Goal: Task Accomplishment & Management: Use online tool/utility

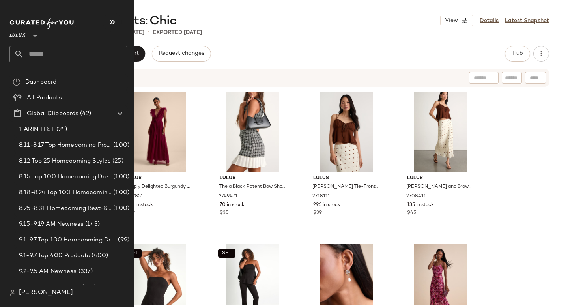
click at [54, 49] on input "text" at bounding box center [76, 54] width 104 height 17
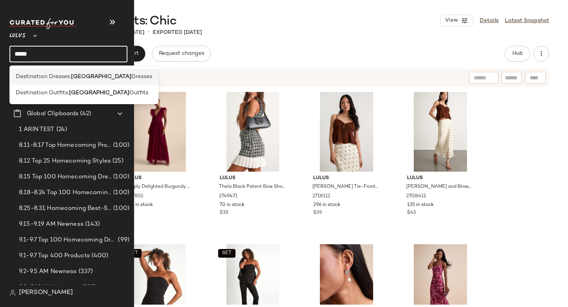
type input "*****"
click at [59, 79] on span "Destination Dresses:" at bounding box center [43, 77] width 55 height 8
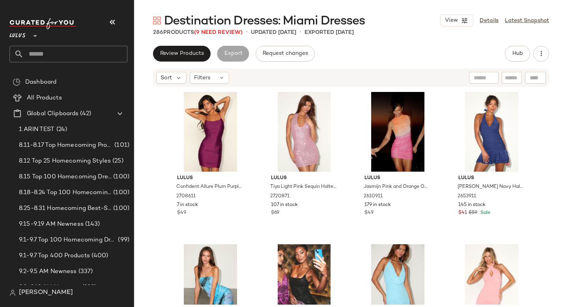
click at [401, 41] on div "Destination Dresses: Miami Dresses View Details Latest Snapshot 286 Products (9…" at bounding box center [351, 160] width 434 height 294
click at [212, 34] on span "(9 Need Review)" at bounding box center [218, 33] width 49 height 6
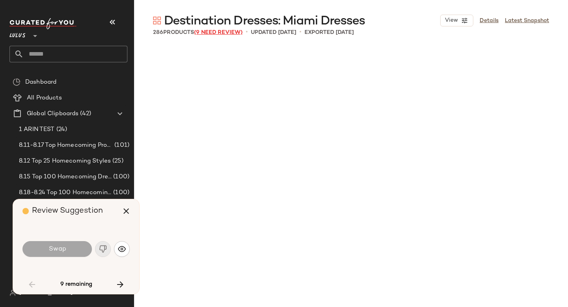
scroll to position [1067, 0]
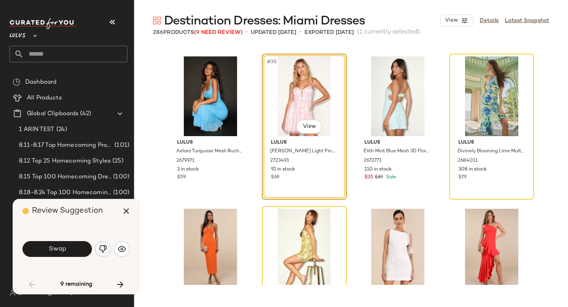
click at [104, 248] on img "button" at bounding box center [103, 249] width 8 height 8
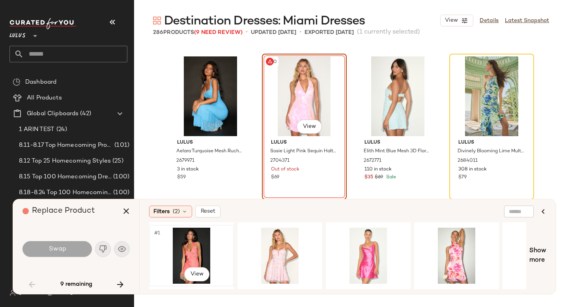
click at [203, 251] on div "#1 View" at bounding box center [191, 256] width 79 height 56
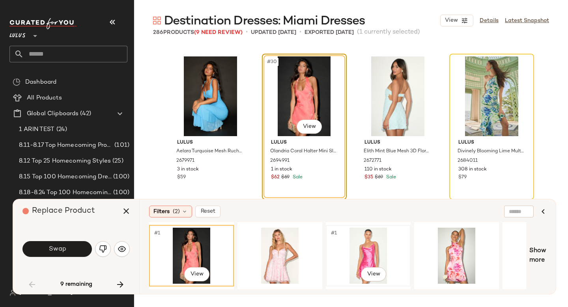
click at [378, 244] on div "#1 View" at bounding box center [368, 256] width 79 height 56
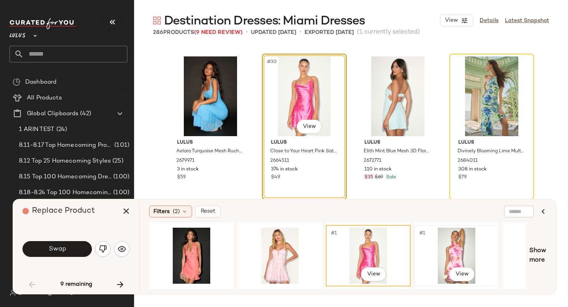
click at [447, 242] on div "#1 View" at bounding box center [456, 256] width 79 height 56
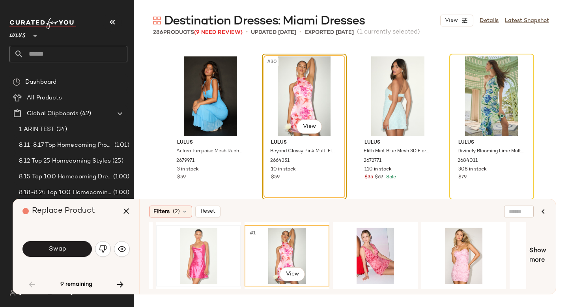
scroll to position [0, 182]
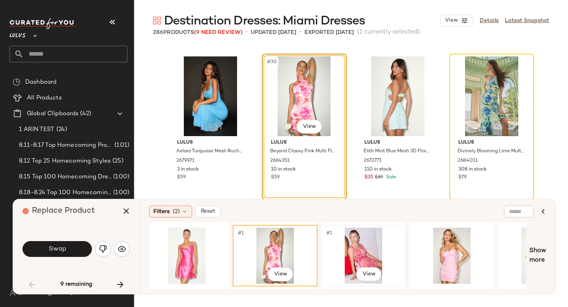
click at [356, 255] on div "#1 View" at bounding box center [363, 256] width 79 height 56
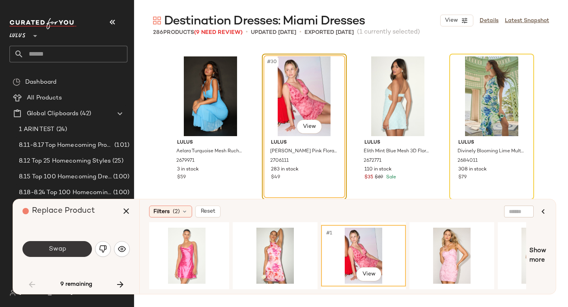
click at [61, 249] on span "Swap" at bounding box center [57, 250] width 18 height 8
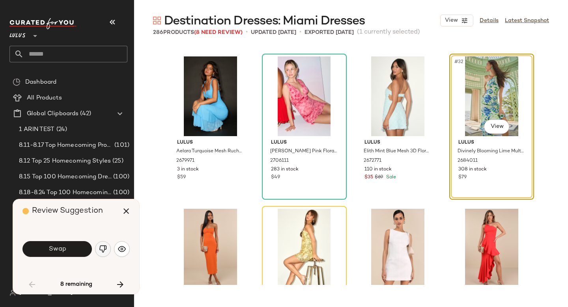
click at [107, 254] on button "button" at bounding box center [103, 249] width 16 height 16
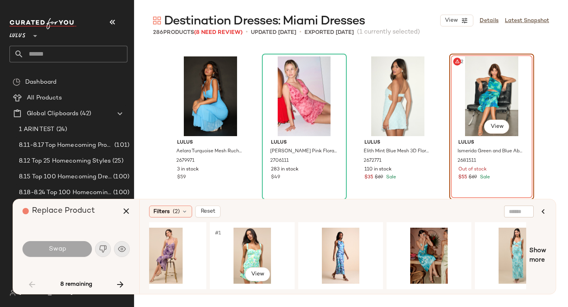
scroll to position [0, 294]
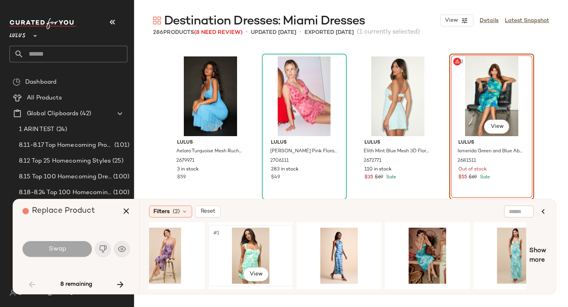
click at [252, 250] on div "#1 View" at bounding box center [250, 256] width 79 height 56
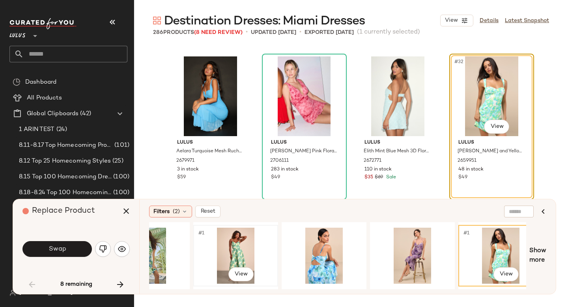
scroll to position [0, 0]
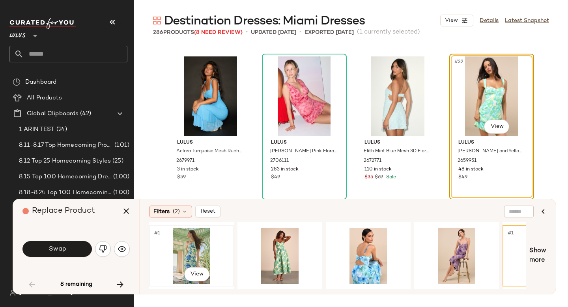
click at [197, 249] on div "#1 View" at bounding box center [191, 256] width 79 height 56
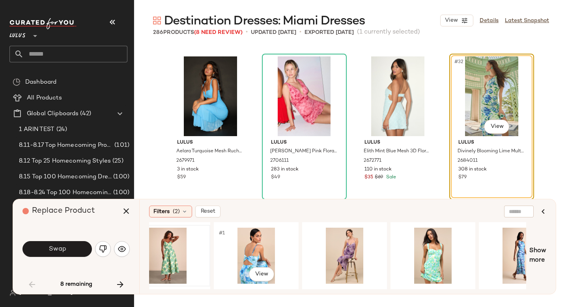
scroll to position [0, 124]
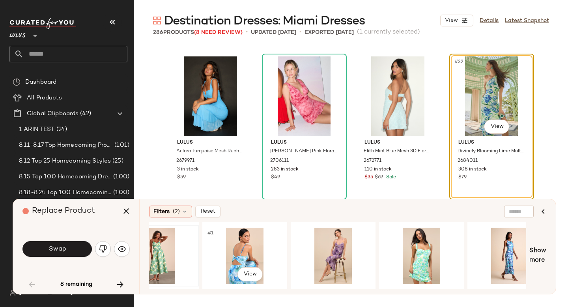
click at [246, 251] on div "#1 View" at bounding box center [244, 256] width 79 height 56
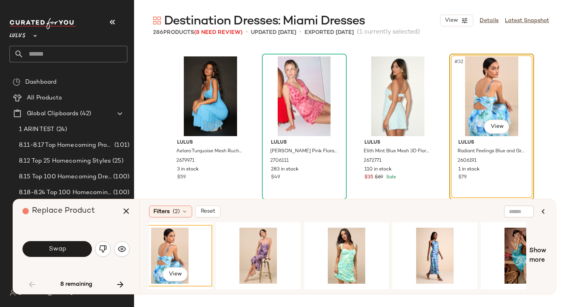
scroll to position [0, 205]
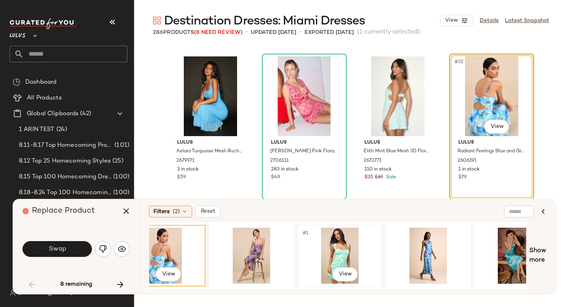
click at [336, 255] on div "#1 View" at bounding box center [339, 256] width 79 height 56
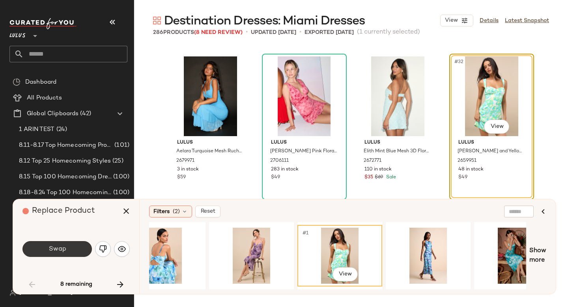
click at [77, 255] on button "Swap" at bounding box center [57, 249] width 69 height 16
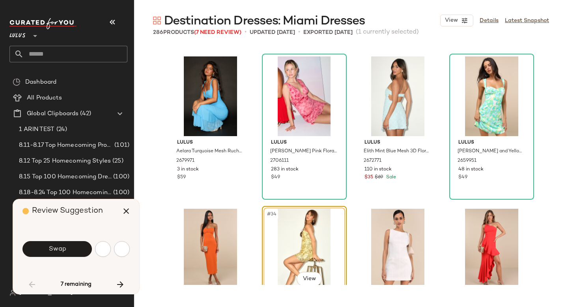
scroll to position [1219, 0]
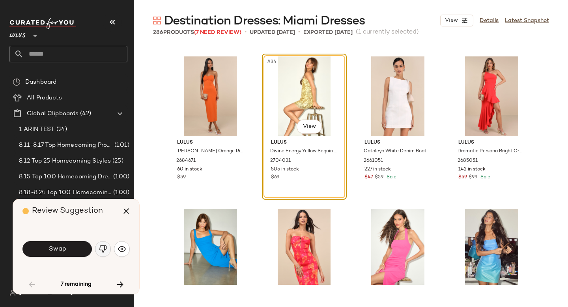
click at [105, 249] on img "button" at bounding box center [103, 249] width 8 height 8
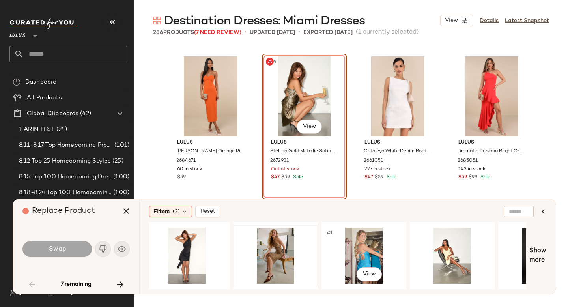
scroll to position [0, 96]
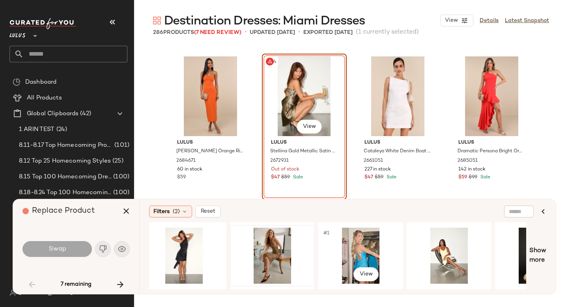
click at [371, 251] on div "#1 View" at bounding box center [360, 256] width 79 height 56
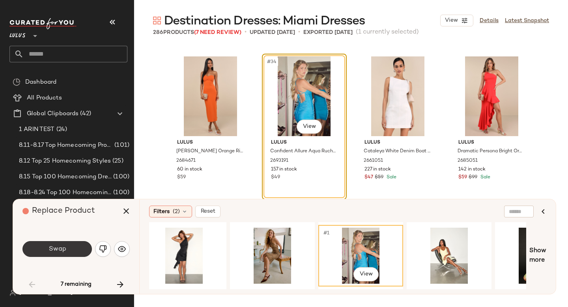
click at [46, 251] on button "Swap" at bounding box center [57, 249] width 69 height 16
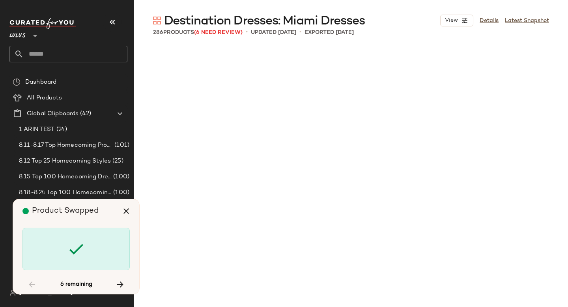
scroll to position [4267, 0]
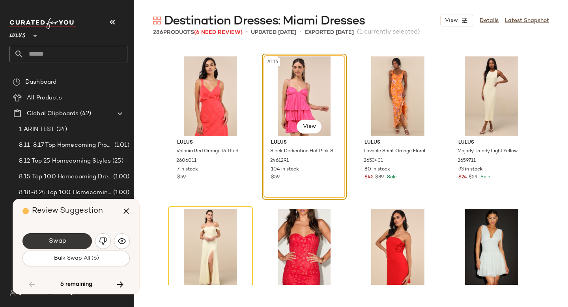
click at [68, 244] on button "Swap" at bounding box center [57, 241] width 69 height 16
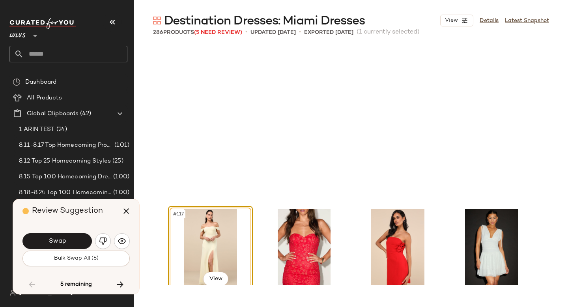
scroll to position [4419, 0]
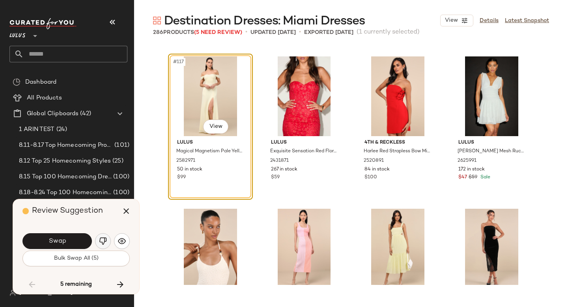
click at [101, 240] on img "button" at bounding box center [103, 241] width 8 height 8
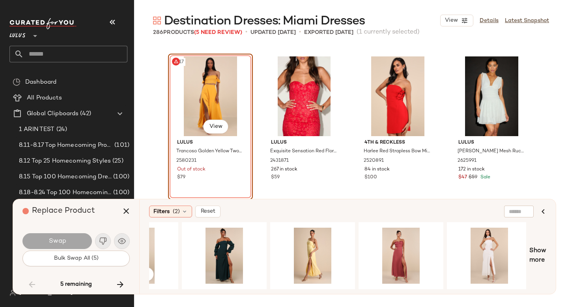
scroll to position [0, 322]
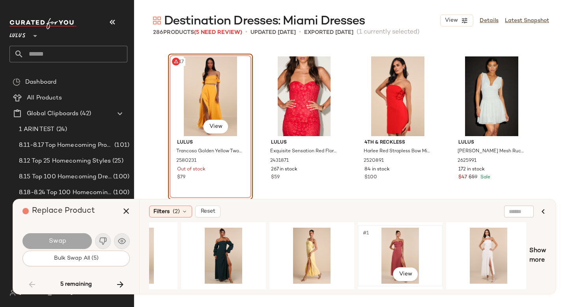
click at [400, 247] on div "#1 View" at bounding box center [400, 256] width 79 height 56
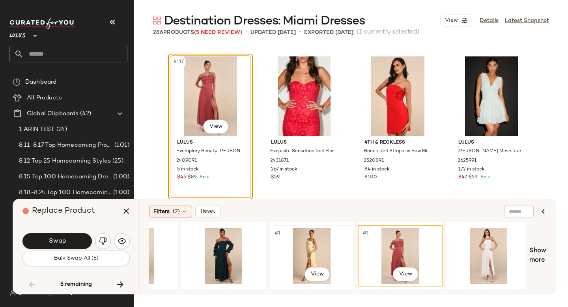
click at [319, 249] on div "#1 View" at bounding box center [311, 256] width 79 height 56
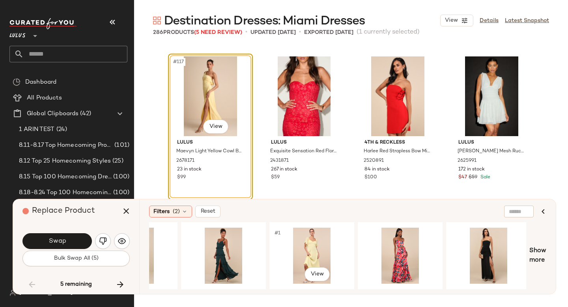
scroll to position [0, 768]
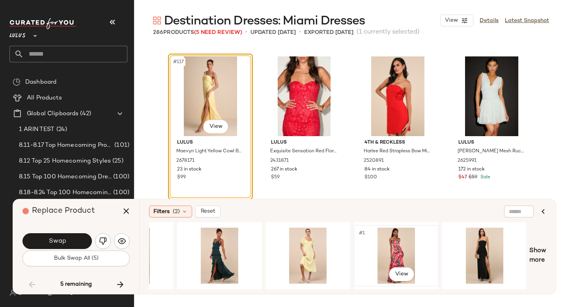
click at [402, 255] on div "#1 View" at bounding box center [396, 256] width 79 height 56
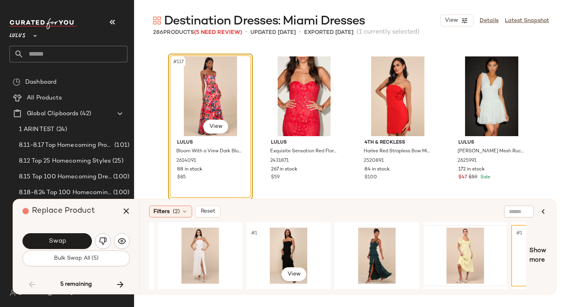
scroll to position [0, 607]
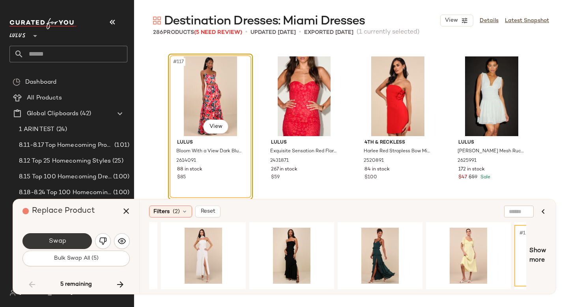
click at [65, 238] on span "Swap" at bounding box center [57, 242] width 18 height 8
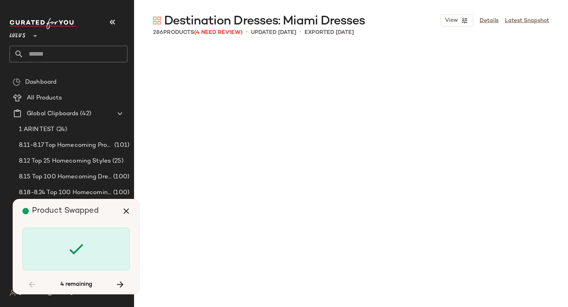
scroll to position [7314, 0]
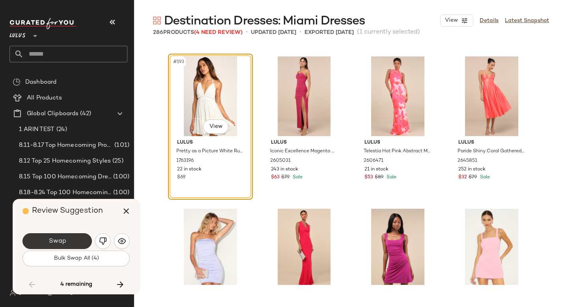
click at [72, 240] on button "Swap" at bounding box center [57, 241] width 69 height 16
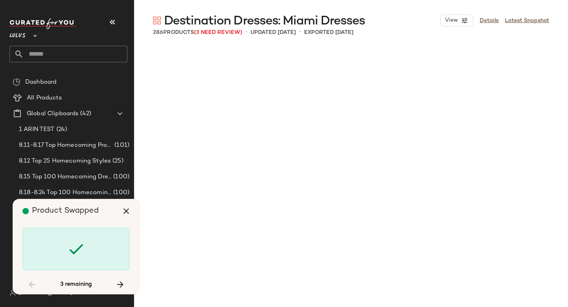
scroll to position [8076, 0]
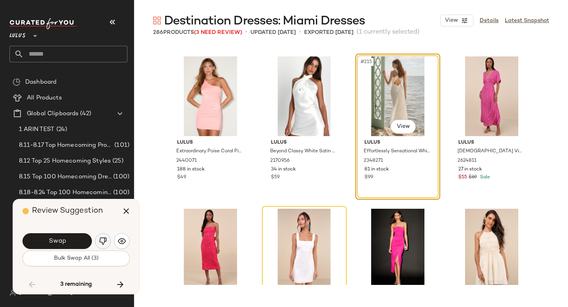
click at [105, 240] on img "button" at bounding box center [103, 241] width 8 height 8
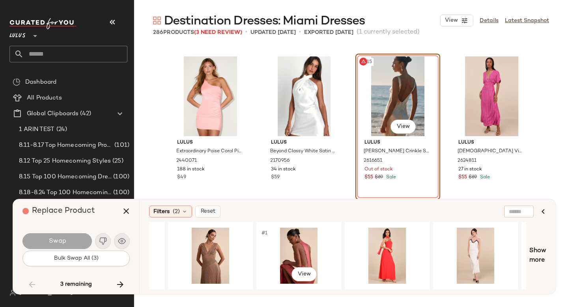
scroll to position [0, 693]
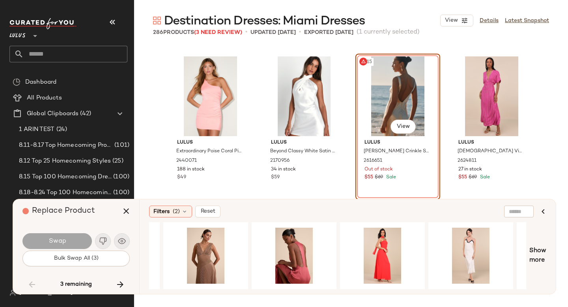
click at [380, 93] on div "#215 View" at bounding box center [397, 96] width 79 height 80
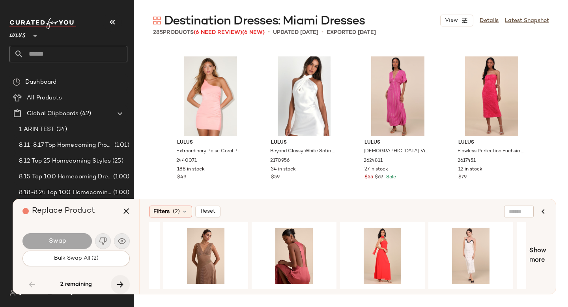
click at [116, 283] on icon "button" at bounding box center [120, 284] width 9 height 9
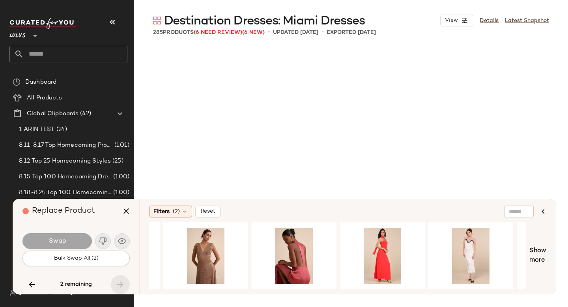
scroll to position [9448, 0]
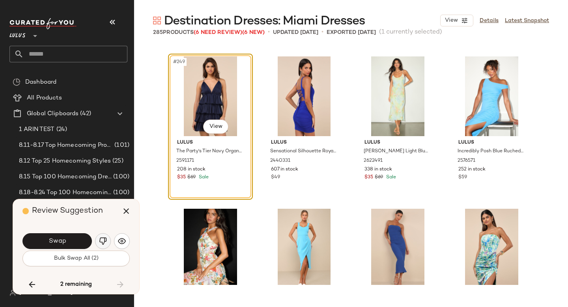
click at [102, 240] on img "button" at bounding box center [103, 241] width 8 height 8
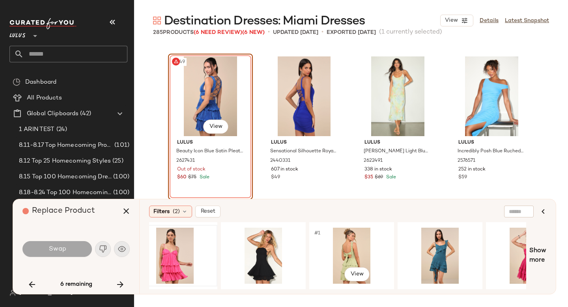
scroll to position [0, 196]
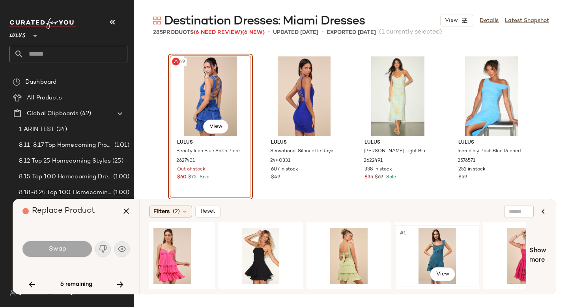
click at [410, 257] on div "#1 View" at bounding box center [437, 256] width 79 height 56
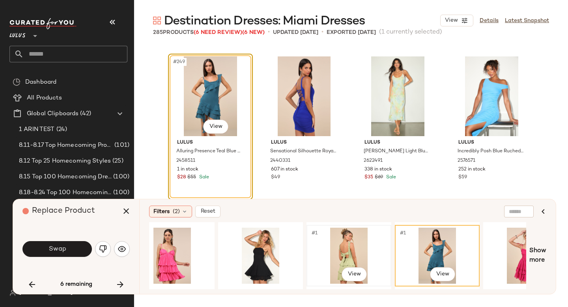
click at [339, 253] on div "#1 View" at bounding box center [348, 256] width 79 height 56
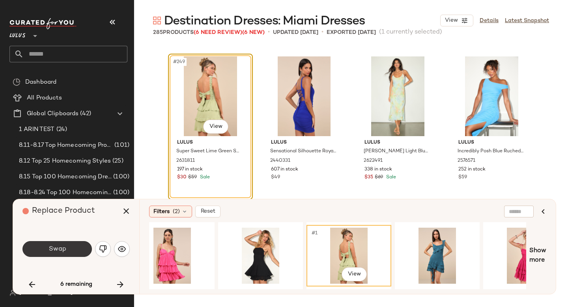
click at [47, 254] on button "Swap" at bounding box center [57, 249] width 69 height 16
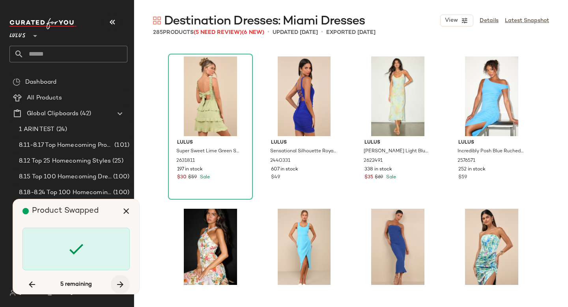
click at [115, 280] on button "button" at bounding box center [120, 284] width 19 height 19
click at [119, 286] on icon "button" at bounding box center [120, 284] width 9 height 9
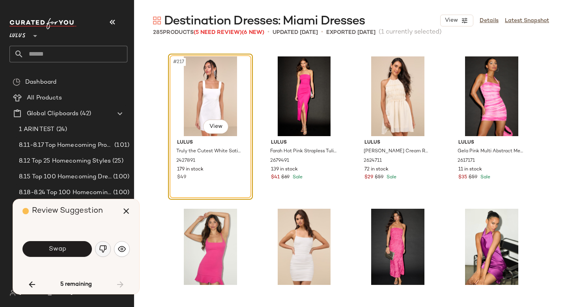
click at [104, 251] on img "button" at bounding box center [103, 249] width 8 height 8
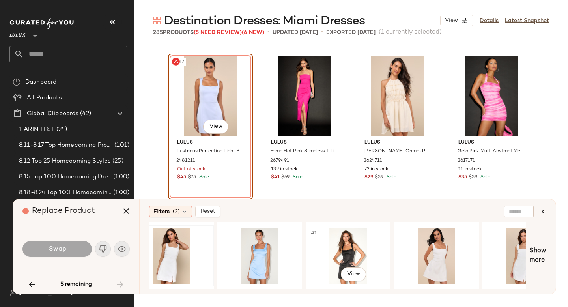
scroll to position [0, 109]
click at [314, 261] on div "#1 View" at bounding box center [347, 256] width 79 height 56
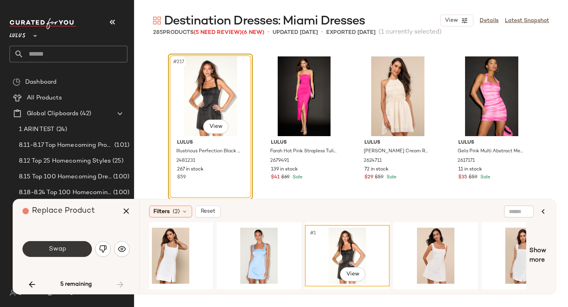
click at [67, 253] on button "Swap" at bounding box center [57, 249] width 69 height 16
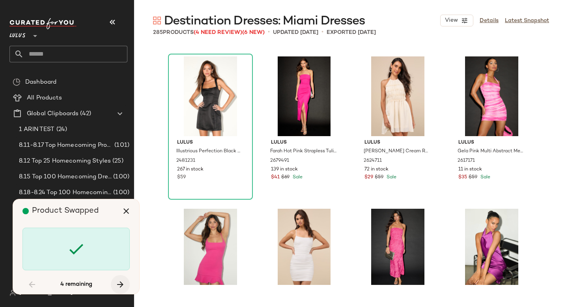
click at [120, 289] on icon "button" at bounding box center [120, 284] width 9 height 9
click at [123, 289] on icon "button" at bounding box center [120, 284] width 9 height 9
click at [121, 286] on div "4 remaining" at bounding box center [76, 284] width 107 height 19
click at [229, 181] on div "$59" at bounding box center [210, 177] width 67 height 7
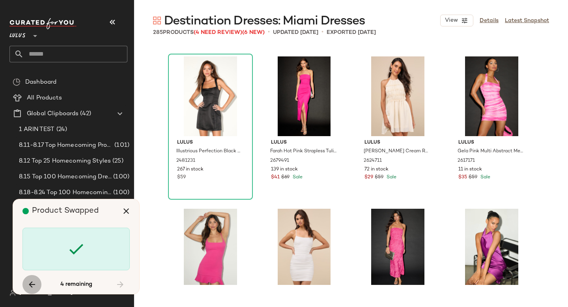
click at [27, 281] on icon "button" at bounding box center [31, 284] width 9 height 9
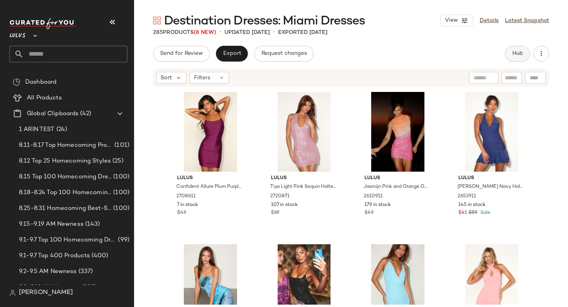
click at [518, 51] on span "Hub" at bounding box center [517, 54] width 11 height 6
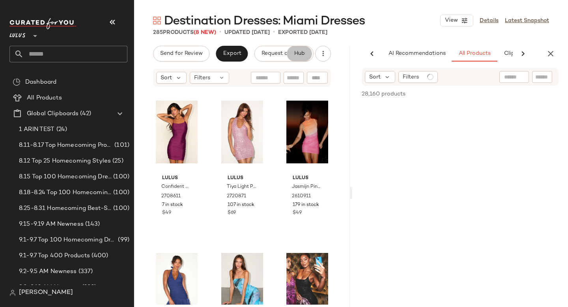
scroll to position [0, 54]
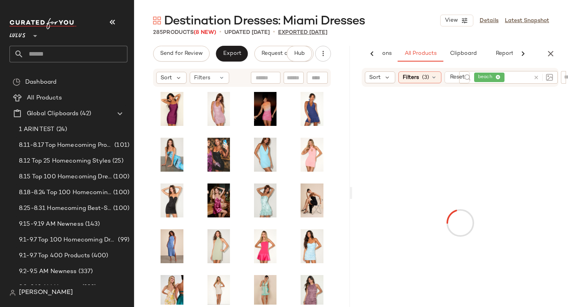
click at [112, 24] on icon "button" at bounding box center [112, 21] width 9 height 9
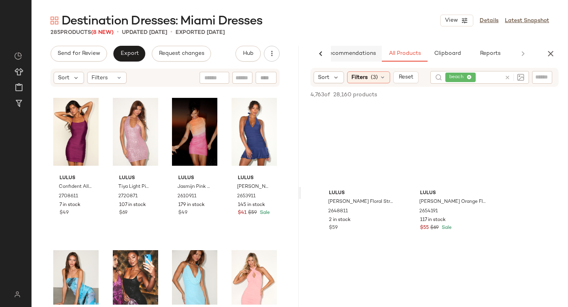
scroll to position [0, 19]
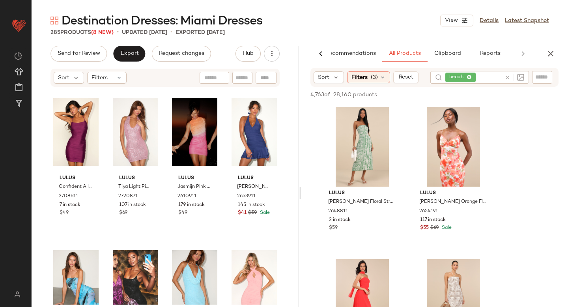
click at [507, 76] on icon at bounding box center [508, 78] width 6 height 6
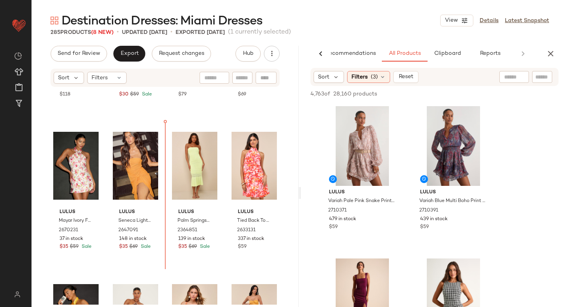
scroll to position [1802, 0]
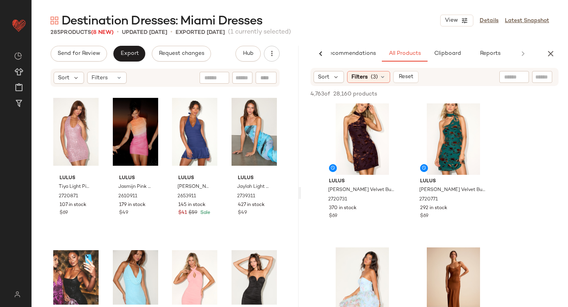
scroll to position [254, 0]
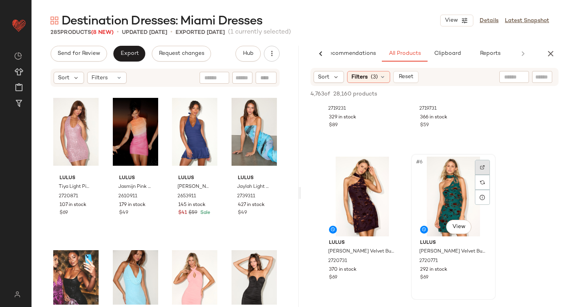
click at [479, 169] on div at bounding box center [482, 167] width 15 height 15
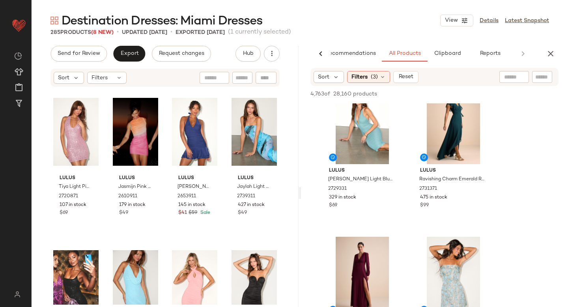
scroll to position [1336, 0]
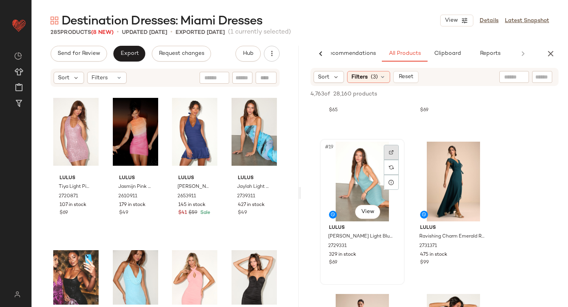
click at [395, 152] on div at bounding box center [391, 152] width 15 height 15
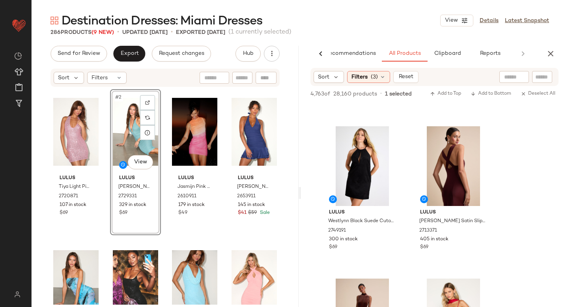
scroll to position [2566, 0]
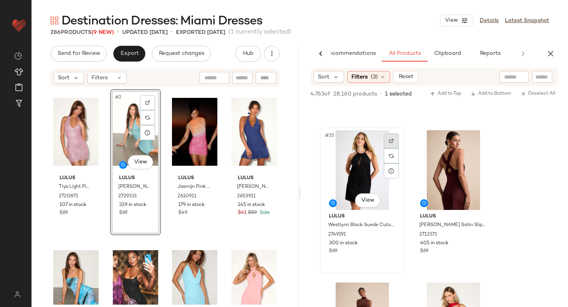
click at [389, 143] on img at bounding box center [391, 141] width 5 height 5
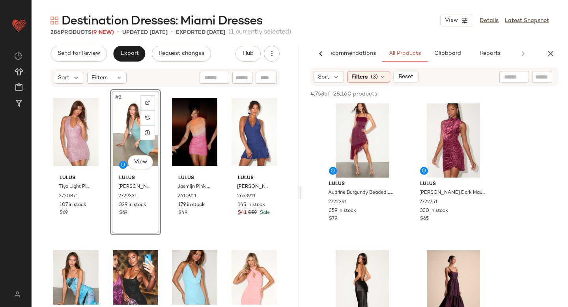
scroll to position [7315, 0]
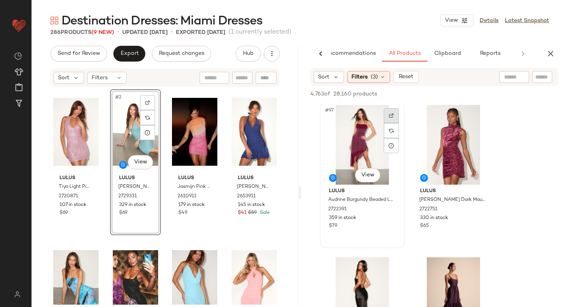
click at [393, 113] on img at bounding box center [391, 115] width 5 height 5
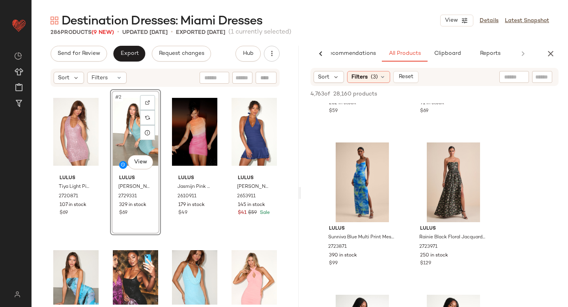
scroll to position [14589, 0]
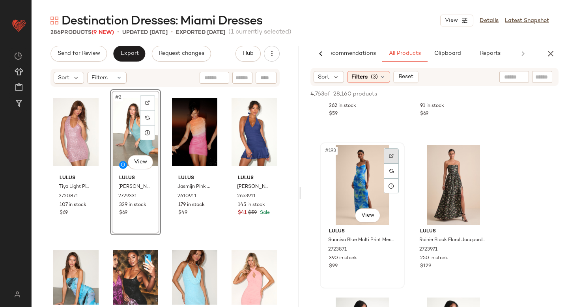
click at [392, 155] on img at bounding box center [391, 156] width 5 height 5
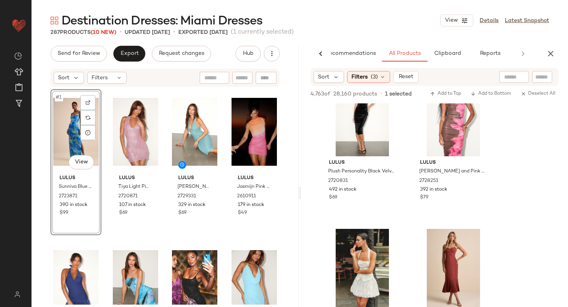
scroll to position [19327, 0]
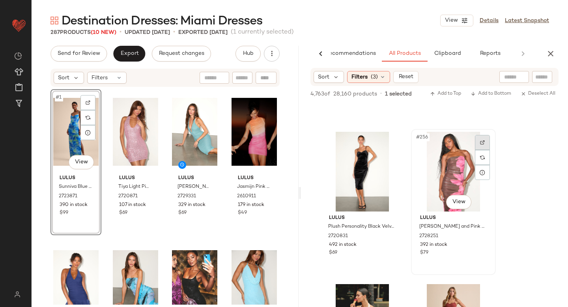
click at [480, 139] on div at bounding box center [482, 142] width 15 height 15
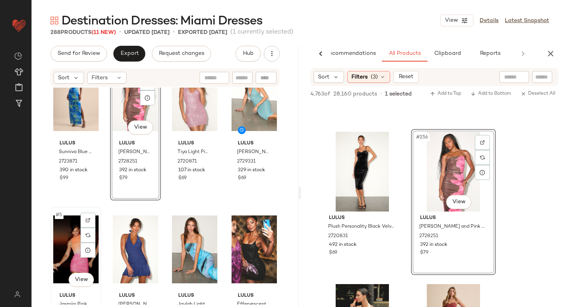
scroll to position [44, 0]
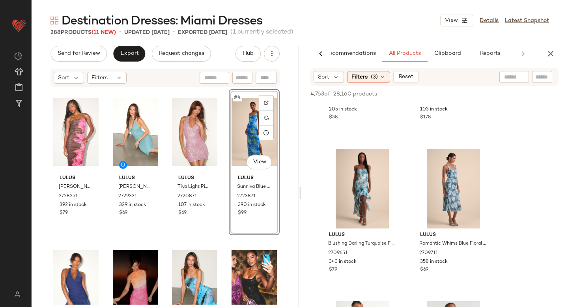
scroll to position [19922, 0]
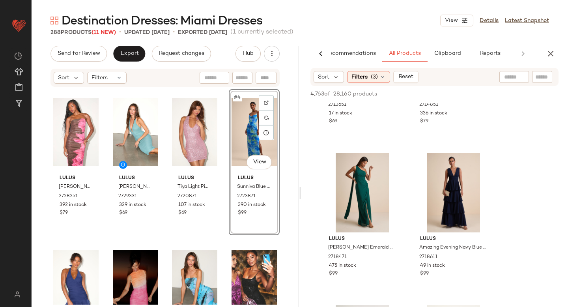
scroll to position [21705, 0]
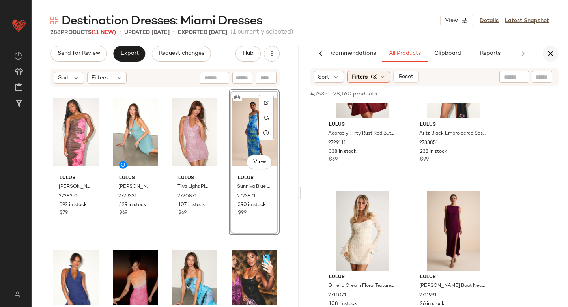
click at [546, 55] on icon "button" at bounding box center [550, 53] width 9 height 9
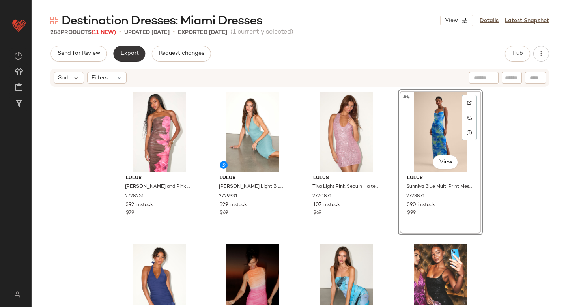
click at [121, 55] on span "Export" at bounding box center [129, 54] width 19 height 6
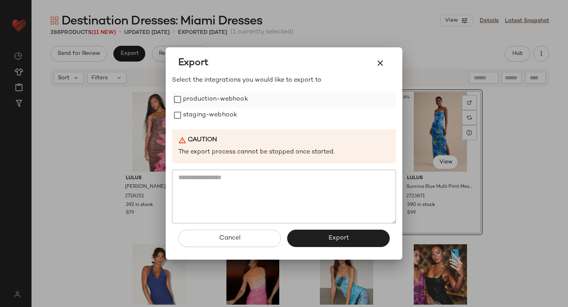
click at [184, 99] on label "production-webhook" at bounding box center [215, 100] width 65 height 16
click at [184, 115] on label "staging-webhook" at bounding box center [210, 115] width 54 height 16
click at [339, 236] on span "Export" at bounding box center [338, 238] width 21 height 8
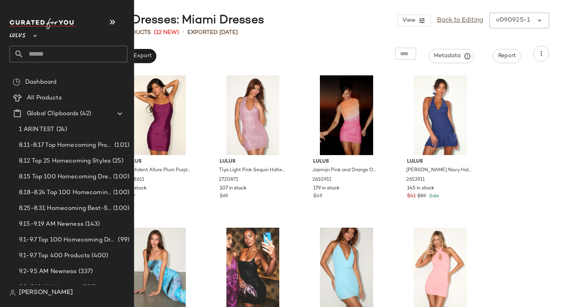
click at [88, 46] on input "text" at bounding box center [76, 54] width 104 height 17
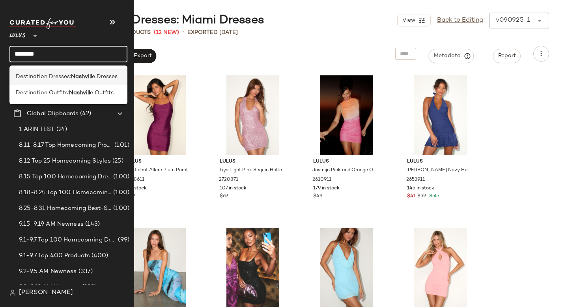
type input "********"
click at [75, 74] on b "Nashvill" at bounding box center [81, 77] width 21 height 8
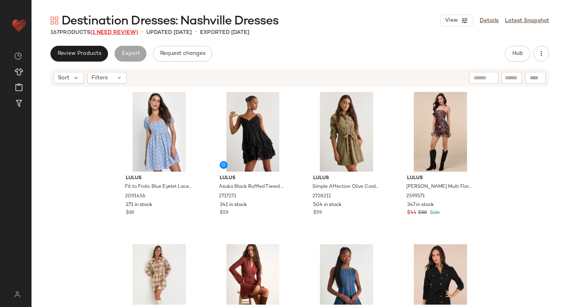
click at [116, 35] on span "(1 Need Review)" at bounding box center [114, 33] width 48 height 6
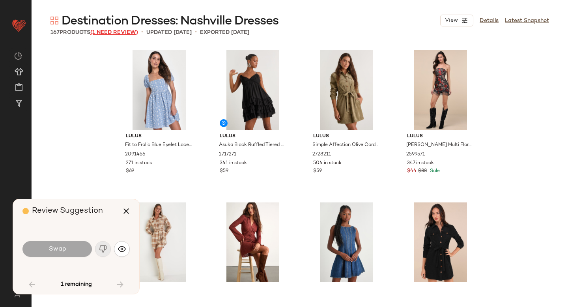
scroll to position [762, 0]
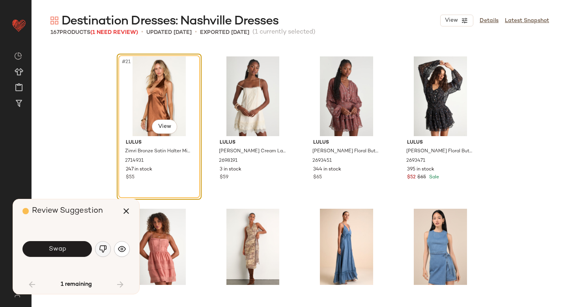
click at [104, 249] on img "button" at bounding box center [103, 249] width 8 height 8
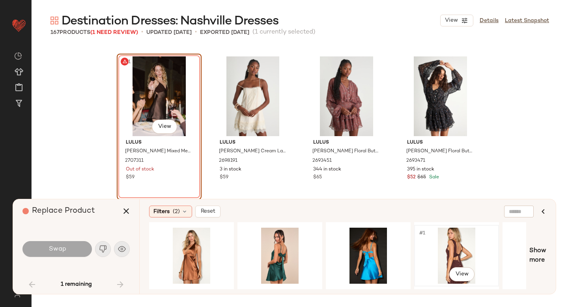
click at [439, 250] on div "#1 View" at bounding box center [456, 256] width 79 height 56
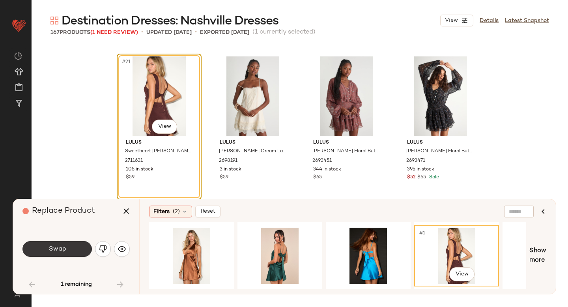
click at [48, 249] on button "Swap" at bounding box center [57, 249] width 69 height 16
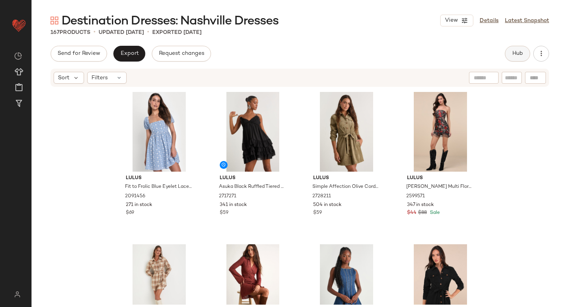
click at [517, 47] on button "Hub" at bounding box center [517, 54] width 25 height 16
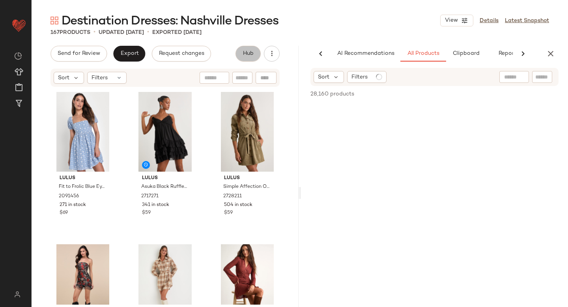
scroll to position [0, 19]
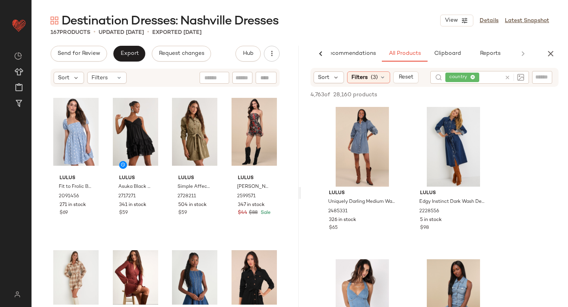
click at [507, 78] on icon at bounding box center [508, 78] width 6 height 6
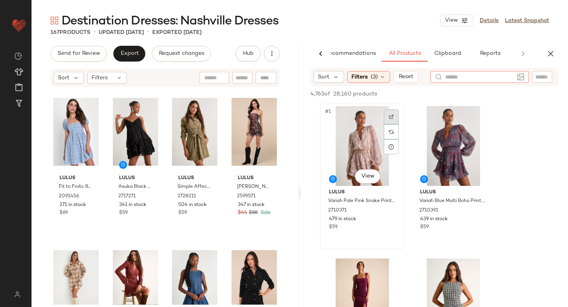
click at [390, 121] on div at bounding box center [391, 116] width 15 height 15
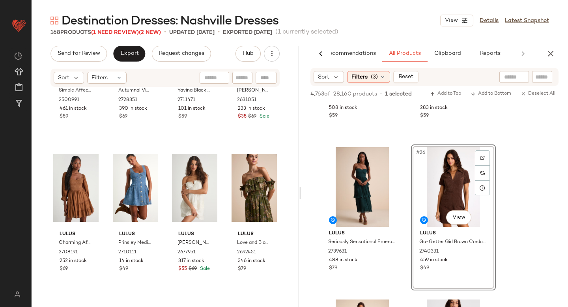
scroll to position [0, 0]
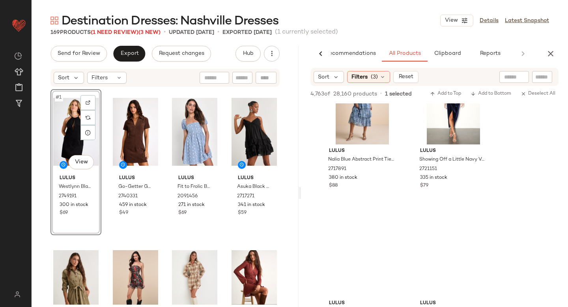
scroll to position [11233, 0]
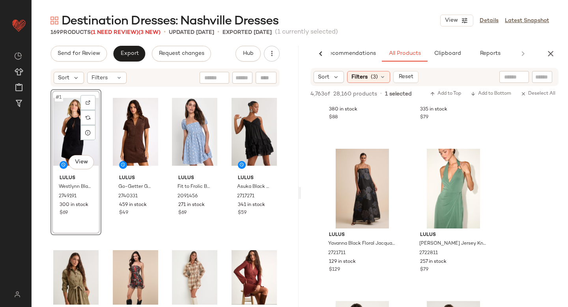
click at [509, 79] on input "text" at bounding box center [515, 77] width 20 height 8
type input "*******"
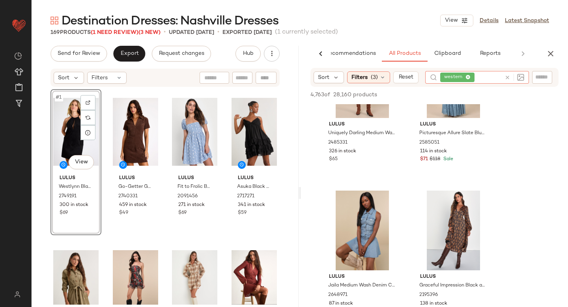
scroll to position [270, 0]
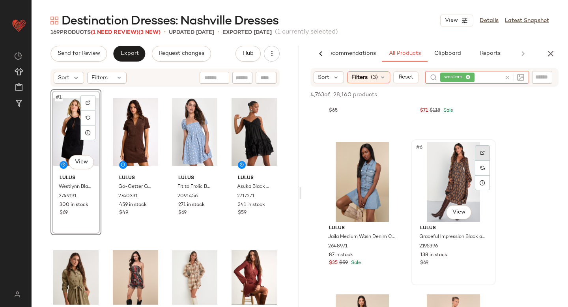
click at [484, 152] on img at bounding box center [482, 152] width 5 height 5
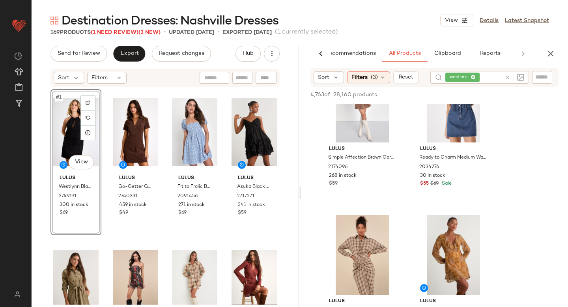
scroll to position [1486, 0]
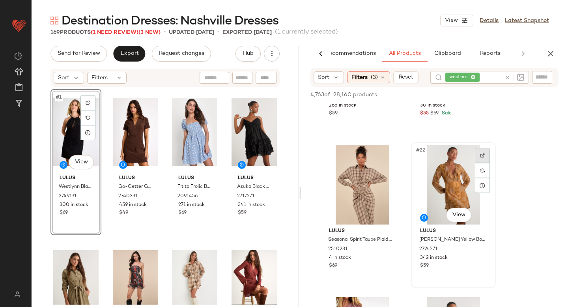
click at [483, 157] on img at bounding box center [482, 155] width 5 height 5
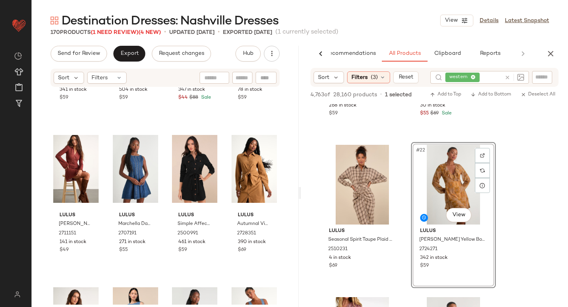
scroll to position [0, 0]
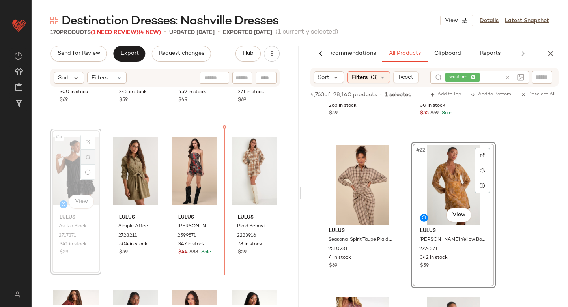
scroll to position [122, 0]
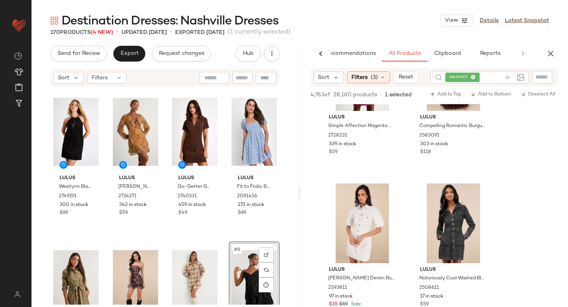
scroll to position [2232, 0]
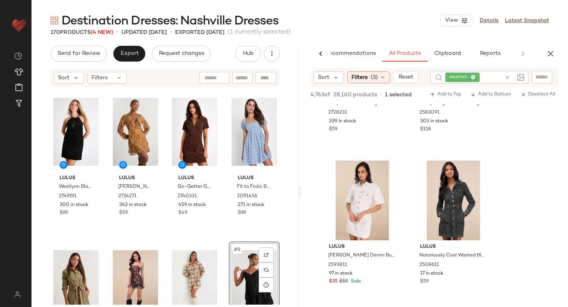
click at [553, 61] on div "AI Recommendations All Products Clipboard Reports" at bounding box center [434, 54] width 267 height 16
click at [551, 58] on button "button" at bounding box center [551, 54] width 16 height 16
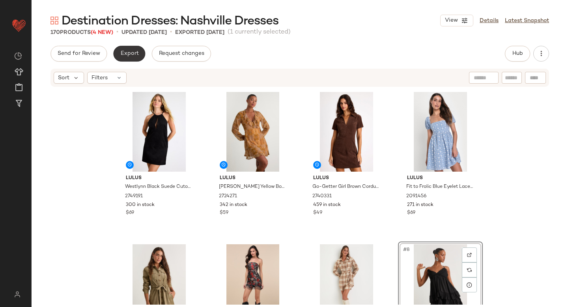
click at [137, 58] on button "Export" at bounding box center [129, 54] width 32 height 16
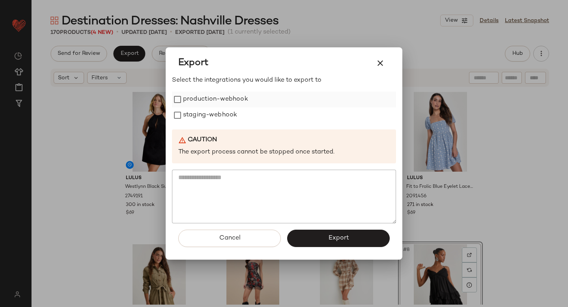
click at [202, 99] on label "production-webhook" at bounding box center [215, 100] width 65 height 16
click at [205, 115] on label "staging-webhook" at bounding box center [210, 115] width 54 height 16
click at [333, 232] on button "Export" at bounding box center [338, 238] width 103 height 17
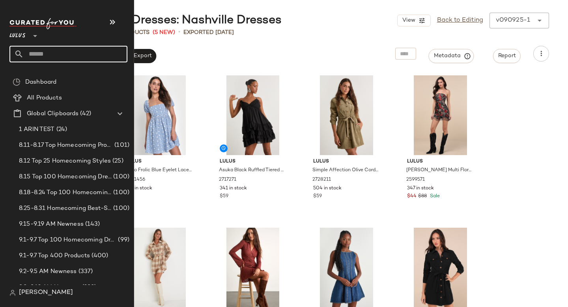
click at [34, 53] on input "text" at bounding box center [76, 54] width 104 height 17
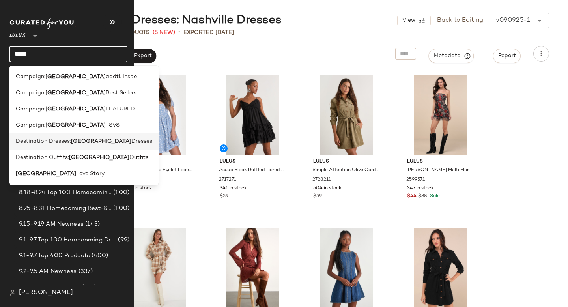
type input "*****"
click at [43, 144] on span "Destination Dresses:" at bounding box center [43, 141] width 55 height 8
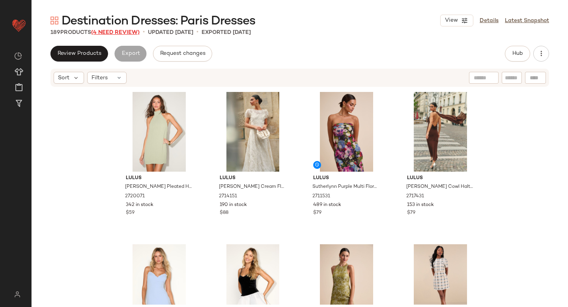
click at [131, 31] on span "(4 Need Review)" at bounding box center [115, 33] width 49 height 6
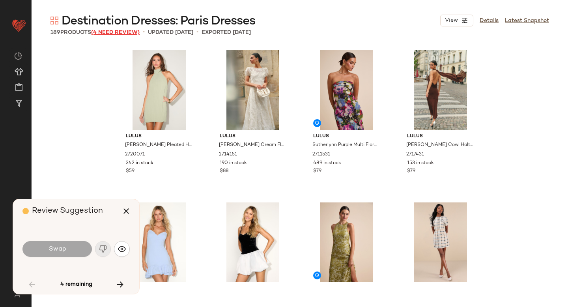
scroll to position [610, 0]
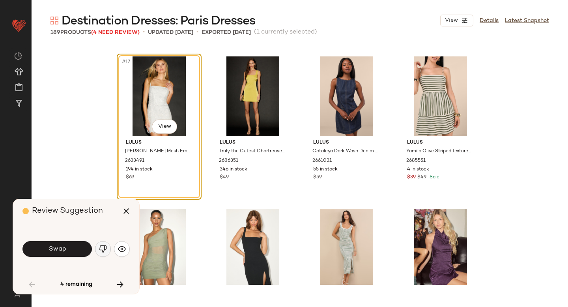
click at [101, 248] on img "button" at bounding box center [103, 249] width 8 height 8
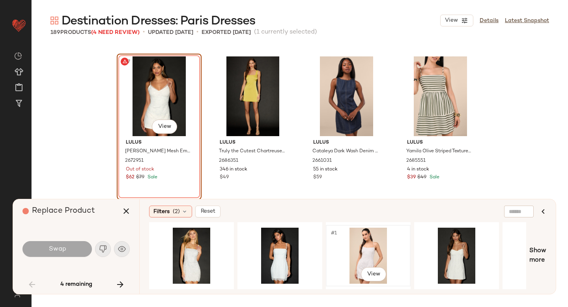
click at [338, 252] on div "#1 View" at bounding box center [368, 256] width 79 height 56
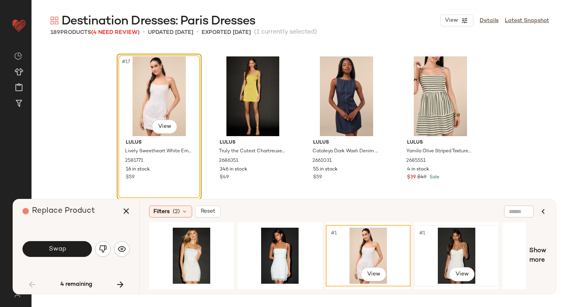
click at [435, 252] on div "#1 View" at bounding box center [456, 256] width 79 height 56
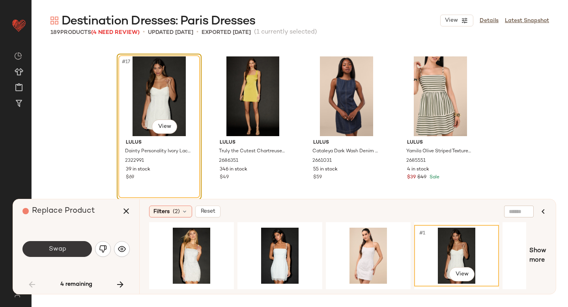
click at [70, 246] on button "Swap" at bounding box center [57, 249] width 69 height 16
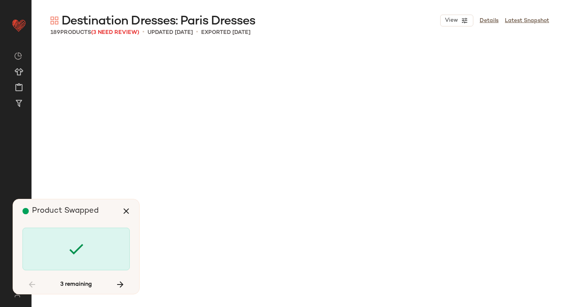
scroll to position [2743, 0]
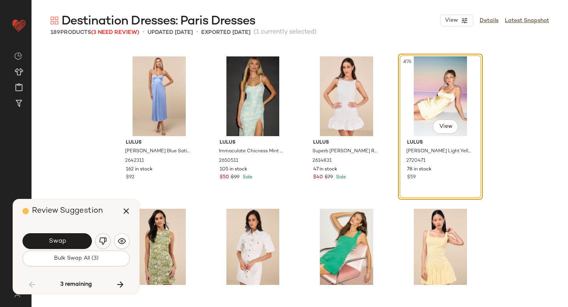
click at [105, 240] on img "button" at bounding box center [103, 241] width 8 height 8
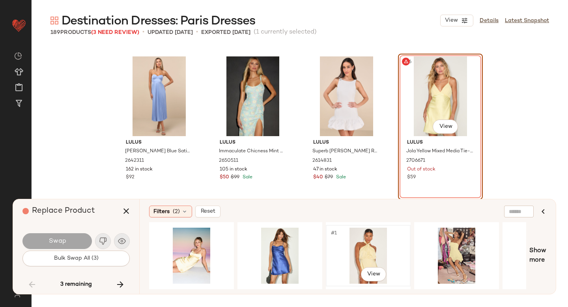
click at [353, 254] on div "#1 View" at bounding box center [368, 256] width 79 height 56
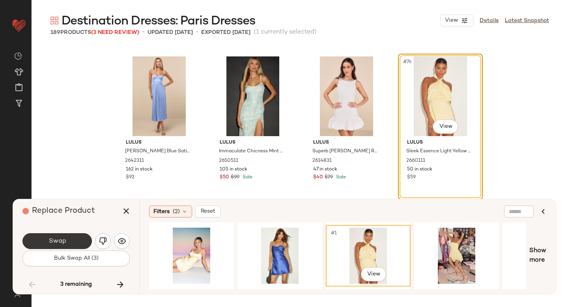
click at [66, 242] on button "Swap" at bounding box center [57, 241] width 69 height 16
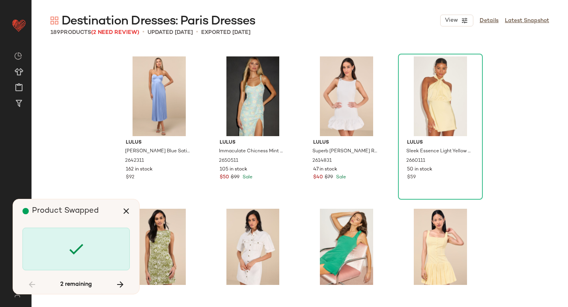
scroll to position [5790, 0]
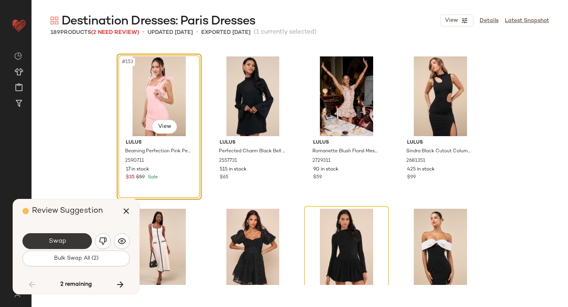
click at [69, 242] on button "Swap" at bounding box center [57, 241] width 69 height 16
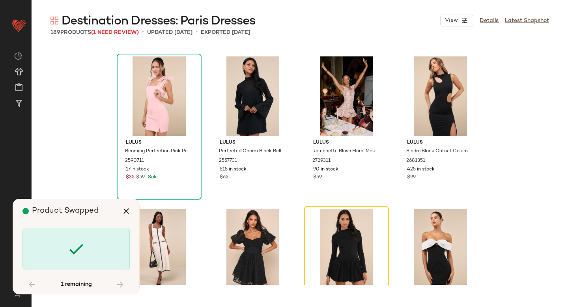
scroll to position [5943, 0]
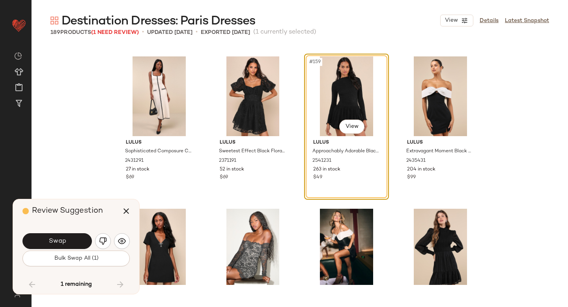
click at [69, 242] on button "Swap" at bounding box center [57, 241] width 69 height 16
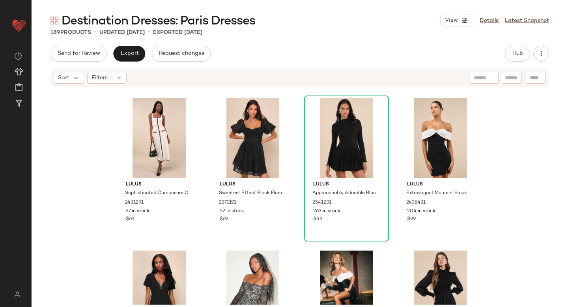
click at [93, 133] on div "Lulus Sophisticated Composure Cream Knit Button-Front Midi Dress 2431291 27 in …" at bounding box center [300, 196] width 537 height 217
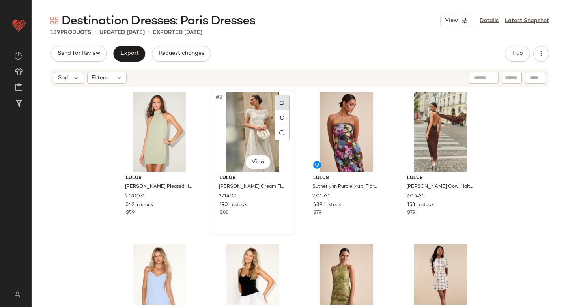
click at [281, 105] on div at bounding box center [282, 102] width 15 height 15
click at [514, 52] on span "Hub" at bounding box center [517, 54] width 11 height 6
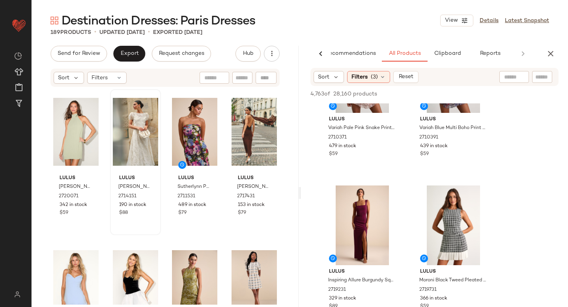
scroll to position [78, 0]
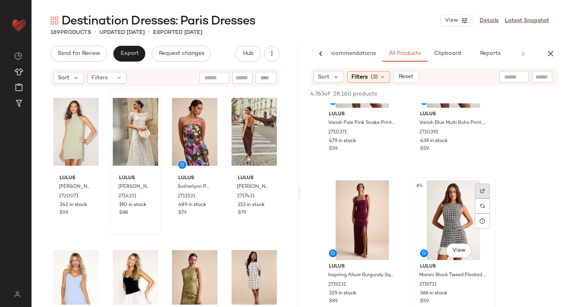
click at [480, 193] on div at bounding box center [482, 191] width 15 height 15
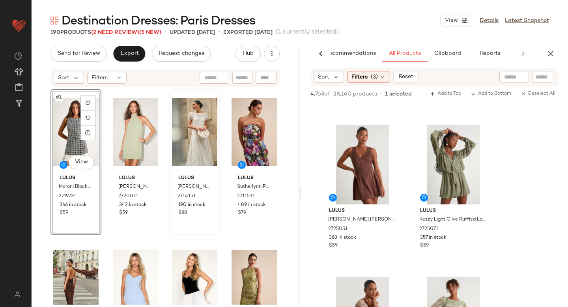
scroll to position [744, 0]
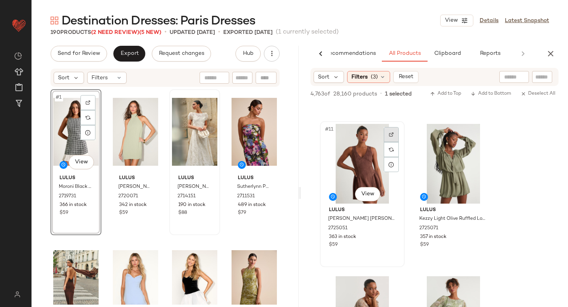
click at [389, 135] on div at bounding box center [391, 134] width 15 height 15
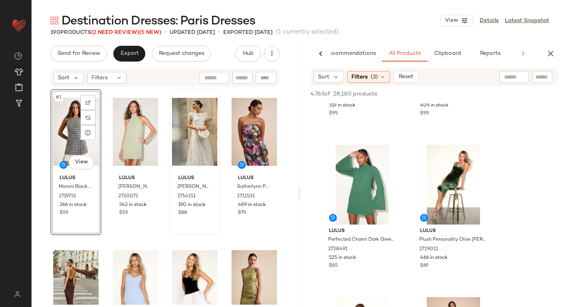
scroll to position [1169, 0]
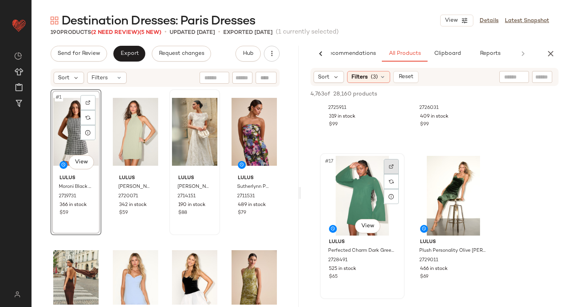
click at [398, 167] on div at bounding box center [391, 166] width 15 height 15
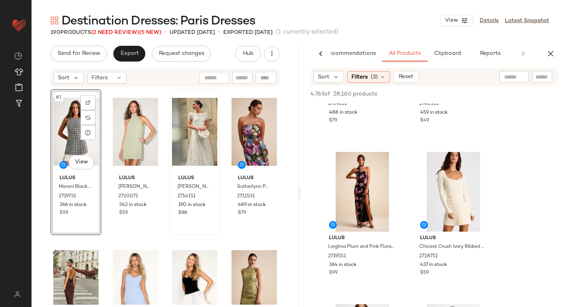
scroll to position [1945, 0]
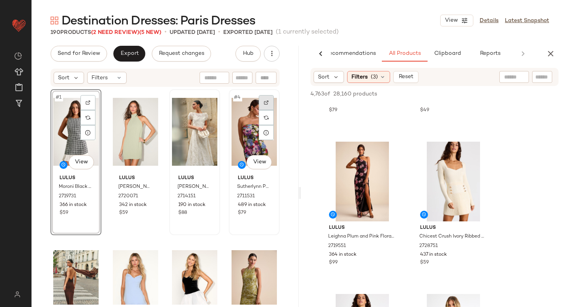
click at [266, 103] on div at bounding box center [266, 102] width 15 height 15
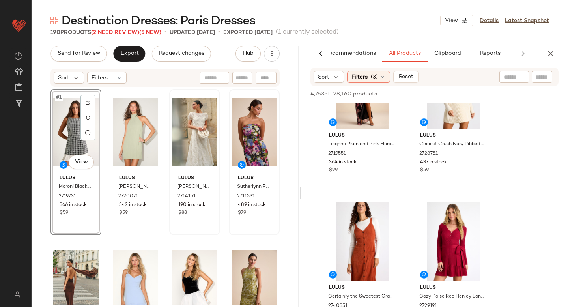
scroll to position [1982, 0]
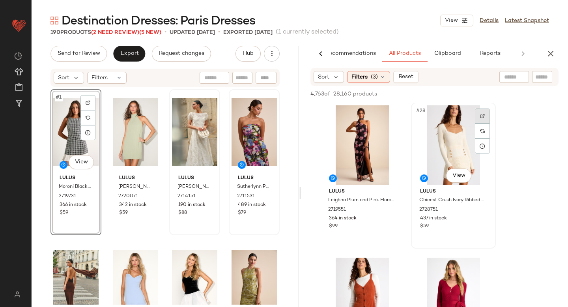
click at [486, 116] on div at bounding box center [482, 116] width 15 height 15
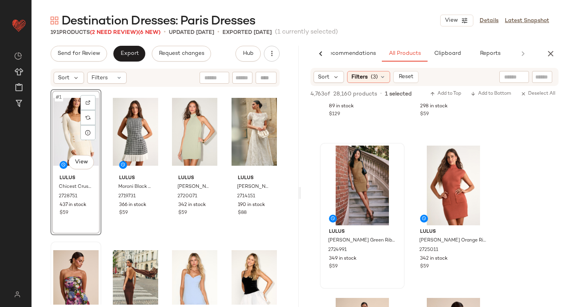
scroll to position [7572, 0]
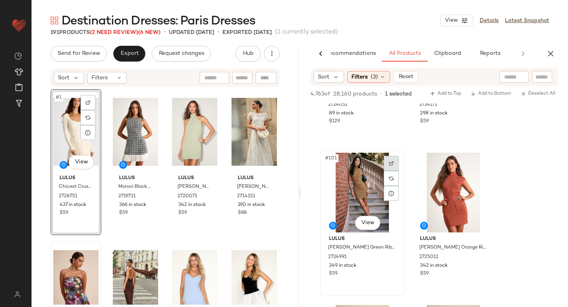
click at [390, 158] on div at bounding box center [391, 163] width 15 height 15
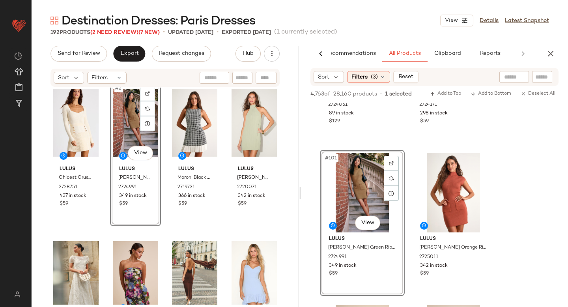
scroll to position [0, 0]
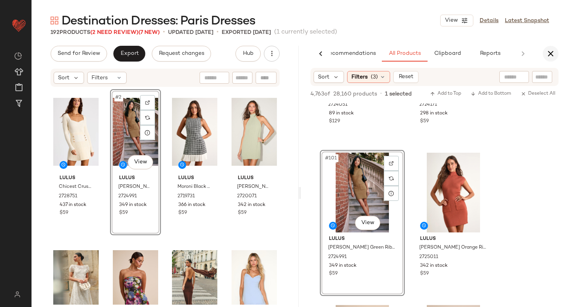
click at [552, 54] on icon "button" at bounding box center [550, 53] width 9 height 9
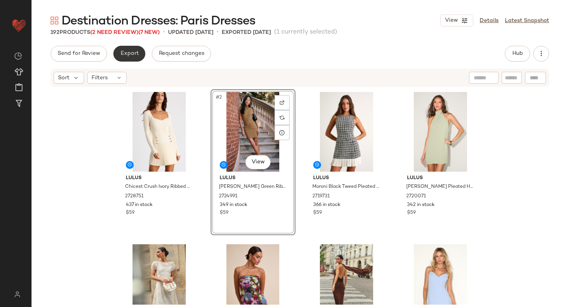
click at [137, 51] on span "Export" at bounding box center [129, 54] width 19 height 6
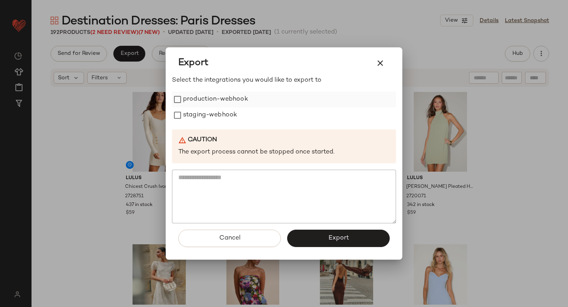
click at [195, 98] on label "production-webhook" at bounding box center [215, 100] width 65 height 16
click at [204, 113] on label "staging-webhook" at bounding box center [210, 115] width 54 height 16
click at [329, 235] on span "Export" at bounding box center [338, 238] width 21 height 8
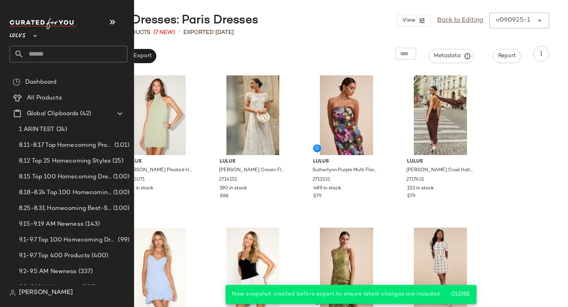
click at [62, 47] on input "text" at bounding box center [76, 54] width 104 height 17
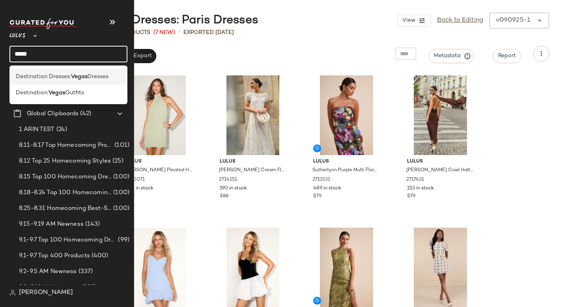
type input "*****"
click at [58, 79] on span "Destination Dresses:" at bounding box center [43, 77] width 55 height 8
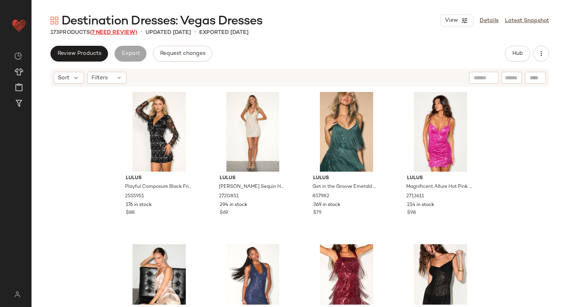
click at [127, 30] on span "(7 Need Review)" at bounding box center [113, 33] width 47 height 6
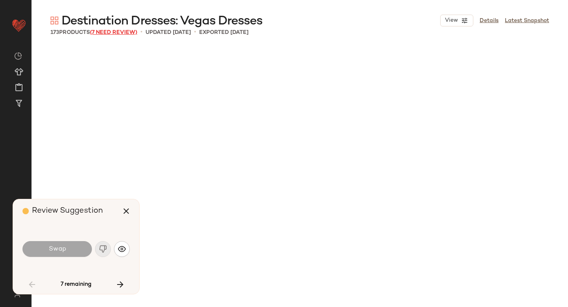
scroll to position [1219, 0]
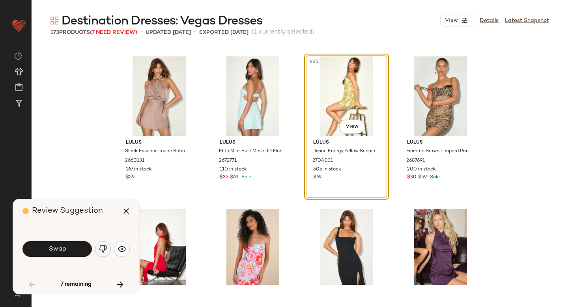
click at [100, 244] on button "button" at bounding box center [103, 249] width 16 height 16
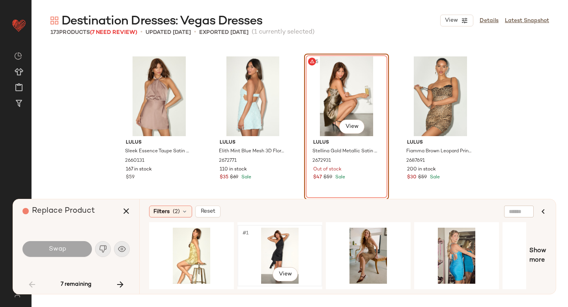
click at [270, 253] on div "#1 View" at bounding box center [279, 256] width 79 height 56
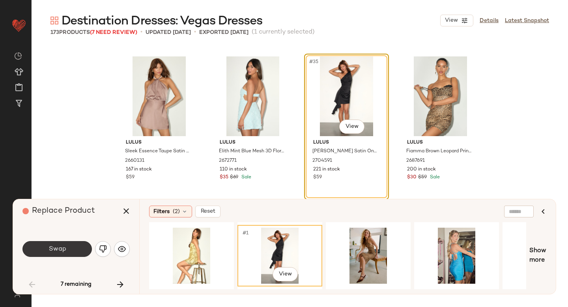
click at [76, 251] on button "Swap" at bounding box center [57, 249] width 69 height 16
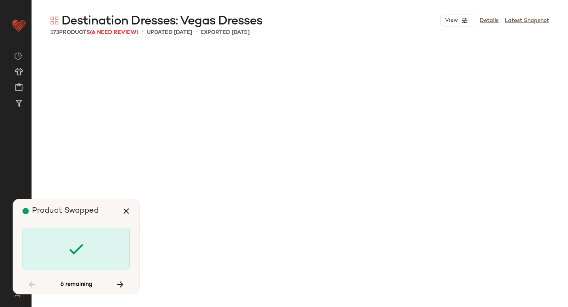
scroll to position [1829, 0]
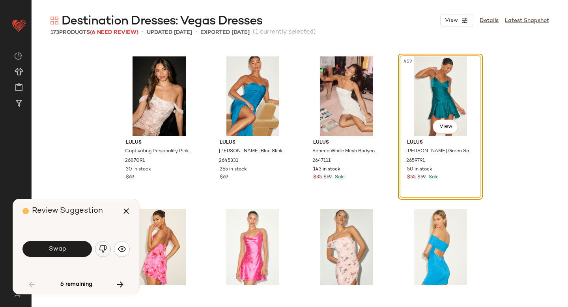
click at [105, 250] on img "button" at bounding box center [103, 249] width 8 height 8
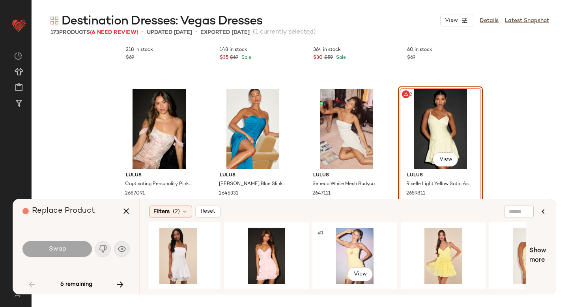
scroll to position [0, 0]
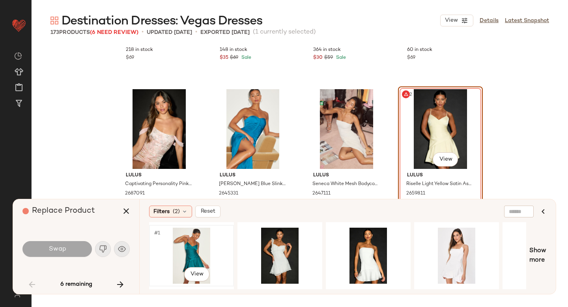
click at [197, 254] on div "#1 View" at bounding box center [191, 256] width 79 height 56
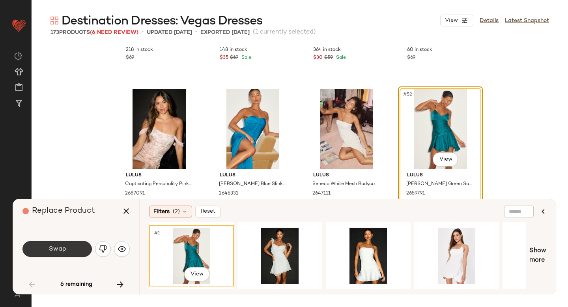
click at [71, 249] on button "Swap" at bounding box center [57, 249] width 69 height 16
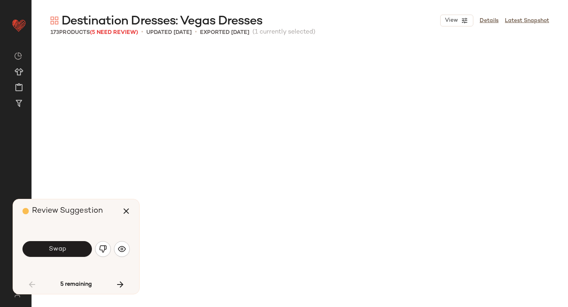
scroll to position [2438, 0]
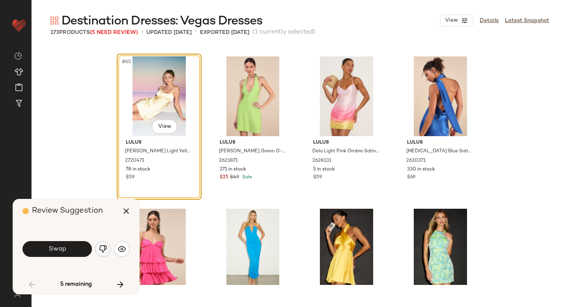
click at [99, 244] on button "button" at bounding box center [103, 249] width 16 height 16
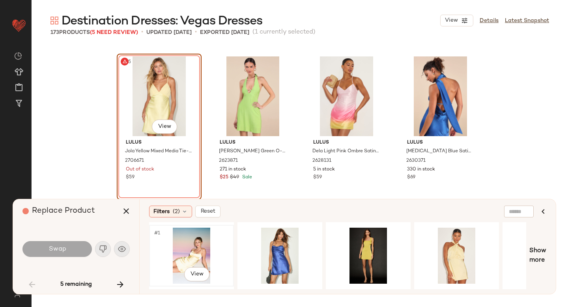
click at [180, 258] on div "#1 View" at bounding box center [191, 256] width 79 height 56
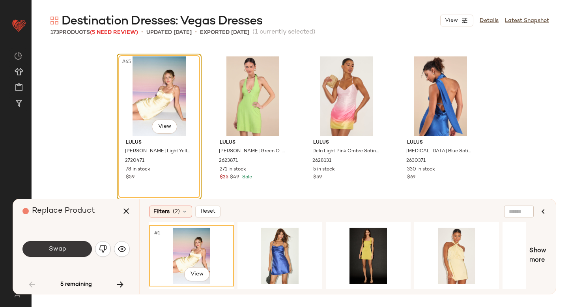
click at [64, 254] on button "Swap" at bounding box center [57, 249] width 69 height 16
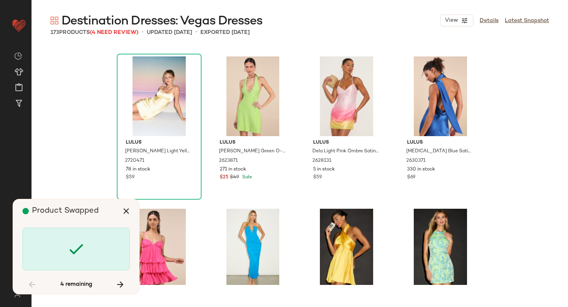
scroll to position [3048, 0]
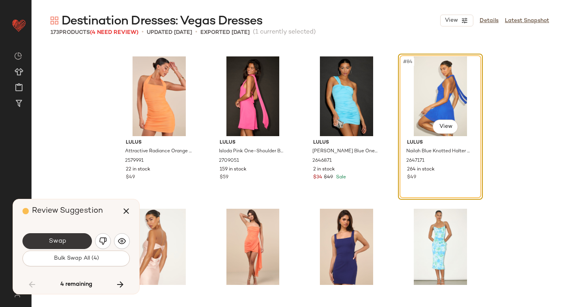
click at [67, 239] on button "Swap" at bounding box center [57, 241] width 69 height 16
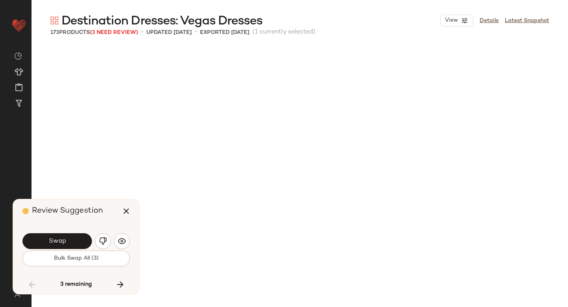
scroll to position [3352, 0]
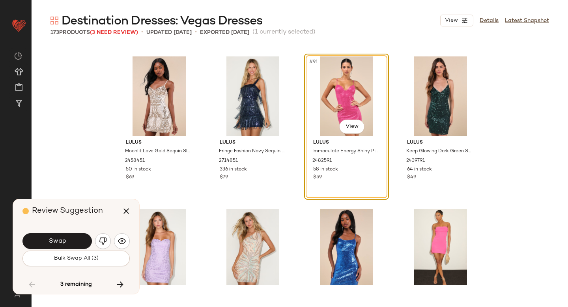
click at [67, 239] on button "Swap" at bounding box center [57, 241] width 69 height 16
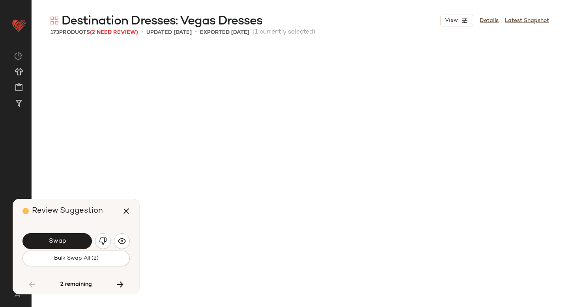
scroll to position [3657, 0]
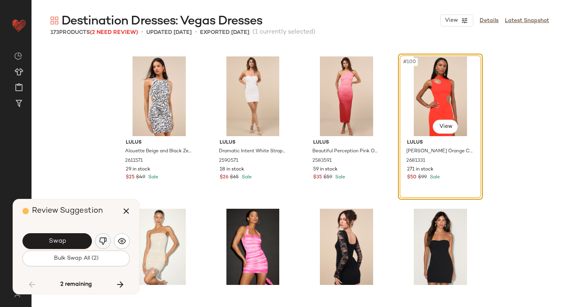
click at [104, 240] on img "button" at bounding box center [103, 241] width 8 height 8
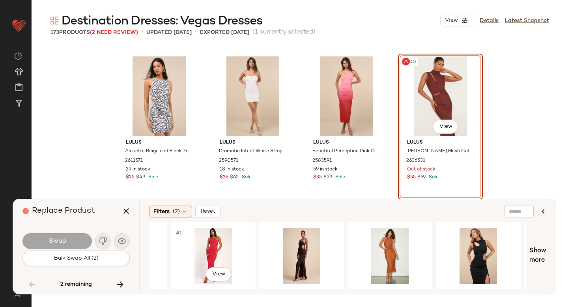
scroll to position [0, 244]
click at [366, 251] on div "#1 View" at bounding box center [389, 256] width 79 height 56
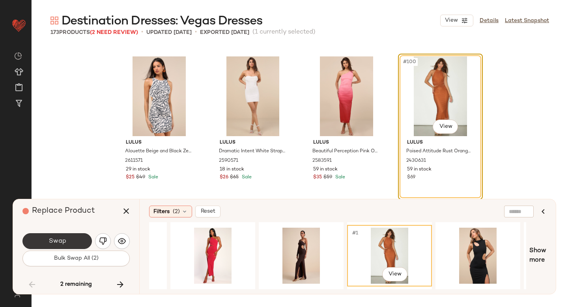
click at [66, 246] on button "Swap" at bounding box center [57, 241] width 69 height 16
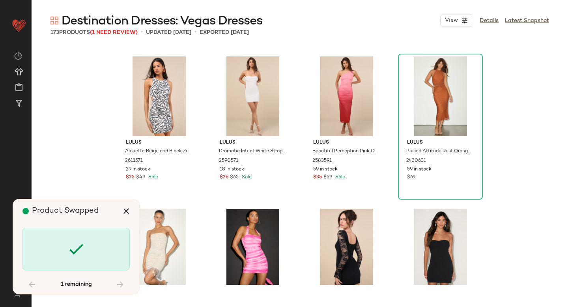
scroll to position [6095, 0]
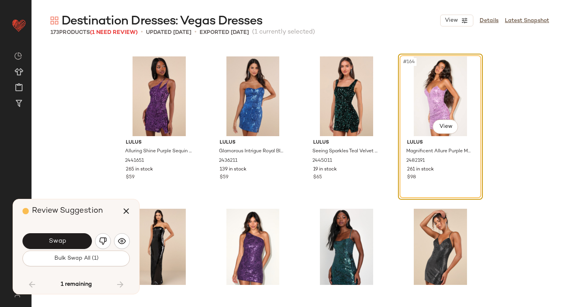
click at [66, 246] on button "Swap" at bounding box center [57, 241] width 69 height 16
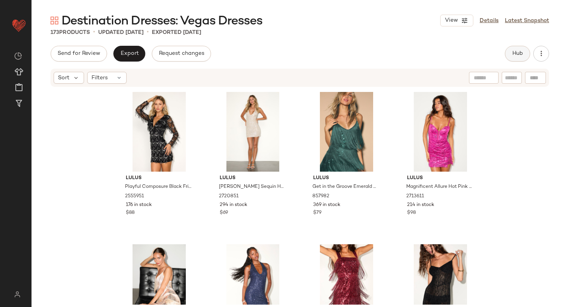
click at [523, 50] on button "Hub" at bounding box center [517, 54] width 25 height 16
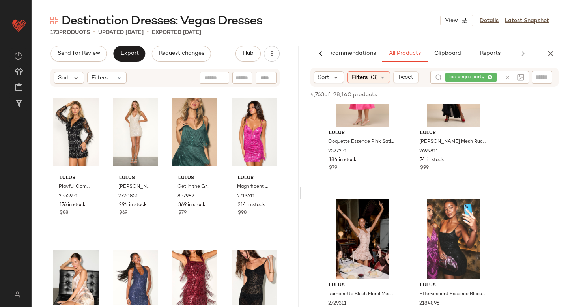
scroll to position [92, 0]
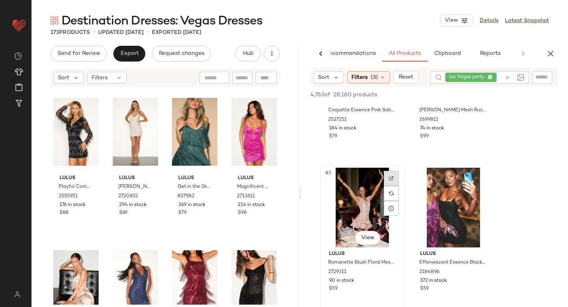
click at [392, 175] on div at bounding box center [391, 178] width 15 height 15
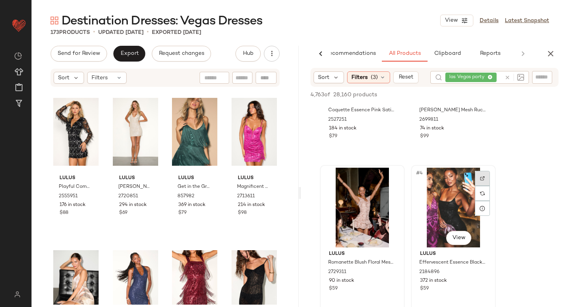
click at [482, 173] on div at bounding box center [482, 178] width 15 height 15
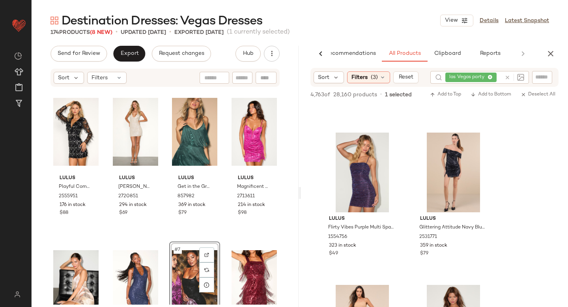
scroll to position [2112, 0]
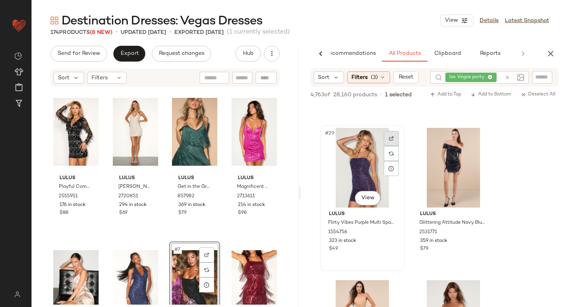
click at [392, 134] on div at bounding box center [391, 138] width 15 height 15
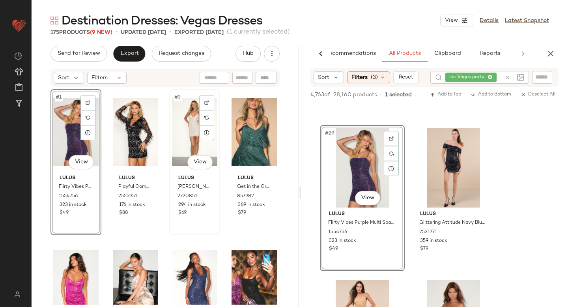
click at [170, 234] on div "#3 View Lulus Tiya Champagne Sequin Halter Bodycon Mini Dress 2720851 294 in st…" at bounding box center [194, 162] width 49 height 144
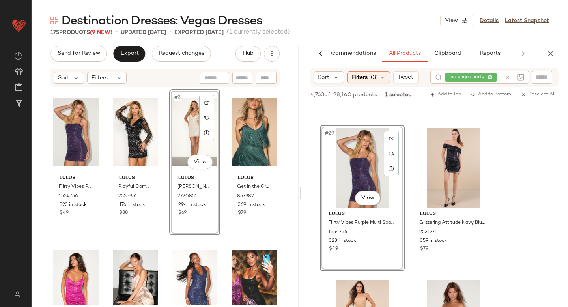
click at [165, 248] on div "Lulus Flirty Vibes Purple Multi Sparkly Ruched Bodycon Mini Dress 1554756 323 i…" at bounding box center [165, 197] width 229 height 216
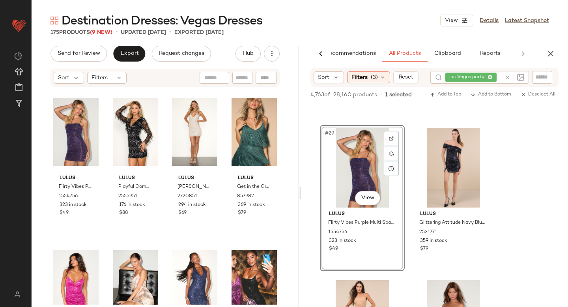
click at [507, 79] on div at bounding box center [513, 77] width 23 height 13
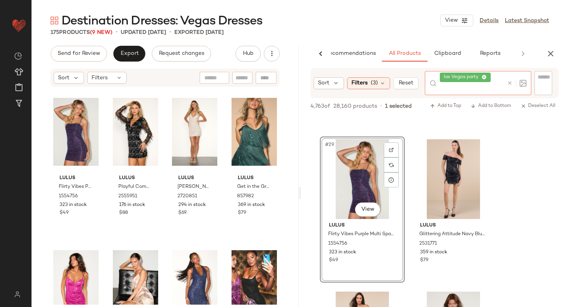
click at [509, 81] on icon at bounding box center [510, 83] width 6 height 6
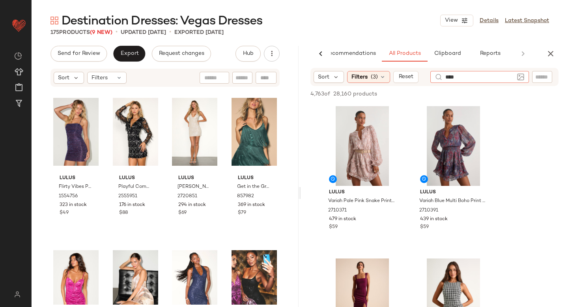
type input "*****"
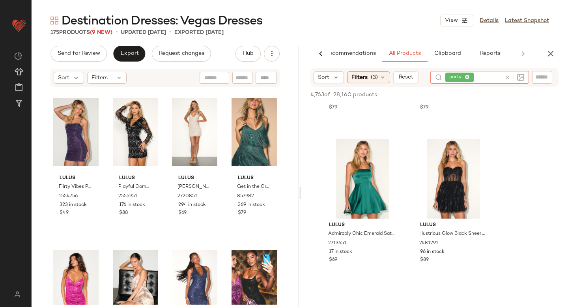
scroll to position [1214, 0]
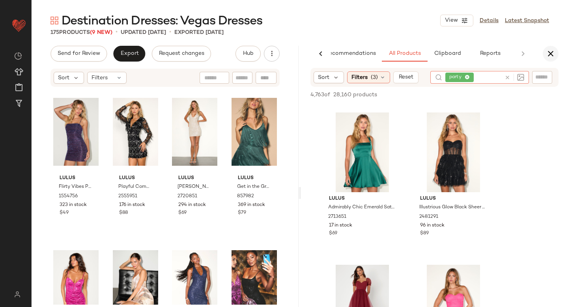
click at [554, 54] on icon "button" at bounding box center [550, 53] width 9 height 9
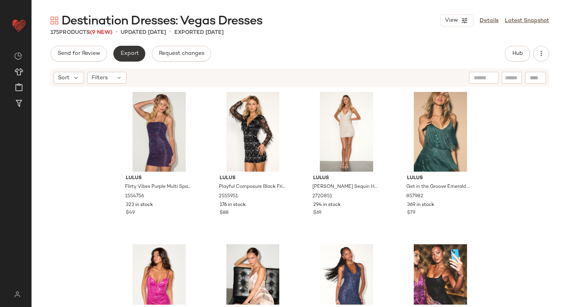
click at [137, 51] on span "Export" at bounding box center [129, 54] width 19 height 6
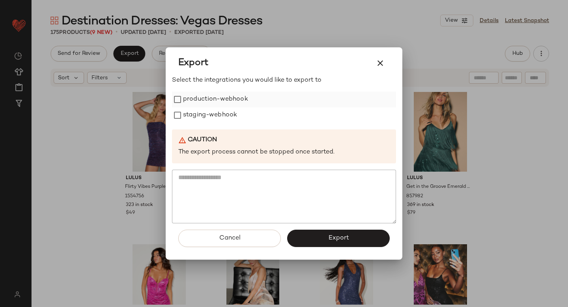
click at [239, 101] on label "production-webhook" at bounding box center [215, 100] width 65 height 16
click at [230, 116] on label "staging-webhook" at bounding box center [210, 115] width 54 height 16
click at [334, 239] on span "Export" at bounding box center [338, 238] width 21 height 8
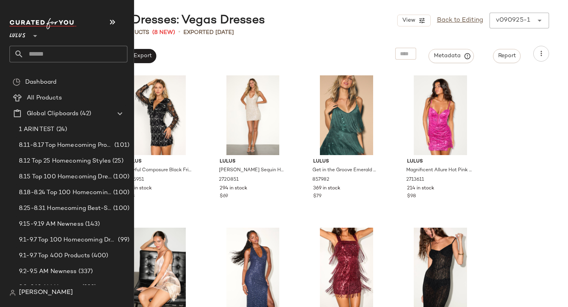
click at [58, 56] on input "text" at bounding box center [76, 54] width 104 height 17
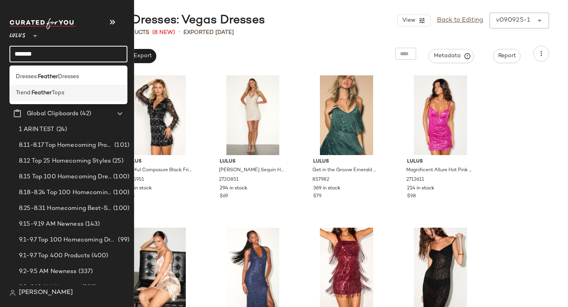
type input "*******"
click at [79, 89] on div "Trend: Feather Tops" at bounding box center [68, 93] width 105 height 8
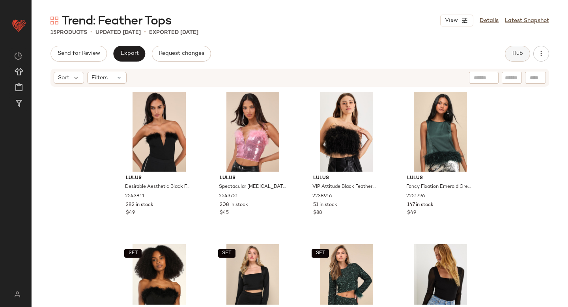
click at [525, 58] on button "Hub" at bounding box center [517, 54] width 25 height 16
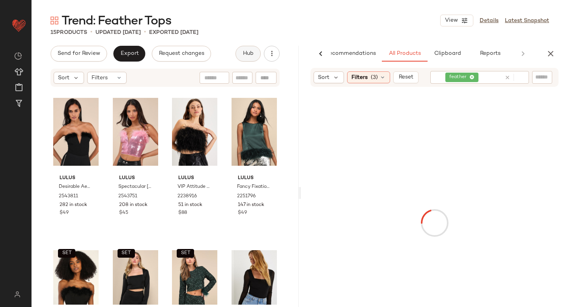
scroll to position [0, 19]
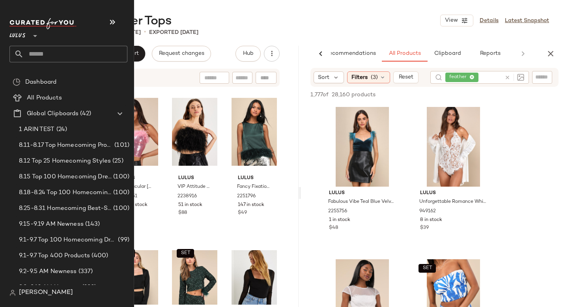
click at [28, 62] on input "text" at bounding box center [76, 54] width 104 height 17
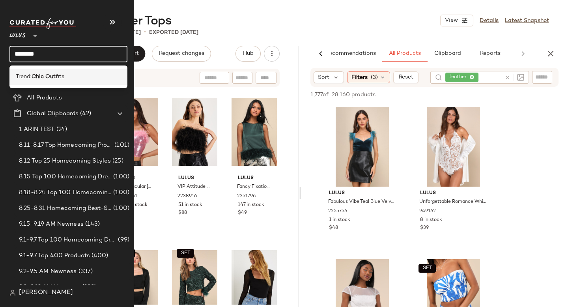
type input "********"
click at [56, 73] on b "Chic Out" at bounding box center [44, 77] width 24 height 8
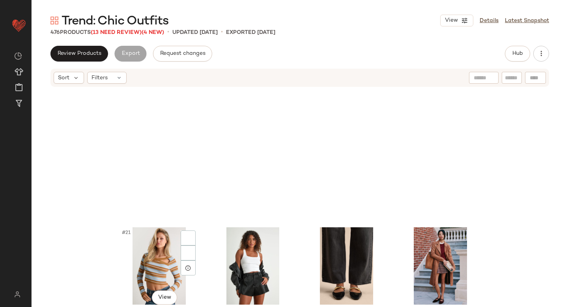
scroll to position [856, 0]
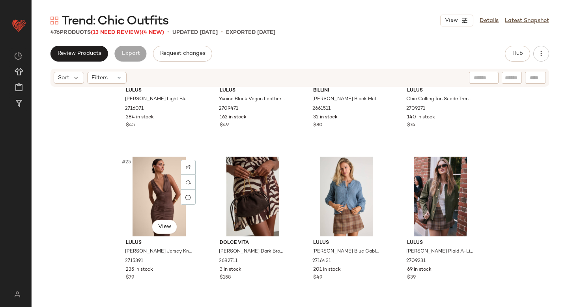
click at [123, 169] on div "#25 View" at bounding box center [159, 197] width 79 height 80
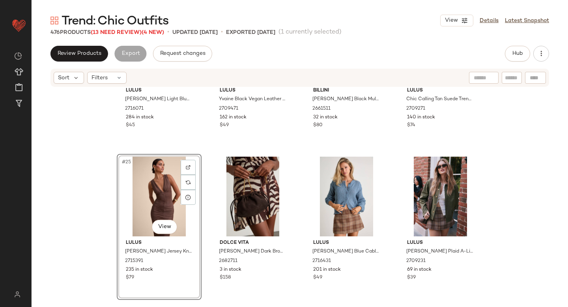
click at [96, 180] on div "Lulus Tanea Light Blue and Brown Striped Cutout Sweater Top 2716071 284 in stoc…" at bounding box center [300, 196] width 537 height 217
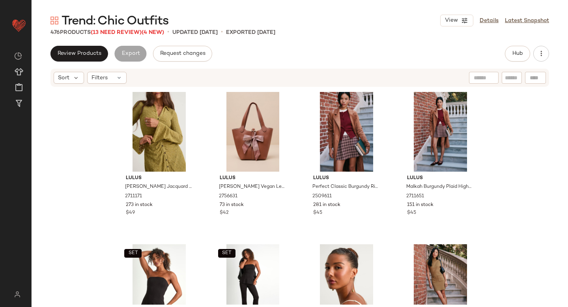
click at [547, 123] on div "Lulus Marcella Chartreuse Jacquard Button-Front Mini Dress 2711171 273 in stock…" at bounding box center [300, 196] width 537 height 217
click at [114, 35] on div "476 Products (13 Need Review) (4 New)" at bounding box center [108, 32] width 114 height 8
click at [113, 32] on span "(13 Need Review)" at bounding box center [116, 33] width 51 height 6
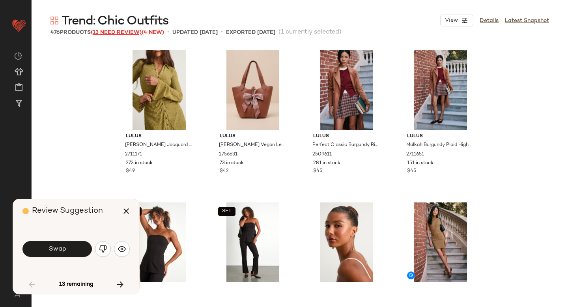
scroll to position [463, 0]
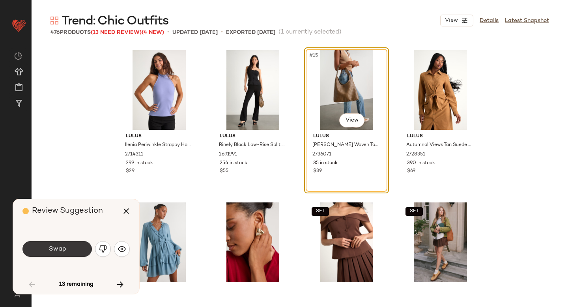
click at [58, 246] on span "Swap" at bounding box center [57, 250] width 18 height 8
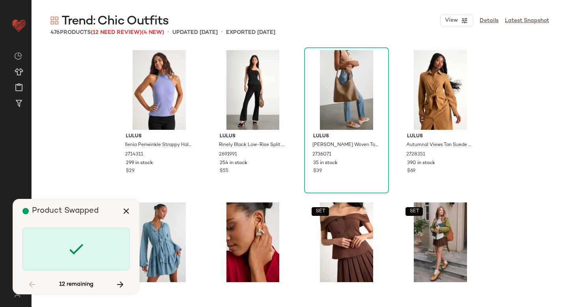
scroll to position [4267, 0]
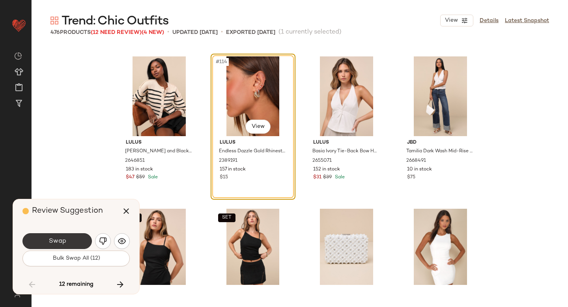
click at [58, 242] on span "Swap" at bounding box center [57, 242] width 18 height 8
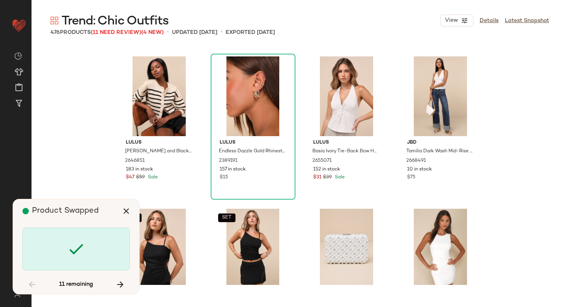
scroll to position [5333, 0]
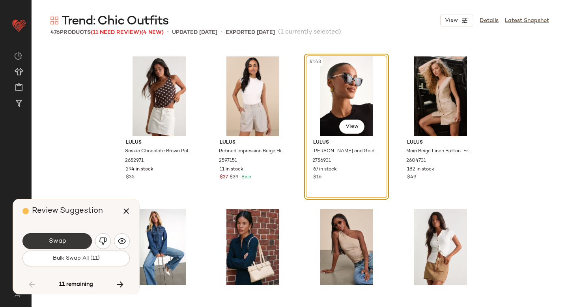
click at [70, 240] on button "Swap" at bounding box center [57, 241] width 69 height 16
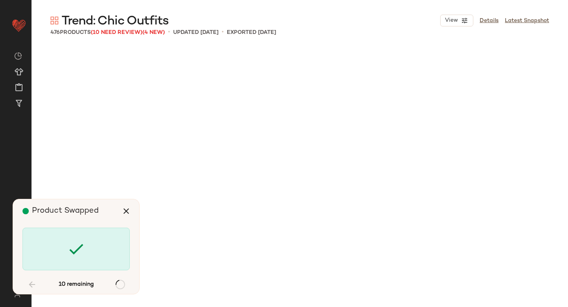
scroll to position [7162, 0]
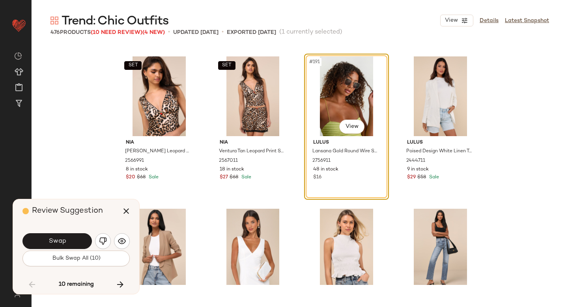
click at [70, 240] on button "Swap" at bounding box center [57, 241] width 69 height 16
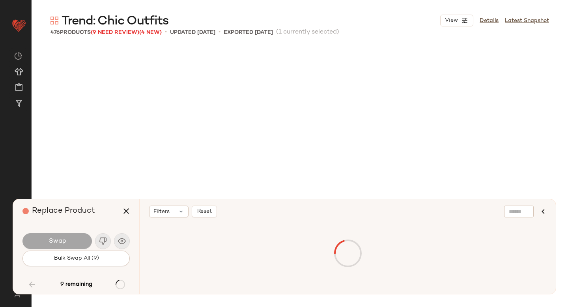
scroll to position [8381, 0]
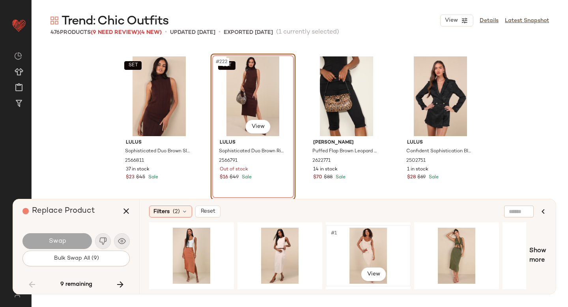
click at [382, 251] on div "#1 View" at bounding box center [368, 256] width 79 height 56
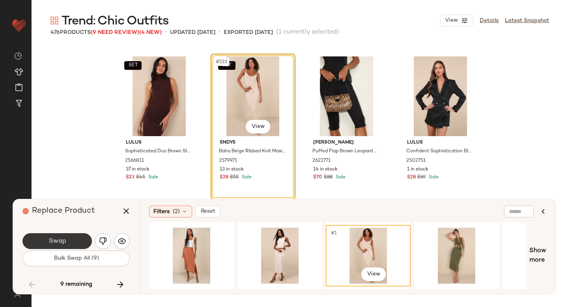
click at [69, 236] on button "Swap" at bounding box center [57, 241] width 69 height 16
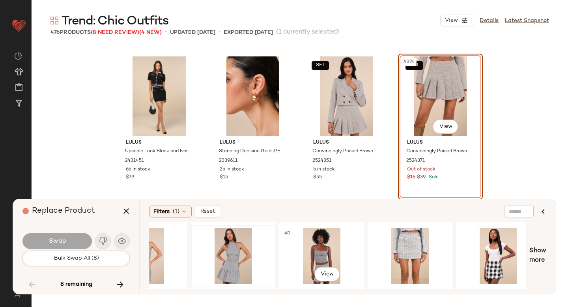
scroll to position [0, 576]
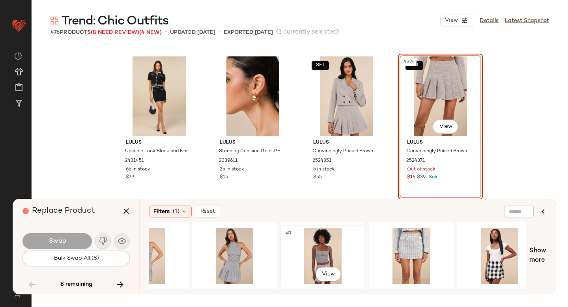
click at [304, 261] on div "#1 View" at bounding box center [322, 256] width 79 height 56
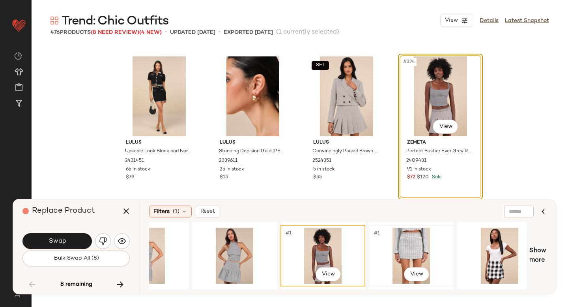
click at [395, 243] on div "#1 View" at bounding box center [411, 256] width 79 height 56
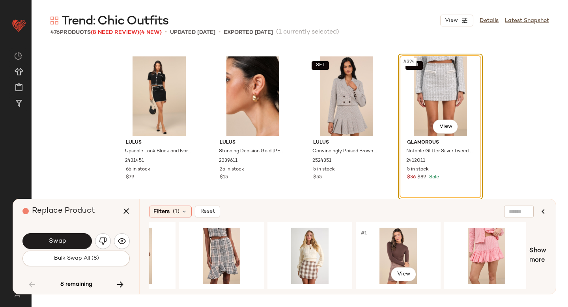
scroll to position [0, 940]
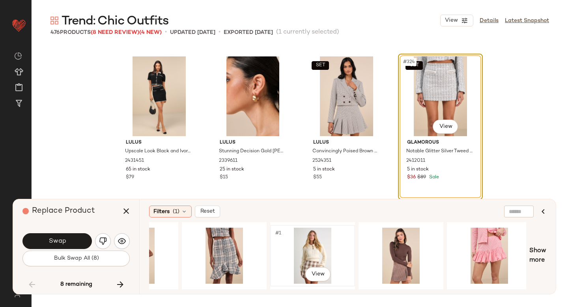
click at [304, 260] on div "#1 View" at bounding box center [312, 256] width 79 height 56
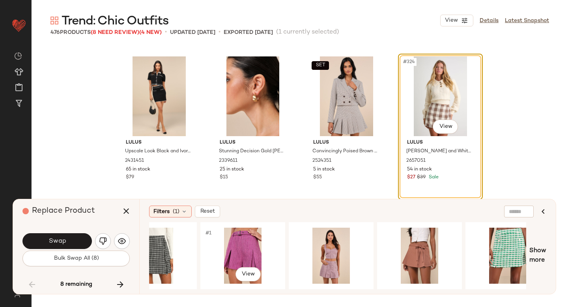
scroll to position [0, 208]
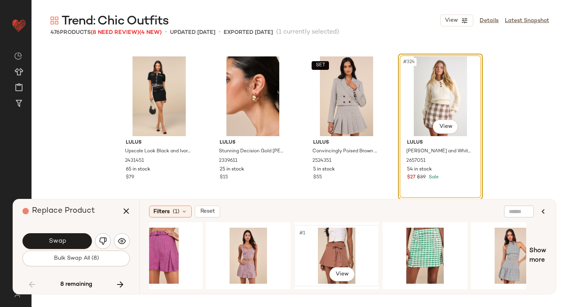
click at [303, 249] on div "#1 View" at bounding box center [336, 256] width 79 height 56
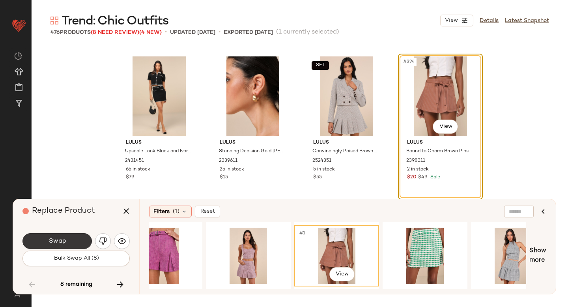
click at [49, 238] on span "Swap" at bounding box center [57, 242] width 18 height 8
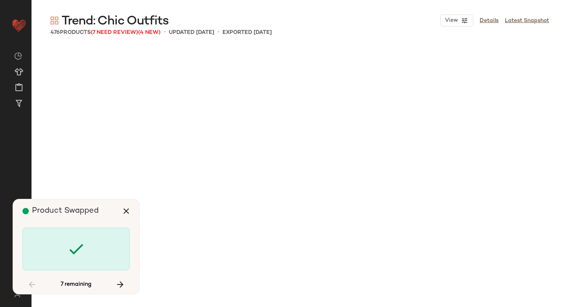
scroll to position [13562, 0]
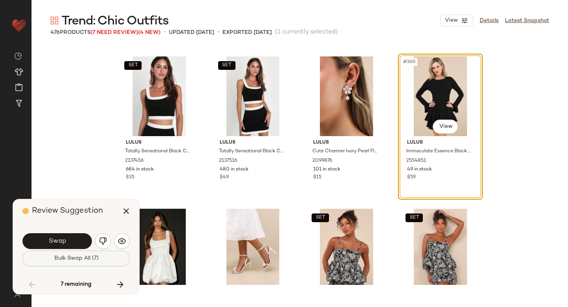
click at [88, 259] on span "Bulk Swap All (7)" at bounding box center [76, 258] width 45 height 6
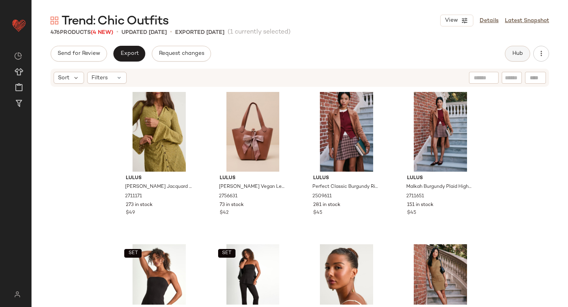
click at [521, 48] on button "Hub" at bounding box center [517, 54] width 25 height 16
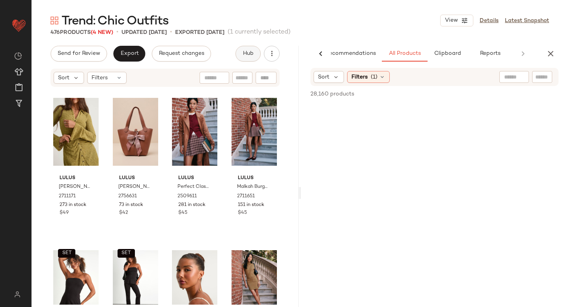
scroll to position [0, 19]
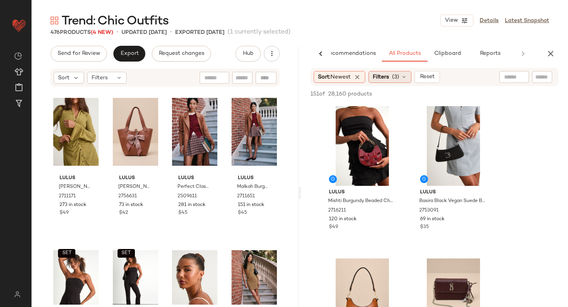
click at [395, 72] on div "Filters (3)" at bounding box center [390, 77] width 43 height 12
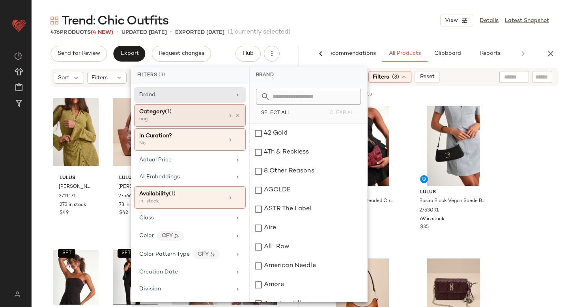
click at [183, 116] on div "bag" at bounding box center [178, 119] width 79 height 7
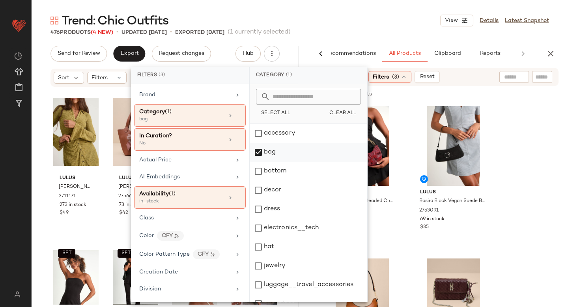
click at [257, 150] on div "bag" at bounding box center [309, 152] width 118 height 19
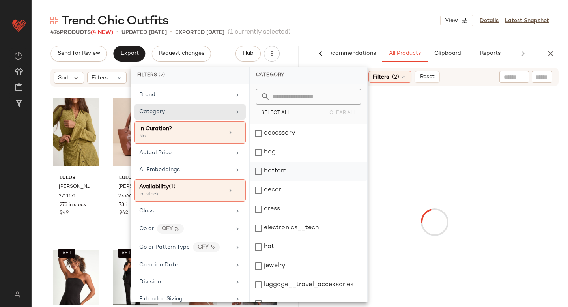
click at [257, 171] on div "bottom" at bounding box center [309, 171] width 118 height 19
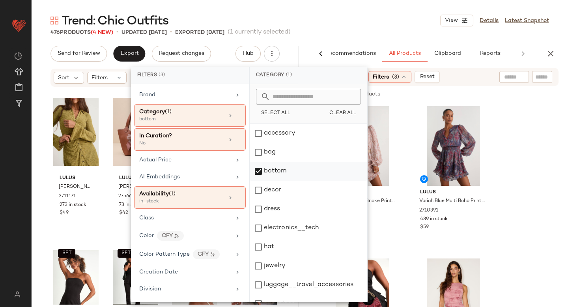
scroll to position [144, 0]
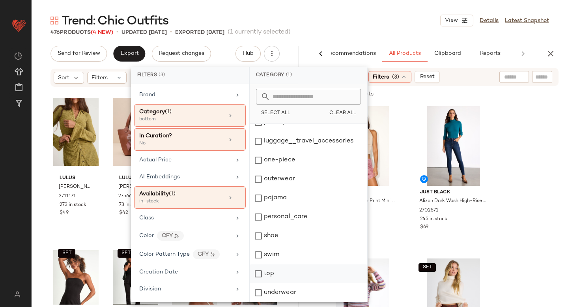
click at [260, 272] on div "top" at bounding box center [309, 273] width 118 height 19
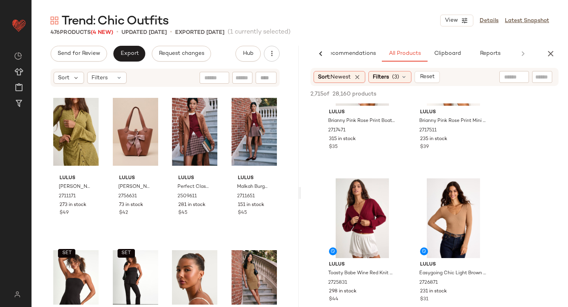
scroll to position [81, 0]
click at [397, 74] on span "(3)" at bounding box center [395, 77] width 7 height 8
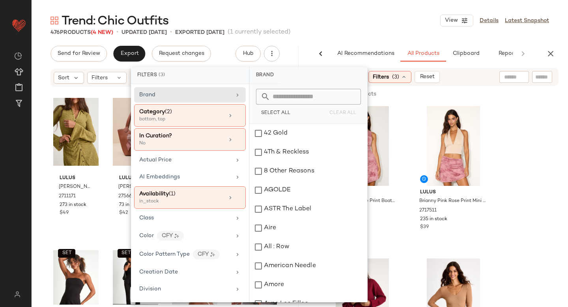
scroll to position [81, 0]
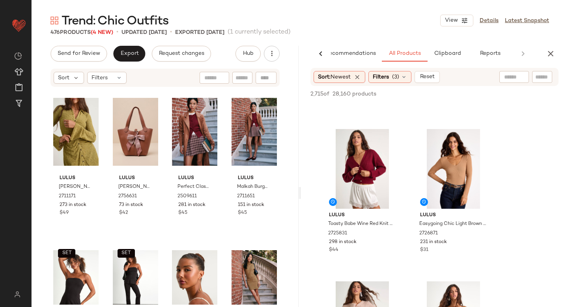
scroll to position [171, 0]
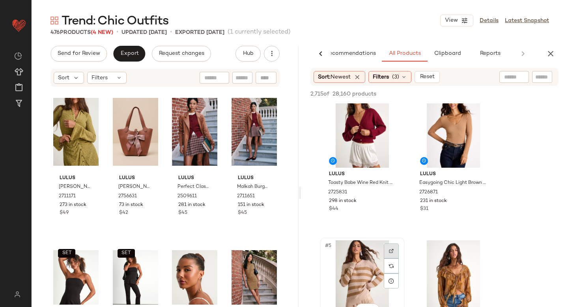
click at [394, 248] on div at bounding box center [391, 251] width 15 height 15
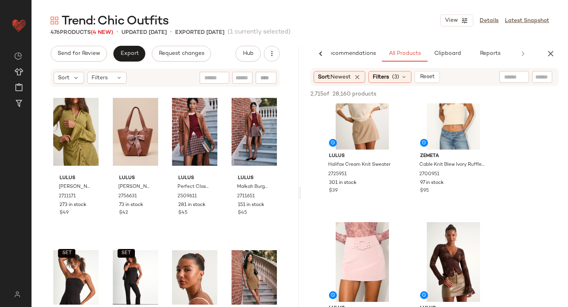
scroll to position [1652, 0]
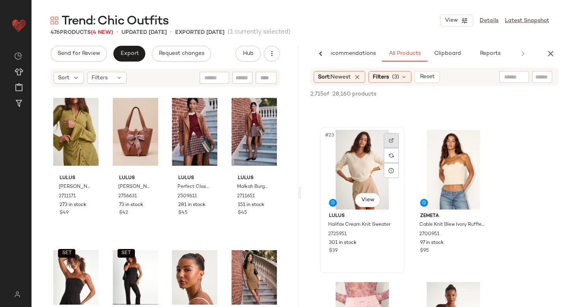
click at [395, 137] on div at bounding box center [391, 140] width 15 height 15
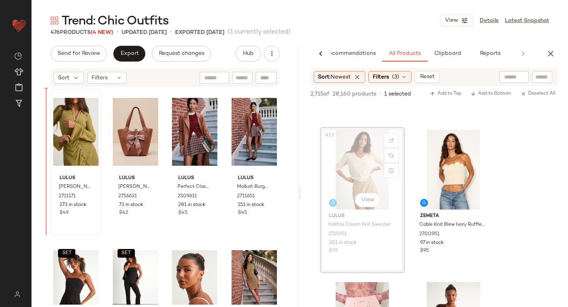
drag, startPoint x: 370, startPoint y: 175, endPoint x: 57, endPoint y: 191, distance: 313.5
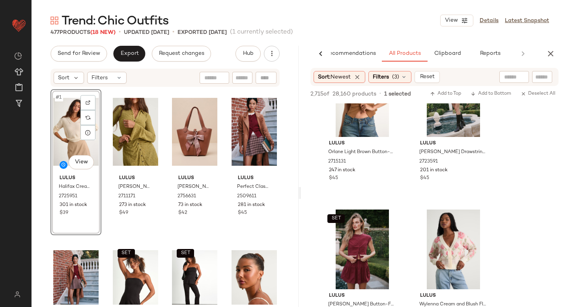
scroll to position [2498, 0]
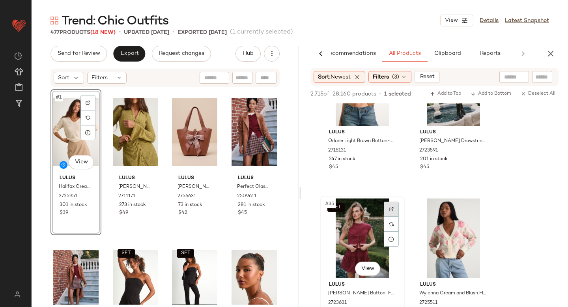
click at [391, 209] on img at bounding box center [391, 209] width 5 height 5
click at [548, 79] on input "text" at bounding box center [543, 77] width 14 height 8
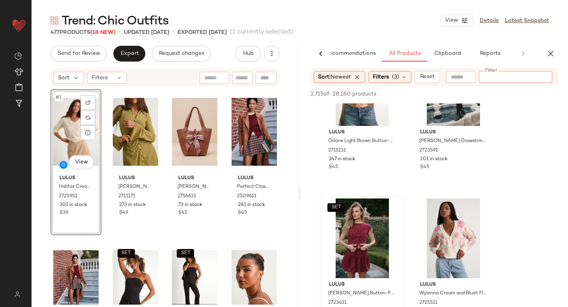
paste input "*******"
type input "*******"
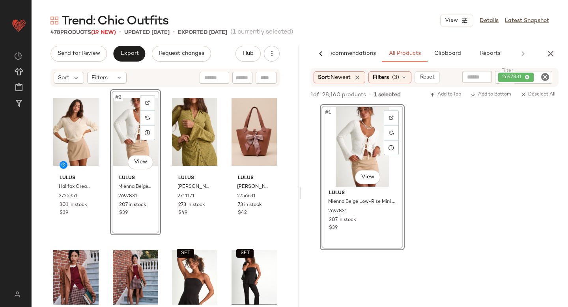
click at [546, 75] on icon "Clear Filter" at bounding box center [545, 76] width 9 height 9
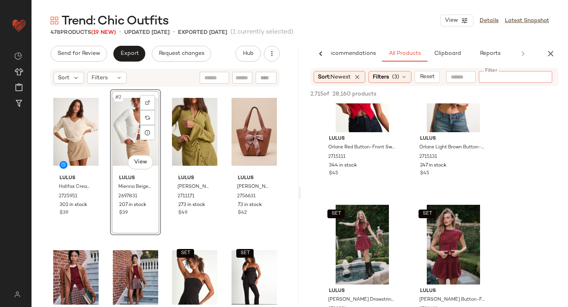
scroll to position [2385, 0]
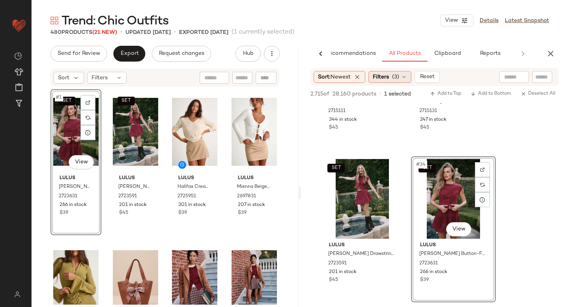
click at [395, 75] on span "(3)" at bounding box center [395, 77] width 7 height 8
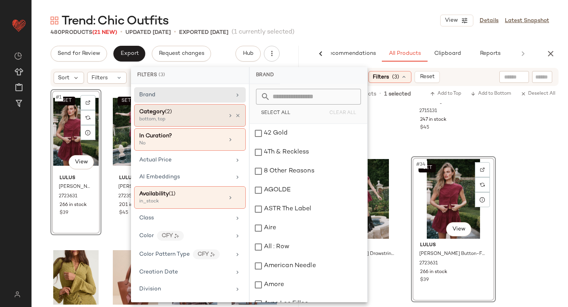
click at [191, 113] on div "Category (2)" at bounding box center [181, 112] width 85 height 8
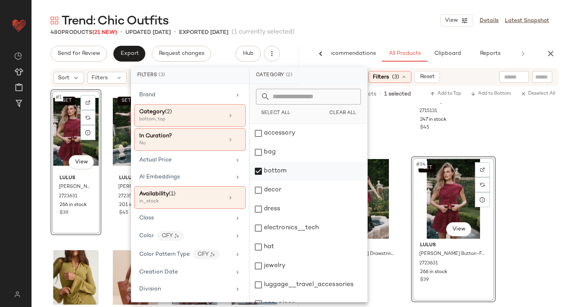
click at [259, 171] on div "bottom" at bounding box center [309, 171] width 118 height 19
click at [260, 216] on div "dress" at bounding box center [309, 209] width 118 height 19
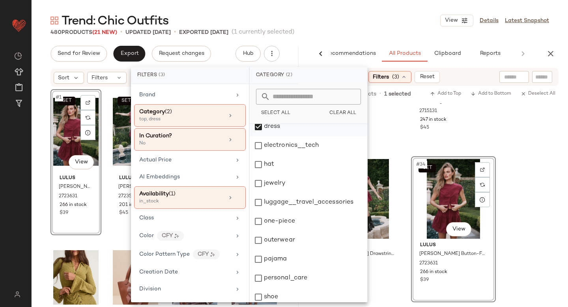
scroll to position [144, 0]
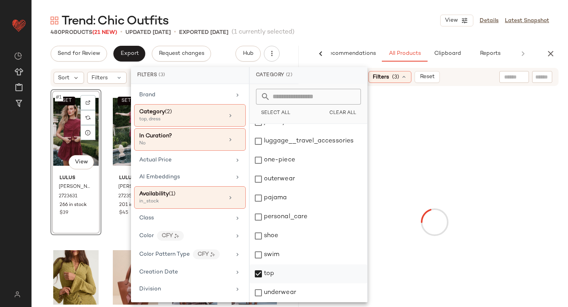
click at [263, 272] on div "top" at bounding box center [309, 273] width 118 height 19
click at [528, 174] on div at bounding box center [435, 222] width 264 height 269
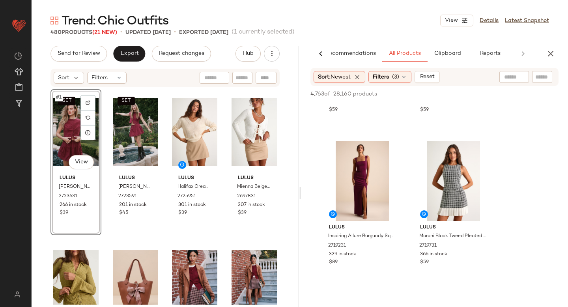
scroll to position [126, 0]
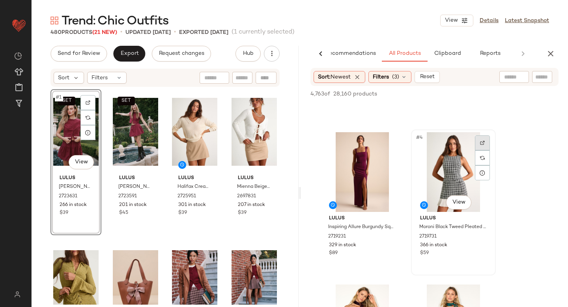
click at [486, 143] on div at bounding box center [482, 142] width 15 height 15
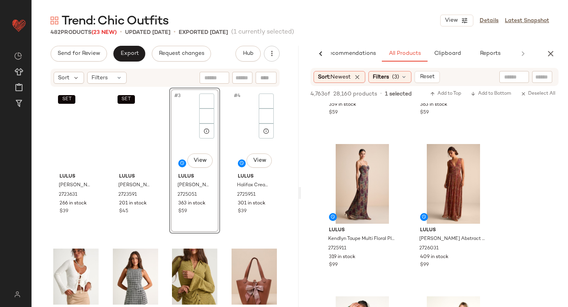
scroll to position [0, 0]
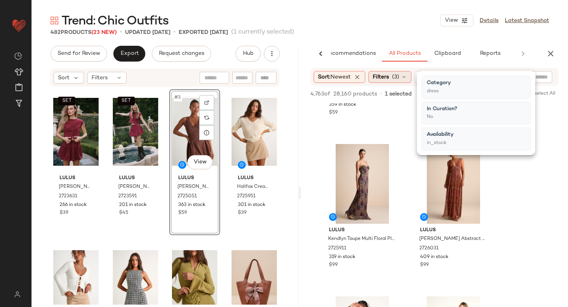
click at [394, 76] on div "Filters (3)" at bounding box center [390, 77] width 43 height 12
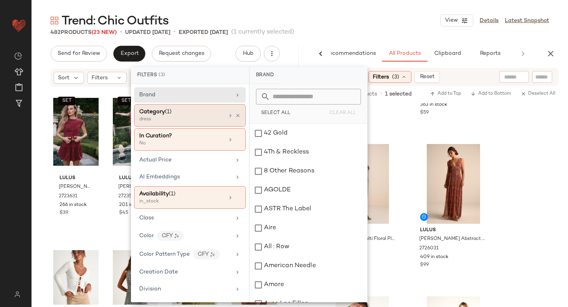
click at [208, 124] on div "Category (1) dress" at bounding box center [190, 115] width 112 height 23
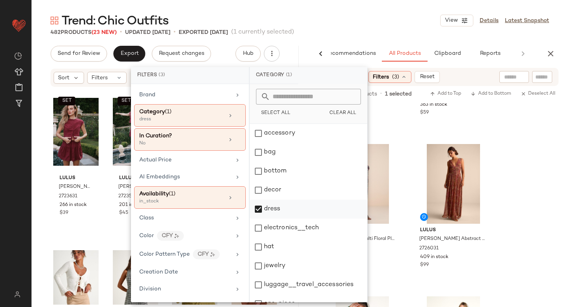
click at [262, 209] on div "dress" at bounding box center [309, 209] width 118 height 19
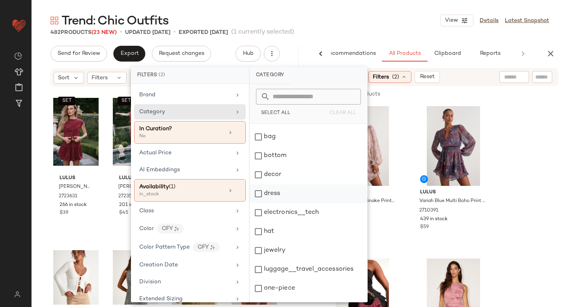
scroll to position [16, 0]
click at [261, 246] on div "jewelry" at bounding box center [309, 249] width 118 height 19
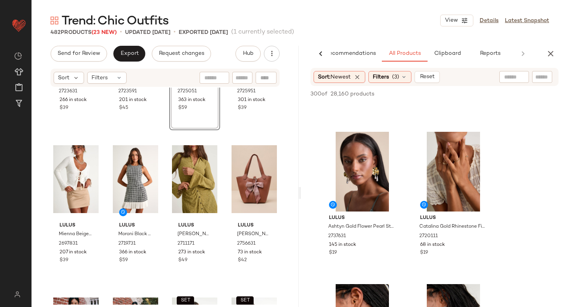
scroll to position [722, 0]
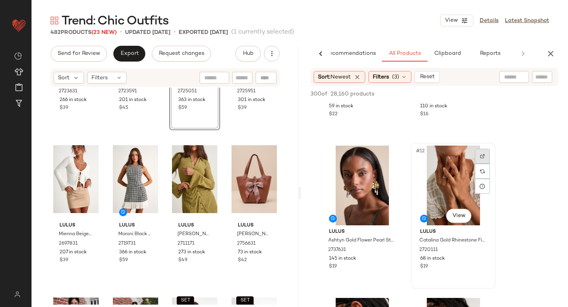
click at [484, 158] on img at bounding box center [482, 156] width 5 height 5
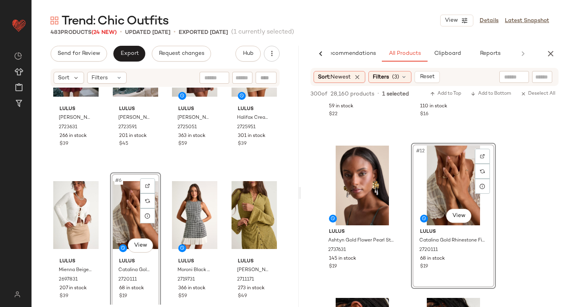
scroll to position [0, 0]
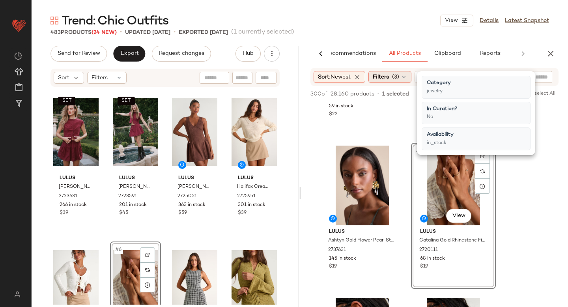
click at [380, 76] on span "Filters" at bounding box center [381, 77] width 16 height 8
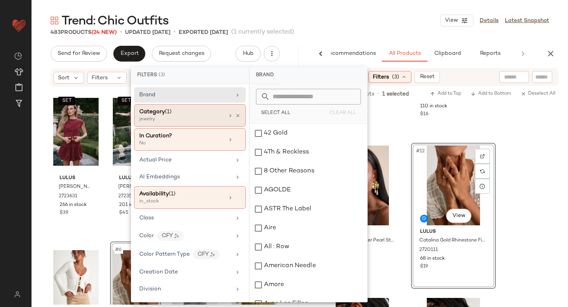
click at [204, 114] on div "Category (1)" at bounding box center [181, 112] width 85 height 8
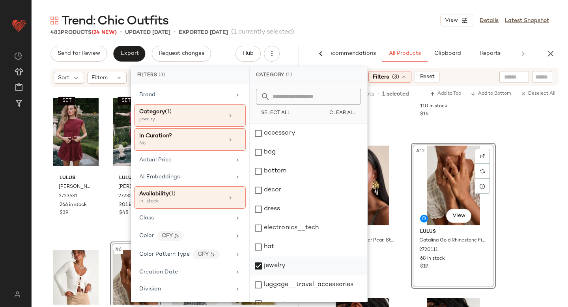
click at [259, 264] on div "jewelry" at bounding box center [309, 266] width 118 height 19
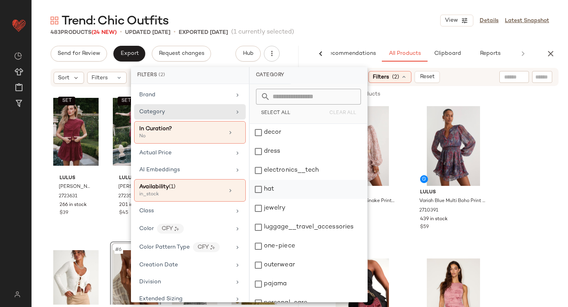
scroll to position [144, 0]
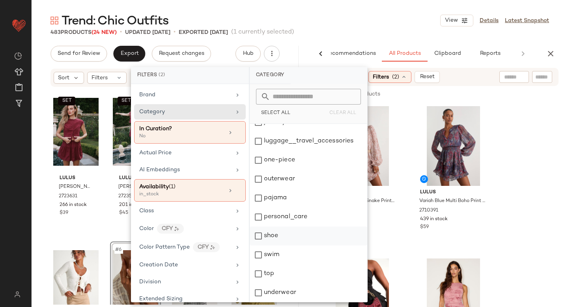
click at [260, 236] on div "shoe" at bounding box center [309, 236] width 118 height 19
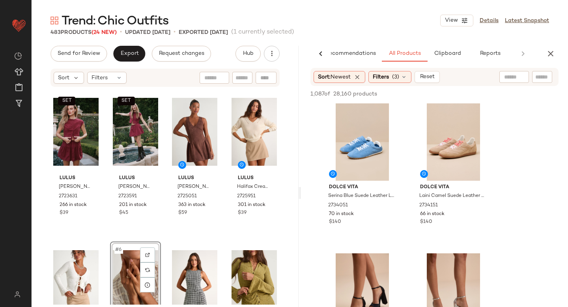
scroll to position [0, 0]
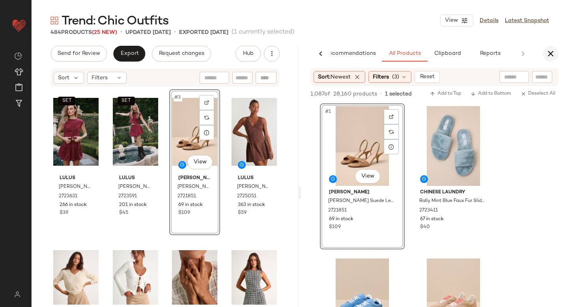
click at [546, 52] on button "button" at bounding box center [551, 54] width 16 height 16
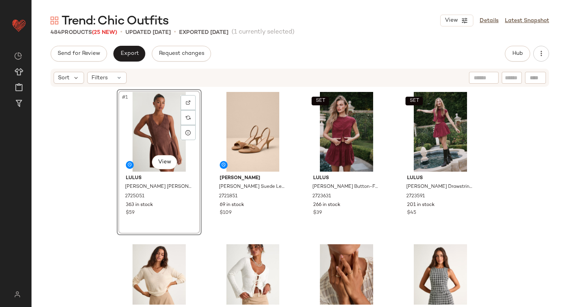
click at [525, 168] on div "#1 View Lulus Presley Brown Suede Skater Mini Dress 2725051 363 in stock $59 St…" at bounding box center [300, 196] width 537 height 217
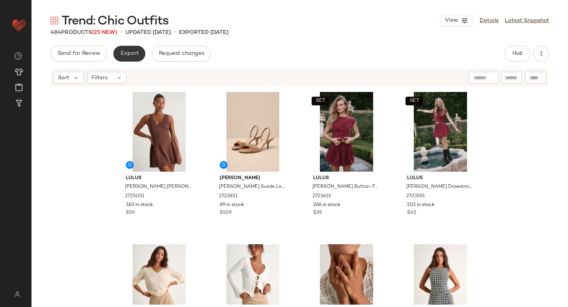
click at [124, 53] on span "Export" at bounding box center [129, 54] width 19 height 6
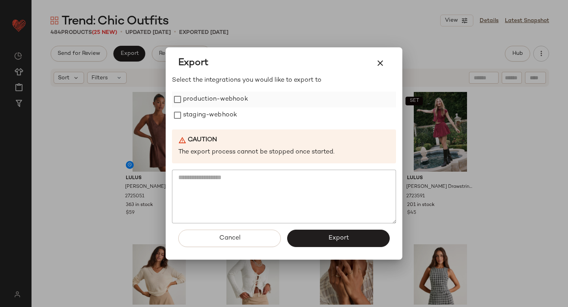
click at [197, 102] on label "production-webhook" at bounding box center [215, 100] width 65 height 16
click at [201, 112] on label "staging-webhook" at bounding box center [210, 115] width 54 height 16
click at [353, 238] on button "Export" at bounding box center [338, 238] width 103 height 17
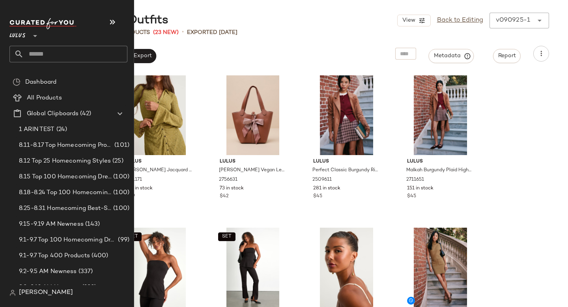
click at [55, 50] on input "text" at bounding box center [76, 54] width 104 height 17
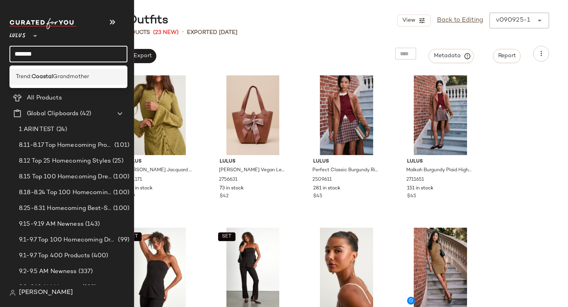
type input "*******"
click at [57, 78] on span "Grandmother" at bounding box center [71, 77] width 36 height 8
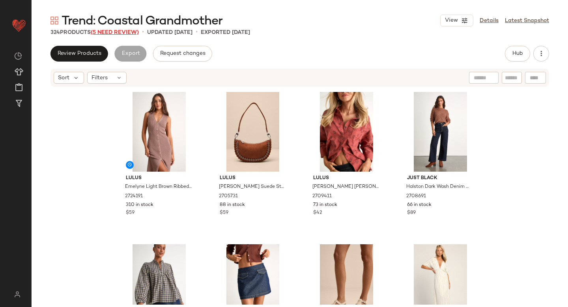
click at [109, 34] on span "(5 Need Review)" at bounding box center [115, 33] width 48 height 6
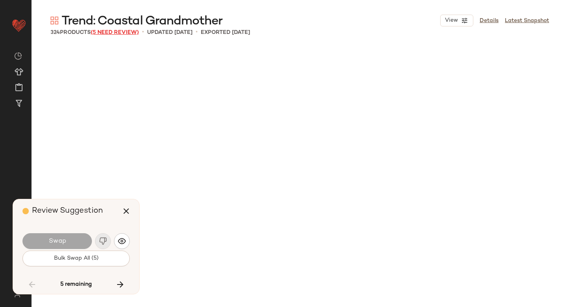
scroll to position [3048, 0]
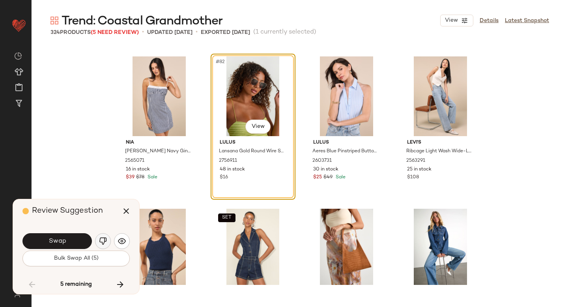
click at [103, 244] on img "button" at bounding box center [103, 241] width 8 height 8
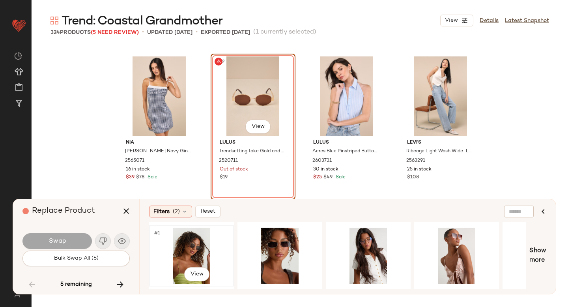
click at [191, 247] on div "#1 View" at bounding box center [191, 256] width 79 height 56
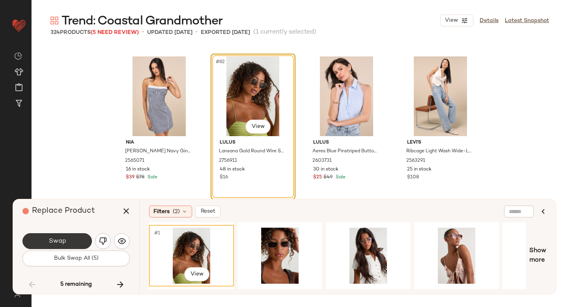
click at [59, 238] on span "Swap" at bounding box center [57, 242] width 18 height 8
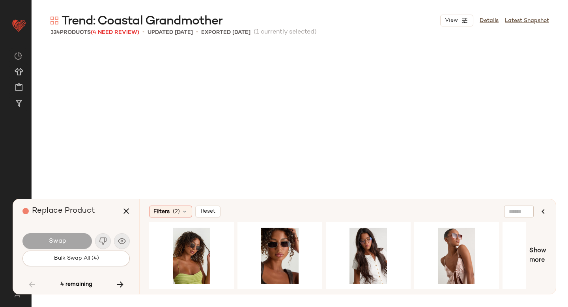
scroll to position [4267, 0]
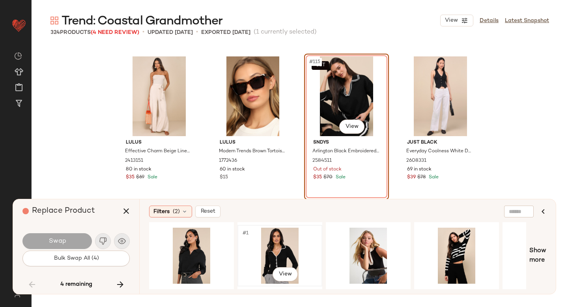
click at [270, 251] on div "#1 View" at bounding box center [279, 256] width 79 height 56
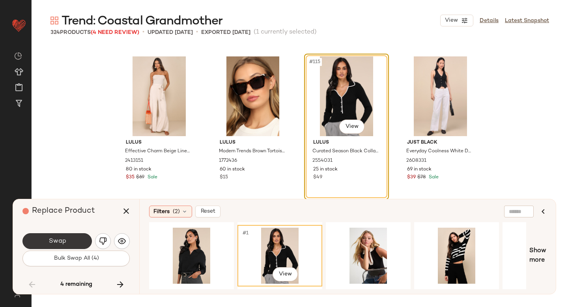
click at [47, 238] on button "Swap" at bounding box center [57, 241] width 69 height 16
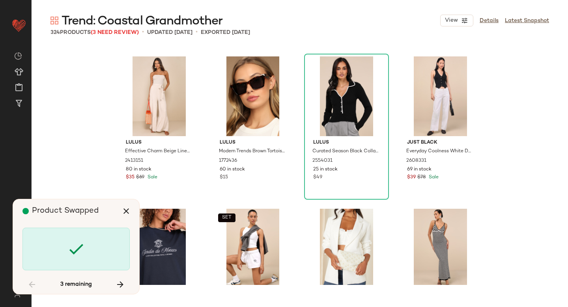
scroll to position [4876, 0]
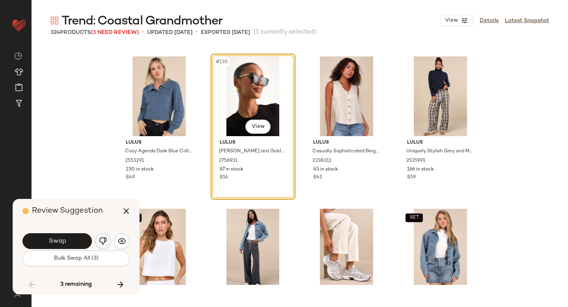
click at [104, 243] on img "button" at bounding box center [103, 241] width 8 height 8
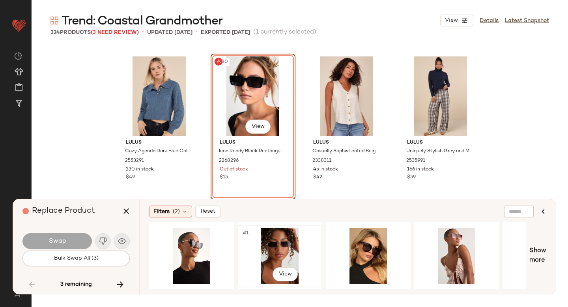
click at [290, 247] on div "#1 View" at bounding box center [279, 256] width 79 height 56
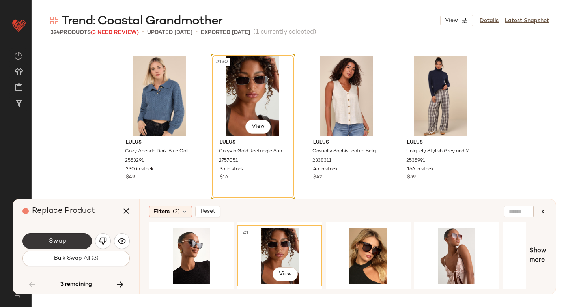
click at [58, 235] on button "Swap" at bounding box center [57, 241] width 69 height 16
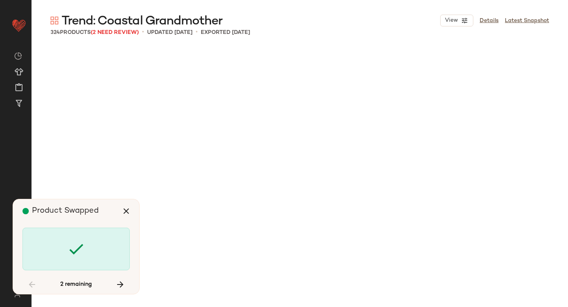
scroll to position [6248, 0]
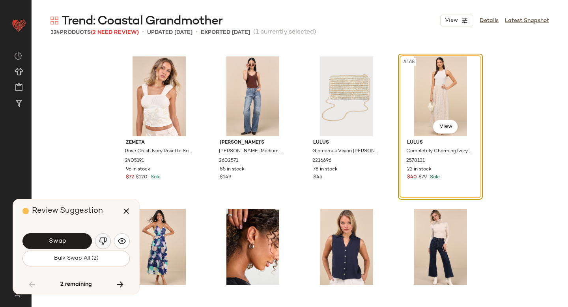
click at [105, 240] on img "button" at bounding box center [103, 241] width 8 height 8
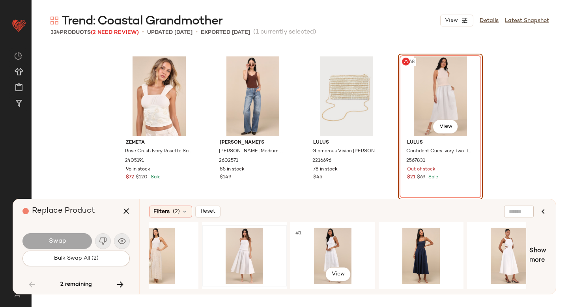
scroll to position [0, 129]
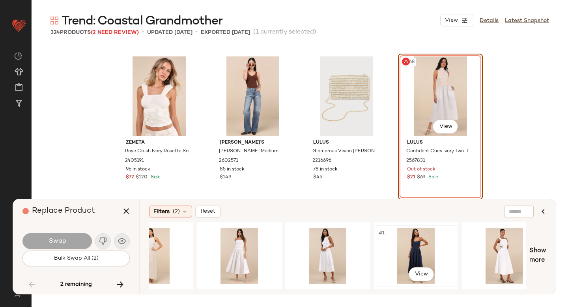
click at [419, 241] on div "#1 View" at bounding box center [416, 256] width 79 height 56
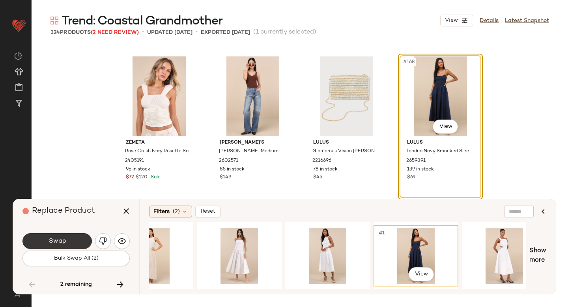
click at [69, 236] on button "Swap" at bounding box center [57, 241] width 69 height 16
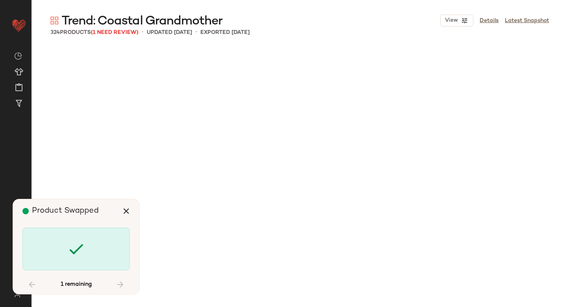
scroll to position [9905, 0]
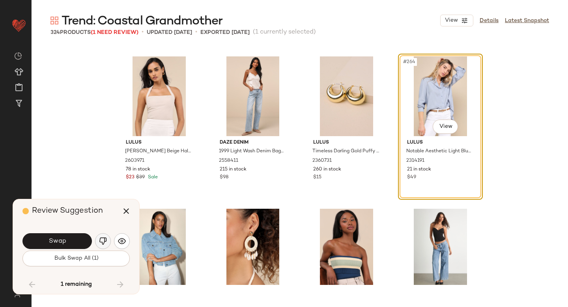
click at [104, 236] on button "button" at bounding box center [103, 241] width 16 height 16
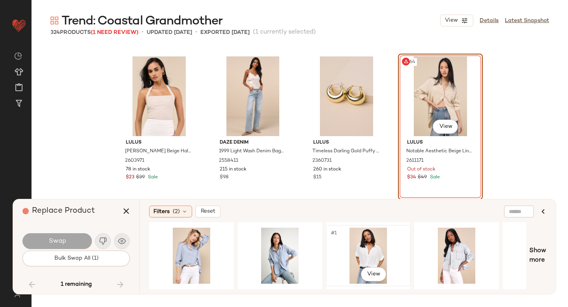
click at [360, 256] on div "#1 View" at bounding box center [368, 256] width 79 height 56
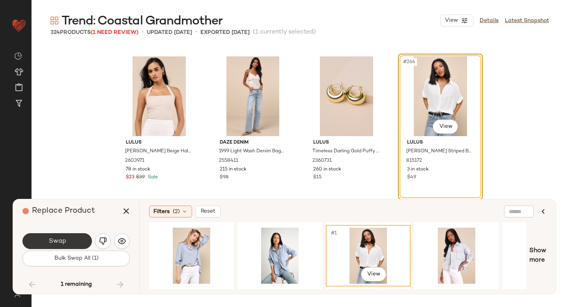
click at [67, 238] on button "Swap" at bounding box center [57, 241] width 69 height 16
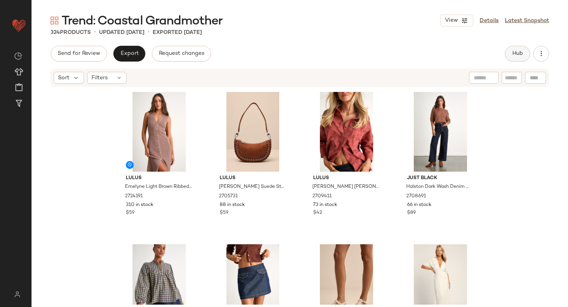
click at [520, 54] on span "Hub" at bounding box center [517, 54] width 11 height 6
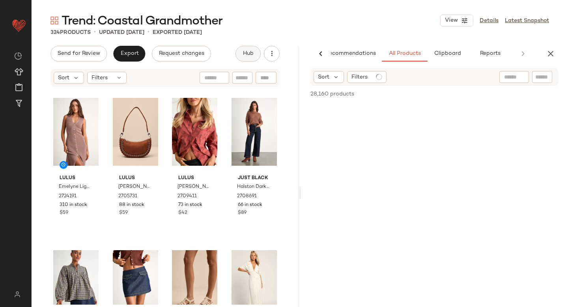
scroll to position [0, 19]
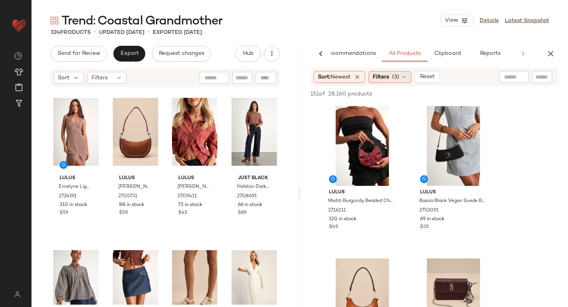
click at [395, 80] on span "(3)" at bounding box center [395, 77] width 7 height 8
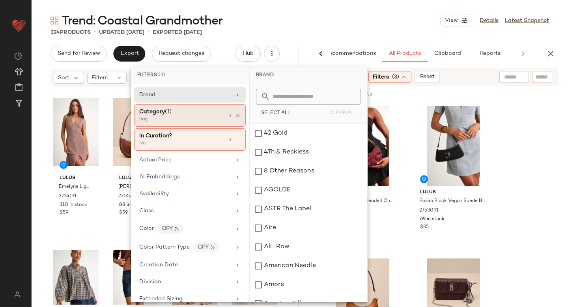
click at [195, 117] on div "bag" at bounding box center [178, 119] width 79 height 7
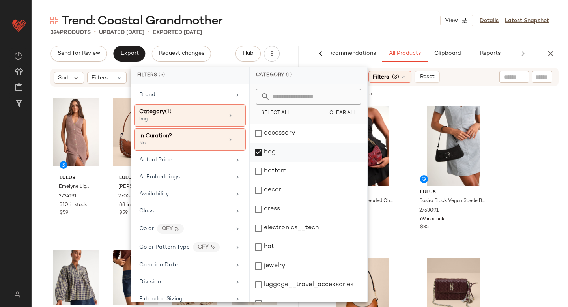
click at [263, 153] on div "bag" at bounding box center [309, 152] width 118 height 19
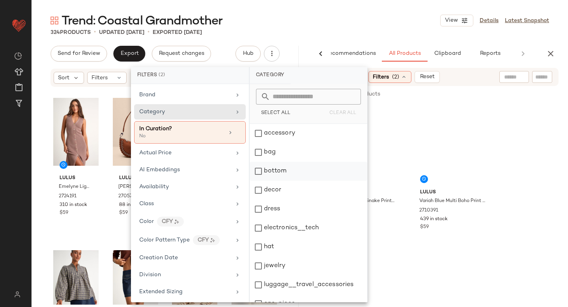
click at [261, 173] on div "bottom" at bounding box center [309, 171] width 118 height 19
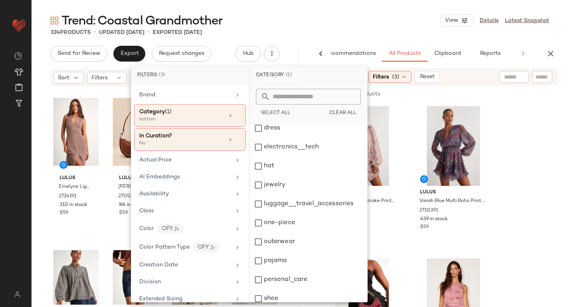
scroll to position [144, 0]
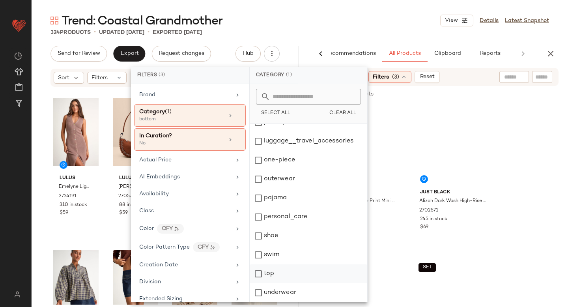
click at [258, 268] on div "top" at bounding box center [309, 273] width 118 height 19
click at [533, 180] on div at bounding box center [435, 222] width 264 height 269
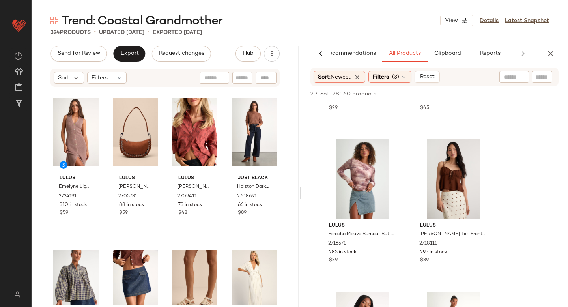
scroll to position [5611, 0]
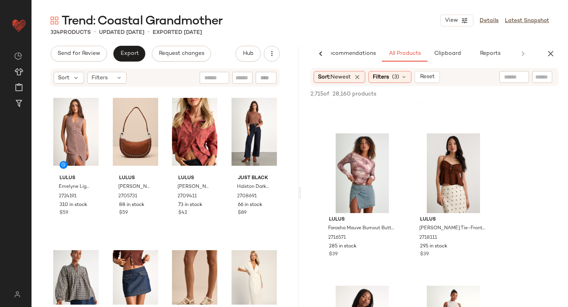
click at [518, 81] on div at bounding box center [515, 77] width 20 height 12
type input "*******"
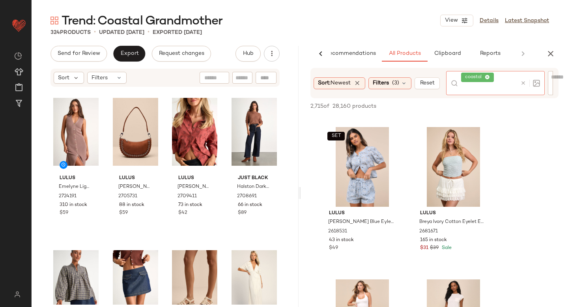
scroll to position [2168, 0]
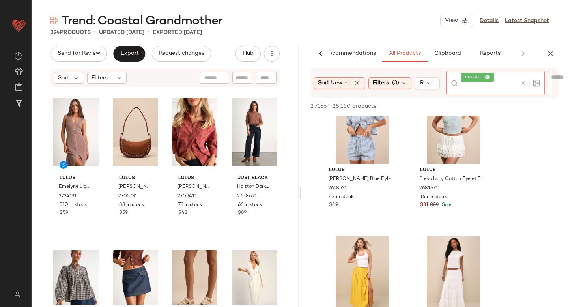
click at [526, 83] on icon at bounding box center [524, 83] width 6 height 6
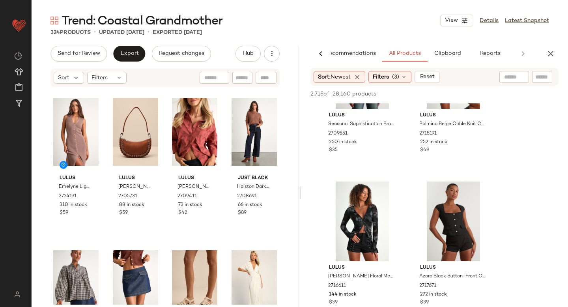
scroll to position [6782, 0]
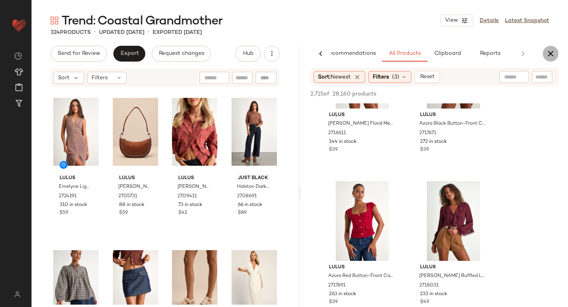
click at [553, 55] on icon "button" at bounding box center [550, 53] width 9 height 9
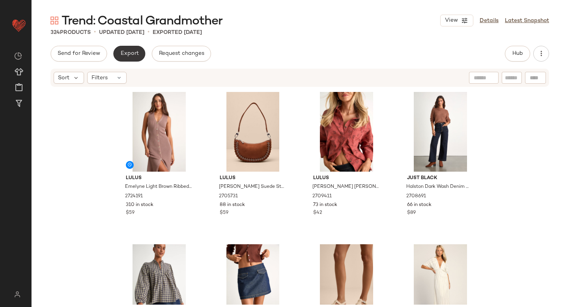
click at [141, 55] on button "Export" at bounding box center [129, 54] width 32 height 16
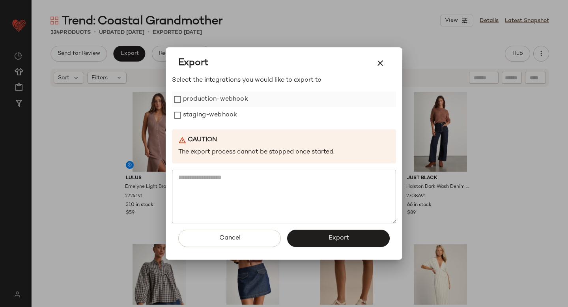
click at [194, 94] on label "production-webhook" at bounding box center [215, 100] width 65 height 16
click at [201, 113] on label "staging-webhook" at bounding box center [210, 115] width 54 height 16
click at [308, 229] on div "Cancel Export" at bounding box center [284, 241] width 224 height 36
click at [308, 236] on button "Export" at bounding box center [338, 238] width 103 height 17
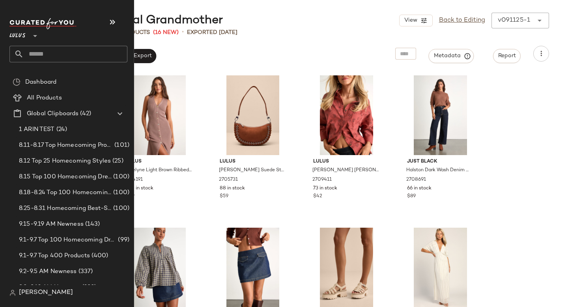
click at [36, 52] on input "text" at bounding box center [76, 54] width 104 height 17
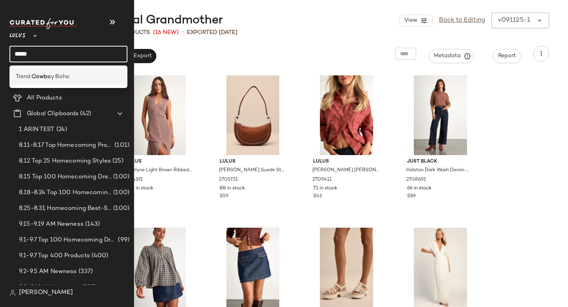
type input "*****"
click at [25, 77] on span "Trend:" at bounding box center [24, 77] width 16 height 8
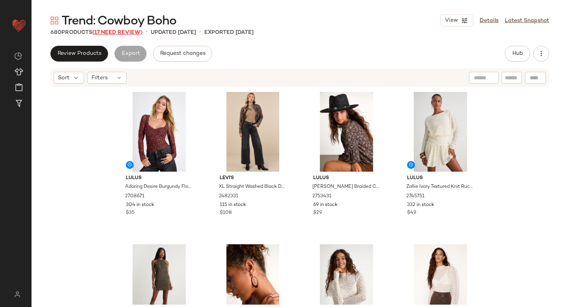
click at [115, 33] on span "(17 Need Review)" at bounding box center [117, 33] width 50 height 6
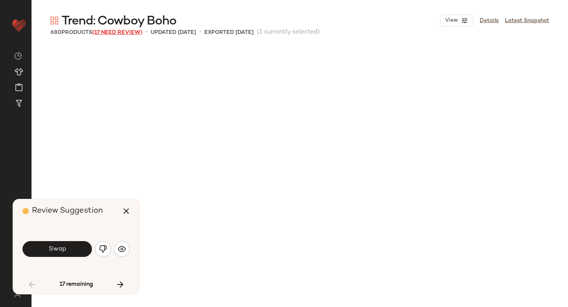
scroll to position [463, 0]
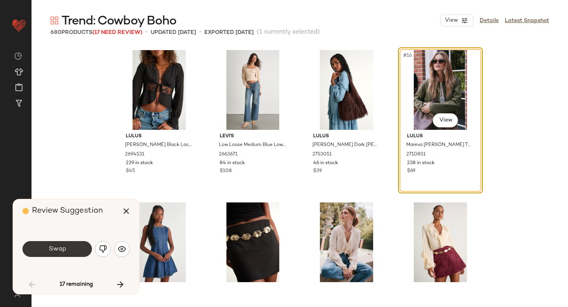
click at [85, 255] on button "Swap" at bounding box center [57, 249] width 69 height 16
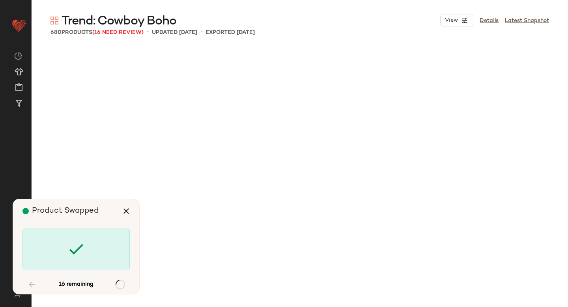
scroll to position [7467, 0]
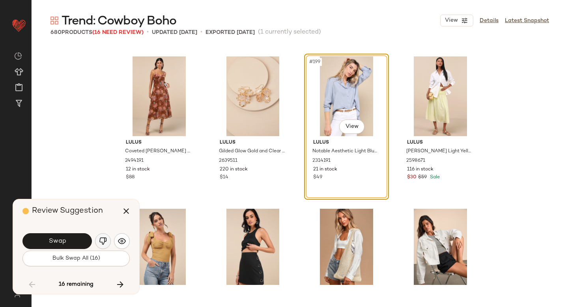
click at [103, 242] on img "button" at bounding box center [103, 241] width 8 height 8
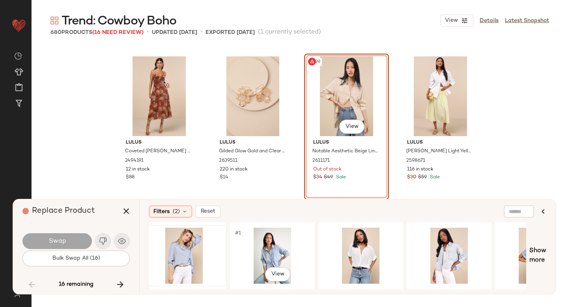
scroll to position [0, 110]
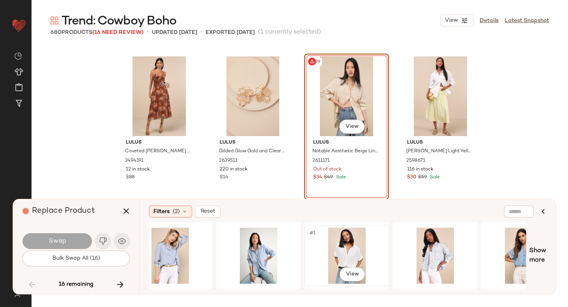
click at [349, 242] on div "#1 View" at bounding box center [347, 256] width 79 height 56
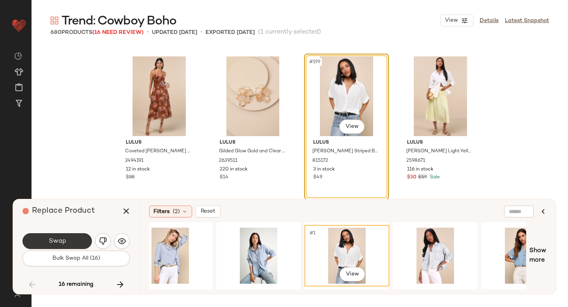
click at [49, 241] on span "Swap" at bounding box center [57, 242] width 18 height 8
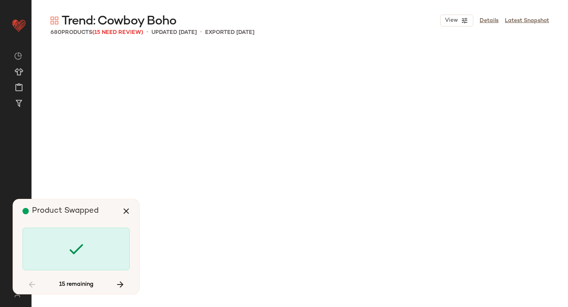
scroll to position [10209, 0]
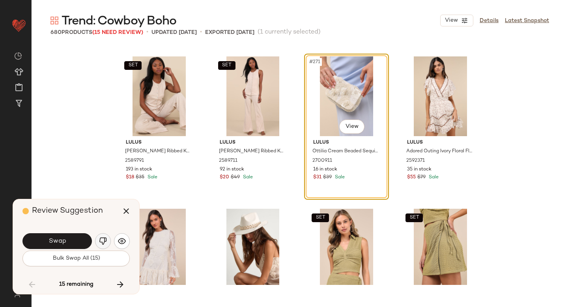
click at [104, 239] on img "button" at bounding box center [103, 241] width 8 height 8
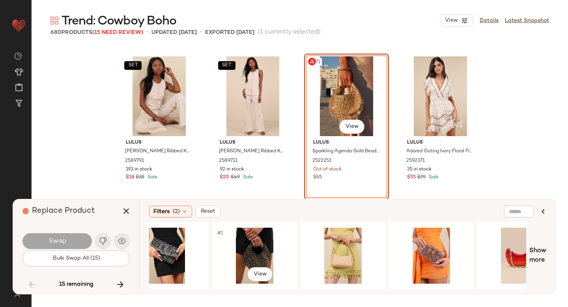
scroll to position [0, 382]
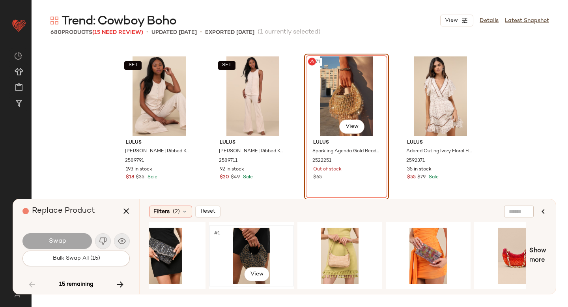
click at [236, 247] on div "#1 View" at bounding box center [251, 256] width 79 height 56
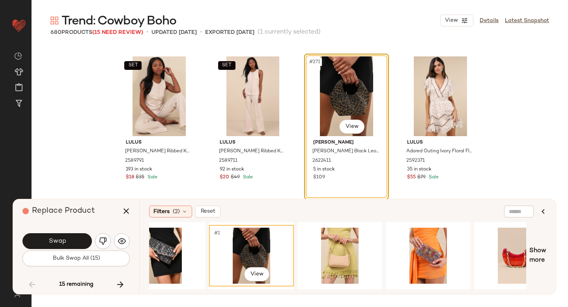
click at [290, 247] on div "#1 View" at bounding box center [251, 256] width 79 height 56
click at [333, 242] on div "#1 View" at bounding box center [339, 256] width 79 height 56
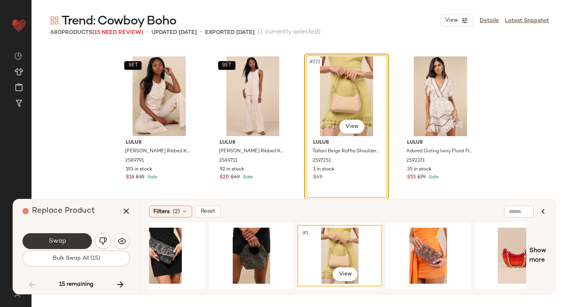
click at [48, 238] on button "Swap" at bounding box center [57, 241] width 69 height 16
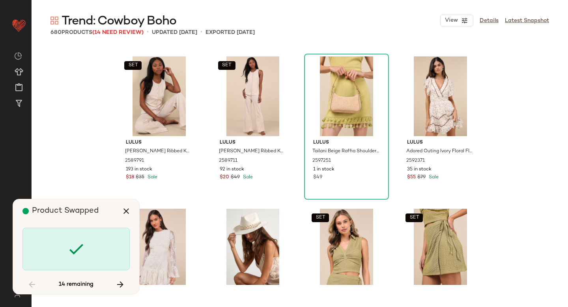
scroll to position [11733, 0]
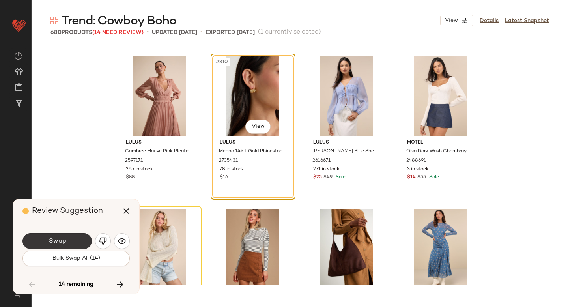
click at [71, 239] on button "Swap" at bounding box center [57, 241] width 69 height 16
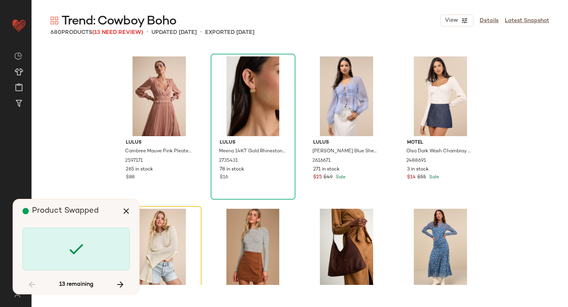
scroll to position [11886, 0]
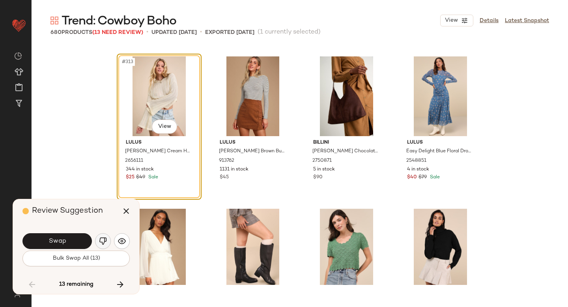
click at [104, 238] on img "button" at bounding box center [103, 241] width 8 height 8
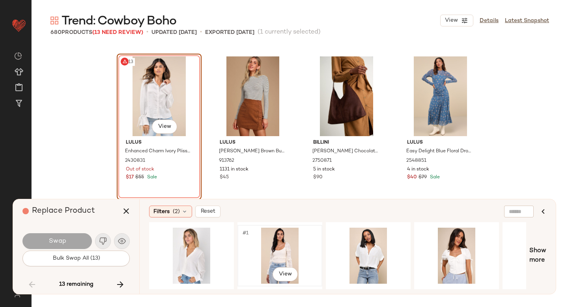
click at [263, 248] on div "#1 View" at bounding box center [279, 256] width 79 height 56
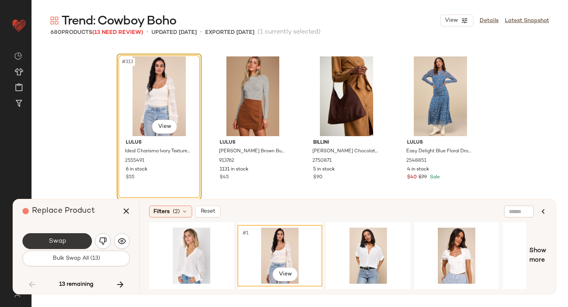
click at [75, 243] on button "Swap" at bounding box center [57, 241] width 69 height 16
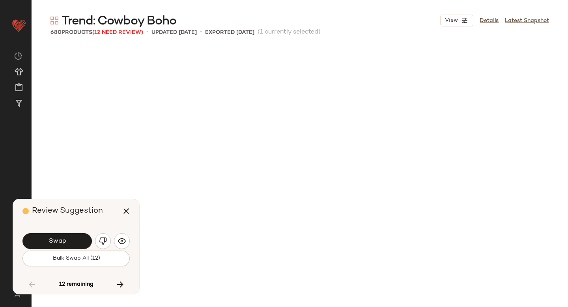
scroll to position [12343, 0]
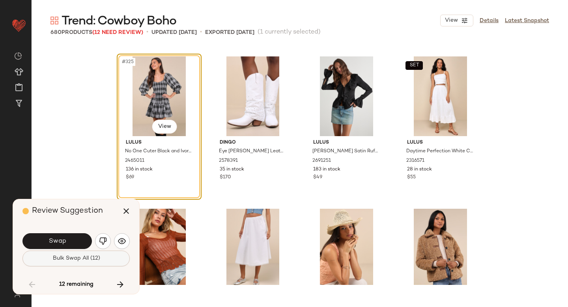
click at [51, 251] on button "Bulk Swap All (12)" at bounding box center [76, 259] width 107 height 16
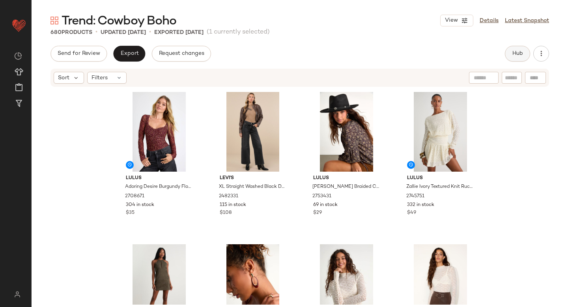
click at [520, 53] on span "Hub" at bounding box center [517, 54] width 11 height 6
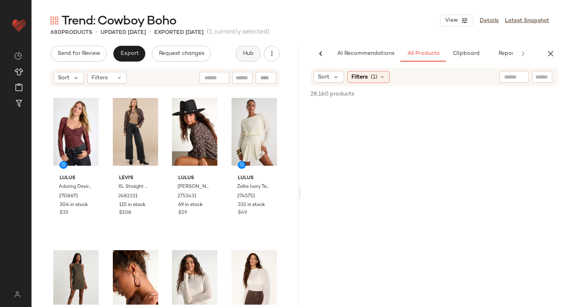
scroll to position [0, 19]
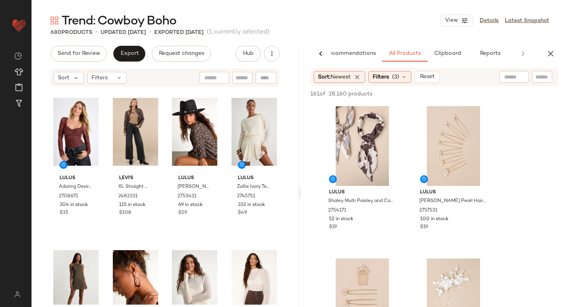
click at [399, 84] on div "Sort: Newest Filters (3) Reset" at bounding box center [435, 77] width 248 height 18
click at [398, 74] on span "(3)" at bounding box center [395, 77] width 7 height 8
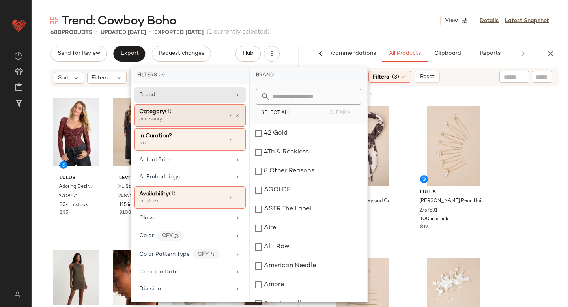
click at [208, 117] on div "accessory" at bounding box center [178, 119] width 79 height 7
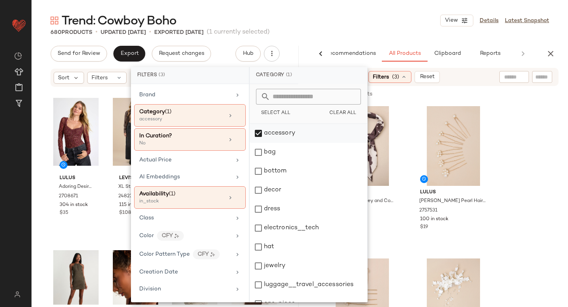
click at [259, 137] on div "accessory" at bounding box center [309, 133] width 118 height 19
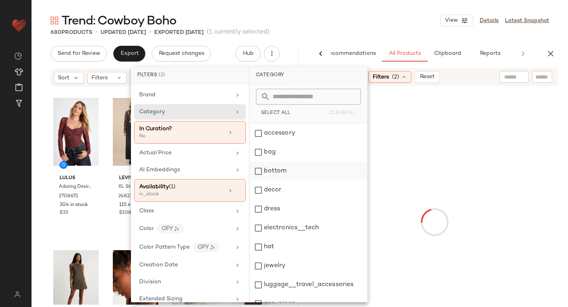
click at [256, 169] on div "bottom" at bounding box center [309, 171] width 118 height 19
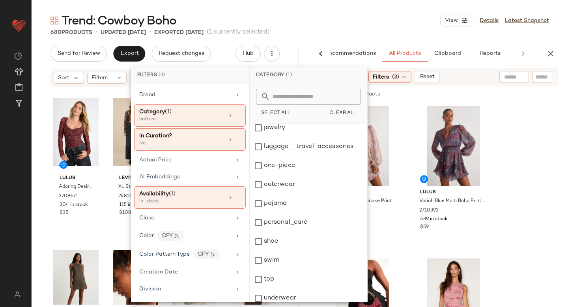
scroll to position [144, 0]
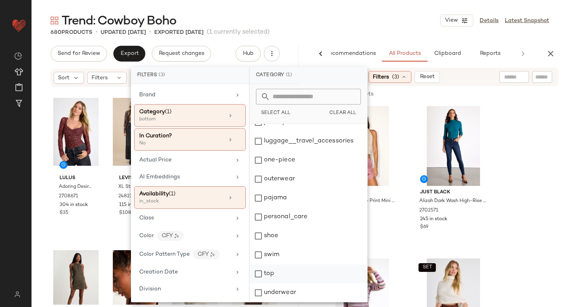
click at [257, 270] on div "top" at bounding box center [309, 273] width 118 height 19
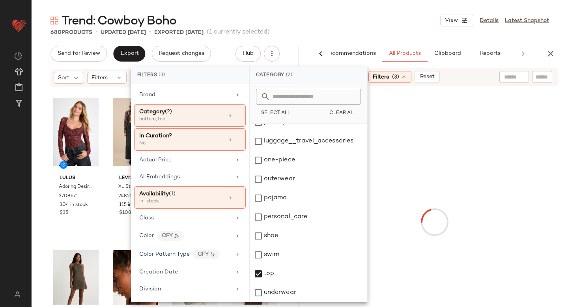
click at [519, 170] on div at bounding box center [435, 222] width 264 height 269
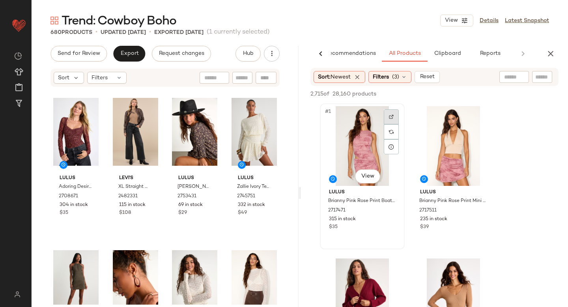
click at [394, 117] on div at bounding box center [391, 116] width 15 height 15
click at [384, 114] on div "#1 View" at bounding box center [362, 146] width 79 height 80
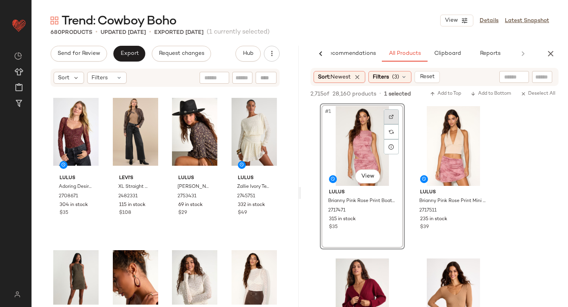
click at [391, 115] on img at bounding box center [391, 116] width 5 height 5
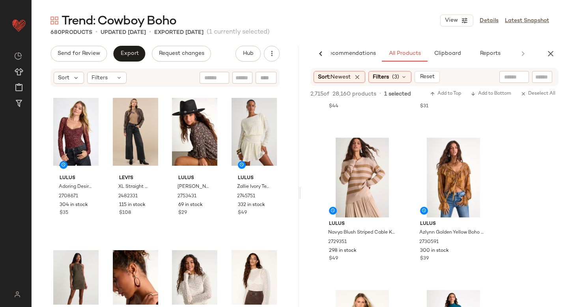
scroll to position [263, 0]
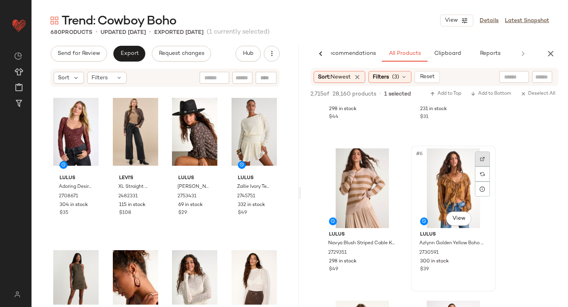
click at [483, 155] on div at bounding box center [482, 159] width 15 height 15
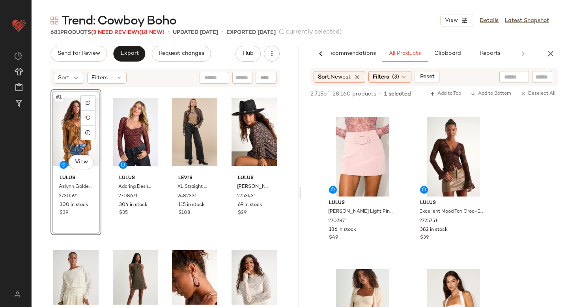
scroll to position [1641, 0]
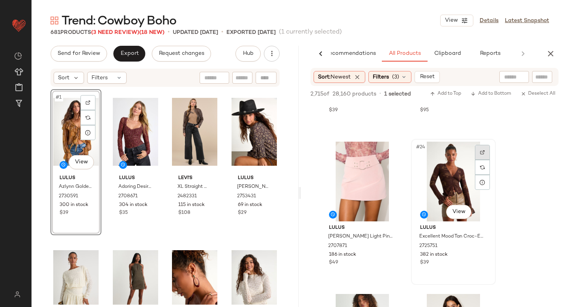
click at [482, 154] on img at bounding box center [482, 152] width 5 height 5
click at [85, 103] on div at bounding box center [88, 102] width 15 height 15
click at [546, 76] on input "text" at bounding box center [543, 77] width 14 height 8
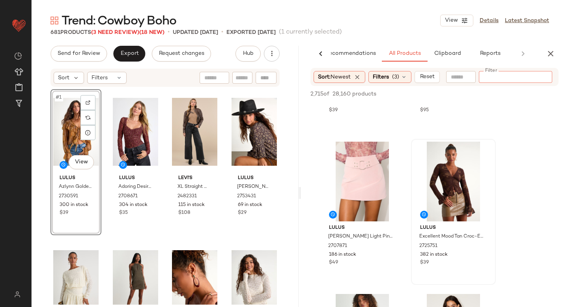
paste input "*******"
type input "*******"
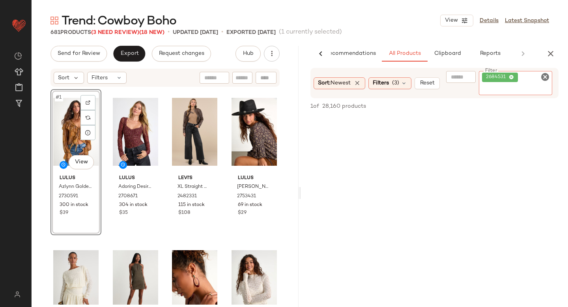
scroll to position [43, 0]
click at [396, 81] on div "Filters (3)" at bounding box center [390, 83] width 43 height 12
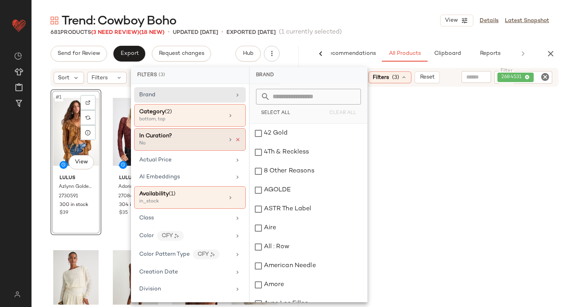
click at [236, 140] on icon at bounding box center [238, 140] width 6 height 6
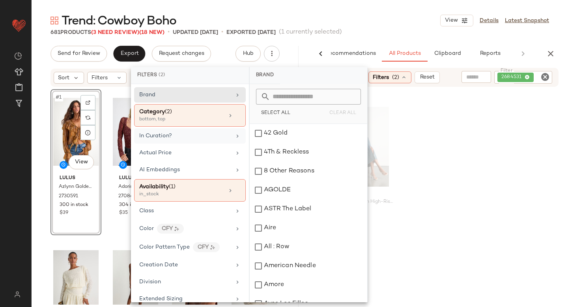
click at [464, 147] on div "Lulus Aisling Light Wash High-Rise Denim Midi Skirt 2684531 108 in stock $55" at bounding box center [434, 177] width 267 height 146
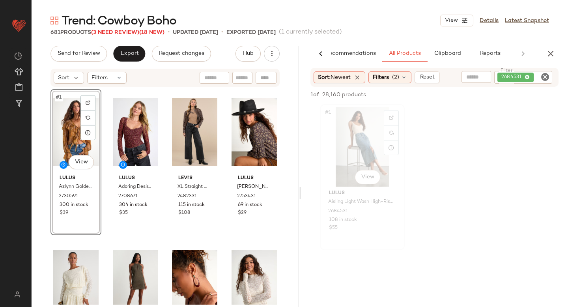
click at [350, 141] on div "#1 View" at bounding box center [362, 147] width 79 height 80
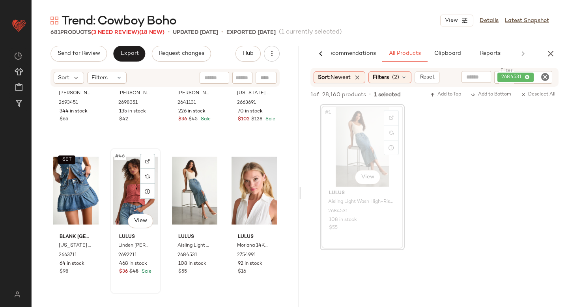
scroll to position [1619, 0]
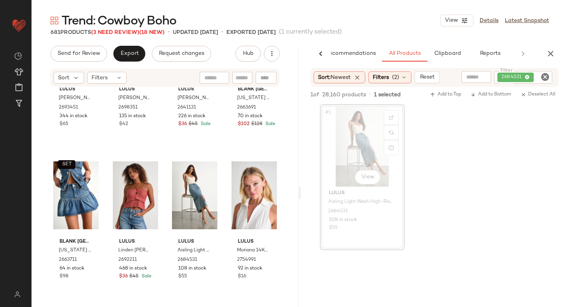
click at [545, 75] on icon "Clear Filter" at bounding box center [545, 76] width 9 height 9
paste input "*******"
type input "*******"
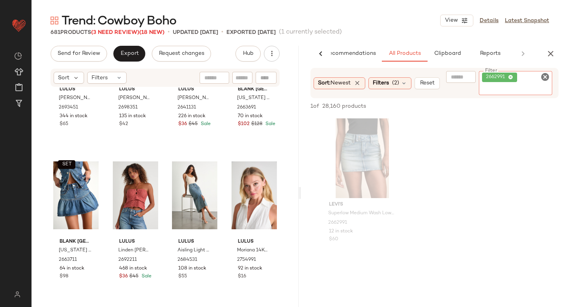
scroll to position [0, 0]
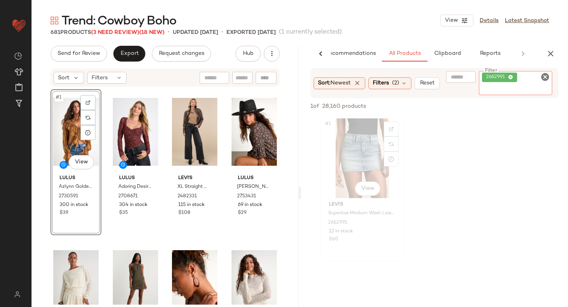
click at [353, 146] on div "#1 View" at bounding box center [362, 158] width 79 height 80
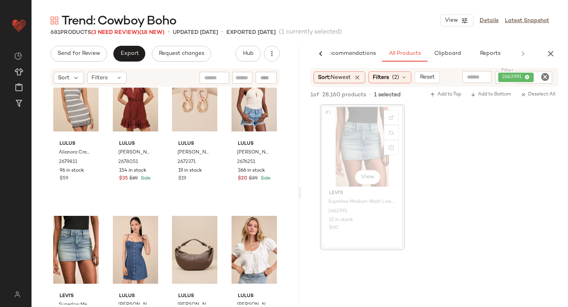
scroll to position [2816, 0]
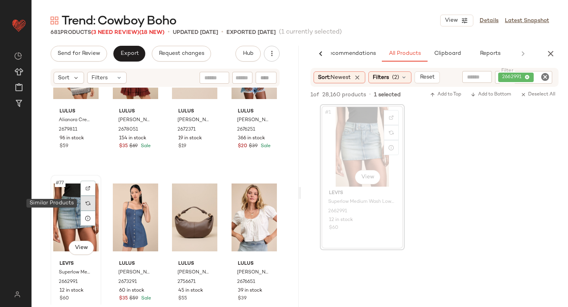
click at [90, 199] on div at bounding box center [88, 203] width 15 height 15
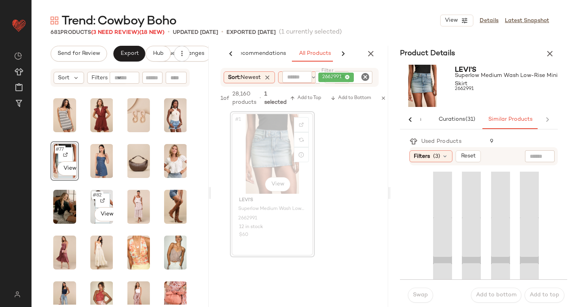
scroll to position [0, 39]
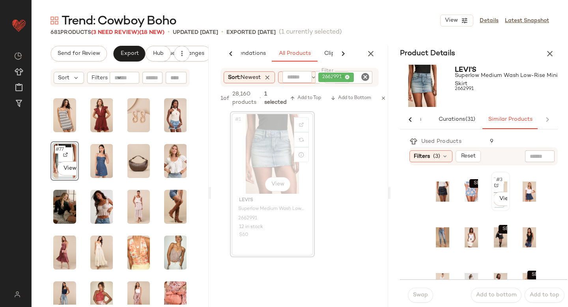
click at [502, 183] on div "#3 View" at bounding box center [500, 192] width 17 height 38
click at [422, 298] on button "Swap" at bounding box center [420, 295] width 25 height 15
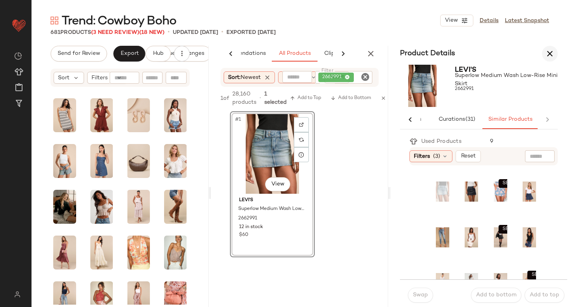
click at [550, 58] on icon "button" at bounding box center [550, 53] width 9 height 9
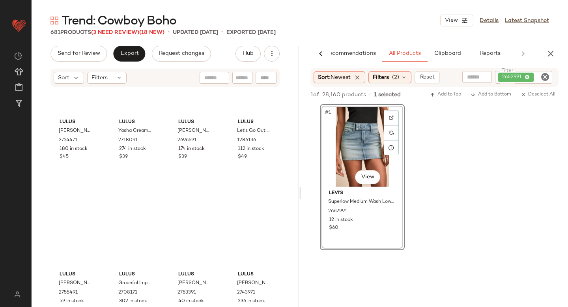
scroll to position [762, 0]
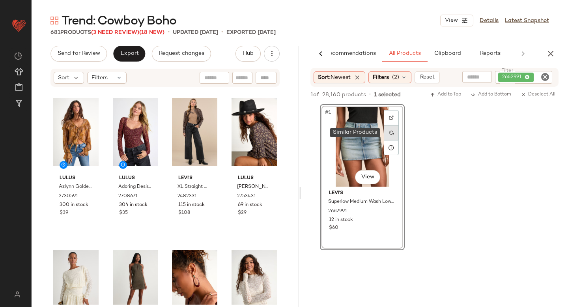
click at [389, 134] on div at bounding box center [391, 132] width 15 height 15
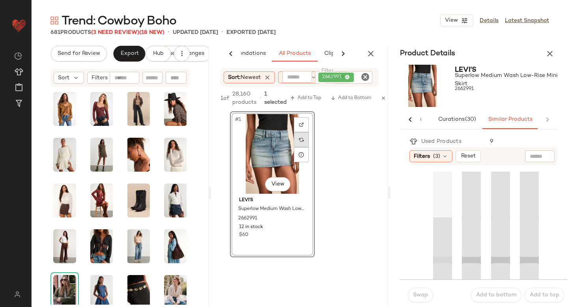
scroll to position [0, 40]
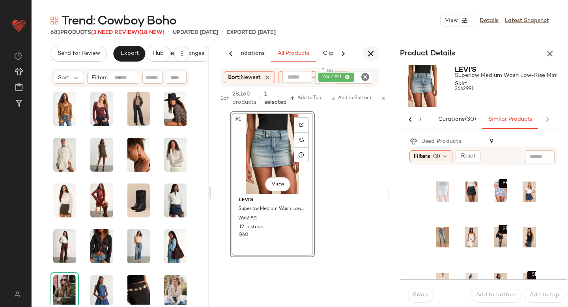
click at [374, 52] on icon "button" at bounding box center [370, 53] width 9 height 9
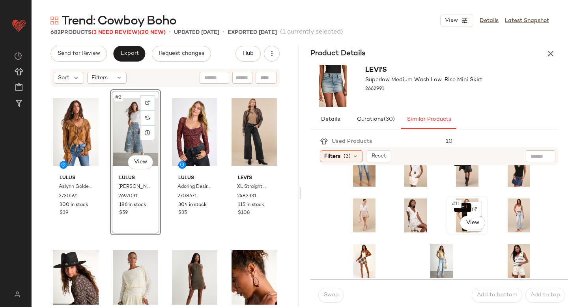
scroll to position [69, 0]
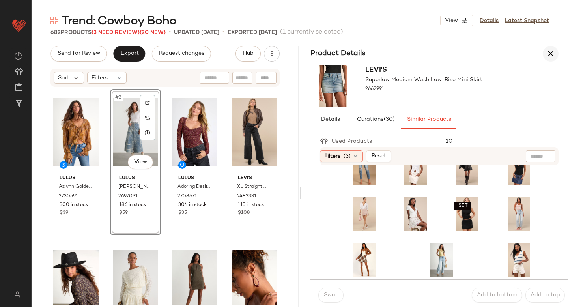
click at [548, 54] on icon "button" at bounding box center [550, 53] width 9 height 9
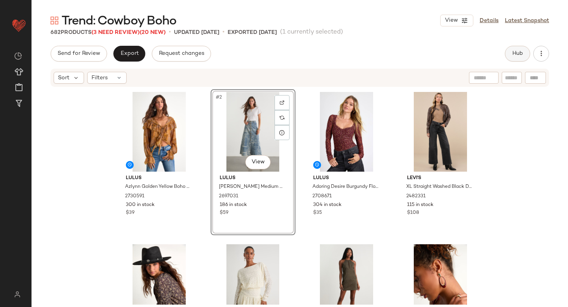
click at [526, 53] on button "Hub" at bounding box center [517, 54] width 25 height 16
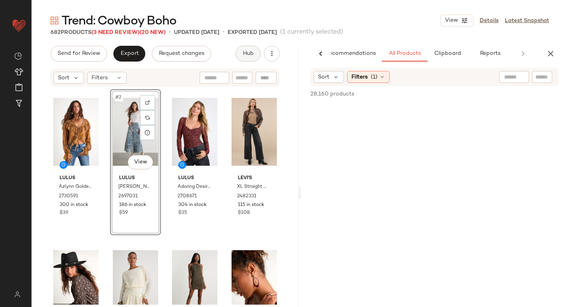
scroll to position [0, 19]
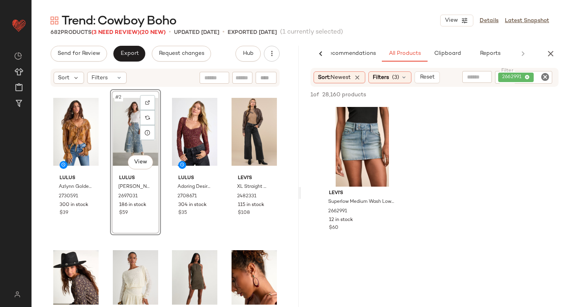
click at [541, 78] on icon "Clear Filter" at bounding box center [545, 76] width 9 height 9
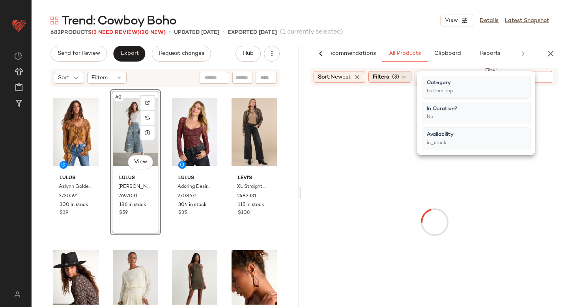
click at [396, 76] on span "(3)" at bounding box center [395, 77] width 7 height 8
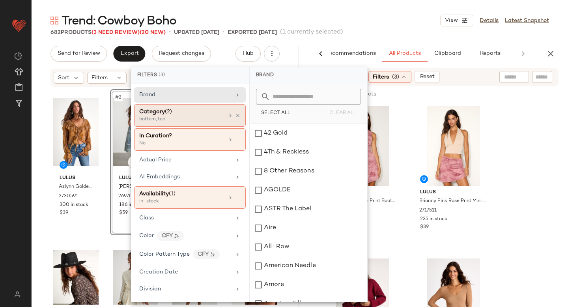
click at [166, 108] on div "Category (2)" at bounding box center [155, 112] width 33 height 8
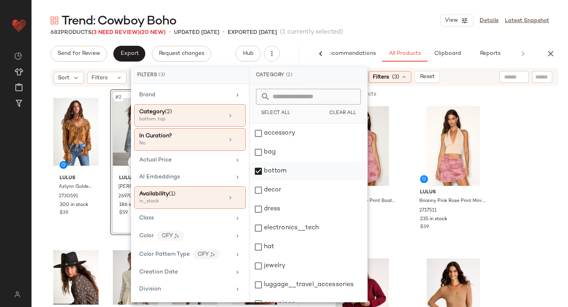
click at [259, 171] on div "bottom" at bounding box center [309, 171] width 118 height 19
click at [258, 214] on div "dress" at bounding box center [309, 209] width 118 height 19
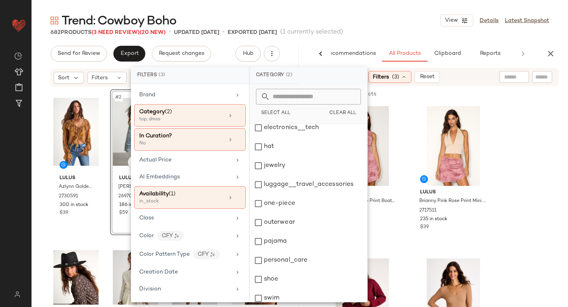
scroll to position [144, 0]
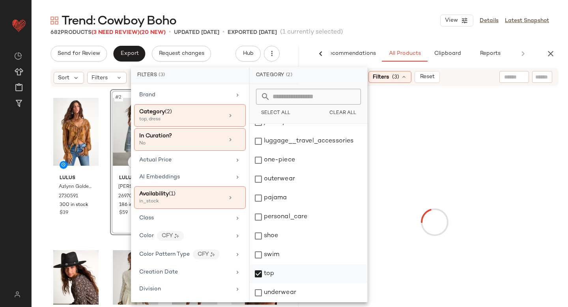
click at [260, 276] on div "top" at bounding box center [309, 273] width 118 height 19
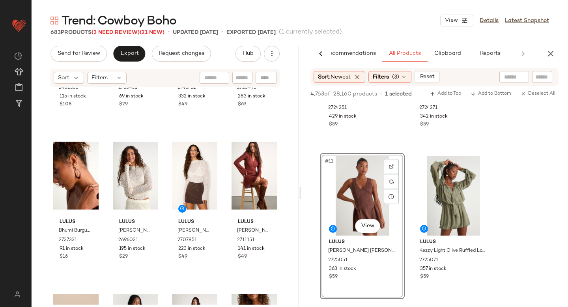
scroll to position [0, 0]
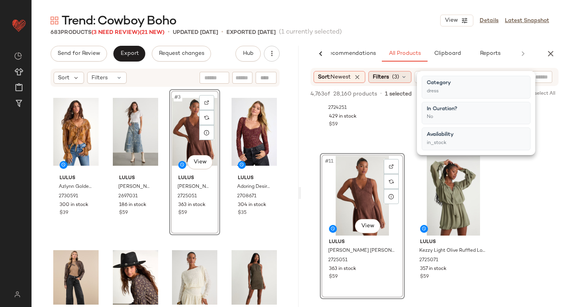
click at [393, 77] on div "Filters (3)" at bounding box center [390, 77] width 43 height 12
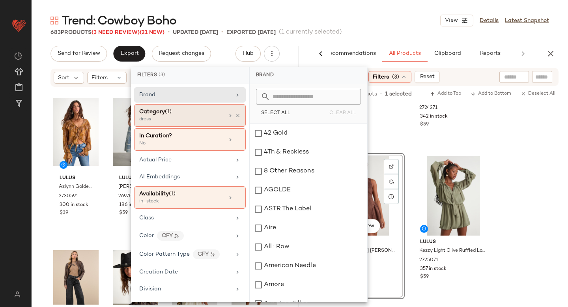
click at [174, 115] on div "Category (1)" at bounding box center [181, 112] width 85 height 8
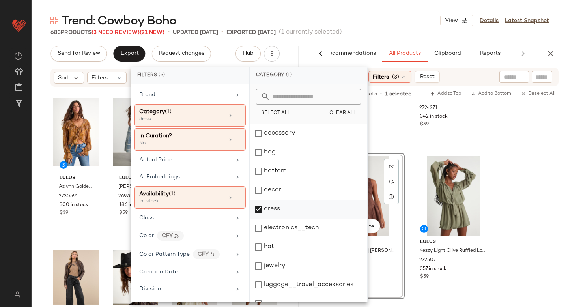
click at [261, 209] on div "dress" at bounding box center [309, 209] width 118 height 19
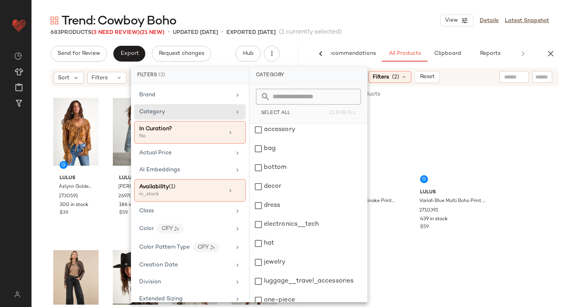
scroll to position [144, 0]
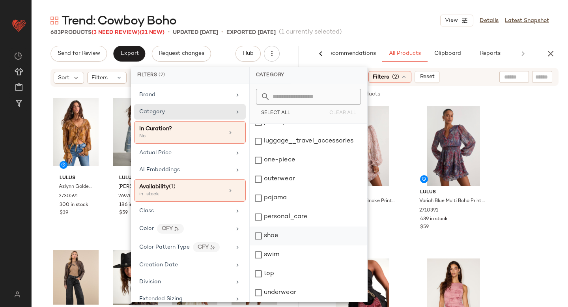
click at [257, 235] on div "shoe" at bounding box center [309, 236] width 118 height 19
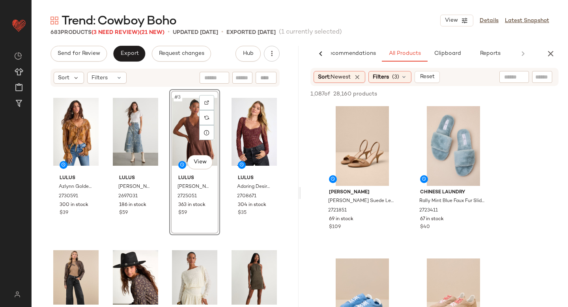
click at [542, 73] on input "text" at bounding box center [543, 77] width 14 height 8
type input "*"
type input "****"
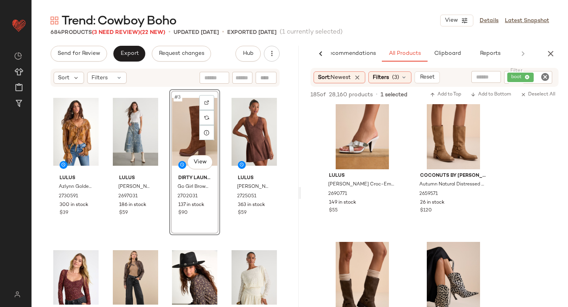
scroll to position [274, 0]
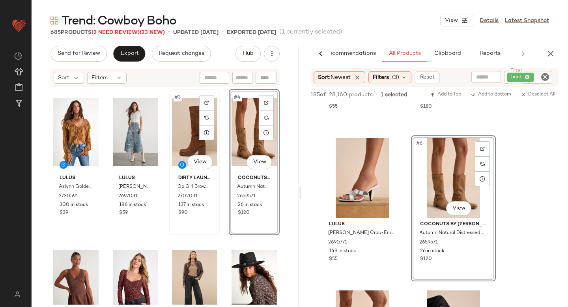
click at [191, 145] on div "#3 View" at bounding box center [194, 132] width 45 height 80
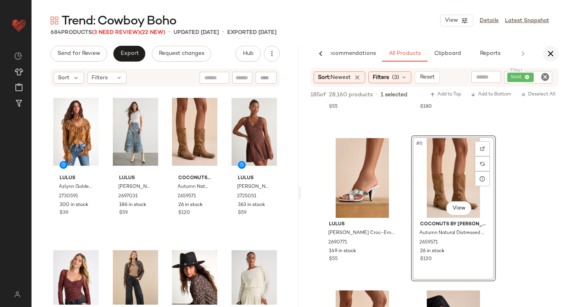
click at [552, 51] on icon "button" at bounding box center [550, 53] width 9 height 9
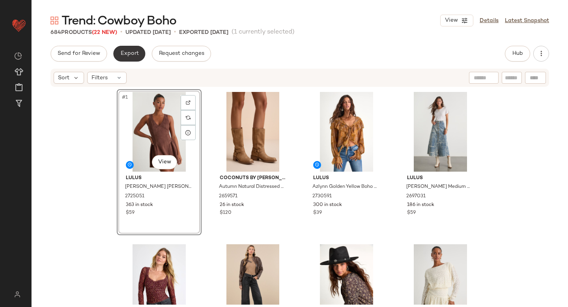
click at [135, 59] on button "Export" at bounding box center [129, 54] width 32 height 16
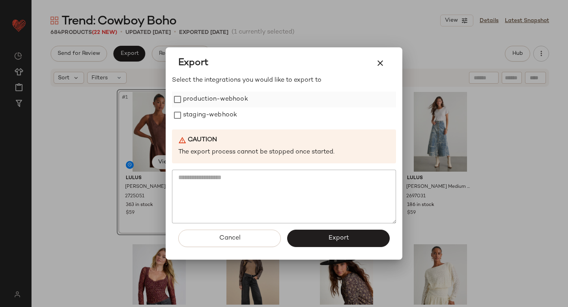
click at [199, 101] on label "production-webhook" at bounding box center [215, 100] width 65 height 16
click at [201, 114] on label "staging-webhook" at bounding box center [210, 115] width 54 height 16
click at [332, 238] on span "Export" at bounding box center [338, 238] width 21 height 8
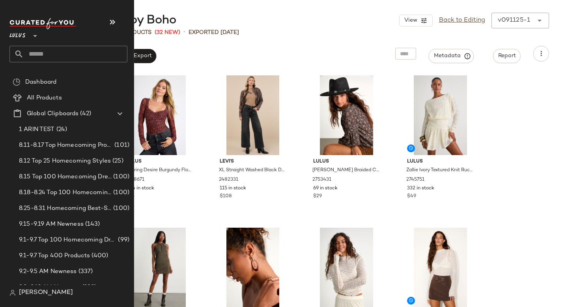
click at [41, 53] on input "text" at bounding box center [76, 54] width 104 height 17
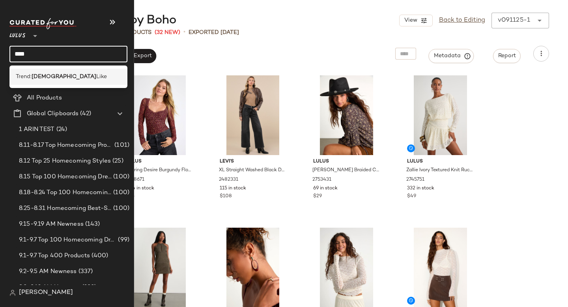
type input "****"
click at [32, 75] on span "Trend:" at bounding box center [24, 77] width 16 height 8
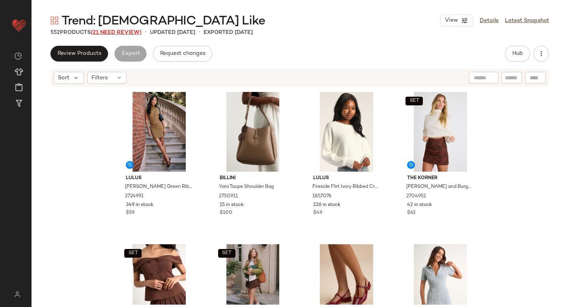
click at [120, 33] on span "(21 Need Review)" at bounding box center [116, 33] width 51 height 6
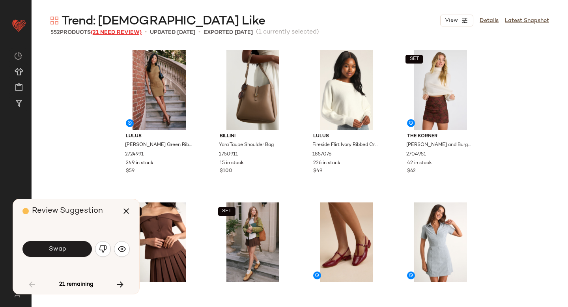
scroll to position [463, 0]
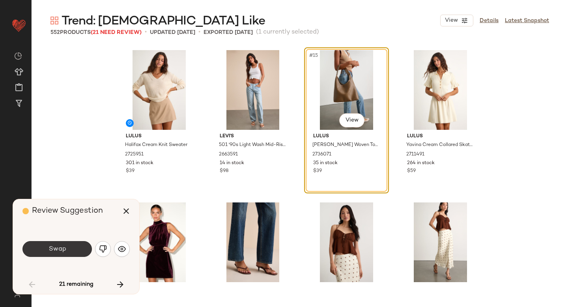
click at [56, 249] on span "Swap" at bounding box center [57, 250] width 18 height 8
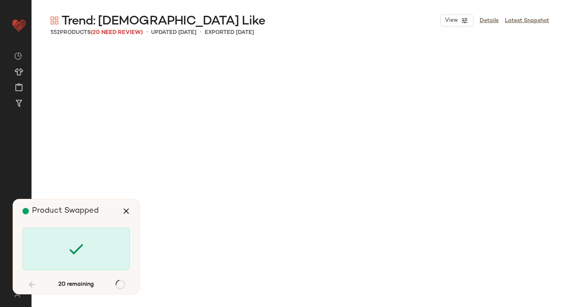
scroll to position [2590, 0]
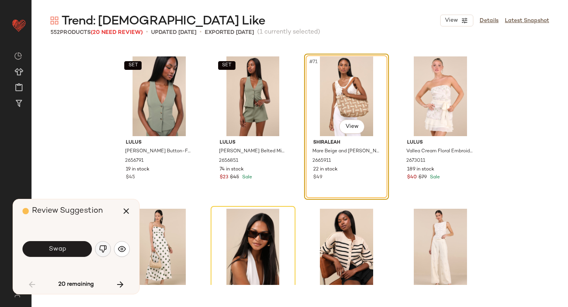
click at [98, 251] on button "button" at bounding box center [103, 249] width 16 height 16
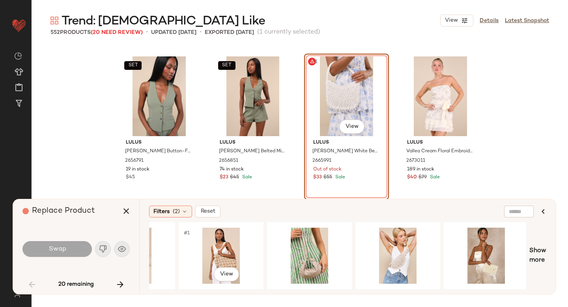
scroll to position [0, 240]
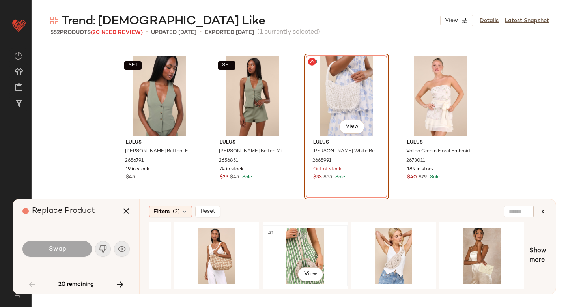
click at [310, 247] on div "#1 View" at bounding box center [305, 256] width 79 height 56
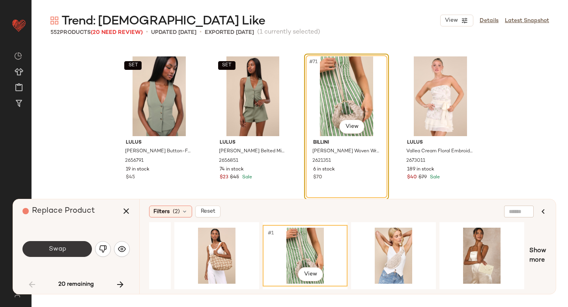
click at [81, 244] on button "Swap" at bounding box center [57, 249] width 69 height 16
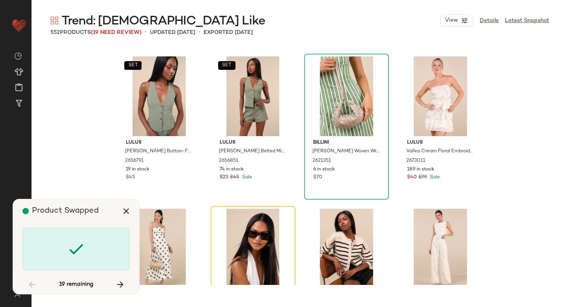
scroll to position [2743, 0]
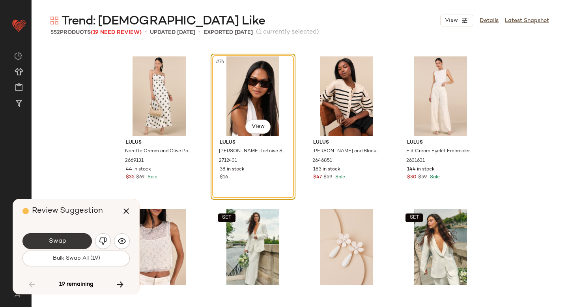
click at [60, 241] on span "Swap" at bounding box center [57, 242] width 18 height 8
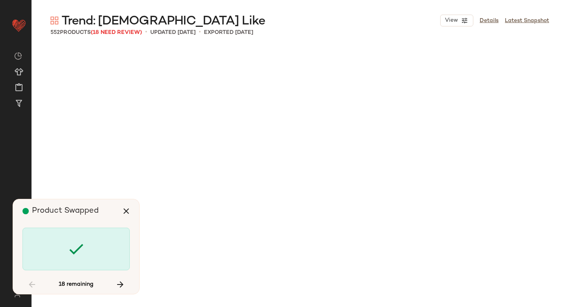
scroll to position [3962, 0]
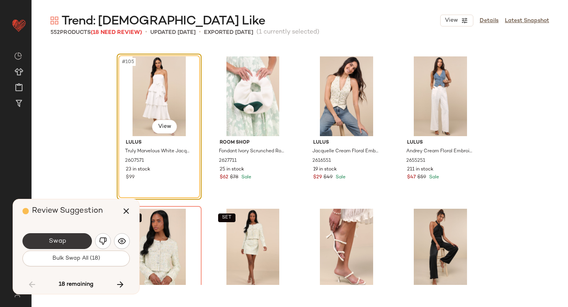
click at [68, 238] on button "Swap" at bounding box center [57, 241] width 69 height 16
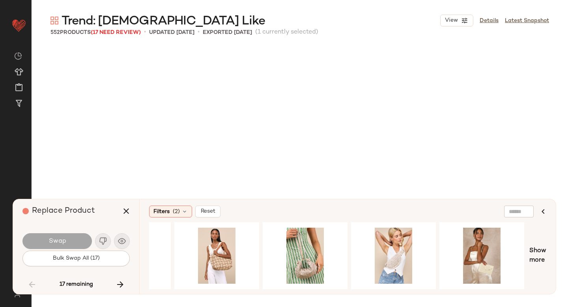
scroll to position [4114, 0]
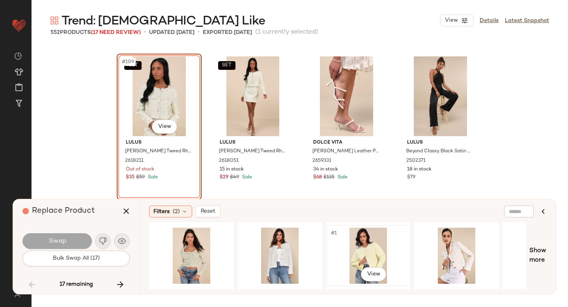
click at [359, 252] on div "#1 View" at bounding box center [368, 256] width 79 height 56
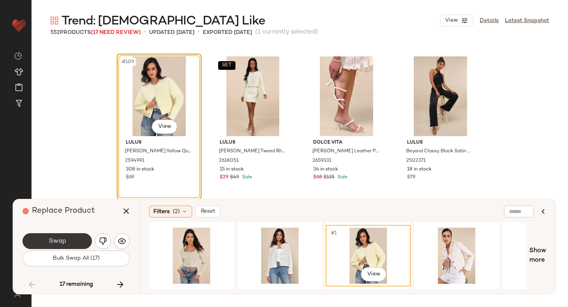
click at [68, 243] on button "Swap" at bounding box center [57, 241] width 69 height 16
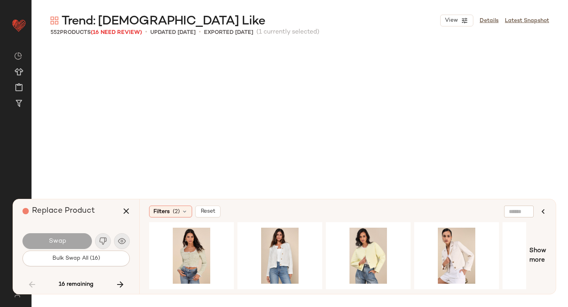
scroll to position [4876, 0]
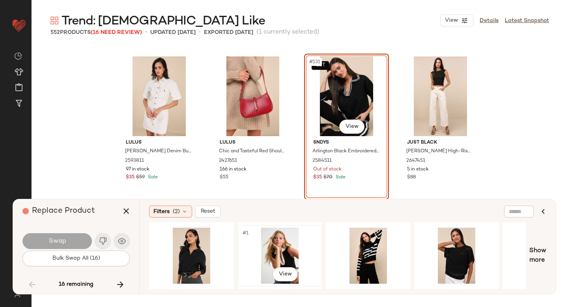
click at [285, 240] on div "#1 View" at bounding box center [279, 256] width 79 height 56
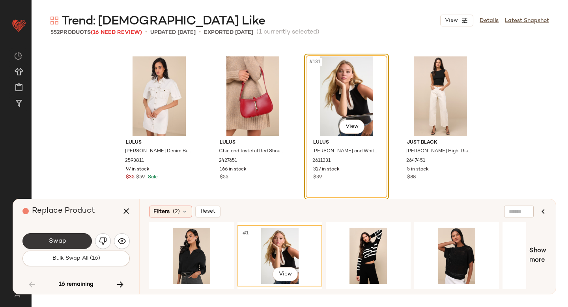
click at [64, 236] on button "Swap" at bounding box center [57, 241] width 69 height 16
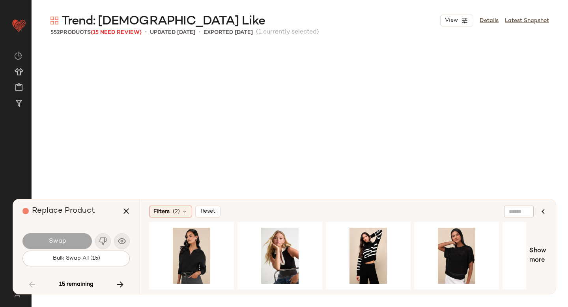
scroll to position [7009, 0]
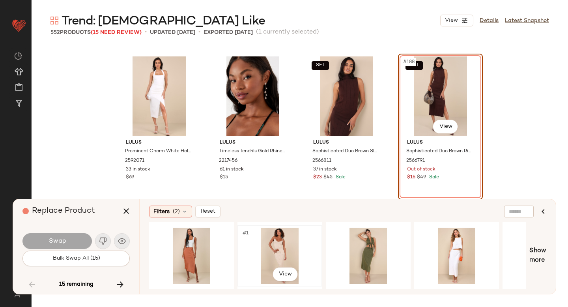
click at [268, 249] on div "#1 View" at bounding box center [279, 256] width 79 height 56
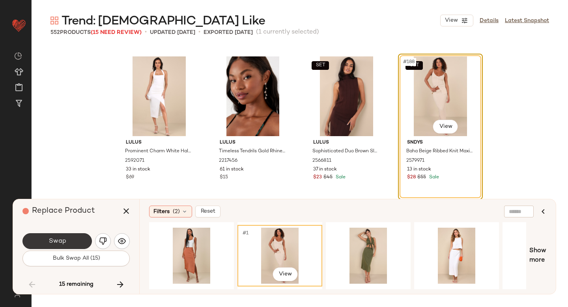
click at [71, 244] on button "Swap" at bounding box center [57, 241] width 69 height 16
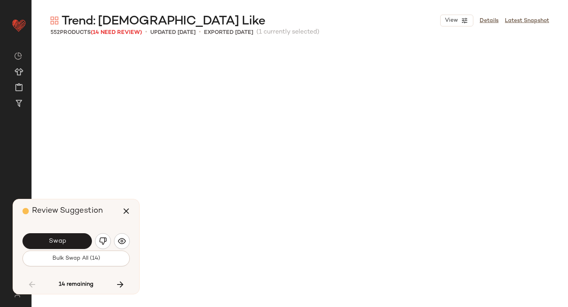
scroll to position [7467, 0]
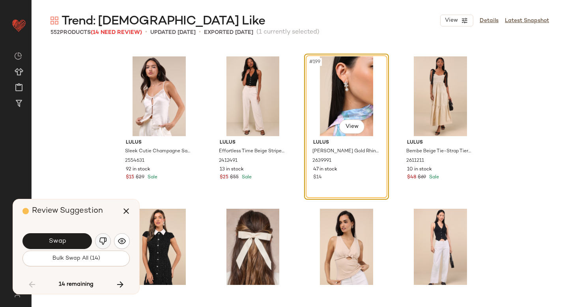
click at [99, 239] on img "button" at bounding box center [103, 241] width 8 height 8
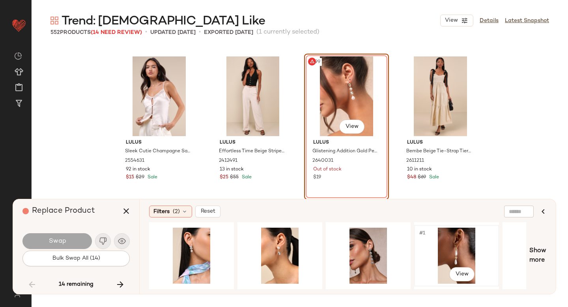
click at [448, 246] on div "#1 View" at bounding box center [456, 256] width 79 height 56
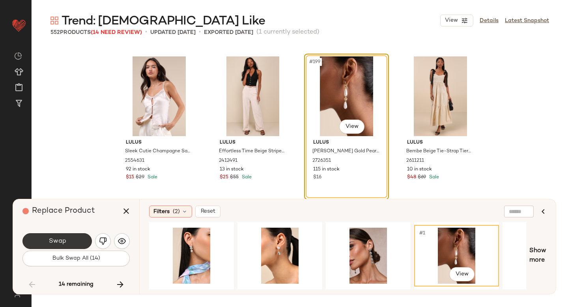
click at [61, 244] on span "Swap" at bounding box center [57, 242] width 18 height 8
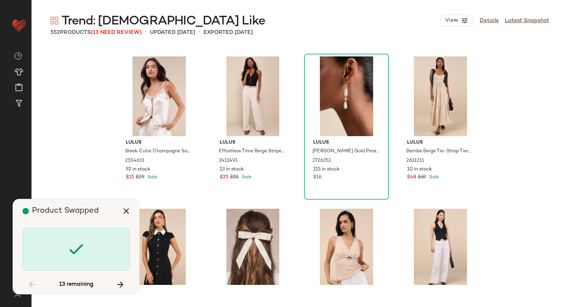
scroll to position [7771, 0]
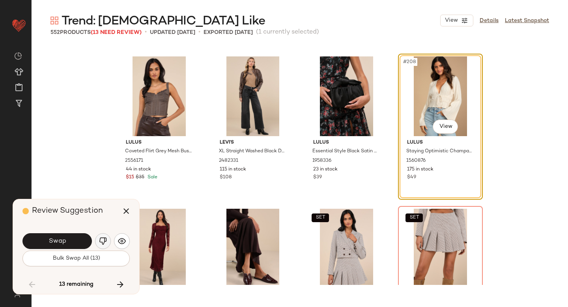
click at [101, 244] on img "button" at bounding box center [103, 241] width 8 height 8
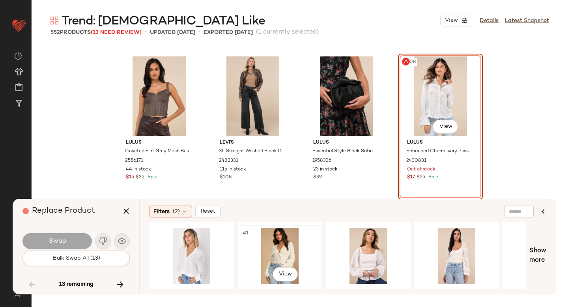
click at [276, 248] on div "#1 View" at bounding box center [279, 256] width 79 height 56
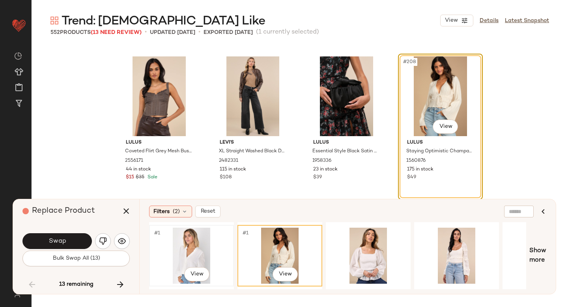
click at [210, 251] on div "#1 View" at bounding box center [191, 256] width 79 height 56
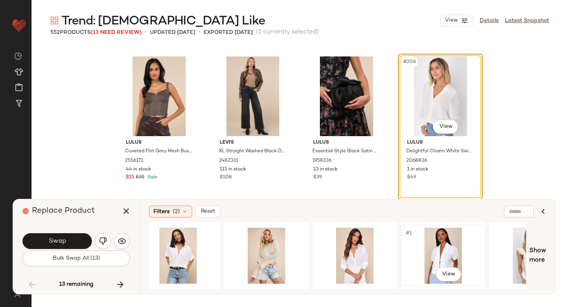
scroll to position [0, 368]
click at [438, 246] on div "#1 View" at bounding box center [442, 256] width 79 height 56
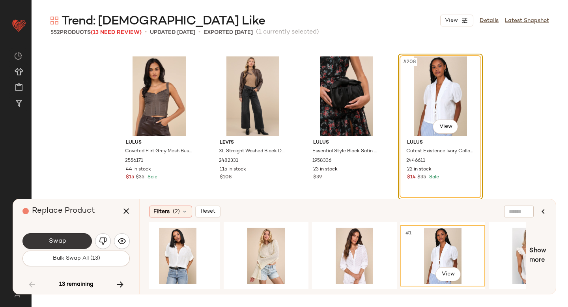
click at [63, 237] on button "Swap" at bounding box center [57, 241] width 69 height 16
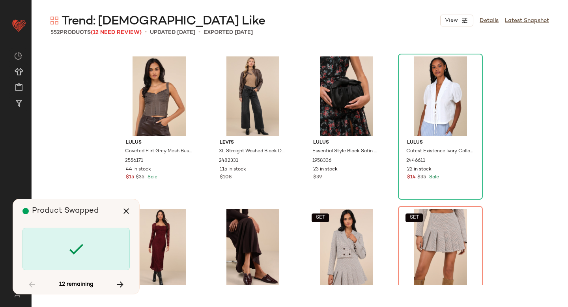
scroll to position [7924, 0]
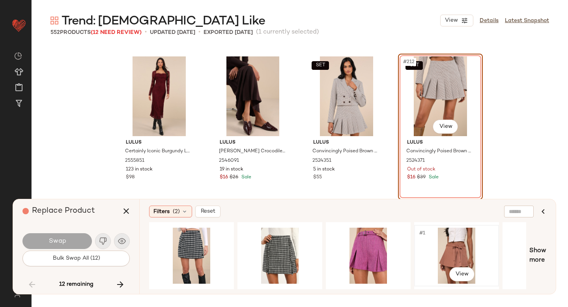
click at [446, 243] on div "#1 View" at bounding box center [456, 256] width 79 height 56
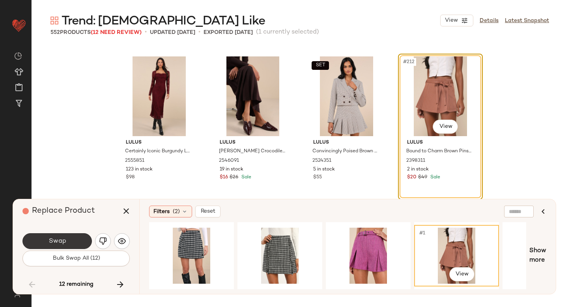
click at [71, 244] on button "Swap" at bounding box center [57, 241] width 69 height 16
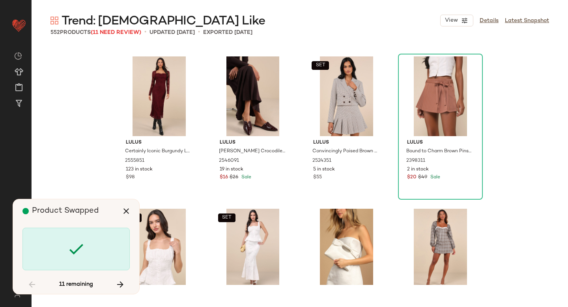
scroll to position [8533, 0]
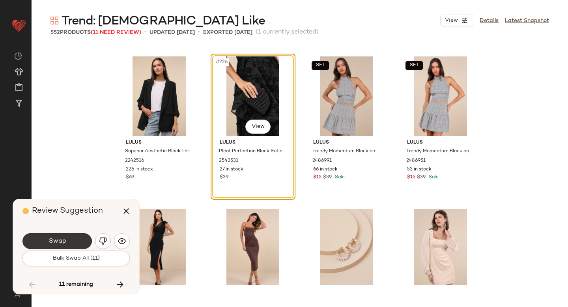
click at [76, 242] on button "Swap" at bounding box center [57, 241] width 69 height 16
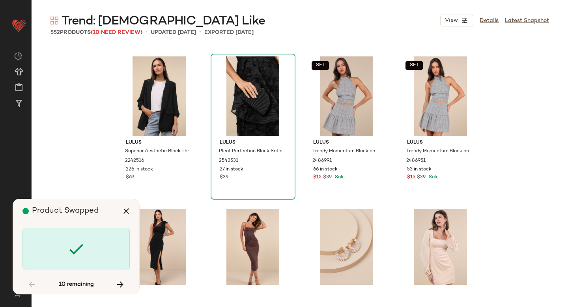
scroll to position [9448, 0]
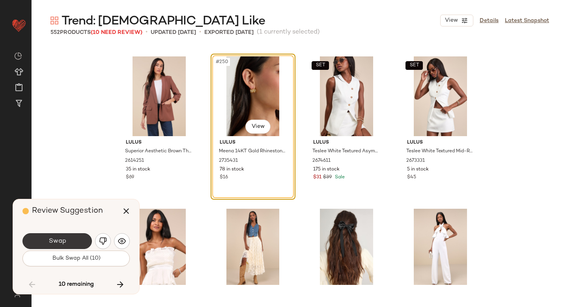
click at [76, 237] on button "Swap" at bounding box center [57, 241] width 69 height 16
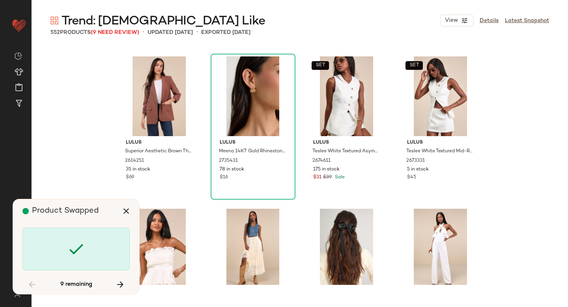
scroll to position [11124, 0]
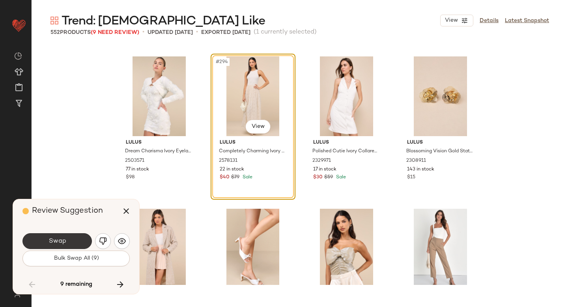
click at [76, 237] on button "Swap" at bounding box center [57, 241] width 69 height 16
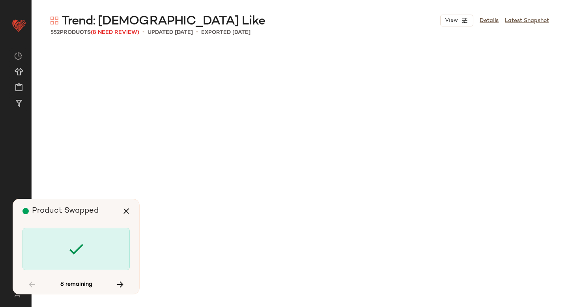
scroll to position [12495, 0]
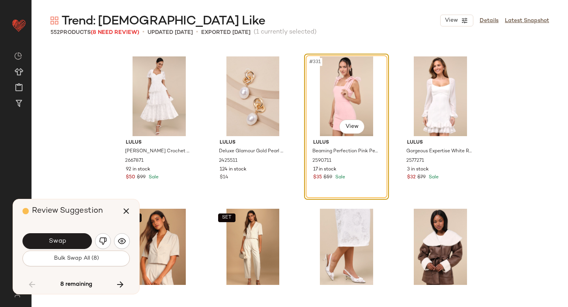
click at [76, 237] on button "Swap" at bounding box center [57, 241] width 69 height 16
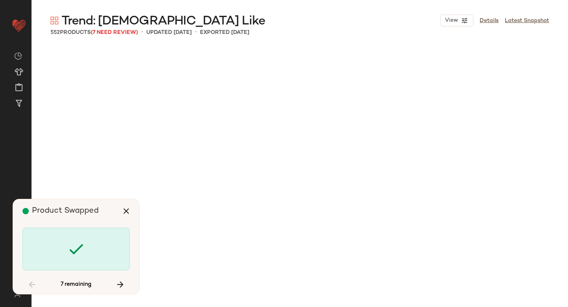
scroll to position [15695, 0]
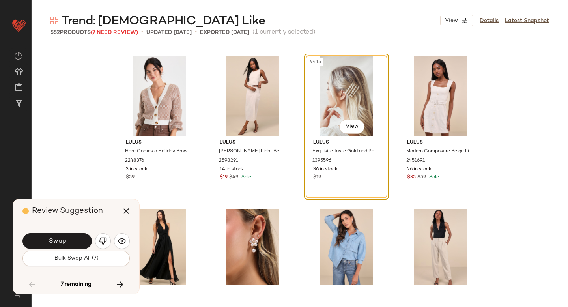
click at [76, 237] on button "Swap" at bounding box center [57, 241] width 69 height 16
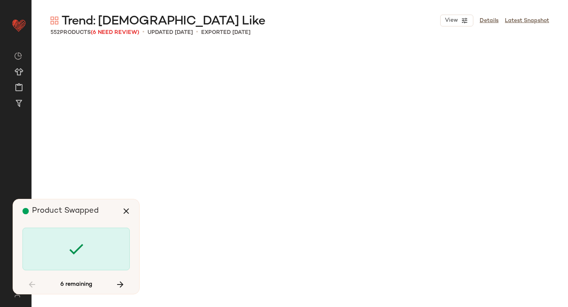
scroll to position [16457, 0]
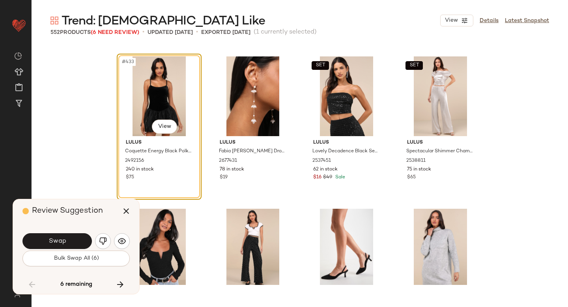
click at [76, 237] on button "Swap" at bounding box center [57, 241] width 69 height 16
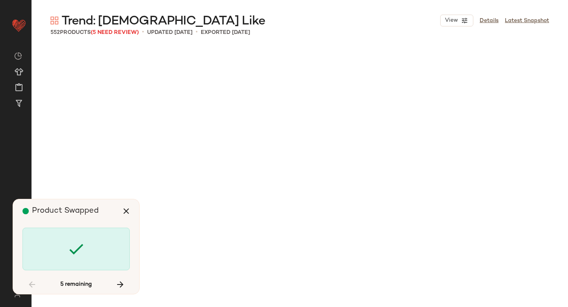
scroll to position [18133, 0]
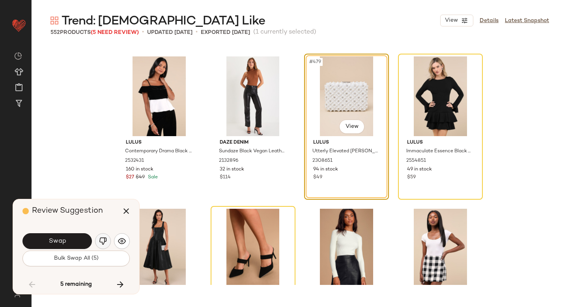
click at [102, 240] on img "button" at bounding box center [103, 241] width 8 height 8
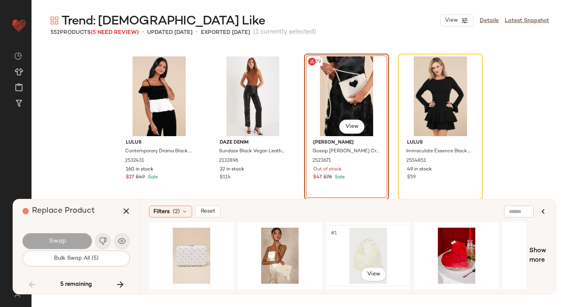
click at [356, 258] on div "#1 View" at bounding box center [368, 256] width 79 height 56
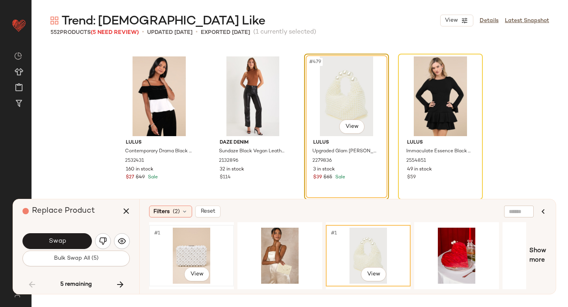
click at [201, 244] on div "#1 View" at bounding box center [191, 256] width 79 height 56
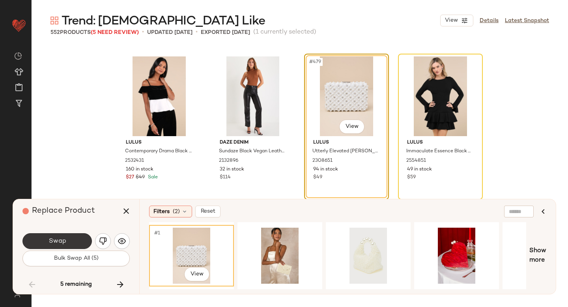
click at [71, 239] on button "Swap" at bounding box center [57, 241] width 69 height 16
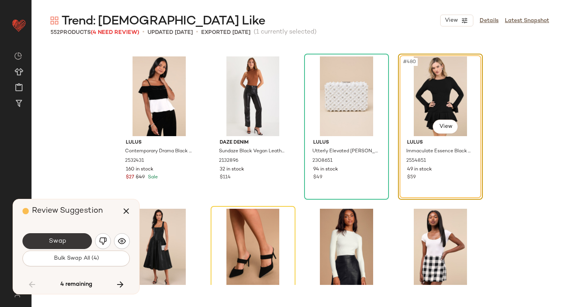
click at [49, 236] on button "Swap" at bounding box center [57, 241] width 69 height 16
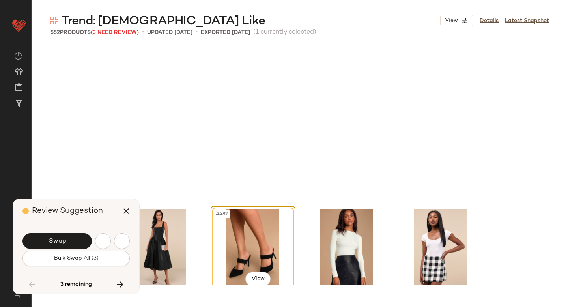
scroll to position [18286, 0]
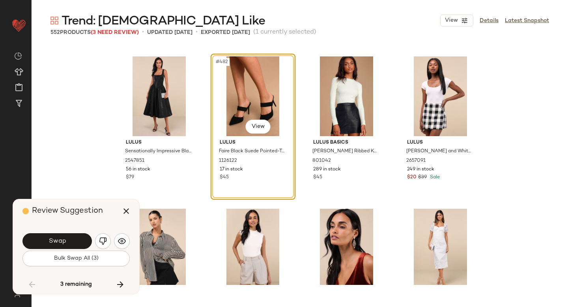
click at [49, 236] on button "Swap" at bounding box center [57, 241] width 69 height 16
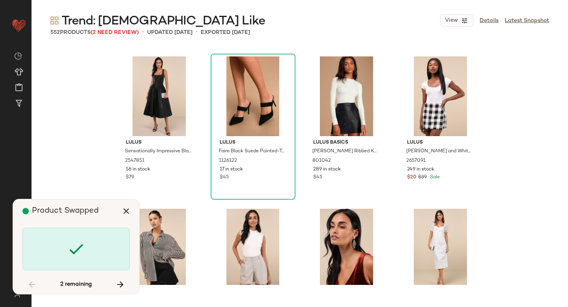
scroll to position [19047, 0]
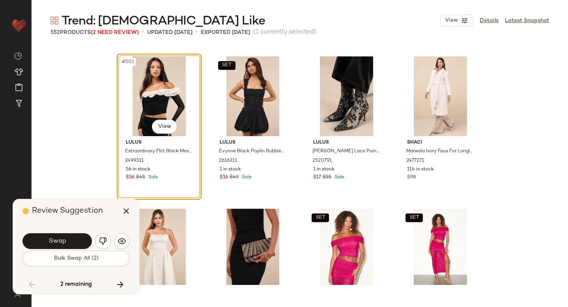
click at [49, 236] on button "Swap" at bounding box center [57, 241] width 69 height 16
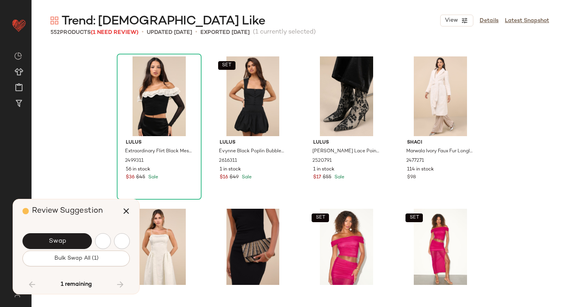
scroll to position [19505, 0]
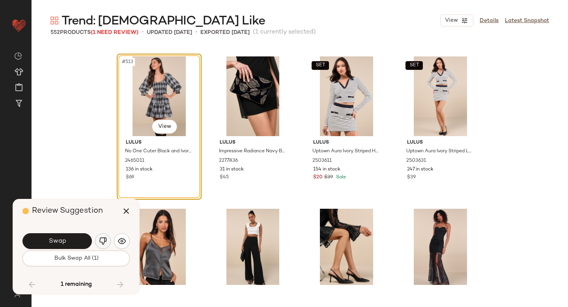
click at [102, 239] on img "button" at bounding box center [103, 241] width 8 height 8
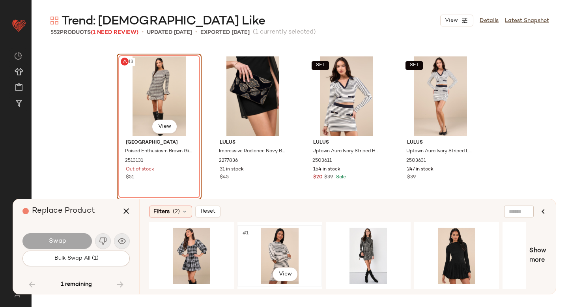
click at [285, 251] on div "#1 View" at bounding box center [279, 256] width 79 height 56
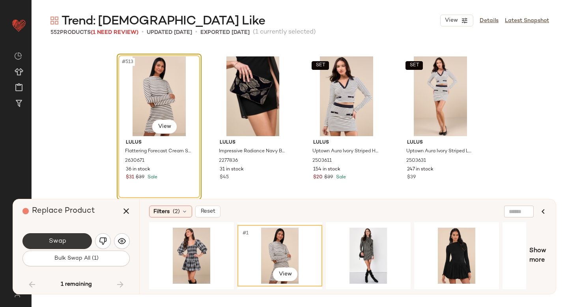
click at [67, 236] on button "Swap" at bounding box center [57, 241] width 69 height 16
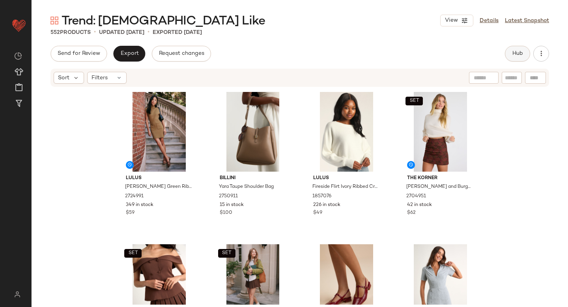
click at [516, 49] on button "Hub" at bounding box center [517, 54] width 25 height 16
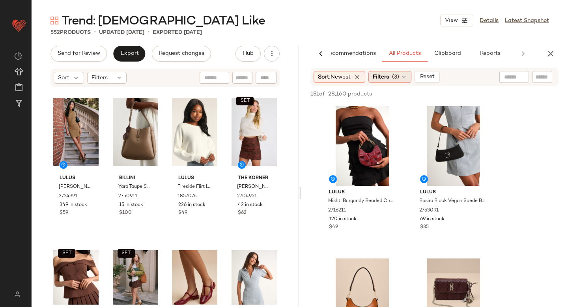
click at [393, 78] on div "Filters (3)" at bounding box center [390, 77] width 43 height 12
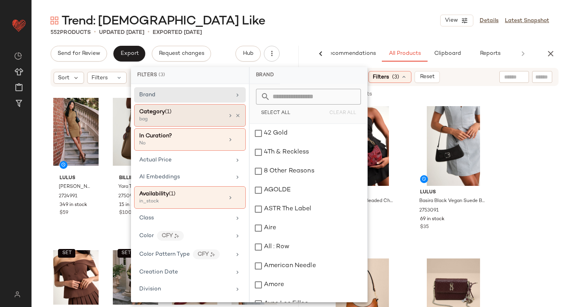
click at [204, 114] on div "Category (1)" at bounding box center [181, 112] width 85 height 8
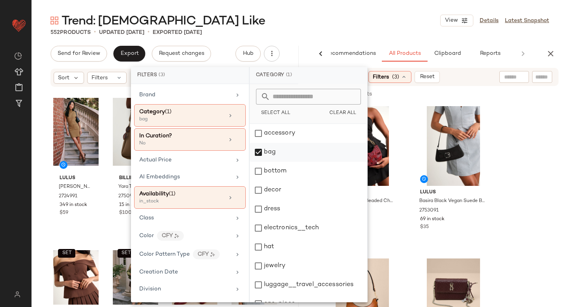
click at [258, 151] on div "bag" at bounding box center [309, 152] width 118 height 19
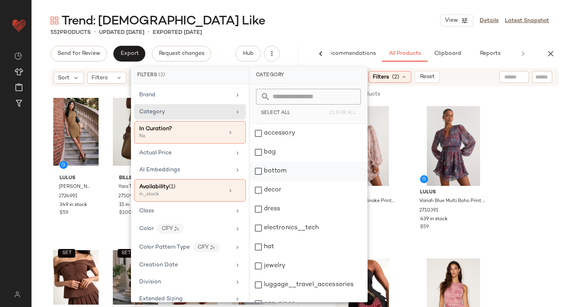
click at [261, 170] on div "bottom" at bounding box center [309, 171] width 118 height 19
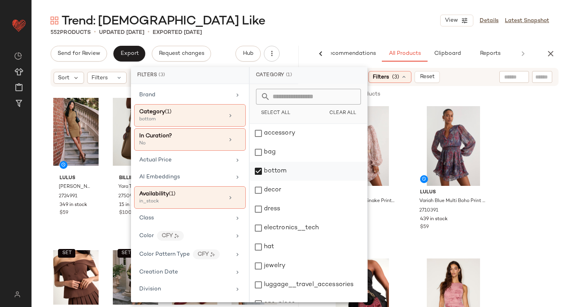
scroll to position [144, 0]
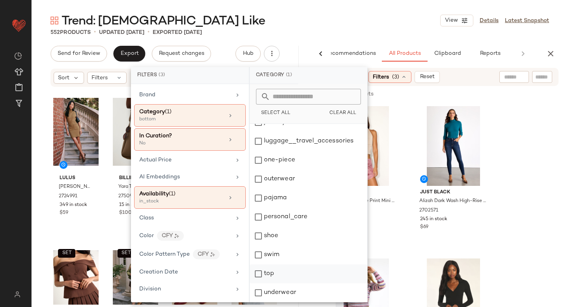
click at [258, 272] on div "top" at bounding box center [309, 273] width 118 height 19
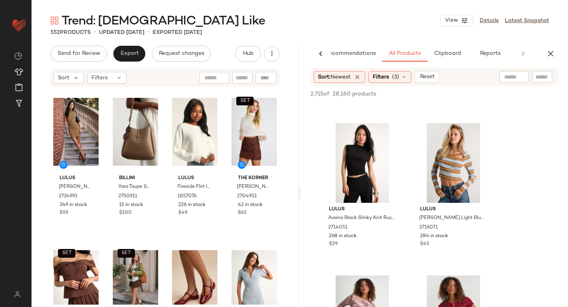
scroll to position [5243, 0]
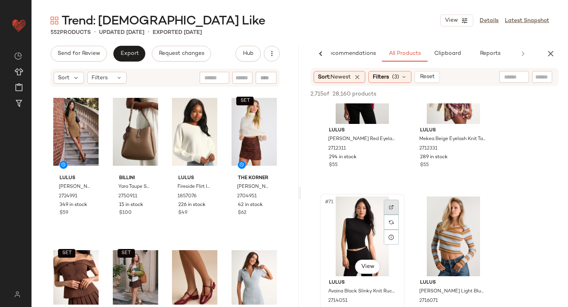
click at [393, 209] on img at bounding box center [391, 207] width 5 height 5
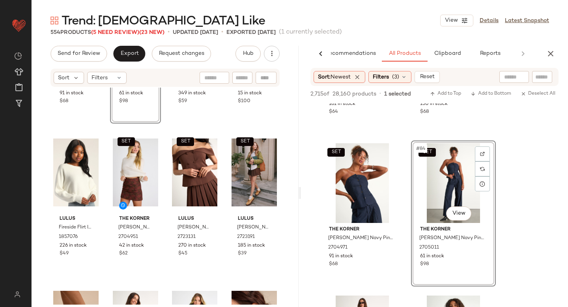
scroll to position [0, 0]
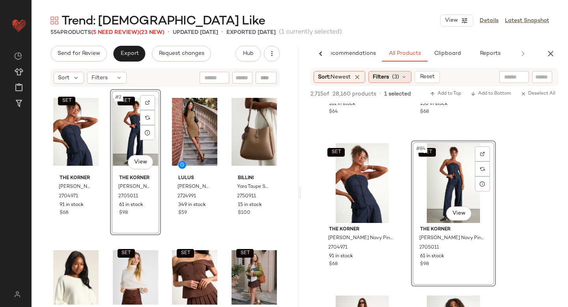
click at [380, 74] on span "Filters" at bounding box center [381, 77] width 16 height 8
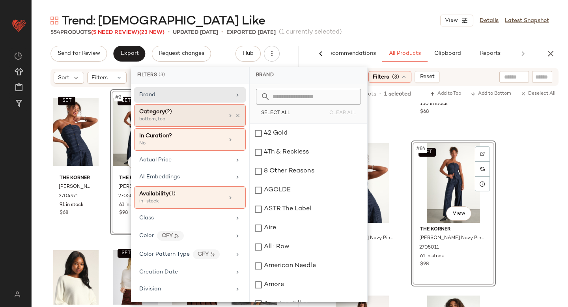
click at [169, 119] on div "bottom, top" at bounding box center [178, 119] width 79 height 7
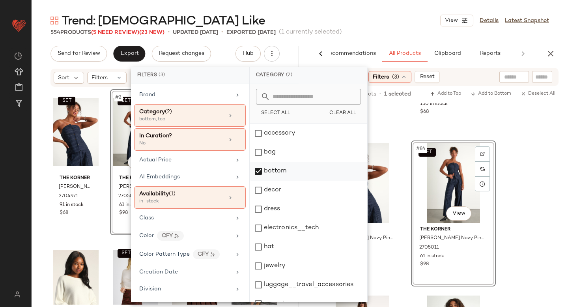
click at [263, 167] on div "bottom" at bounding box center [309, 171] width 118 height 19
click at [260, 205] on div "dress" at bounding box center [309, 209] width 118 height 19
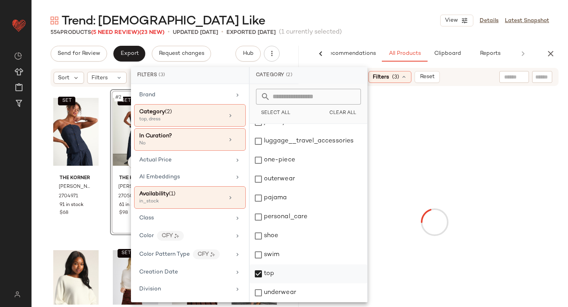
click at [262, 274] on div "top" at bounding box center [309, 273] width 118 height 19
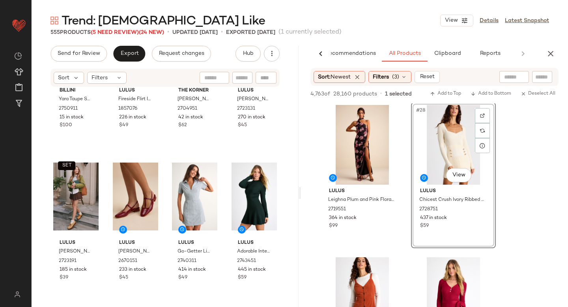
scroll to position [0, 0]
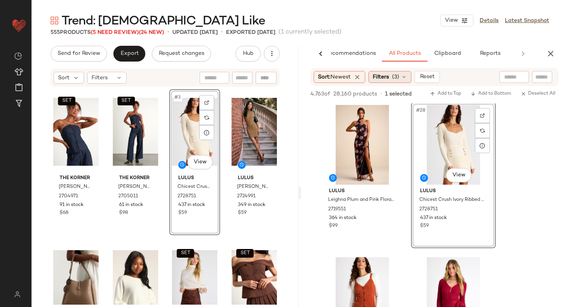
click at [386, 72] on div "Filters (3)" at bounding box center [390, 77] width 43 height 12
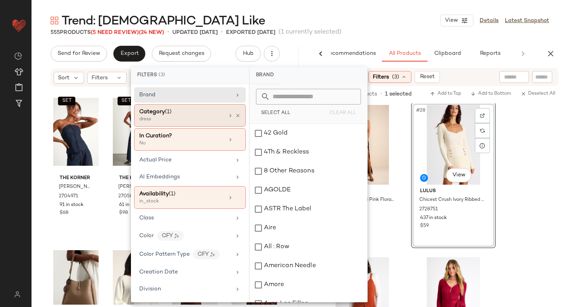
click at [186, 118] on div "dress" at bounding box center [178, 119] width 79 height 7
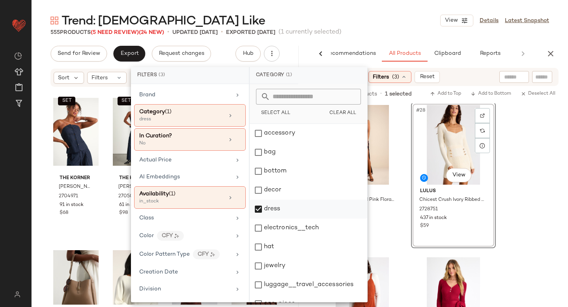
click at [261, 211] on div "dress" at bounding box center [309, 209] width 118 height 19
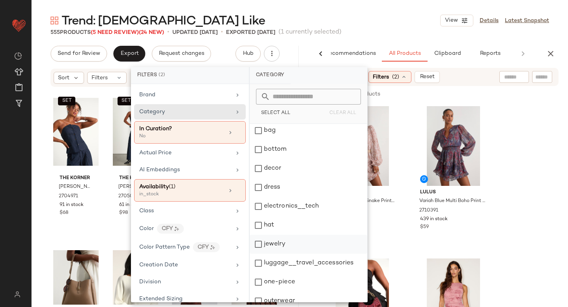
scroll to position [12, 0]
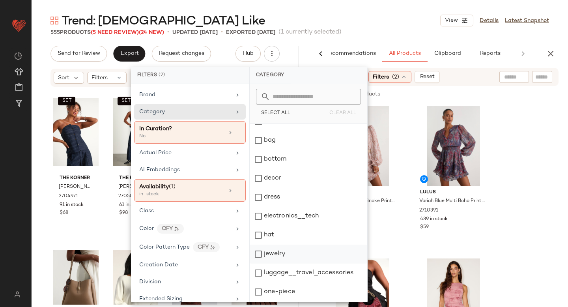
click at [257, 252] on div "jewelry" at bounding box center [309, 254] width 118 height 19
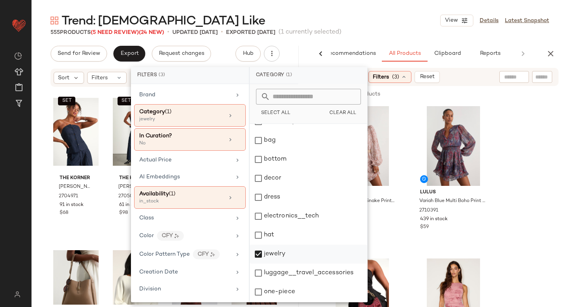
scroll to position [144, 0]
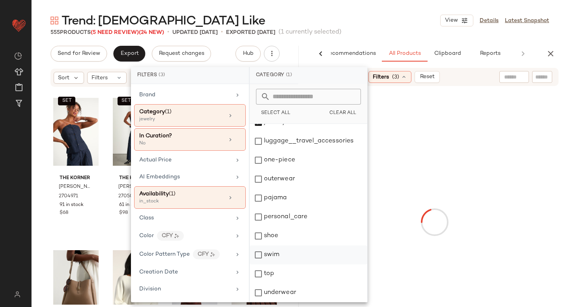
click at [257, 255] on div "swim" at bounding box center [309, 255] width 118 height 19
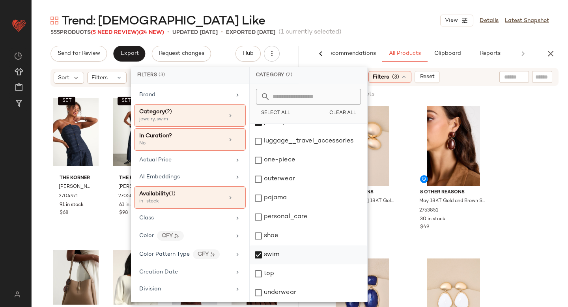
click at [257, 255] on div "swim" at bounding box center [309, 255] width 118 height 19
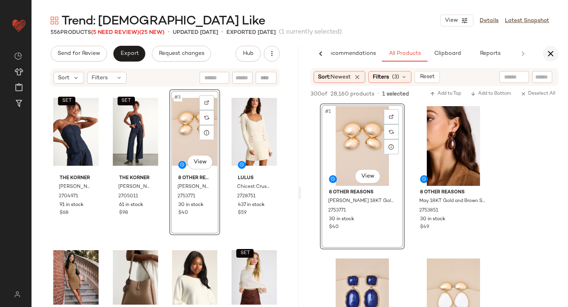
click at [551, 56] on icon "button" at bounding box center [550, 53] width 9 height 9
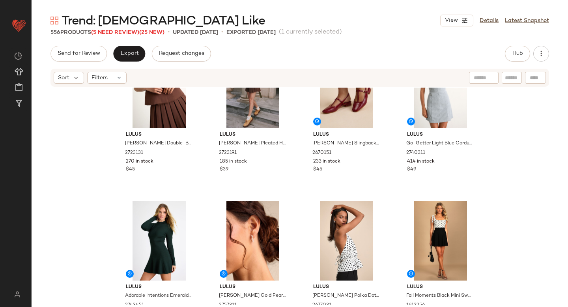
scroll to position [0, 0]
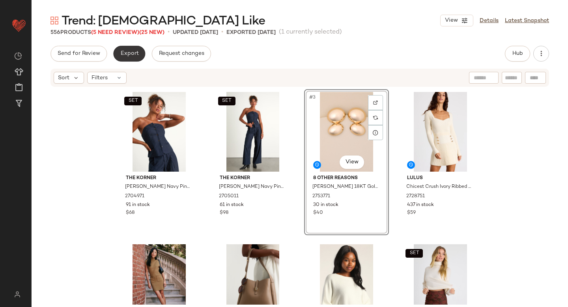
click at [133, 52] on span "Export" at bounding box center [129, 54] width 19 height 6
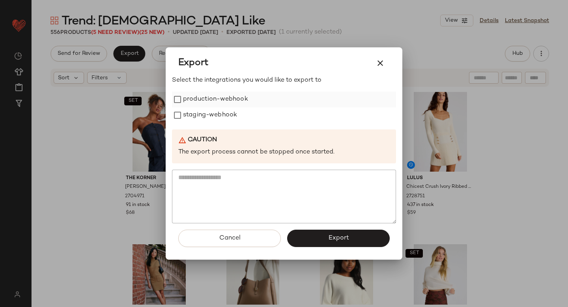
click at [198, 100] on label "production-webhook" at bounding box center [215, 100] width 65 height 16
click at [202, 123] on label "staging-webhook" at bounding box center [210, 115] width 54 height 16
click at [315, 239] on button "Export" at bounding box center [338, 238] width 103 height 17
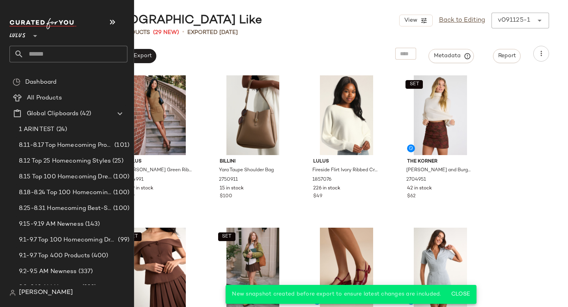
click at [58, 59] on input "text" at bounding box center [76, 54] width 104 height 17
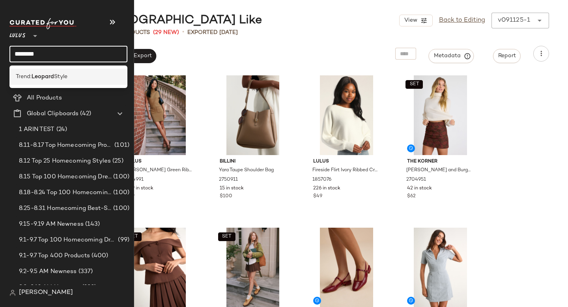
type input "*******"
click at [67, 75] on span "Style" at bounding box center [60, 77] width 13 height 8
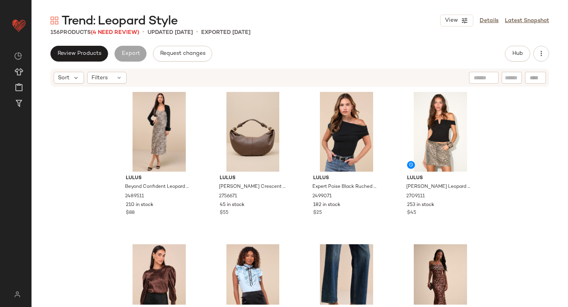
click at [124, 29] on span "Trend: Leopard Style" at bounding box center [120, 21] width 116 height 16
click at [121, 32] on span "(4 Need Review)" at bounding box center [115, 33] width 49 height 6
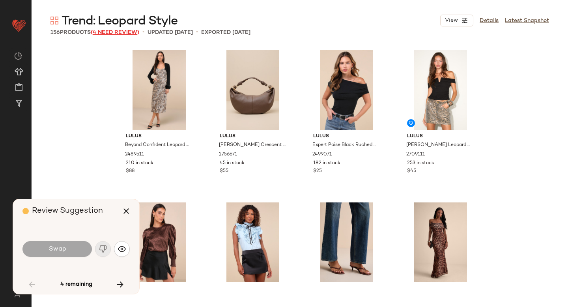
scroll to position [610, 0]
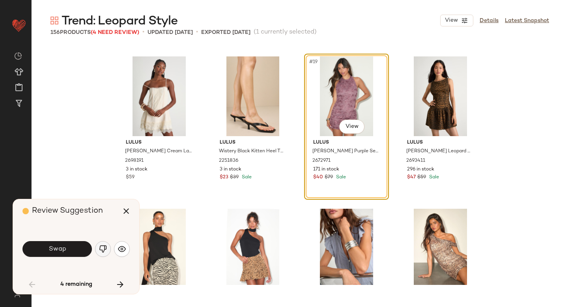
click at [101, 246] on img "button" at bounding box center [103, 249] width 8 height 8
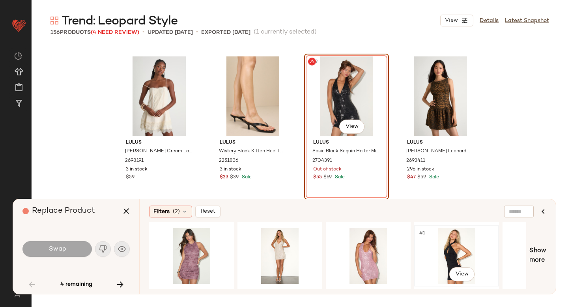
click at [421, 246] on div "#1 View" at bounding box center [456, 256] width 79 height 56
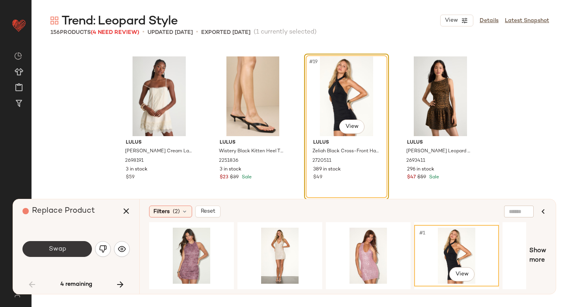
click at [64, 246] on span "Swap" at bounding box center [57, 250] width 18 height 8
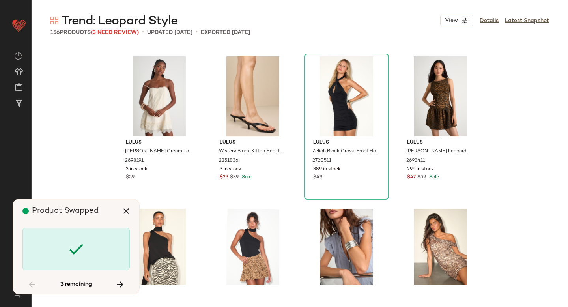
scroll to position [1219, 0]
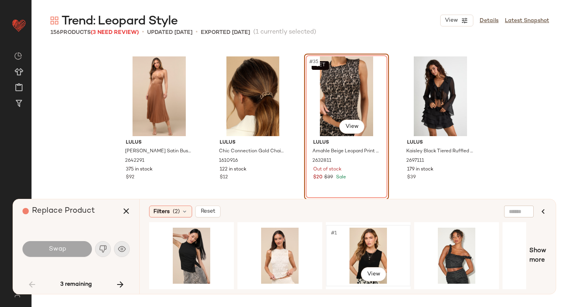
click at [338, 248] on div "#1 View" at bounding box center [368, 256] width 79 height 56
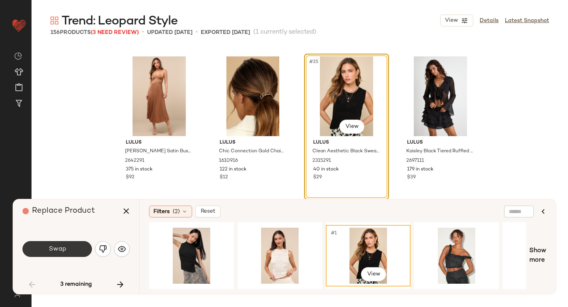
click at [67, 250] on button "Swap" at bounding box center [57, 249] width 69 height 16
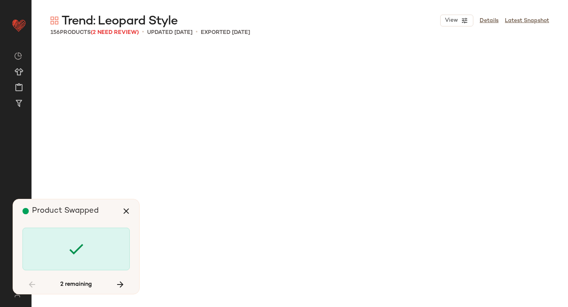
scroll to position [5029, 0]
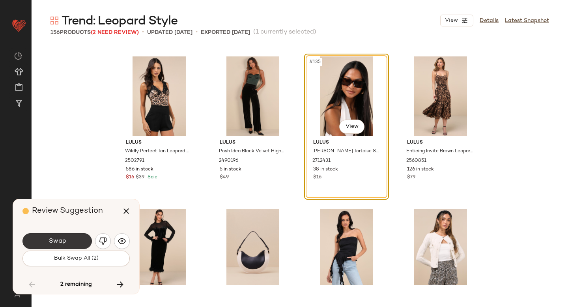
click at [67, 245] on button "Swap" at bounding box center [57, 241] width 69 height 16
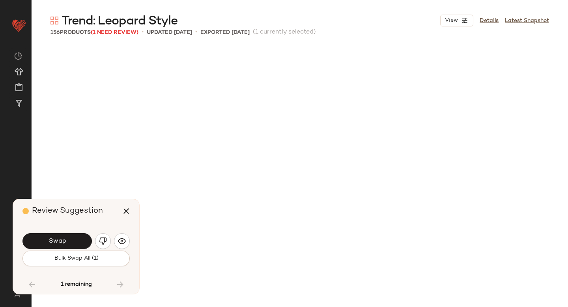
scroll to position [5486, 0]
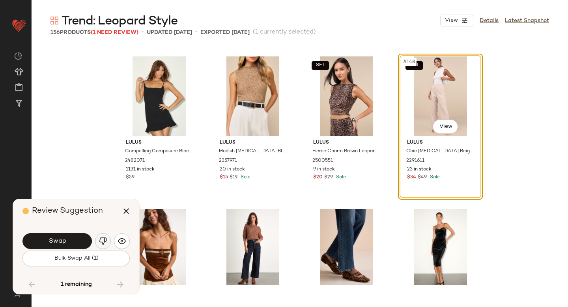
click at [108, 239] on button "button" at bounding box center [103, 241] width 16 height 16
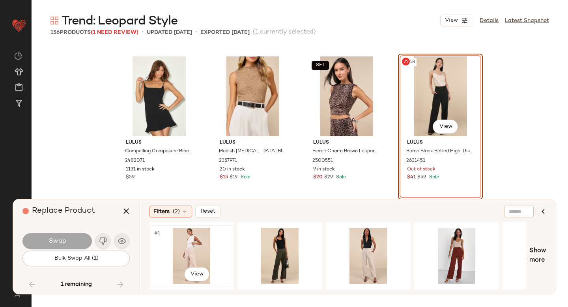
click at [197, 249] on div "#1 View" at bounding box center [191, 256] width 79 height 56
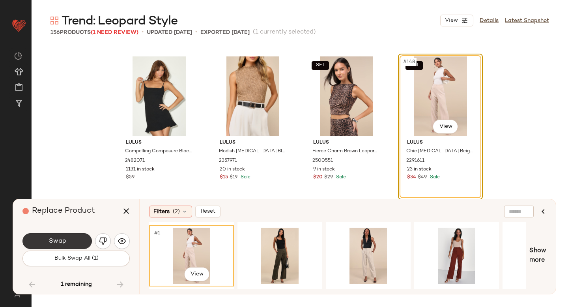
click at [86, 236] on button "Swap" at bounding box center [57, 241] width 69 height 16
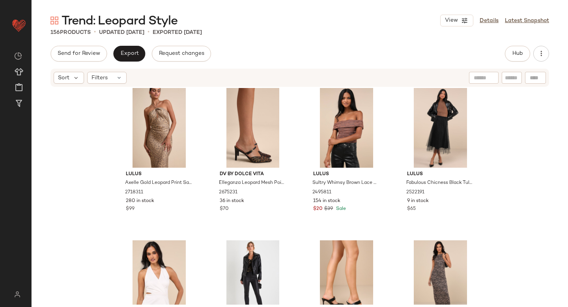
scroll to position [2742, 0]
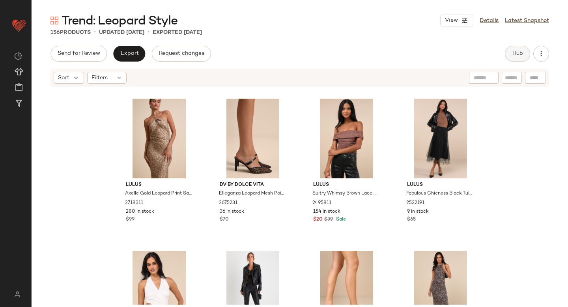
click at [514, 57] on button "Hub" at bounding box center [517, 54] width 25 height 16
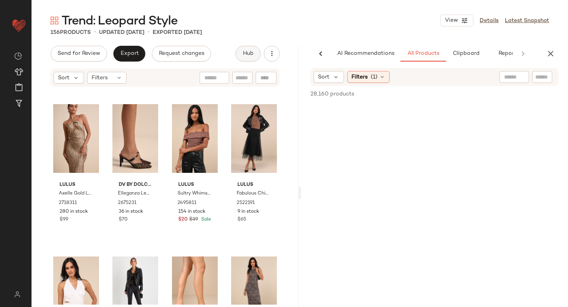
scroll to position [0, 19]
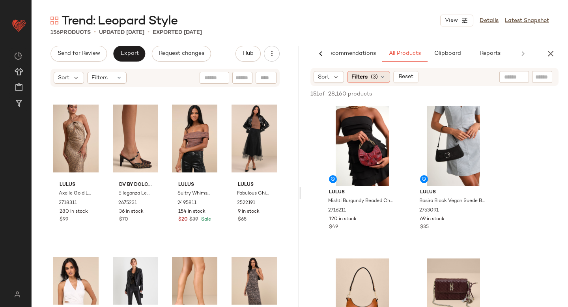
click at [385, 74] on icon at bounding box center [383, 77] width 6 height 6
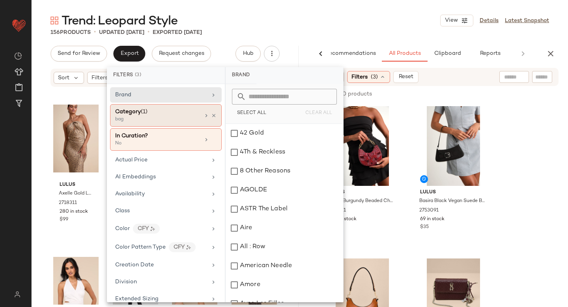
click at [171, 122] on div "bag" at bounding box center [154, 119] width 79 height 7
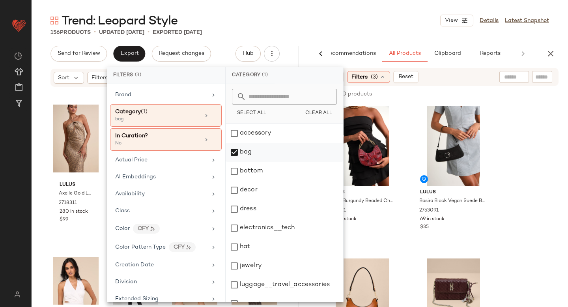
click at [237, 152] on div "bag" at bounding box center [285, 152] width 118 height 19
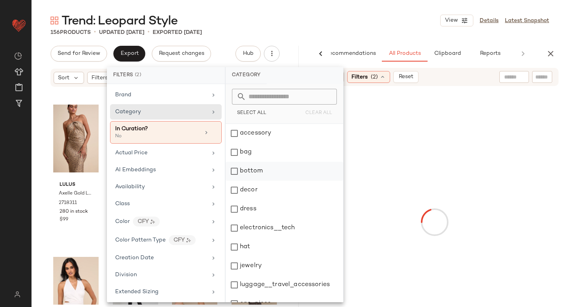
click at [237, 172] on div "bottom" at bounding box center [285, 171] width 118 height 19
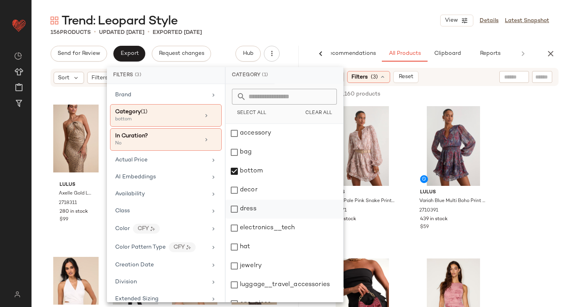
click at [234, 210] on div "dress" at bounding box center [285, 209] width 118 height 19
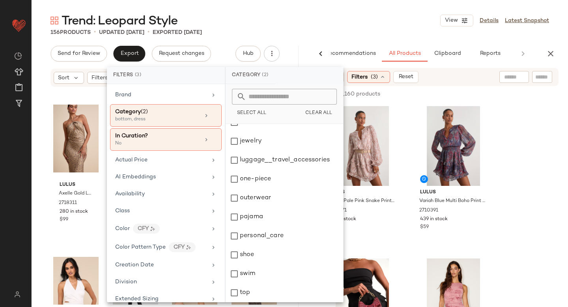
scroll to position [144, 0]
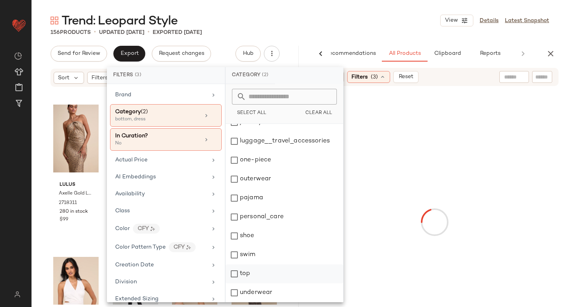
click at [237, 270] on div "top" at bounding box center [285, 273] width 118 height 19
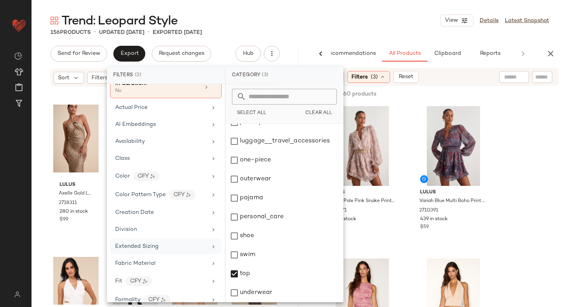
scroll to position [50, 0]
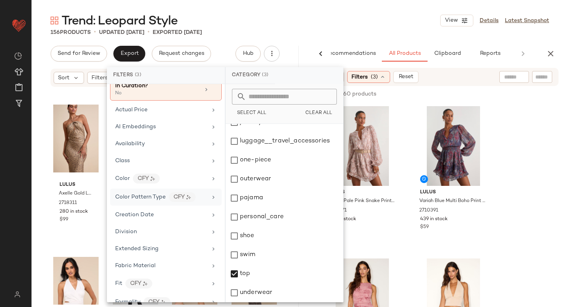
click at [144, 200] on span "Color Pattern Type" at bounding box center [140, 197] width 51 height 6
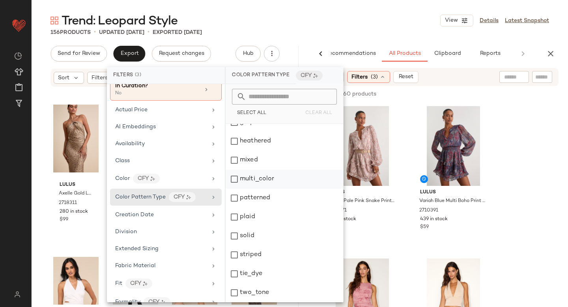
scroll to position [0, 0]
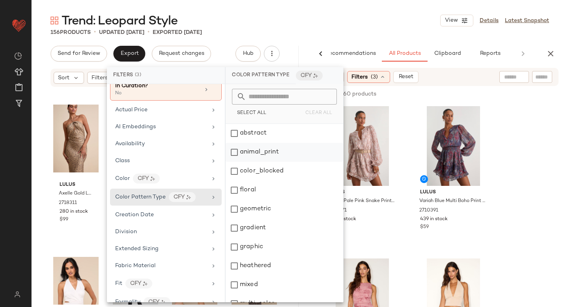
click at [235, 153] on div "animal_print" at bounding box center [285, 152] width 118 height 19
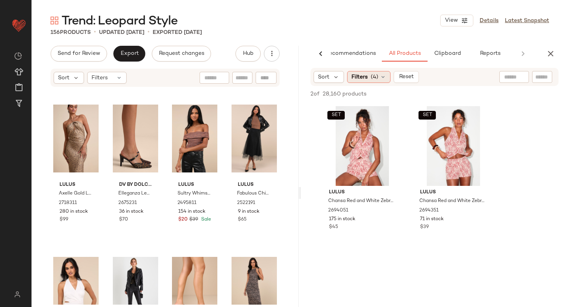
click at [381, 77] on icon at bounding box center [383, 77] width 6 height 6
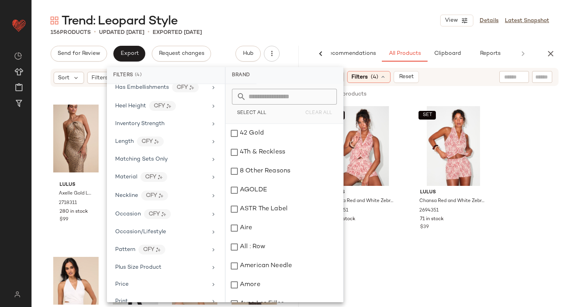
scroll to position [309, 0]
click at [174, 249] on div "Pattern CFY" at bounding box center [161, 249] width 92 height 10
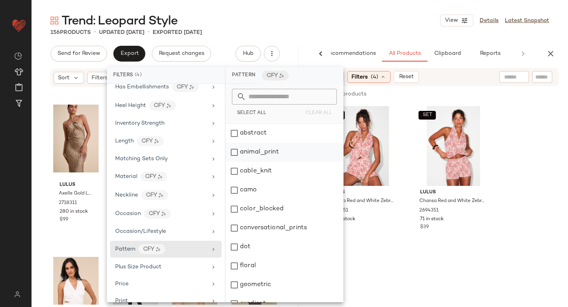
click at [234, 152] on div "animal_print" at bounding box center [285, 152] width 118 height 19
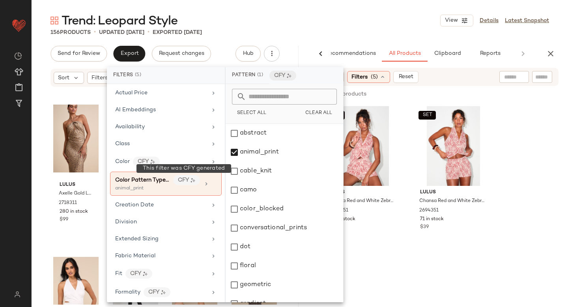
scroll to position [66, 0]
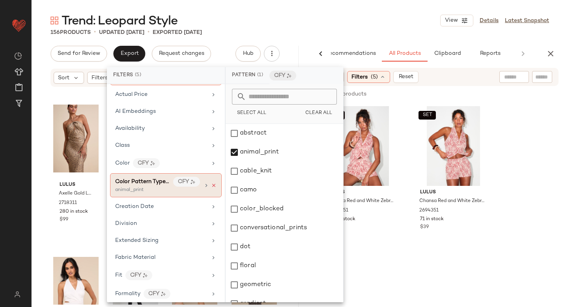
click at [212, 183] on icon at bounding box center [214, 186] width 6 height 6
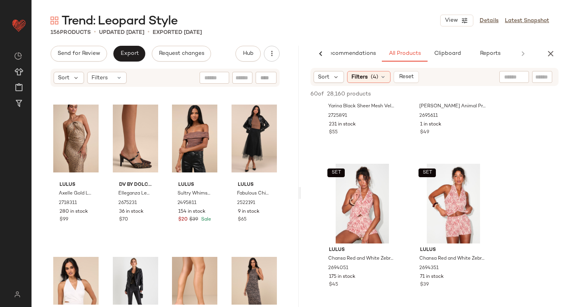
scroll to position [570, 0]
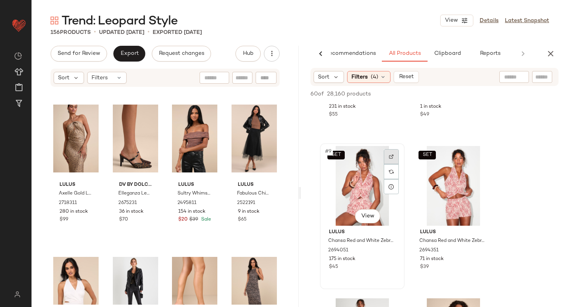
click at [391, 159] on img at bounding box center [391, 156] width 5 height 5
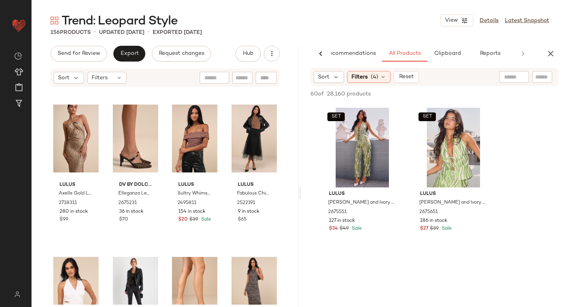
scroll to position [994, 0]
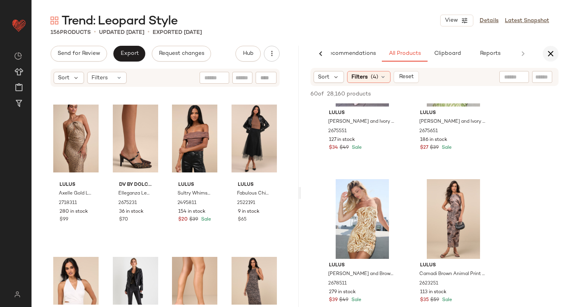
click at [550, 54] on icon "button" at bounding box center [550, 53] width 9 height 9
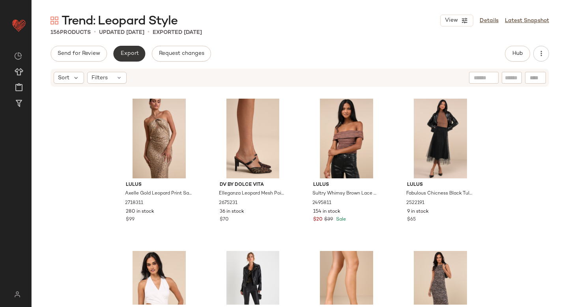
click at [137, 51] on span "Export" at bounding box center [129, 54] width 19 height 6
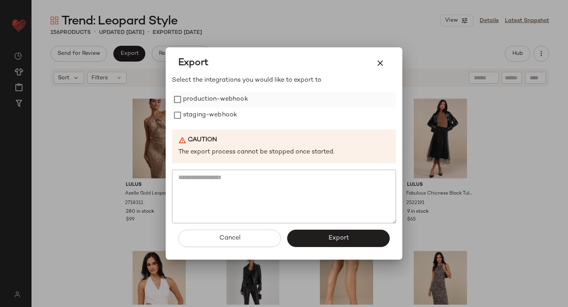
click at [208, 102] on label "production-webhook" at bounding box center [215, 100] width 65 height 16
click at [210, 123] on div "Select the integrations you would like to export to production-webhook staging-…" at bounding box center [284, 150] width 224 height 148
click at [210, 113] on label "staging-webhook" at bounding box center [210, 115] width 54 height 16
click at [322, 235] on button "Export" at bounding box center [338, 238] width 103 height 17
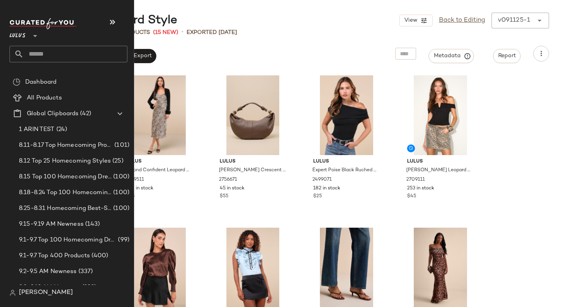
click at [73, 56] on input "text" at bounding box center [76, 54] width 104 height 17
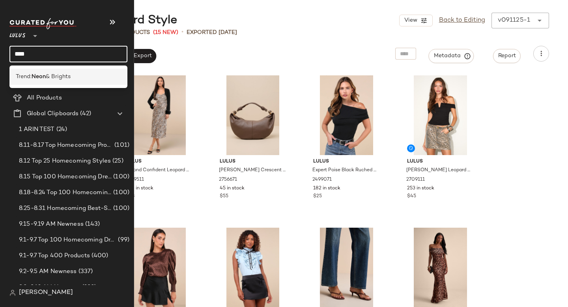
type input "****"
click at [88, 75] on div "Trend: Neon & Brights" at bounding box center [68, 77] width 105 height 8
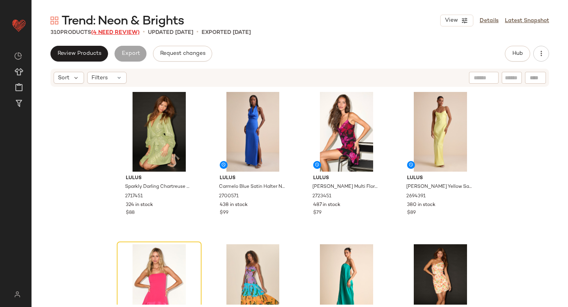
click at [116, 31] on span "(4 Need Review)" at bounding box center [115, 33] width 49 height 6
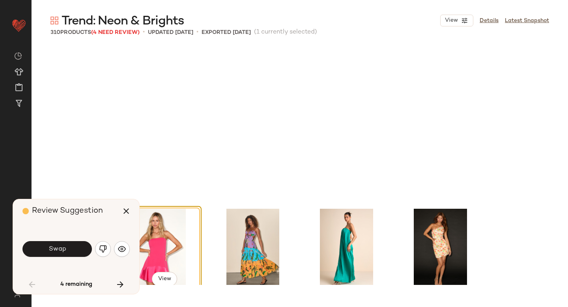
scroll to position [159, 0]
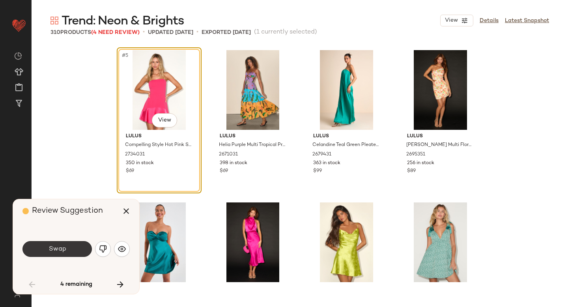
click at [70, 247] on button "Swap" at bounding box center [57, 249] width 69 height 16
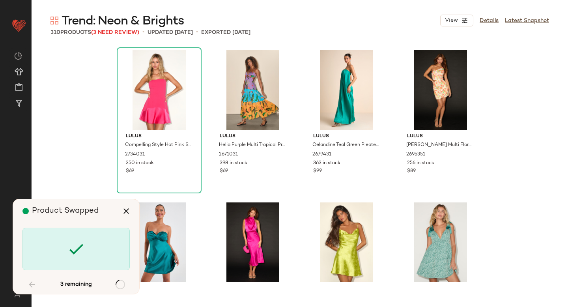
scroll to position [3809, 0]
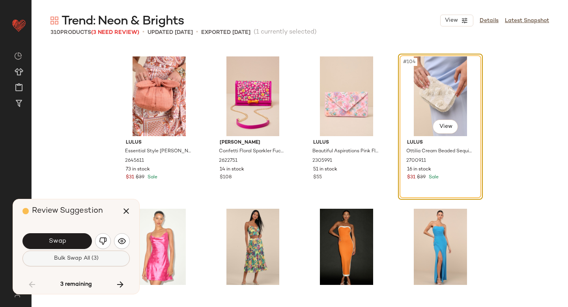
click at [70, 262] on button "Bulk Swap All (3)" at bounding box center [76, 259] width 107 height 16
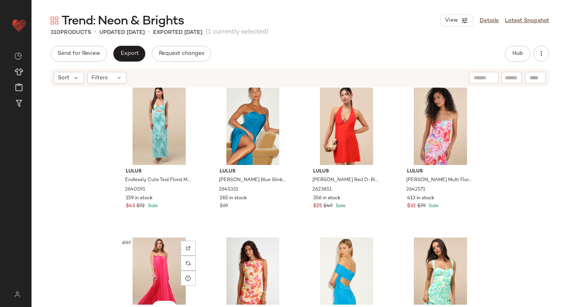
scroll to position [3145, 0]
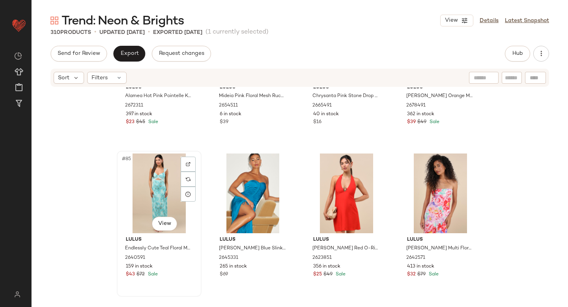
click at [118, 234] on div "#85 View Lulus Endlessly Cute Teal Floral Mesh Cutout Lace Bustier Maxi Dress 2…" at bounding box center [159, 224] width 83 height 144
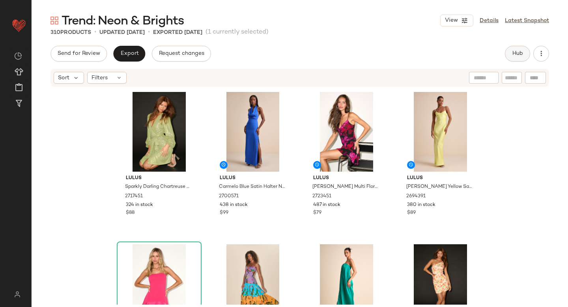
click at [512, 56] on span "Hub" at bounding box center [517, 54] width 11 height 6
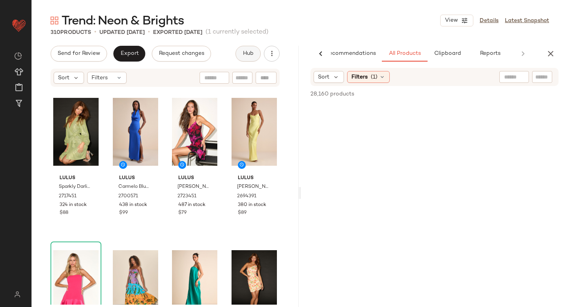
scroll to position [0, 19]
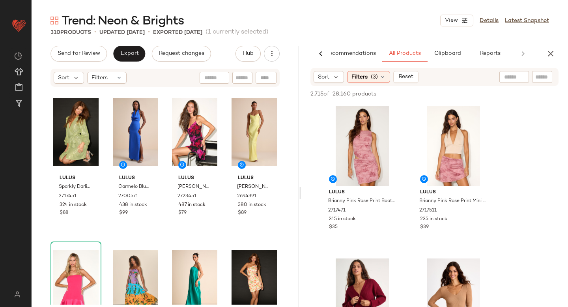
click at [525, 80] on div at bounding box center [515, 77] width 30 height 12
type input "******"
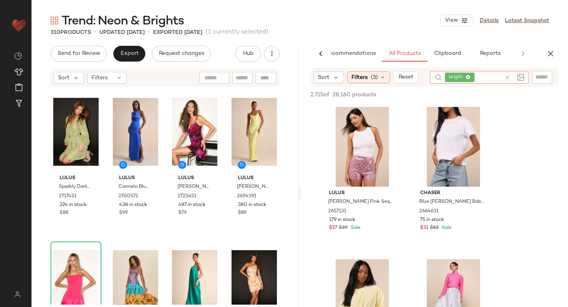
scroll to position [197, 0]
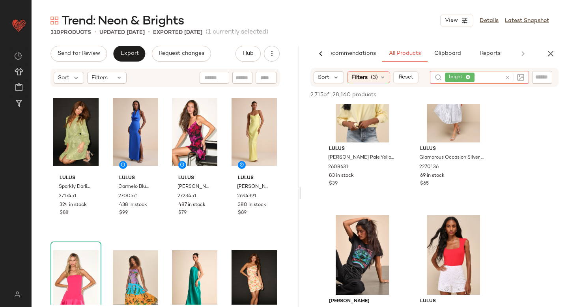
click at [507, 75] on icon at bounding box center [508, 78] width 6 height 6
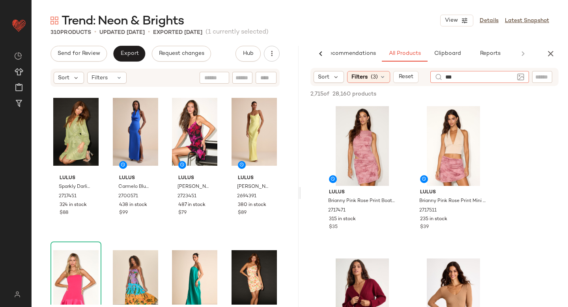
type input "****"
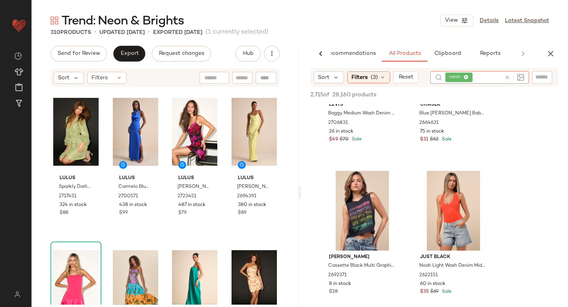
scroll to position [422, 0]
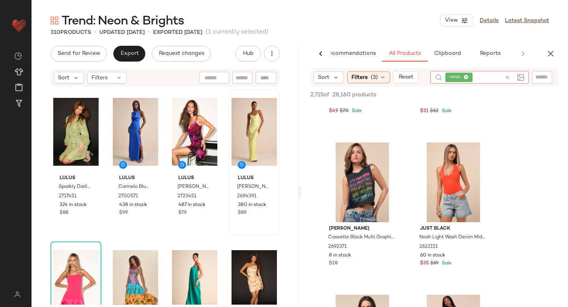
click at [382, 77] on icon at bounding box center [383, 77] width 6 height 6
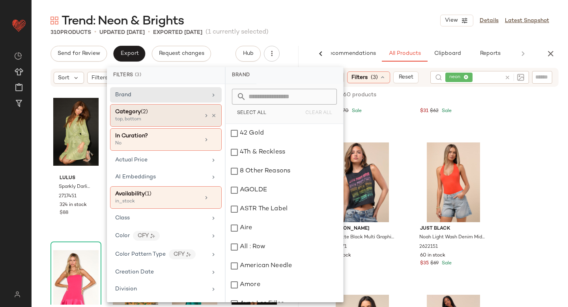
click at [170, 118] on div "top, bottom" at bounding box center [154, 119] width 79 height 7
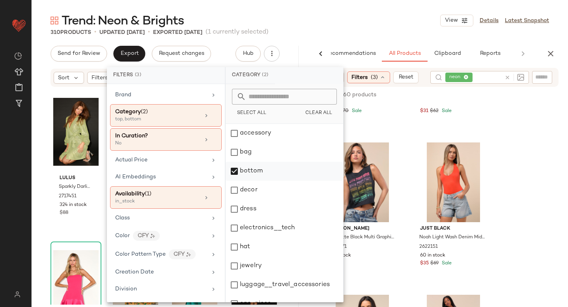
click at [234, 174] on div "bottom" at bounding box center [285, 171] width 118 height 19
click at [234, 207] on div "dress" at bounding box center [285, 209] width 118 height 19
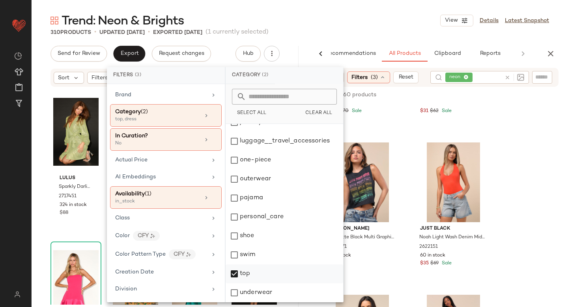
click at [236, 274] on div "top" at bounding box center [285, 273] width 118 height 19
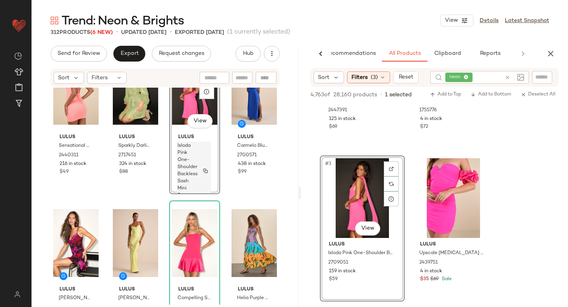
scroll to position [41, 0]
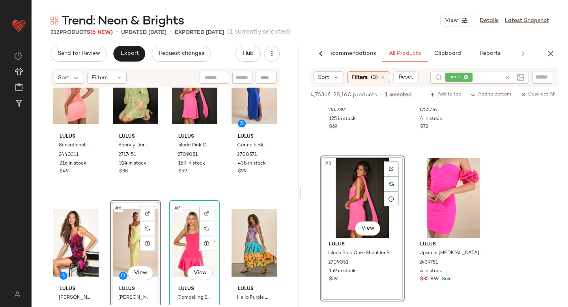
scroll to position [30, 0]
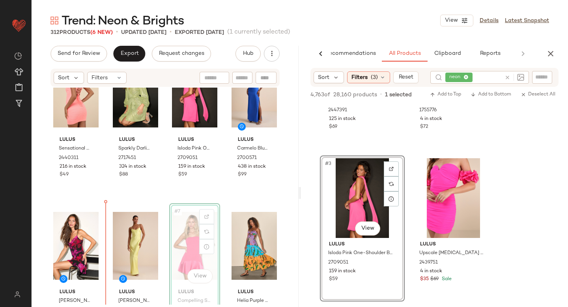
scroll to position [39, 0]
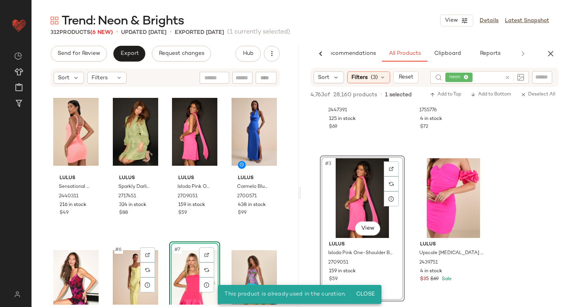
scroll to position [96, 0]
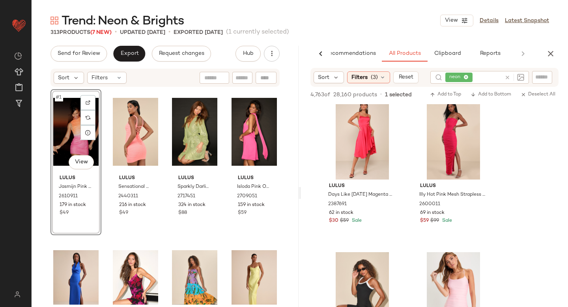
scroll to position [3476, 0]
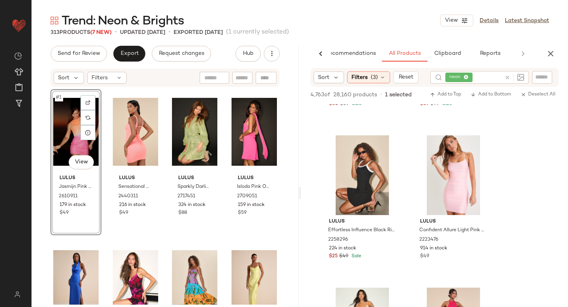
click at [508, 78] on icon at bounding box center [508, 78] width 6 height 6
type input "****"
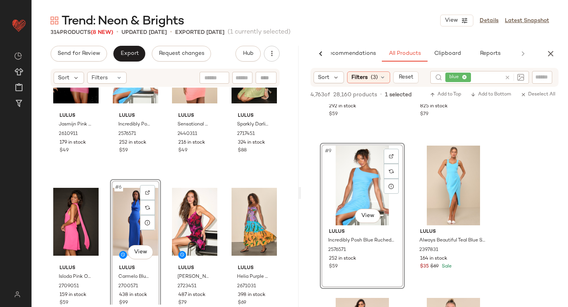
scroll to position [62, 0]
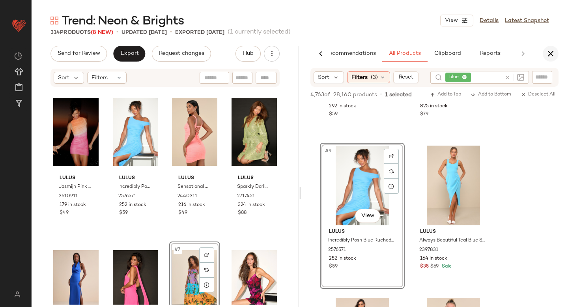
click at [555, 56] on icon "button" at bounding box center [550, 53] width 9 height 9
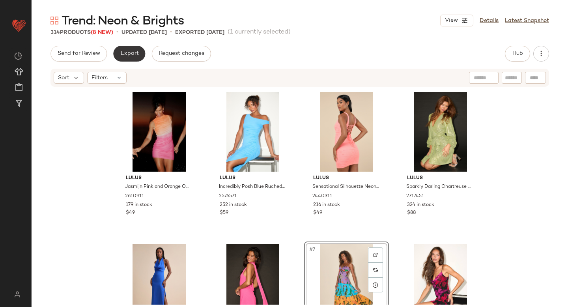
click at [132, 50] on button "Export" at bounding box center [129, 54] width 32 height 16
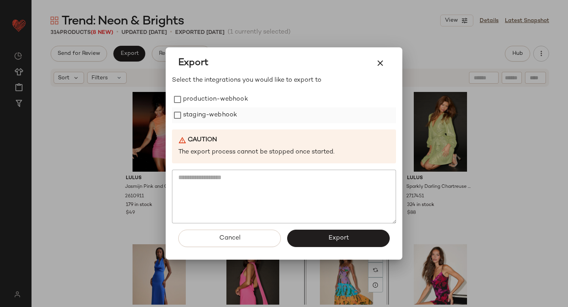
click at [204, 108] on label "staging-webhook" at bounding box center [210, 115] width 54 height 16
click at [202, 101] on label "production-webhook" at bounding box center [215, 100] width 65 height 16
click at [204, 114] on label "staging-webhook" at bounding box center [210, 115] width 54 height 16
click at [371, 242] on button "Export" at bounding box center [338, 238] width 103 height 17
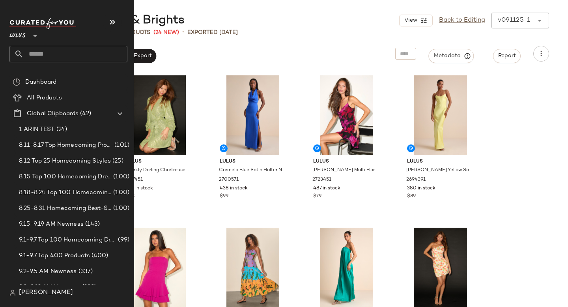
click at [49, 60] on input "text" at bounding box center [76, 54] width 104 height 17
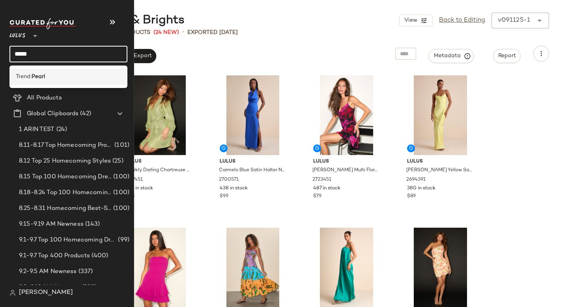
type input "*****"
click at [45, 75] on b "Pearl" at bounding box center [38, 77] width 13 height 8
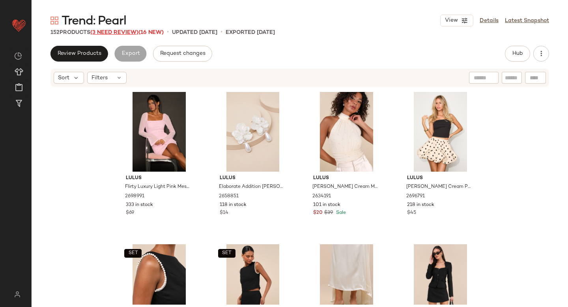
click at [111, 32] on span "(3 Need Review)" at bounding box center [114, 33] width 48 height 6
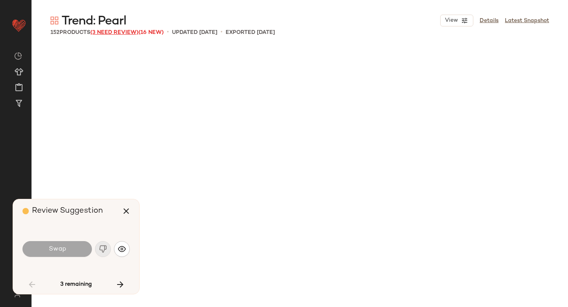
scroll to position [1676, 0]
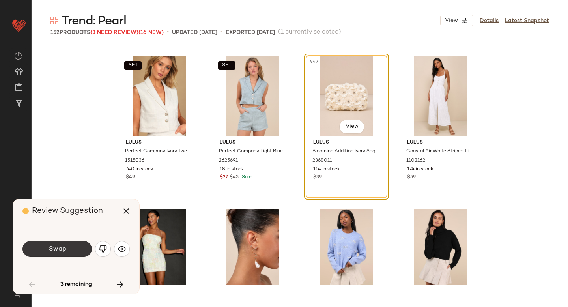
click at [83, 249] on button "Swap" at bounding box center [57, 249] width 69 height 16
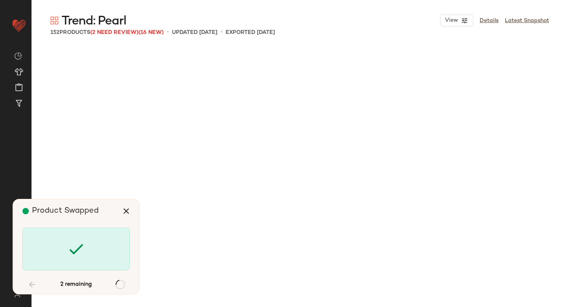
scroll to position [2286, 0]
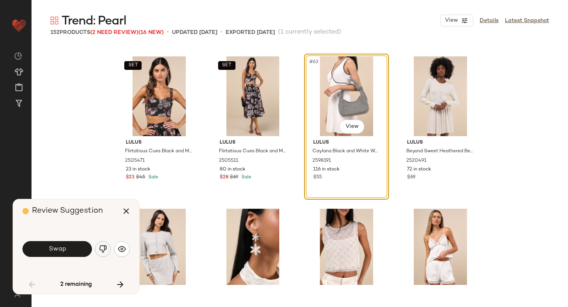
click at [105, 250] on img "button" at bounding box center [103, 249] width 8 height 8
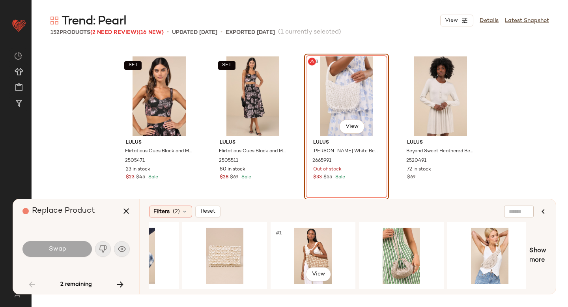
scroll to position [0, 248]
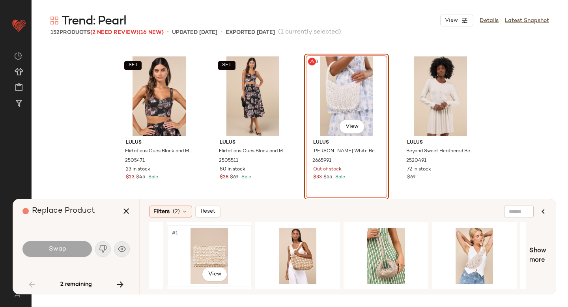
click at [223, 241] on div "#1 View" at bounding box center [209, 256] width 79 height 56
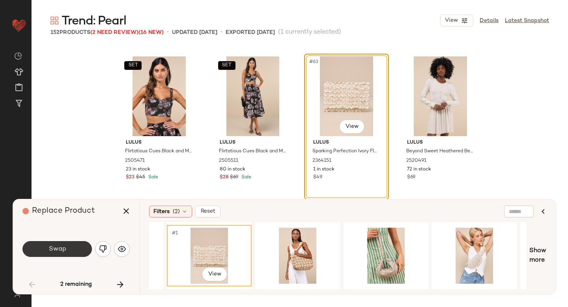
click at [53, 249] on span "Swap" at bounding box center [57, 250] width 18 height 8
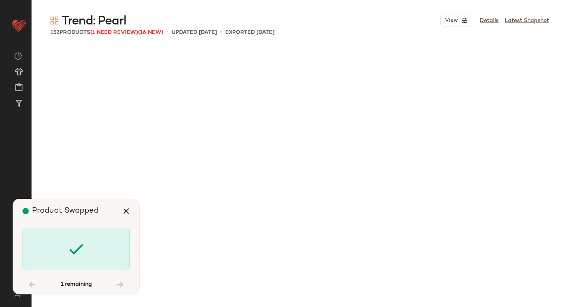
scroll to position [3352, 0]
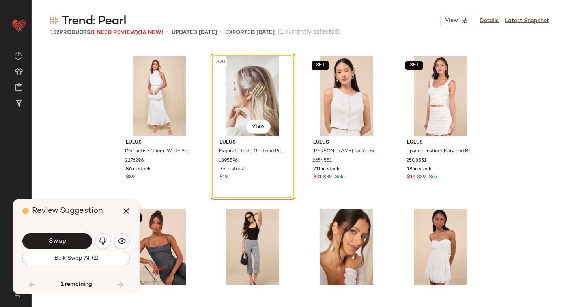
click at [53, 249] on div "Swap" at bounding box center [76, 241] width 107 height 19
click at [52, 241] on span "Swap" at bounding box center [57, 242] width 18 height 8
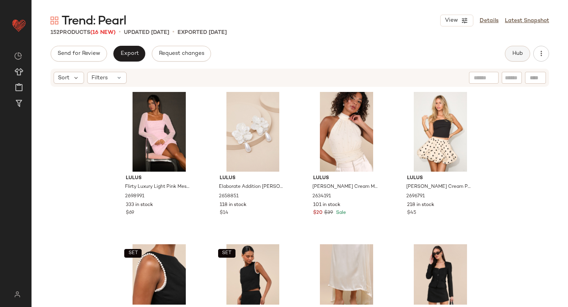
click at [522, 51] on span "Hub" at bounding box center [517, 54] width 11 height 6
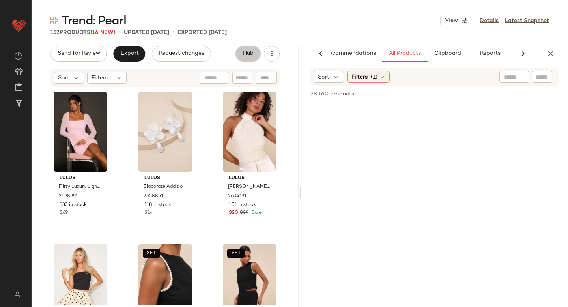
scroll to position [0, 19]
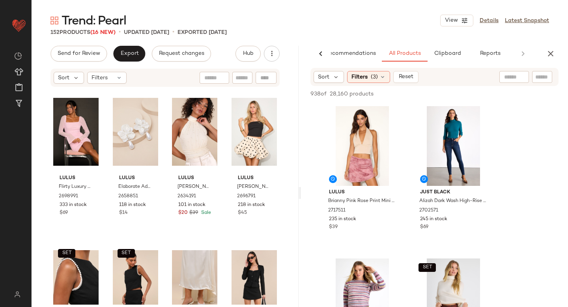
click at [546, 75] on input "text" at bounding box center [543, 77] width 14 height 8
type input "*****"
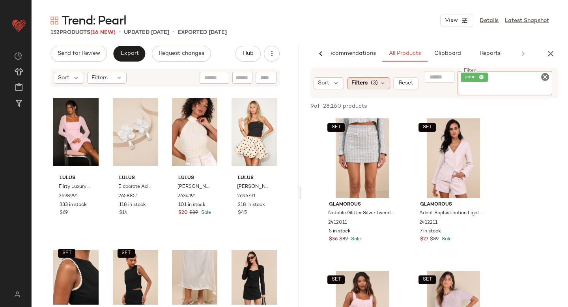
click at [364, 86] on div "Sort Filters (3) Reset Filter pearl Filter" at bounding box center [435, 83] width 248 height 30
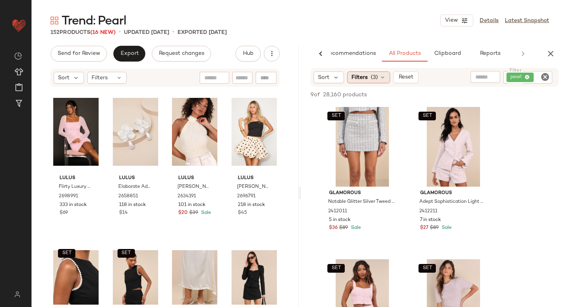
click at [364, 79] on span "Filters" at bounding box center [360, 77] width 16 height 8
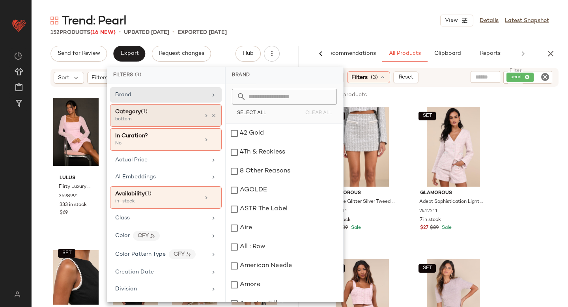
click at [164, 116] on div "Category (1)" at bounding box center [157, 112] width 85 height 8
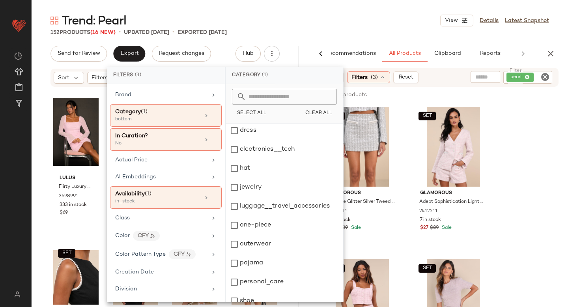
scroll to position [144, 0]
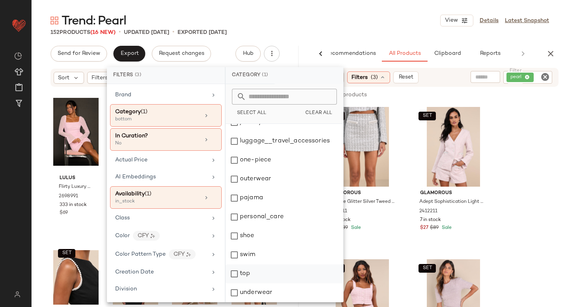
click at [231, 277] on div "top" at bounding box center [285, 273] width 118 height 19
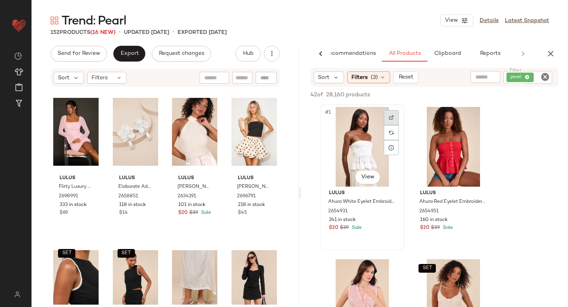
click at [392, 115] on div at bounding box center [391, 117] width 15 height 15
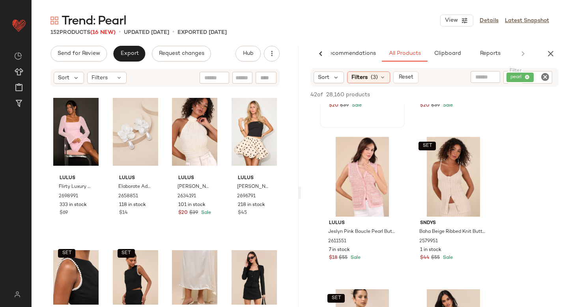
scroll to position [127, 0]
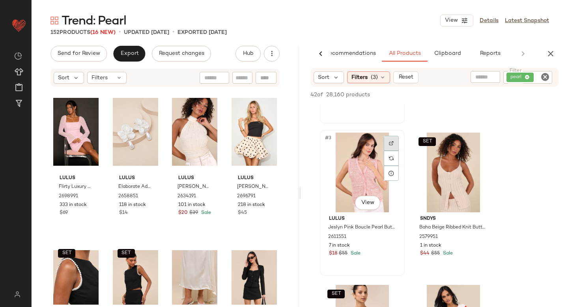
click at [391, 141] on img at bounding box center [391, 143] width 5 height 5
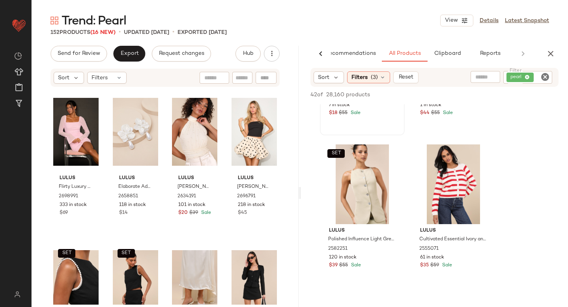
scroll to position [308, 0]
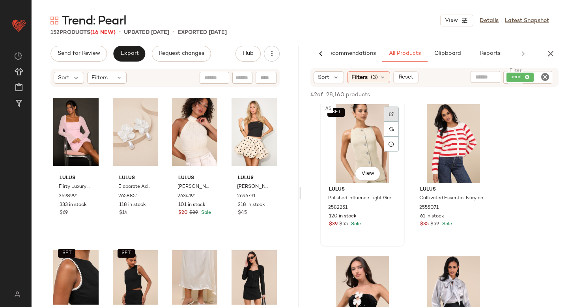
click at [393, 115] on img at bounding box center [391, 114] width 5 height 5
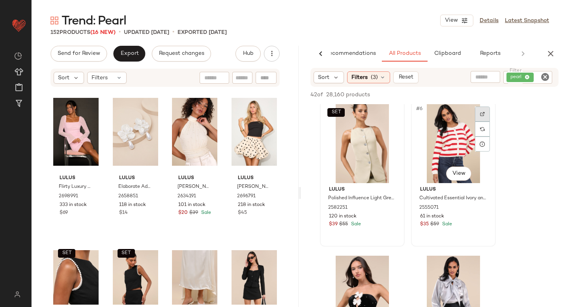
click at [483, 112] on img at bounding box center [482, 114] width 5 height 5
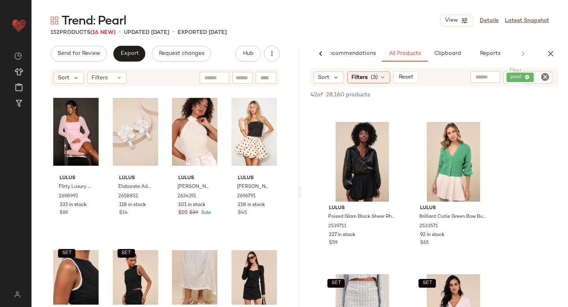
scroll to position [596, 0]
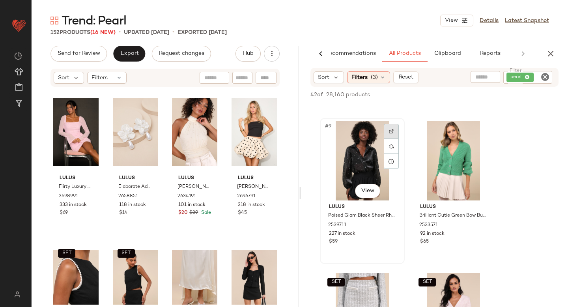
click at [389, 132] on img at bounding box center [391, 131] width 5 height 5
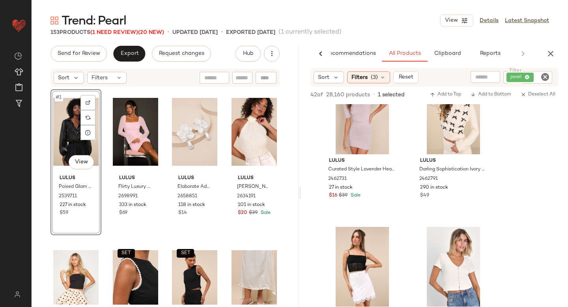
scroll to position [1640, 0]
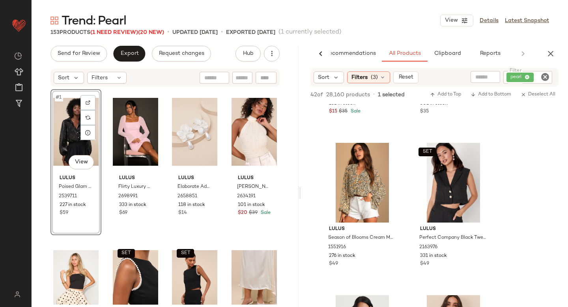
click at [544, 77] on icon "Clear Filter" at bounding box center [545, 76] width 9 height 9
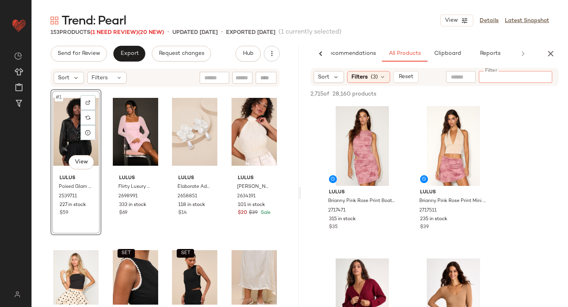
paste input "*******"
type input "*******"
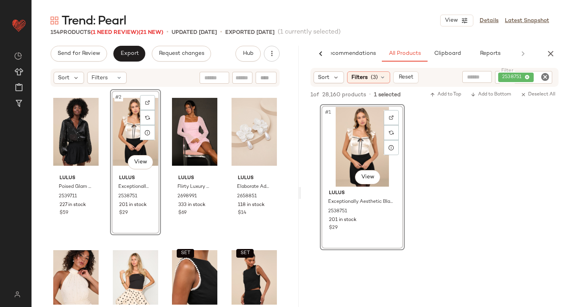
click at [544, 77] on icon "Clear Filter" at bounding box center [545, 76] width 9 height 9
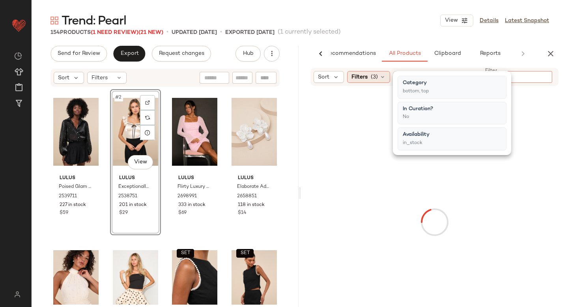
click at [366, 79] on span "Filters" at bounding box center [360, 77] width 16 height 8
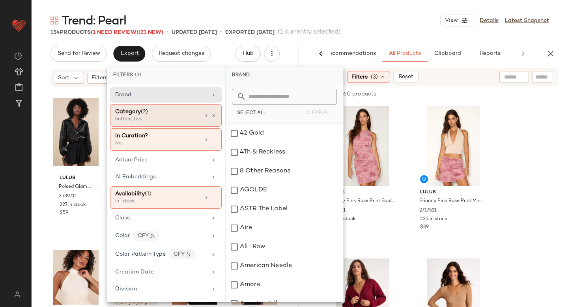
click at [175, 116] on div "Category (2)" at bounding box center [157, 112] width 85 height 8
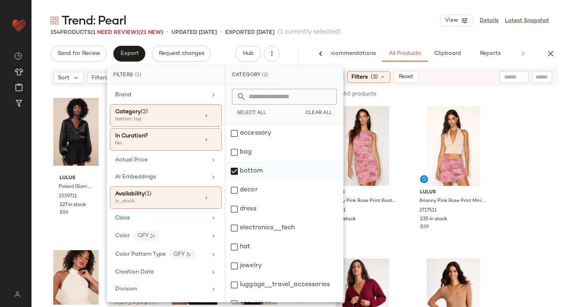
click at [234, 175] on div "bottom" at bounding box center [285, 171] width 118 height 19
click at [230, 212] on div "dress" at bounding box center [285, 209] width 118 height 19
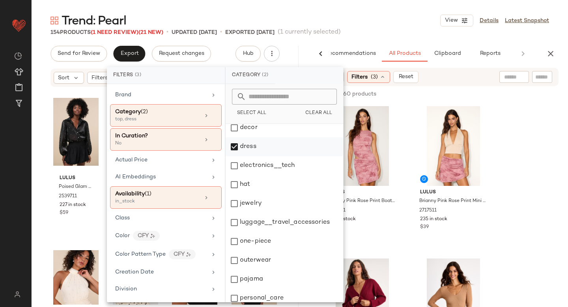
scroll to position [144, 0]
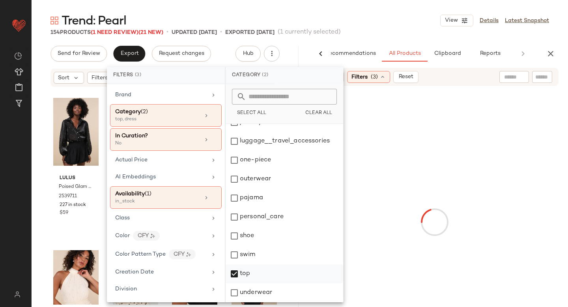
click at [235, 273] on div "top" at bounding box center [285, 273] width 118 height 19
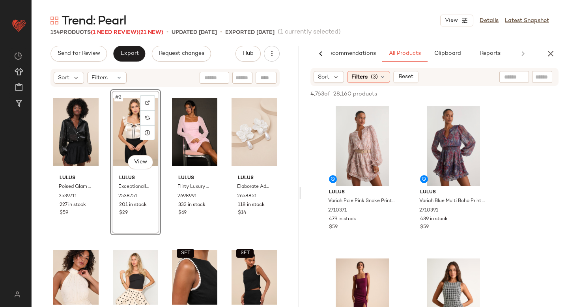
click at [542, 77] on input "text" at bounding box center [543, 77] width 14 height 8
type input "*****"
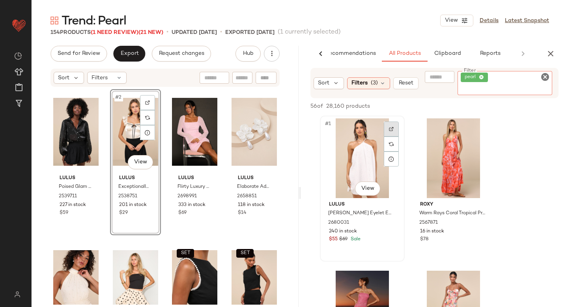
click at [390, 131] on div at bounding box center [391, 144] width 15 height 45
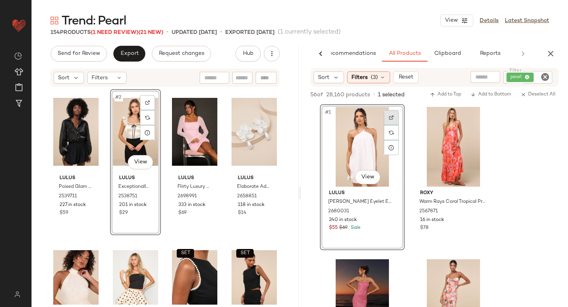
click at [390, 114] on div at bounding box center [391, 117] width 15 height 15
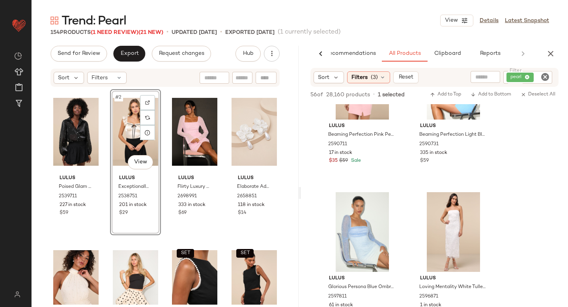
scroll to position [431, 0]
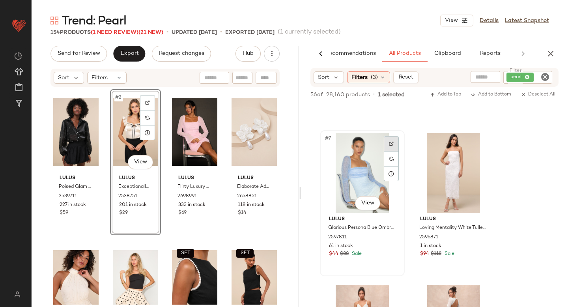
click at [389, 147] on div at bounding box center [391, 143] width 15 height 15
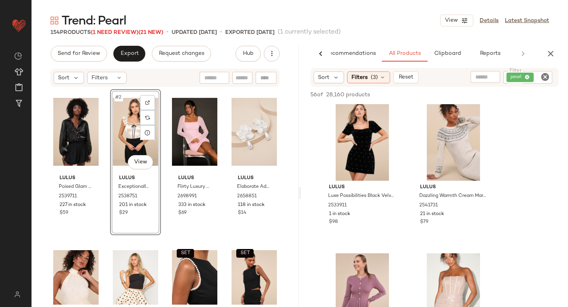
scroll to position [1031, 0]
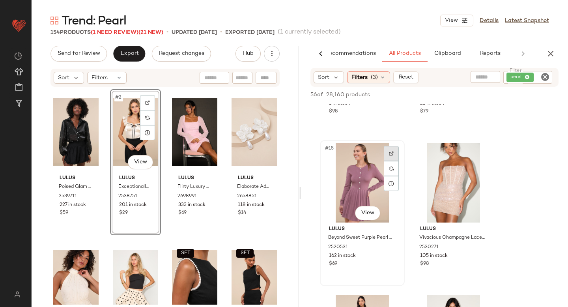
click at [387, 150] on div at bounding box center [391, 153] width 15 height 15
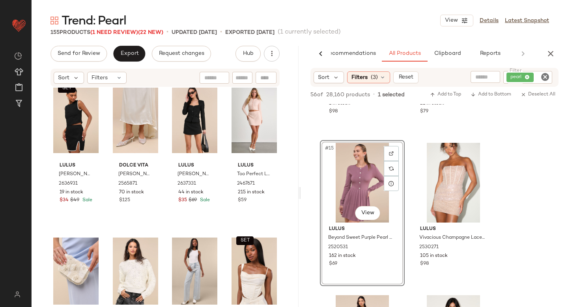
scroll to position [0, 0]
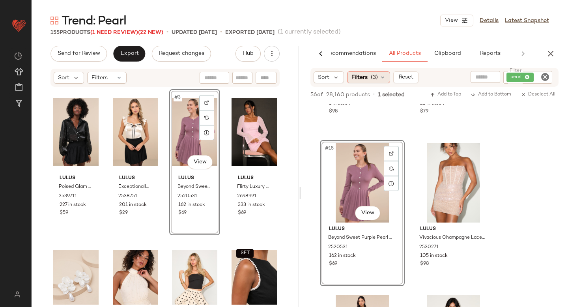
click at [372, 76] on span "(3)" at bounding box center [374, 77] width 7 height 8
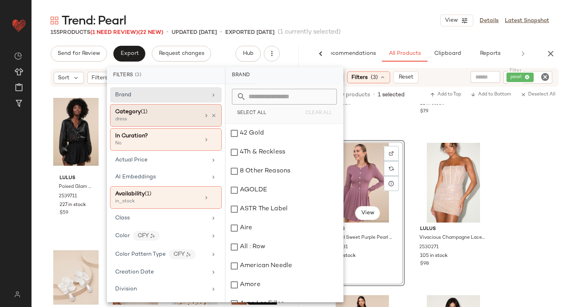
click at [149, 112] on div "Category (1)" at bounding box center [157, 112] width 85 height 8
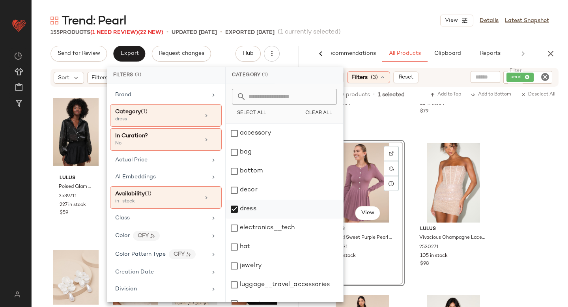
click at [233, 206] on div "dress" at bounding box center [285, 209] width 118 height 19
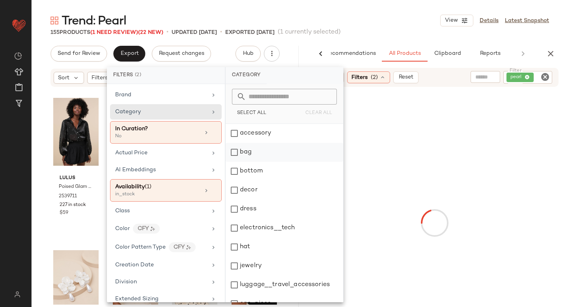
click at [236, 149] on div "bag" at bounding box center [285, 152] width 118 height 19
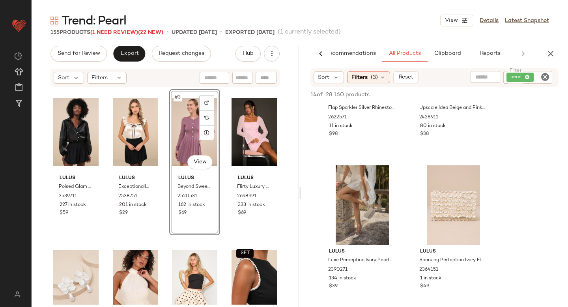
scroll to position [125, 0]
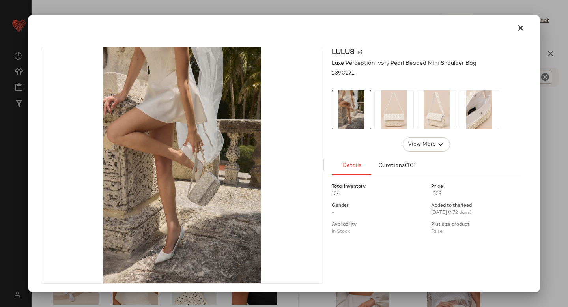
drag, startPoint x: 361, startPoint y: 194, endPoint x: 153, endPoint y: 244, distance: 213.4
click at [394, 114] on img at bounding box center [394, 109] width 39 height 39
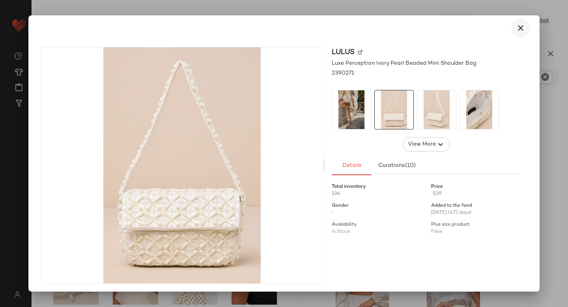
click at [519, 34] on button "button" at bounding box center [521, 28] width 19 height 19
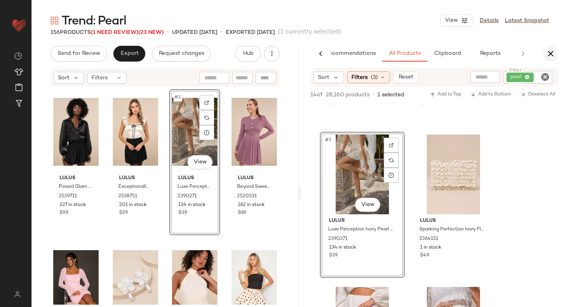
click at [550, 48] on button "button" at bounding box center [551, 54] width 16 height 16
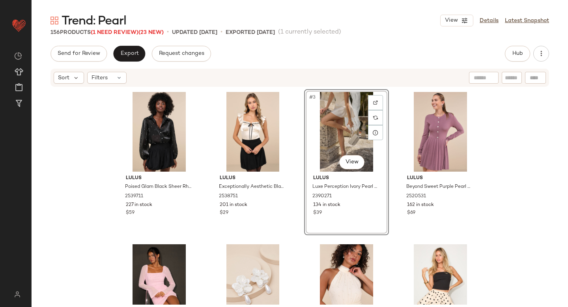
click at [503, 156] on div "Lulus Poised Glam Black Sheer Rhinestone Button-Up Top 2539711 227 in stock $59…" at bounding box center [300, 196] width 537 height 217
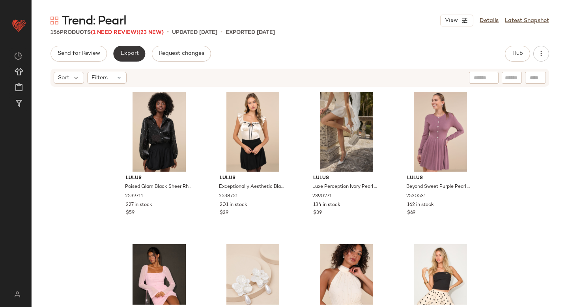
click at [133, 58] on button "Export" at bounding box center [129, 54] width 32 height 16
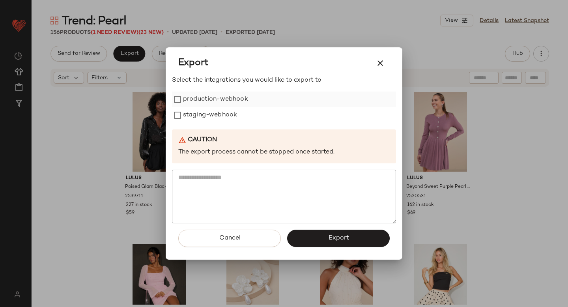
click at [203, 97] on label "production-webhook" at bounding box center [215, 100] width 65 height 16
click at [205, 110] on label "staging-webhook" at bounding box center [210, 115] width 54 height 16
click at [355, 242] on button "Export" at bounding box center [338, 238] width 103 height 17
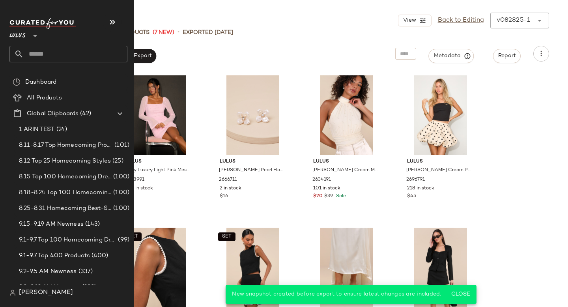
click at [43, 55] on input "text" at bounding box center [76, 54] width 104 height 17
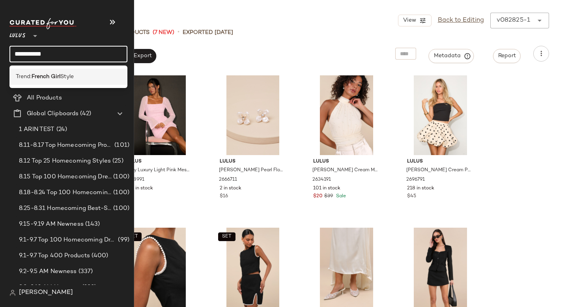
type input "**********"
click at [66, 79] on span "Style" at bounding box center [66, 77] width 13 height 8
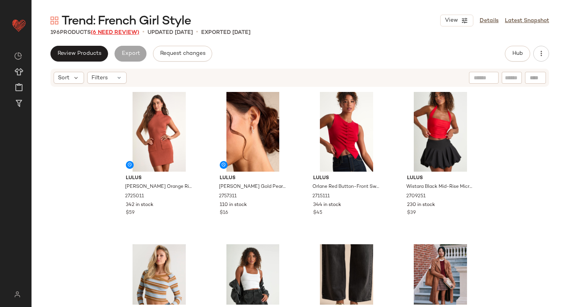
click at [113, 32] on span "(6 Need Review)" at bounding box center [115, 33] width 49 height 6
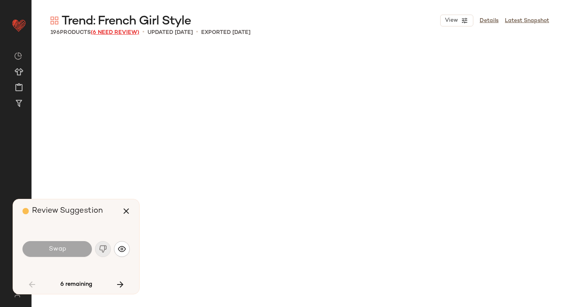
scroll to position [2438, 0]
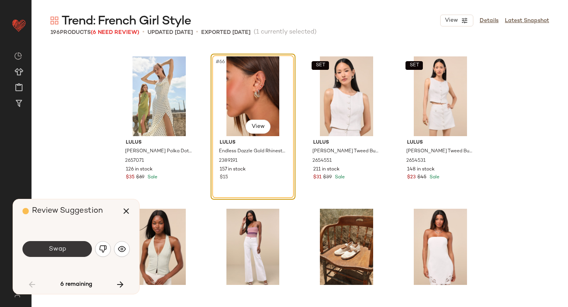
click at [75, 248] on button "Swap" at bounding box center [57, 249] width 69 height 16
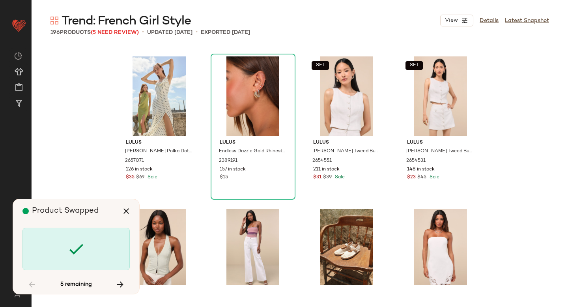
scroll to position [3200, 0]
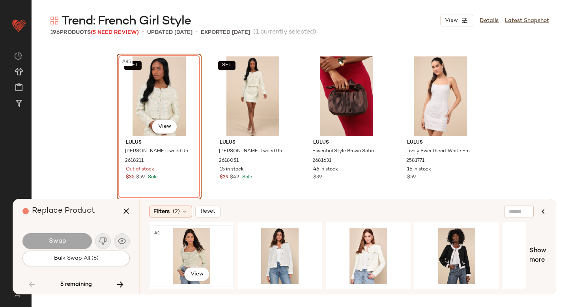
click at [196, 241] on div "#1 View" at bounding box center [191, 256] width 79 height 56
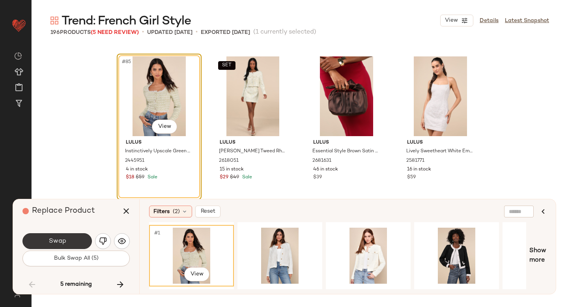
click at [67, 238] on button "Swap" at bounding box center [57, 241] width 69 height 16
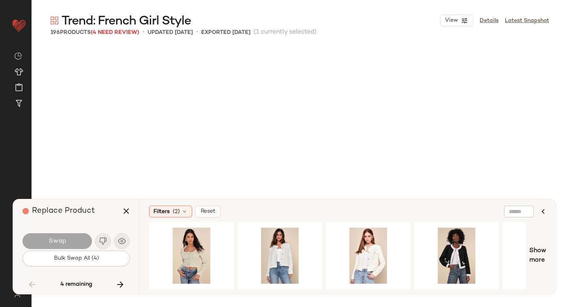
scroll to position [3505, 0]
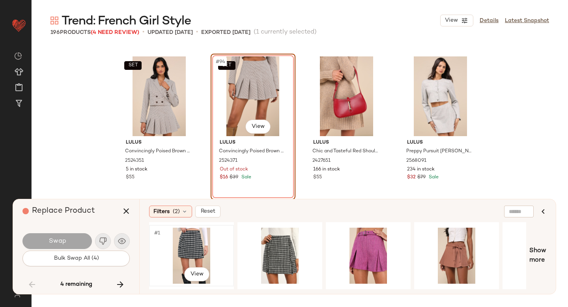
click at [202, 255] on div "#1 View" at bounding box center [191, 256] width 79 height 56
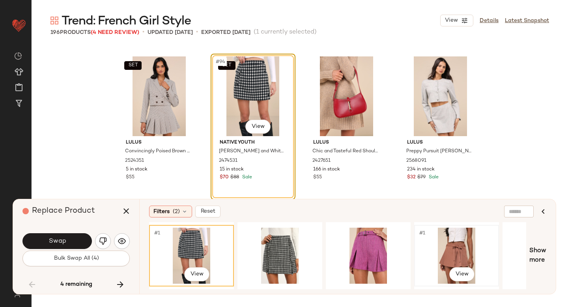
click at [444, 228] on div "#1 View" at bounding box center [456, 256] width 79 height 56
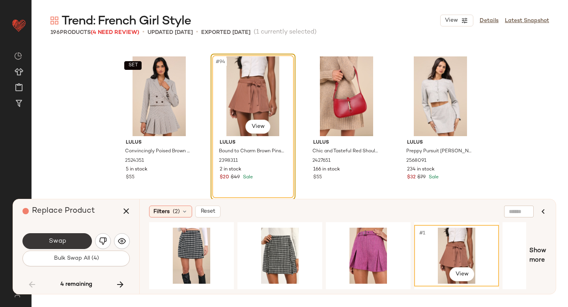
click at [59, 242] on span "Swap" at bounding box center [57, 242] width 18 height 8
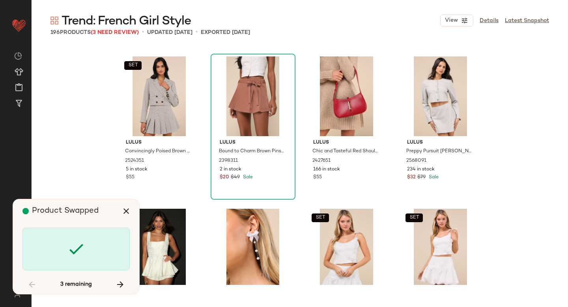
scroll to position [3809, 0]
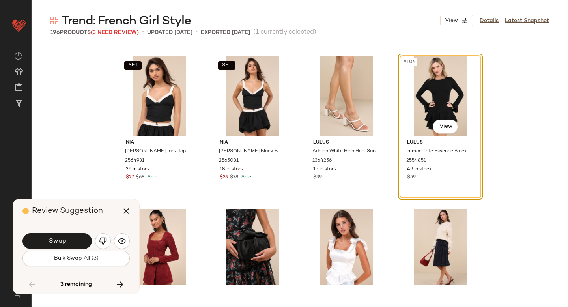
click at [59, 242] on span "Swap" at bounding box center [57, 242] width 18 height 8
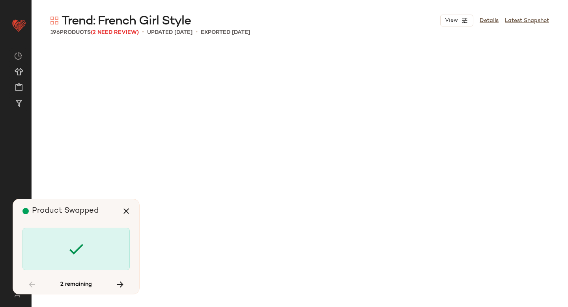
scroll to position [5790, 0]
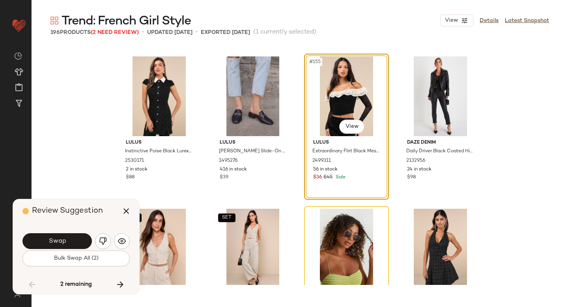
click at [59, 242] on span "Swap" at bounding box center [57, 242] width 18 height 8
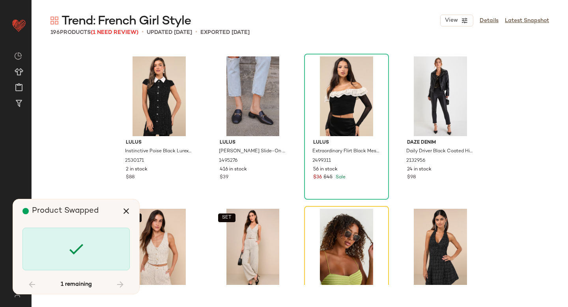
scroll to position [5943, 0]
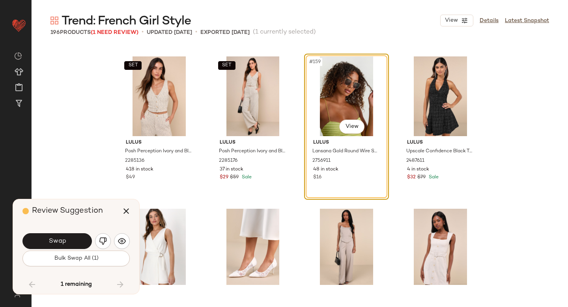
click at [59, 242] on span "Swap" at bounding box center [57, 242] width 18 height 8
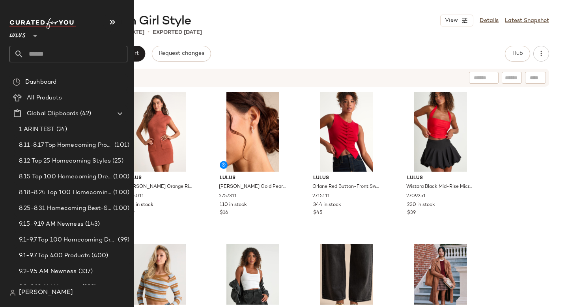
click at [73, 43] on div "Lulus **" at bounding box center [68, 40] width 118 height 44
click at [73, 46] on input "text" at bounding box center [76, 54] width 104 height 17
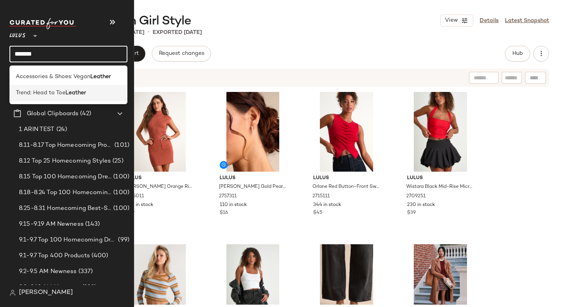
type input "*******"
click at [63, 93] on span "Trend: Head to Toe" at bounding box center [41, 93] width 50 height 8
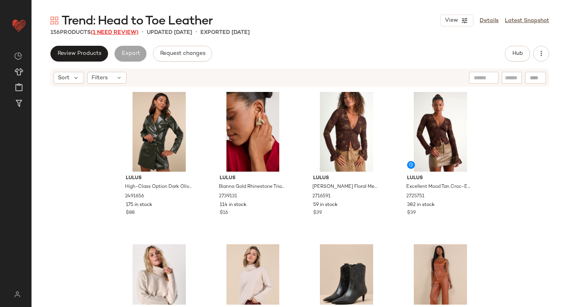
click at [122, 34] on span "(1 Need Review)" at bounding box center [115, 33] width 48 height 6
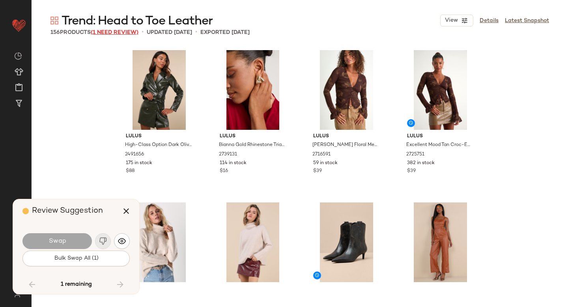
scroll to position [5333, 0]
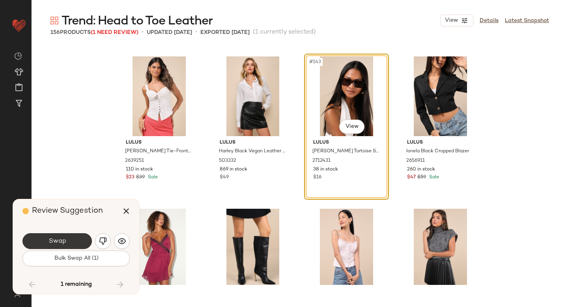
click at [73, 247] on button "Swap" at bounding box center [57, 241] width 69 height 16
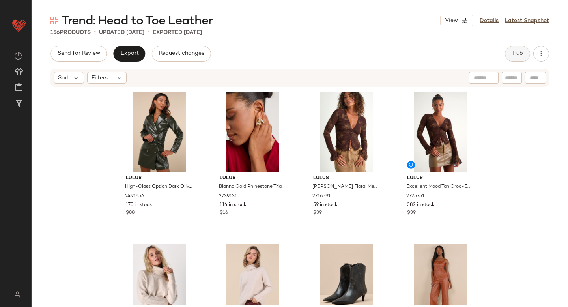
click at [515, 59] on button "Hub" at bounding box center [517, 54] width 25 height 16
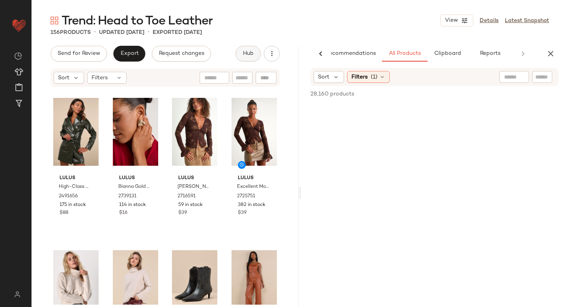
scroll to position [0, 19]
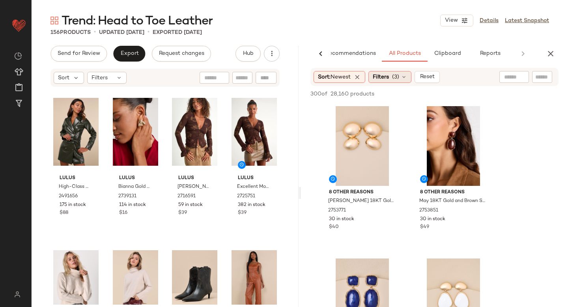
click at [407, 75] on icon at bounding box center [404, 77] width 6 height 6
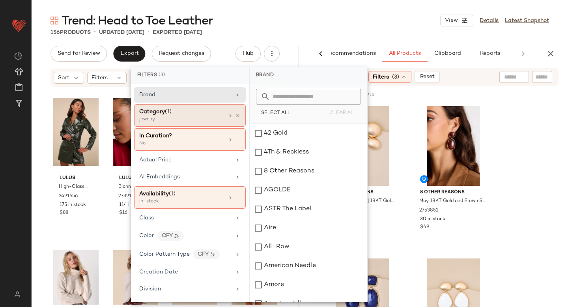
click at [175, 120] on div "jewelry" at bounding box center [178, 119] width 79 height 7
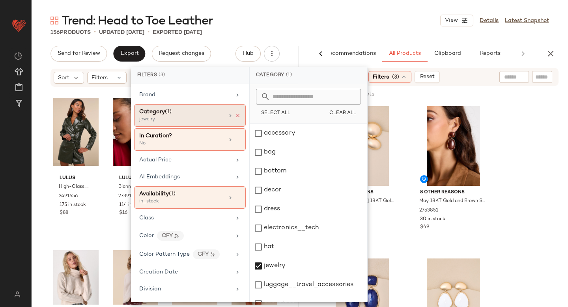
click at [237, 116] on icon at bounding box center [238, 116] width 6 height 6
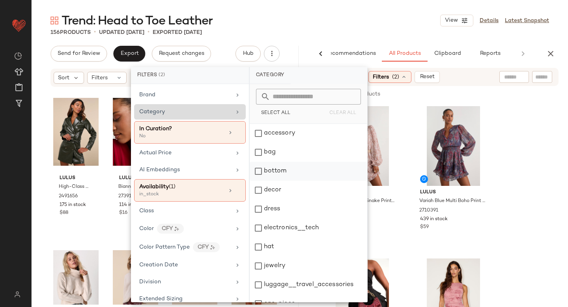
click at [256, 169] on div "bottom" at bounding box center [309, 171] width 118 height 19
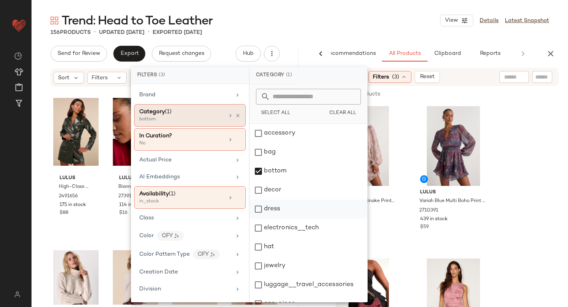
click at [255, 207] on div "dress" at bounding box center [309, 209] width 118 height 19
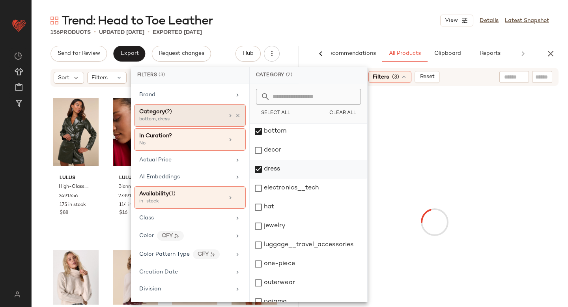
scroll to position [54, 0]
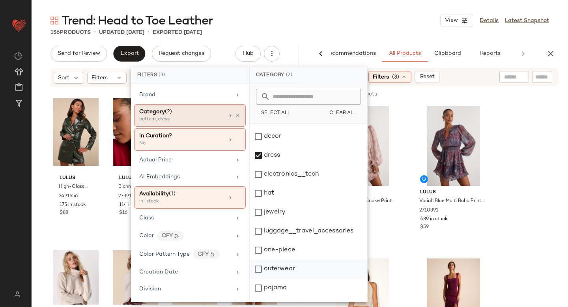
click at [258, 263] on div "outerwear" at bounding box center [309, 269] width 118 height 19
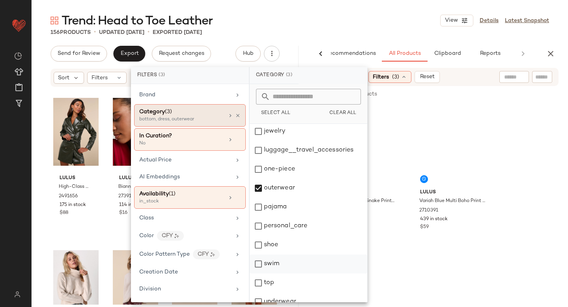
scroll to position [144, 0]
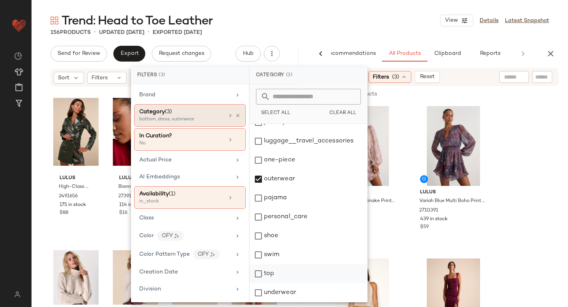
click at [257, 274] on div "top" at bounding box center [309, 273] width 118 height 19
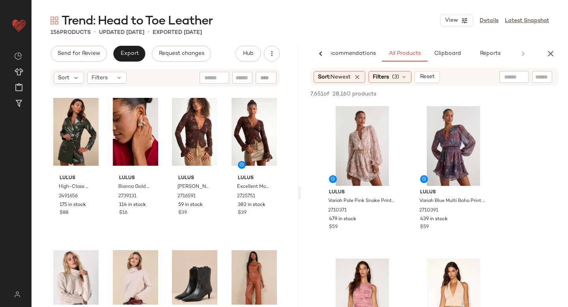
click at [516, 78] on input "text" at bounding box center [515, 77] width 20 height 8
type input "*******"
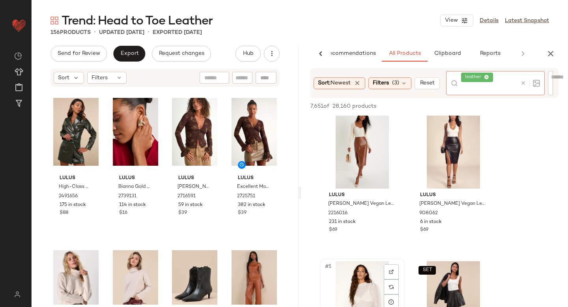
scroll to position [119, 0]
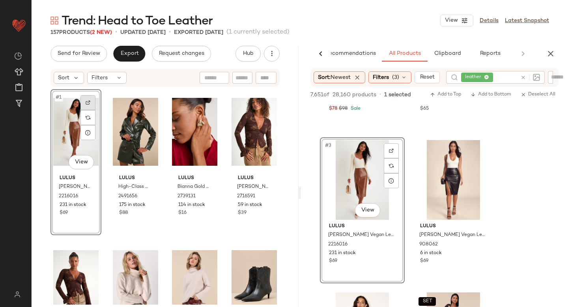
click at [84, 107] on div at bounding box center [88, 102] width 15 height 15
click at [525, 77] on div at bounding box center [529, 77] width 23 height 13
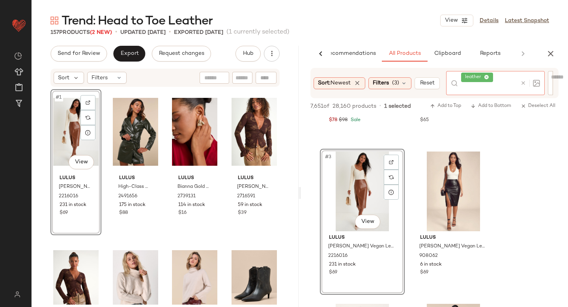
click at [527, 83] on icon at bounding box center [524, 83] width 6 height 6
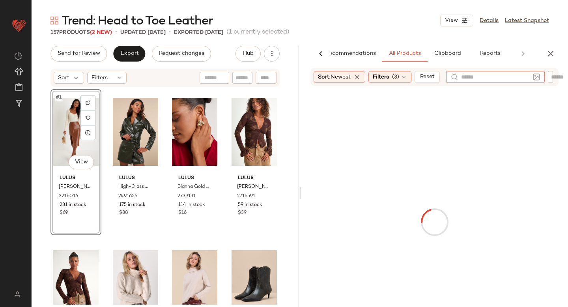
paste input "*******"
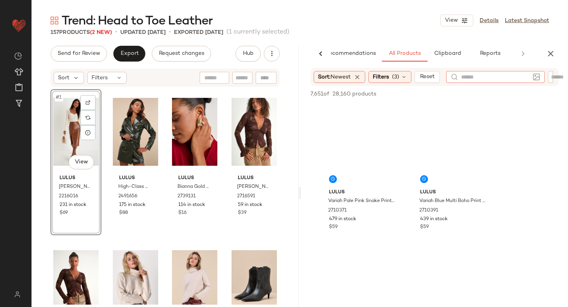
type input "*******"
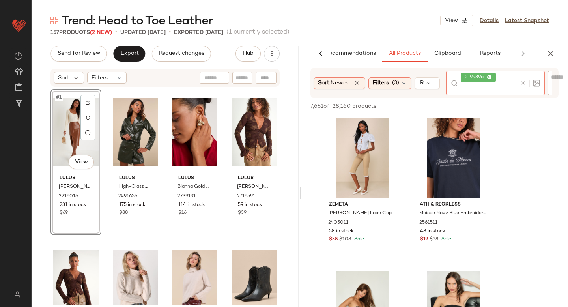
click at [524, 83] on icon at bounding box center [524, 83] width 6 height 6
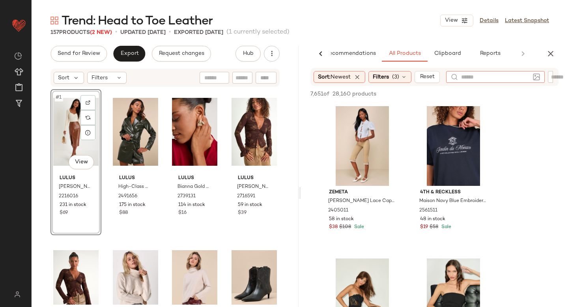
click at [551, 78] on div at bounding box center [551, 77] width 6 height 12
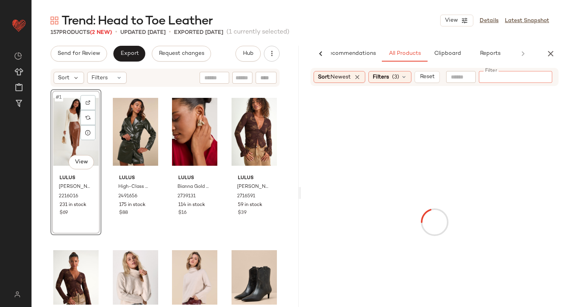
paste input "*******"
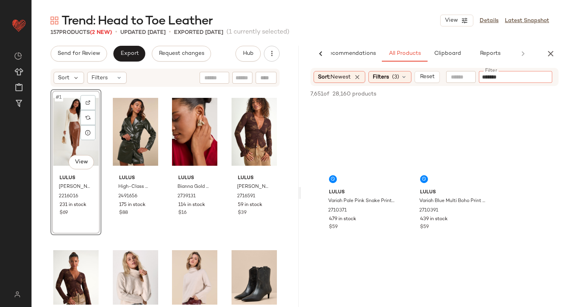
type input "*******"
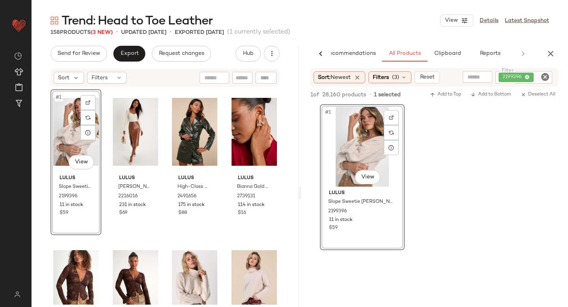
click at [546, 81] on icon "Clear Filter" at bounding box center [545, 76] width 9 height 9
click at [396, 73] on span "(3)" at bounding box center [395, 77] width 7 height 8
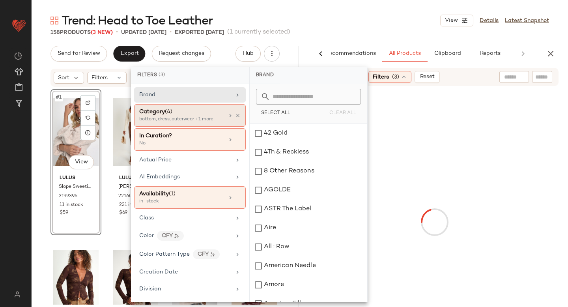
click at [198, 121] on div "bottom, dress, outerwear +1 more" at bounding box center [178, 119] width 79 height 7
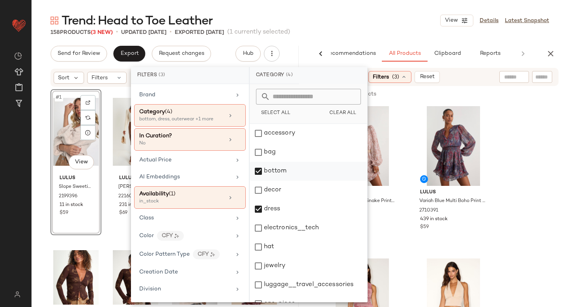
click at [256, 169] on div "bottom" at bounding box center [309, 171] width 118 height 19
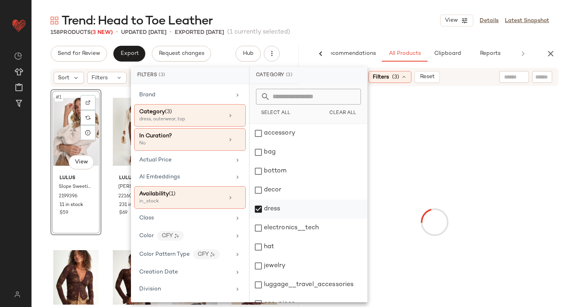
click at [258, 209] on div "dress" at bounding box center [309, 209] width 118 height 19
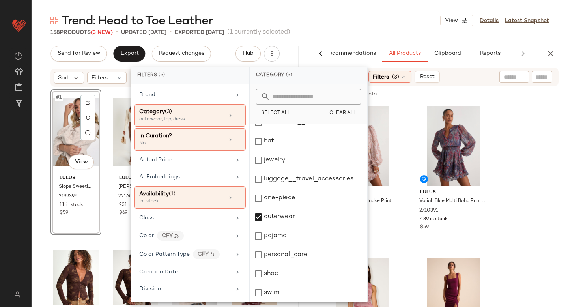
scroll to position [144, 0]
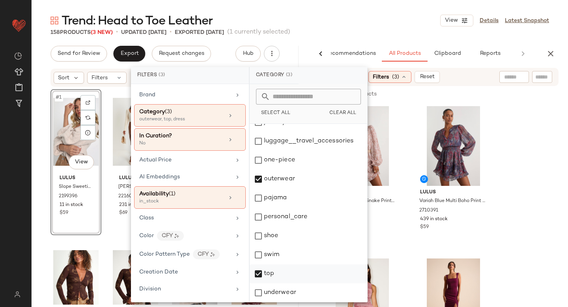
click at [259, 274] on div "top" at bounding box center [309, 273] width 118 height 19
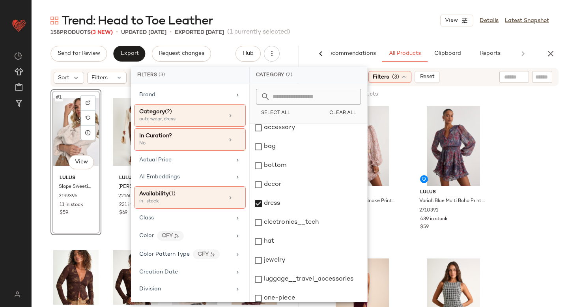
scroll to position [0, 0]
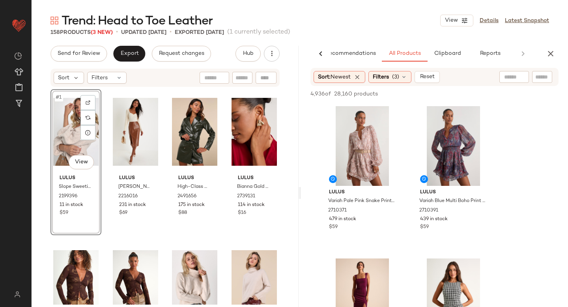
click at [514, 76] on input "text" at bounding box center [515, 77] width 20 height 8
type input "*******"
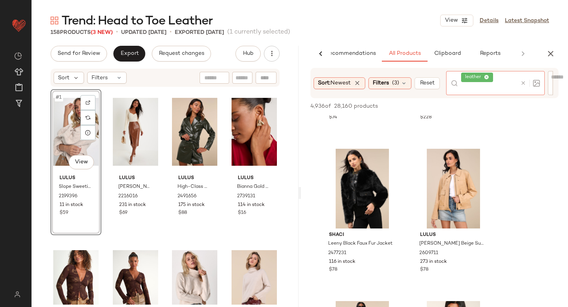
scroll to position [275, 0]
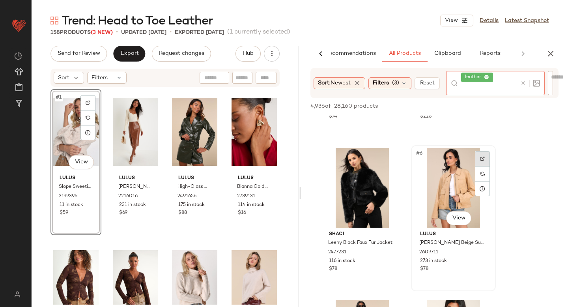
click at [485, 158] on div at bounding box center [482, 173] width 15 height 45
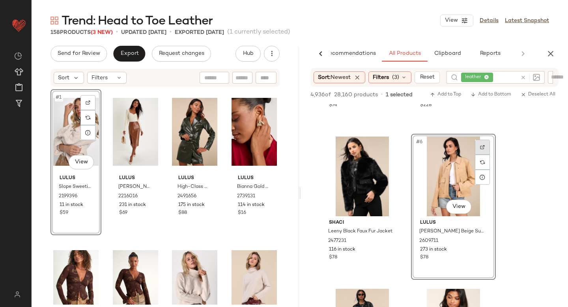
click at [487, 149] on div at bounding box center [482, 147] width 15 height 15
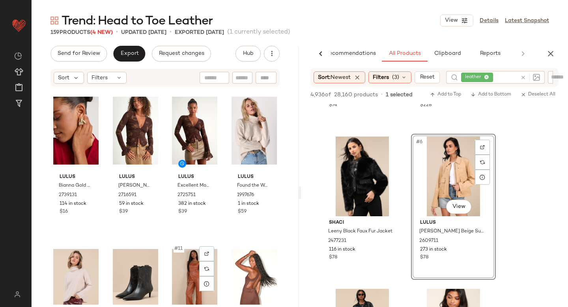
scroll to position [0, 0]
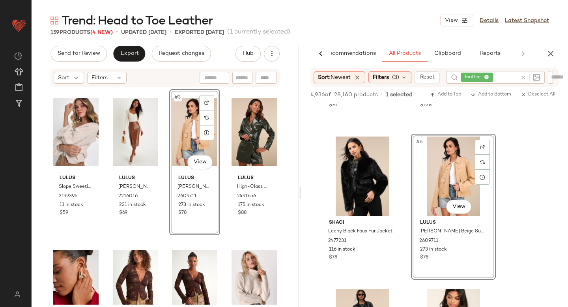
click at [525, 76] on div at bounding box center [529, 77] width 23 height 13
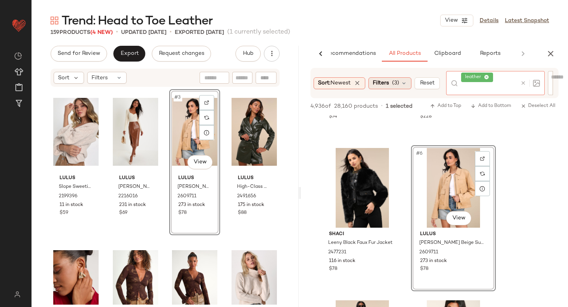
click at [383, 82] on div "Filters (3)" at bounding box center [390, 83] width 43 height 12
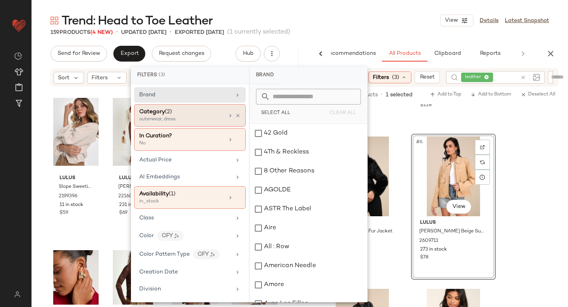
click at [199, 121] on div "outerwear, dress" at bounding box center [178, 119] width 79 height 7
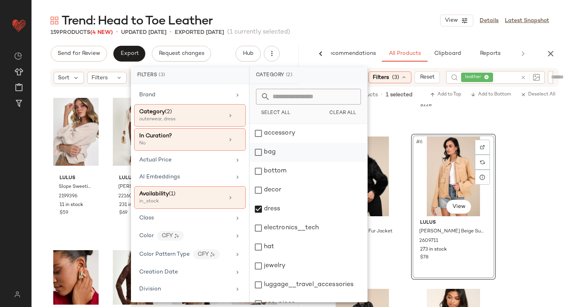
click at [264, 152] on div "bag" at bounding box center [309, 152] width 118 height 19
click at [260, 210] on div "dress" at bounding box center [309, 209] width 118 height 19
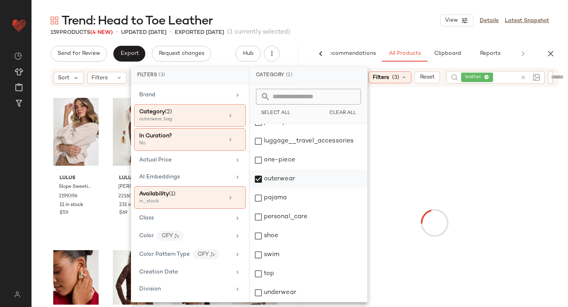
click at [260, 177] on div "outerwear" at bounding box center [309, 179] width 118 height 19
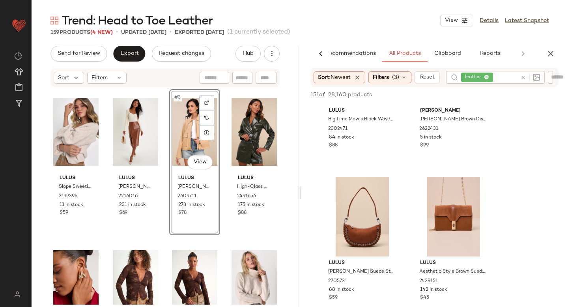
scroll to position [106, 0]
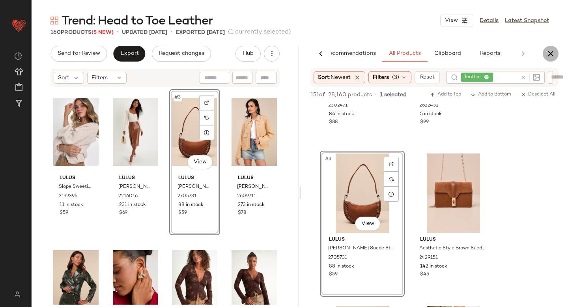
click at [550, 54] on icon "button" at bounding box center [550, 53] width 9 height 9
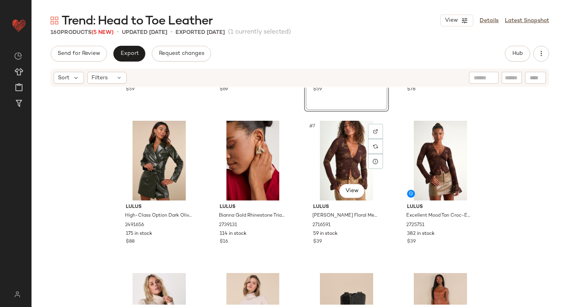
scroll to position [0, 0]
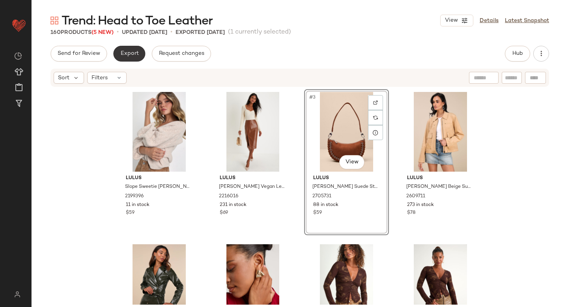
click at [139, 54] on button "Export" at bounding box center [129, 54] width 32 height 16
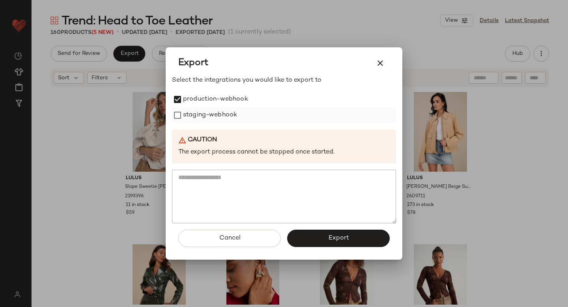
click at [186, 116] on label "staging-webhook" at bounding box center [210, 115] width 54 height 16
click at [346, 242] on span "Export" at bounding box center [338, 238] width 21 height 8
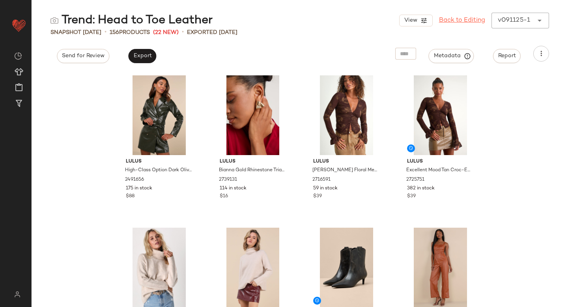
click at [469, 17] on link "Back to Editing" at bounding box center [462, 20] width 46 height 9
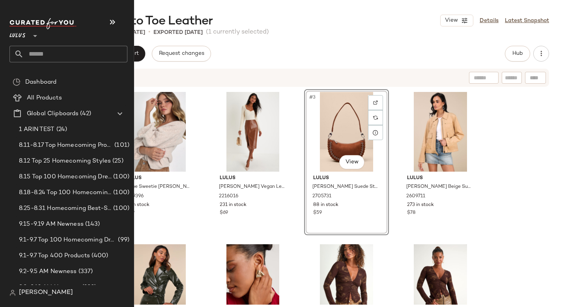
click at [61, 57] on input "text" at bounding box center [76, 54] width 104 height 17
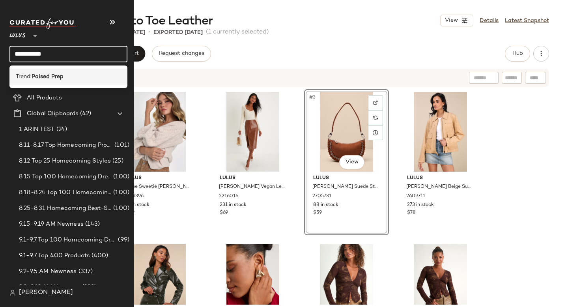
type input "**********"
click at [62, 80] on b "Poised Prep" at bounding box center [48, 77] width 32 height 8
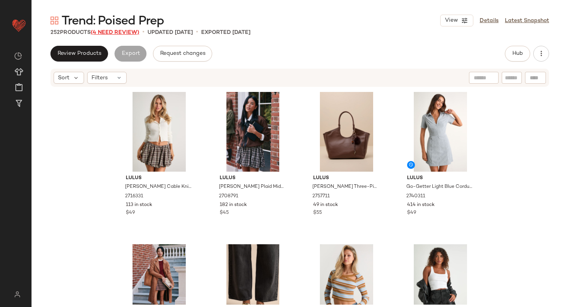
click at [126, 34] on span "(4 Need Review)" at bounding box center [115, 33] width 49 height 6
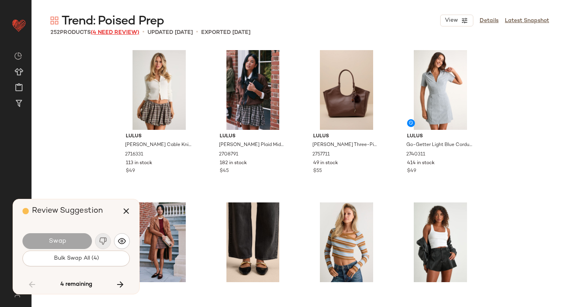
scroll to position [3809, 0]
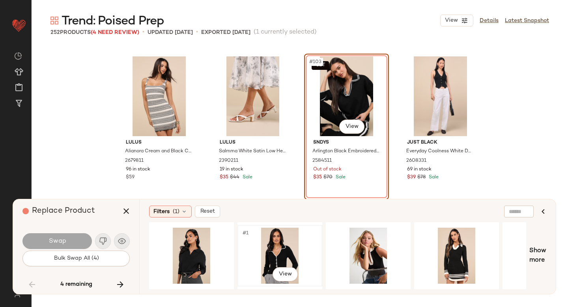
click at [272, 255] on div "#1 View" at bounding box center [279, 256] width 79 height 56
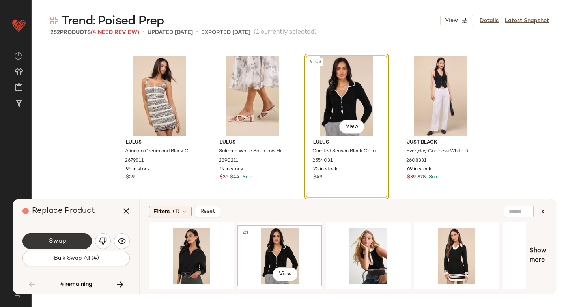
click at [55, 240] on span "Swap" at bounding box center [57, 242] width 18 height 8
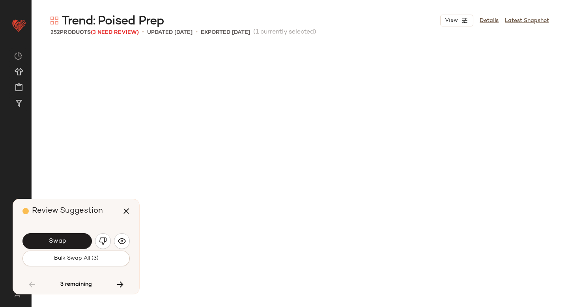
scroll to position [4267, 0]
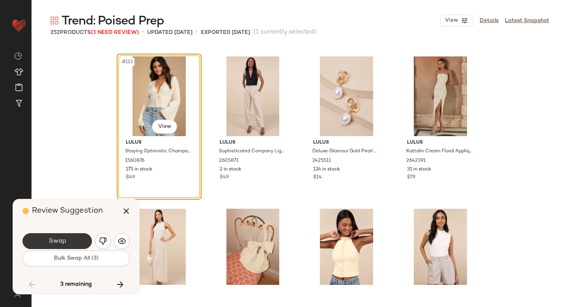
click at [60, 240] on span "Swap" at bounding box center [57, 242] width 18 height 8
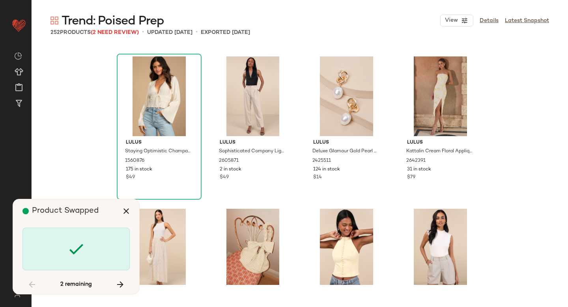
scroll to position [7314, 0]
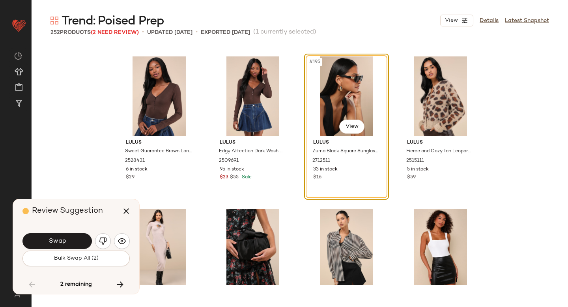
click at [60, 240] on span "Swap" at bounding box center [57, 242] width 18 height 8
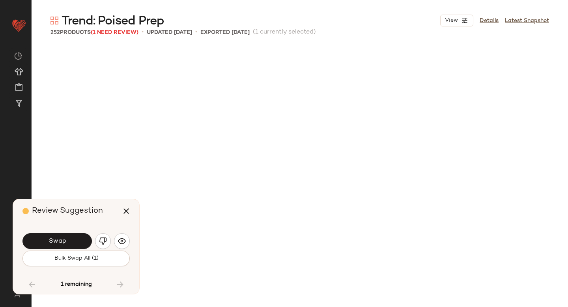
scroll to position [7771, 0]
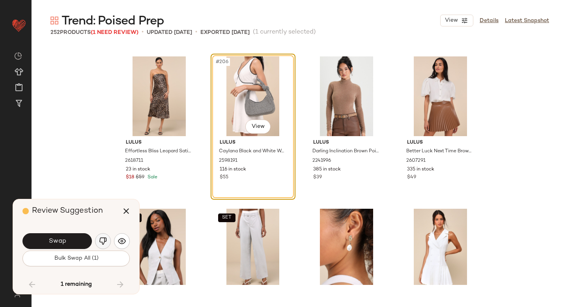
click at [108, 244] on button "button" at bounding box center [103, 241] width 16 height 16
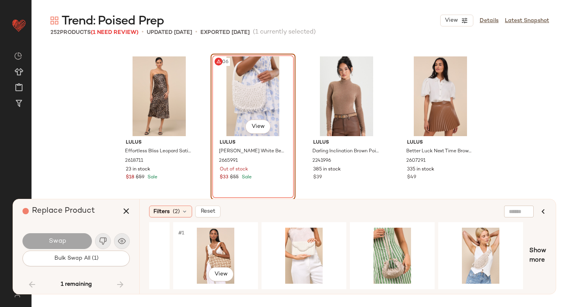
scroll to position [0, 420]
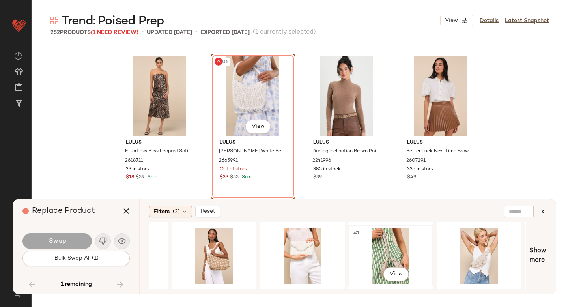
click at [388, 237] on div "#1 View" at bounding box center [390, 256] width 79 height 56
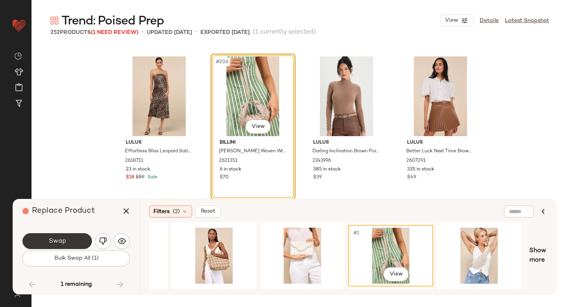
click at [54, 240] on span "Swap" at bounding box center [57, 242] width 18 height 8
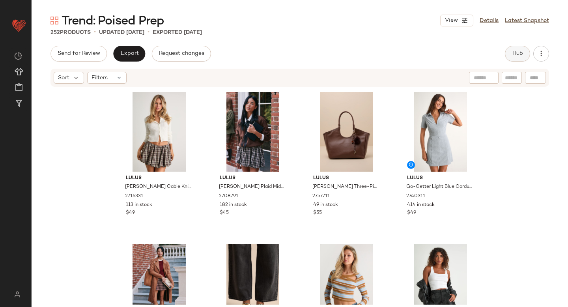
click at [512, 56] on span "Hub" at bounding box center [517, 54] width 11 height 6
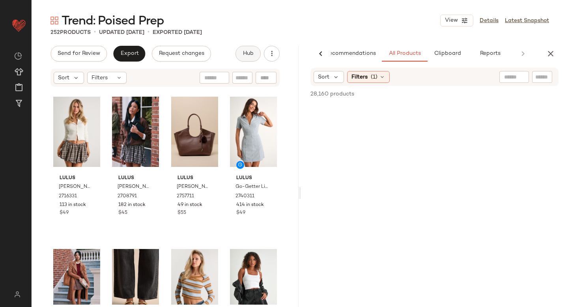
scroll to position [0, 19]
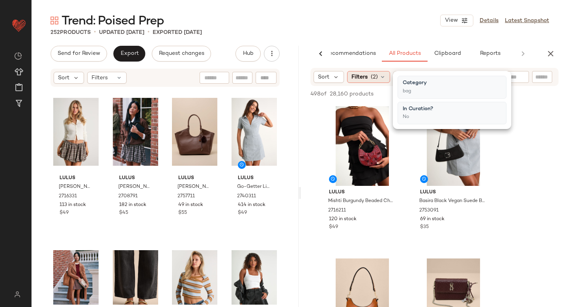
click at [373, 79] on span "(2)" at bounding box center [374, 77] width 7 height 8
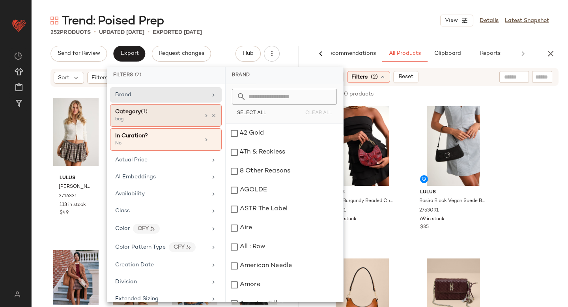
click at [139, 122] on div "bag" at bounding box center [154, 119] width 79 height 7
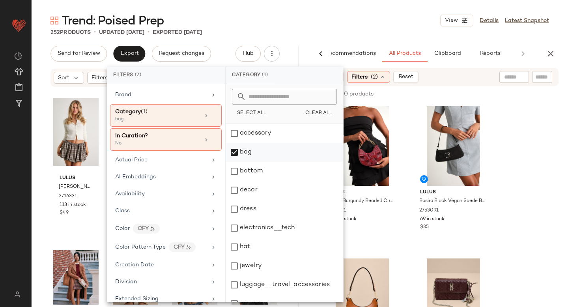
click at [241, 156] on div "bag" at bounding box center [285, 152] width 118 height 19
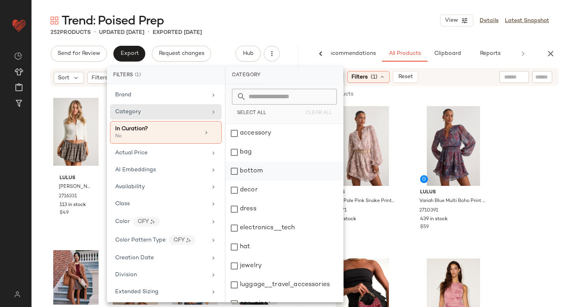
click at [236, 173] on div "bottom" at bounding box center [285, 171] width 118 height 19
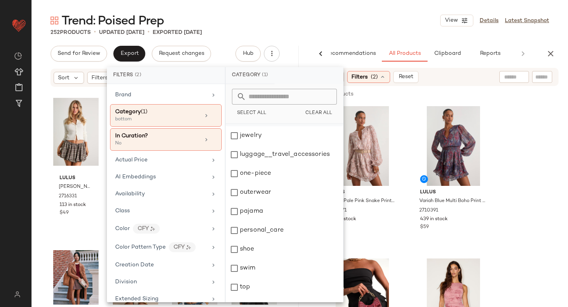
scroll to position [144, 0]
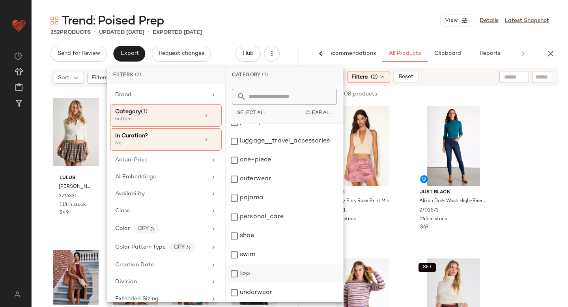
click at [234, 276] on div "top" at bounding box center [285, 273] width 118 height 19
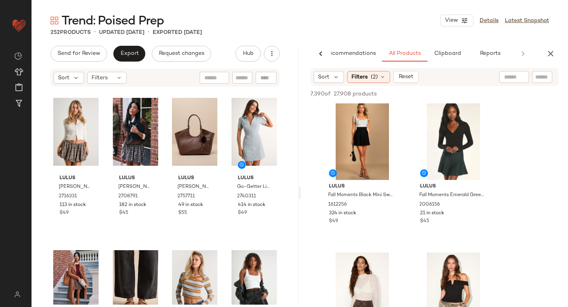
scroll to position [1176, 0]
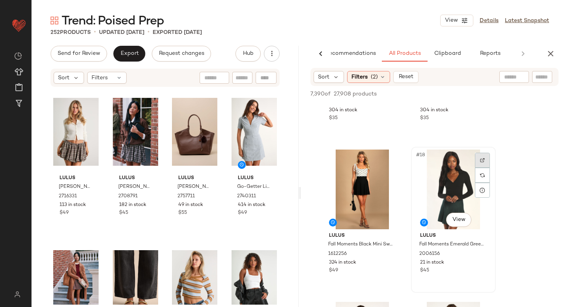
click at [484, 155] on div at bounding box center [482, 160] width 15 height 15
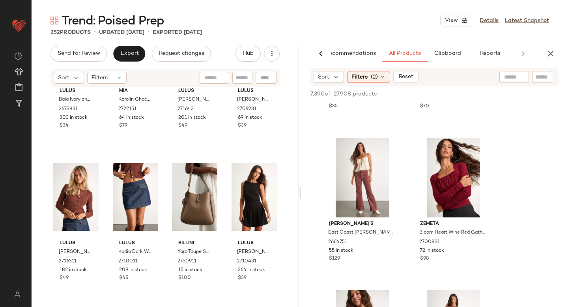
scroll to position [4241, 0]
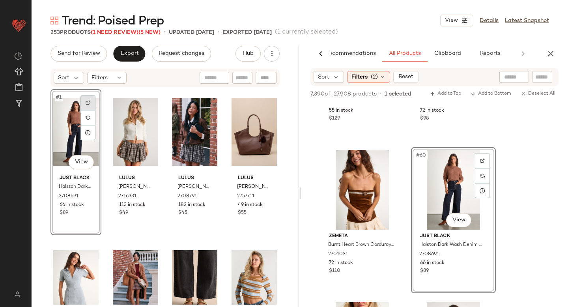
click at [92, 103] on div at bounding box center [88, 102] width 15 height 15
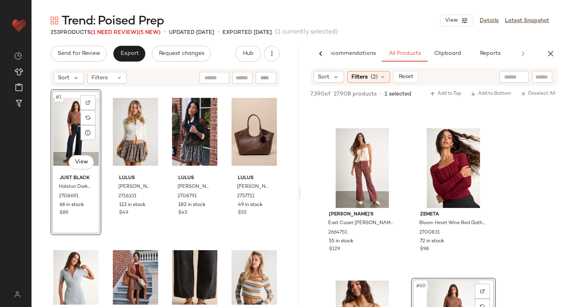
scroll to position [4243, 0]
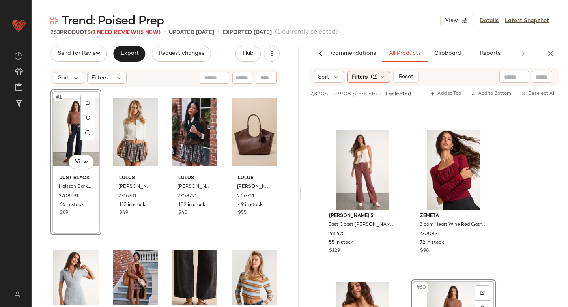
click at [541, 77] on input "text" at bounding box center [543, 77] width 14 height 8
paste input "*******"
type input "*******"
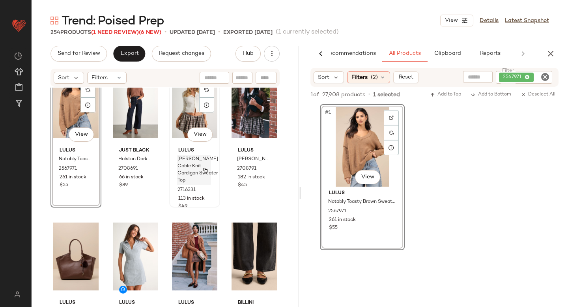
scroll to position [0, 0]
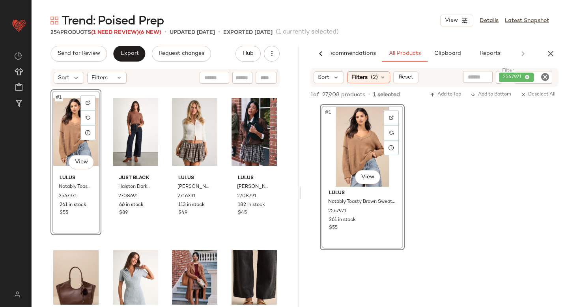
click at [546, 78] on icon "Clear Filter" at bounding box center [545, 76] width 9 height 9
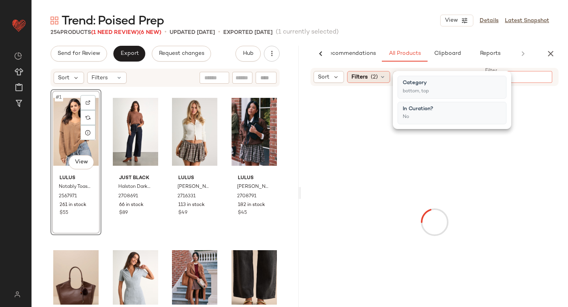
click at [377, 75] on span "(2)" at bounding box center [374, 77] width 7 height 8
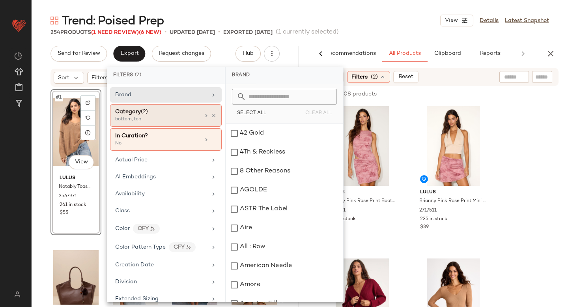
click at [175, 121] on div "bottom, top" at bounding box center [154, 119] width 79 height 7
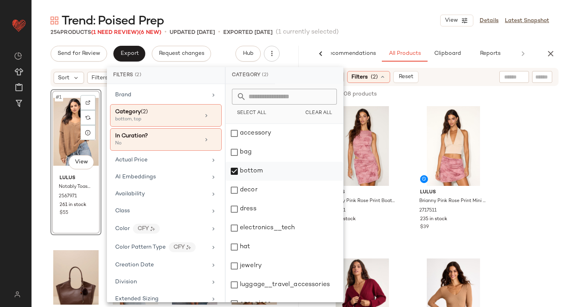
click at [231, 176] on div "bottom" at bounding box center [285, 171] width 118 height 19
click at [235, 210] on div "dress" at bounding box center [285, 209] width 118 height 19
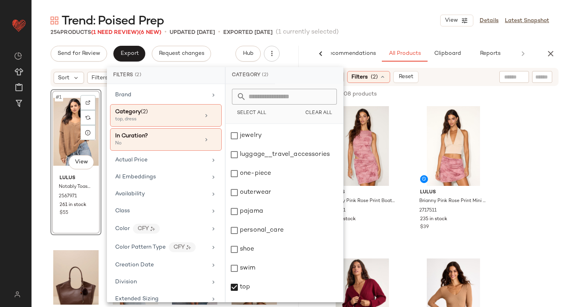
scroll to position [144, 0]
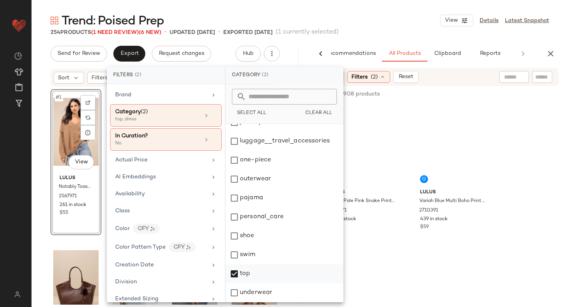
click at [233, 272] on div "top" at bounding box center [285, 273] width 118 height 19
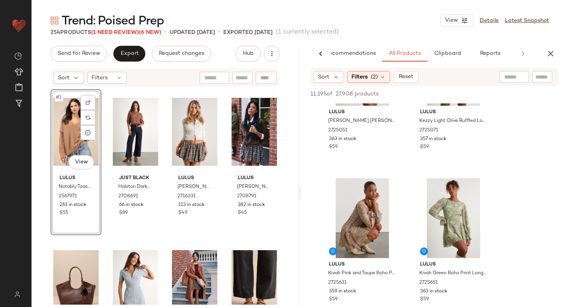
scroll to position [854, 0]
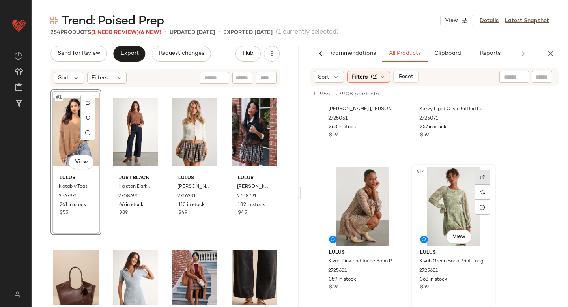
click at [475, 179] on div at bounding box center [482, 177] width 15 height 15
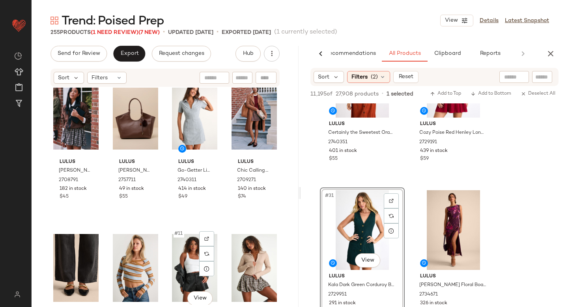
scroll to position [0, 0]
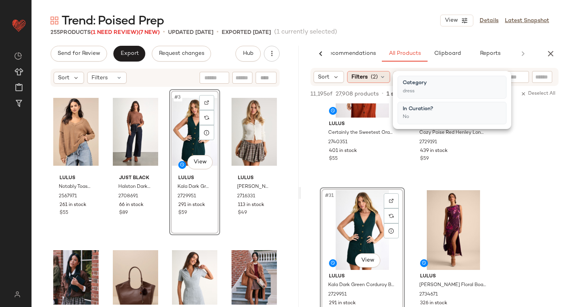
click at [375, 81] on span "(2)" at bounding box center [374, 77] width 7 height 8
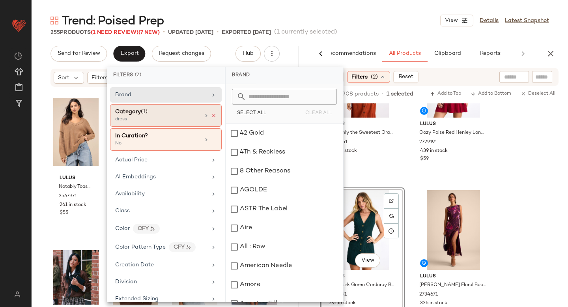
click at [211, 113] on icon at bounding box center [214, 116] width 6 height 6
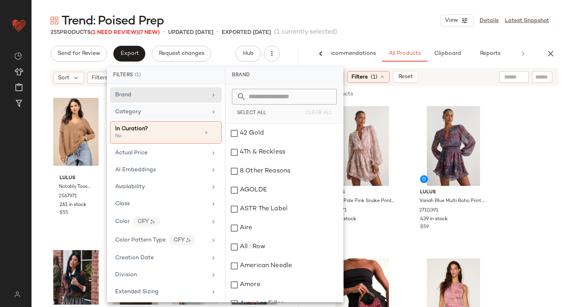
click at [147, 114] on div "Category" at bounding box center [161, 112] width 92 height 8
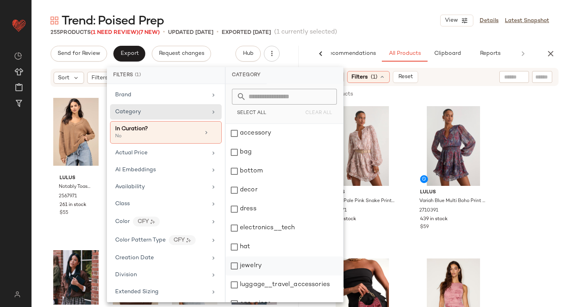
click at [236, 268] on div "jewelry" at bounding box center [285, 266] width 118 height 19
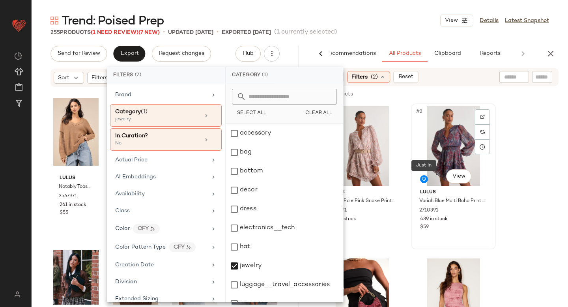
click at [424, 179] on icon at bounding box center [424, 179] width 5 height 5
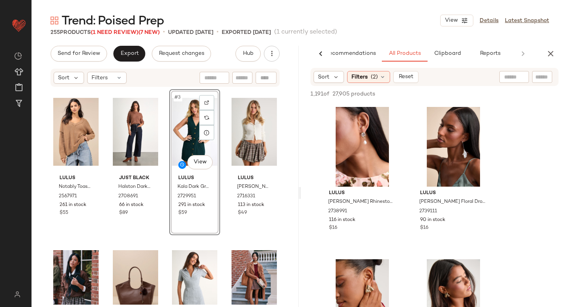
scroll to position [1146, 0]
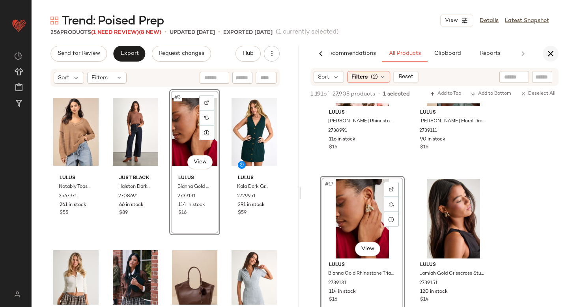
click at [548, 49] on icon "button" at bounding box center [550, 53] width 9 height 9
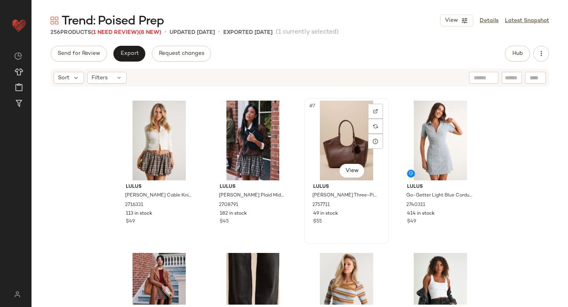
scroll to position [0, 0]
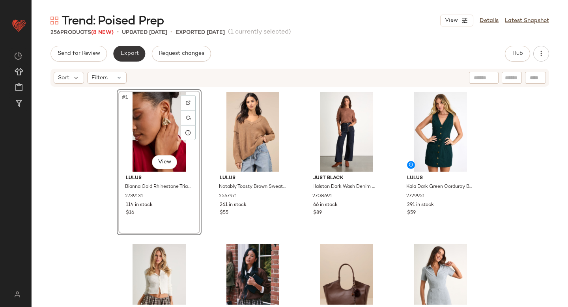
click at [130, 60] on button "Export" at bounding box center [129, 54] width 32 height 16
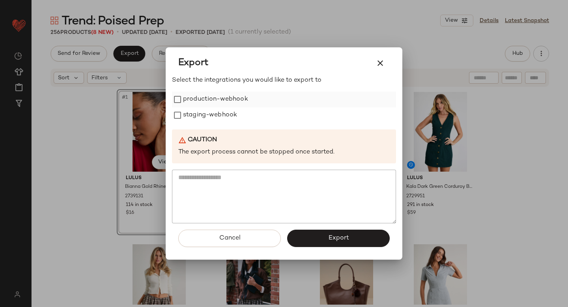
click at [192, 97] on label "production-webhook" at bounding box center [215, 100] width 65 height 16
click at [195, 114] on label "staging-webhook" at bounding box center [210, 115] width 54 height 16
click at [329, 243] on button "Export" at bounding box center [338, 238] width 103 height 17
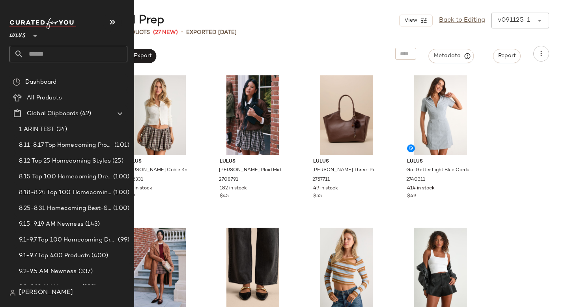
click at [52, 53] on input "text" at bounding box center [76, 54] width 104 height 17
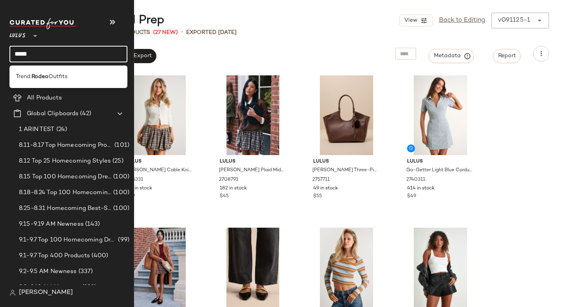
click at [39, 85] on div "Trend: Rodeo Outfits" at bounding box center [68, 77] width 118 height 23
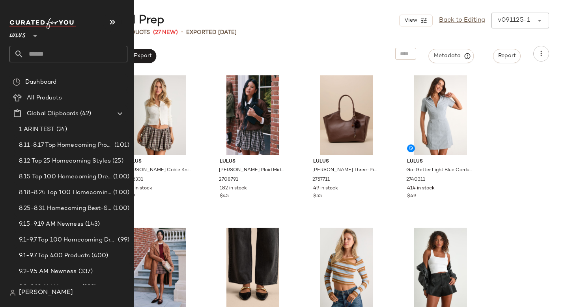
click at [60, 59] on input "text" at bounding box center [76, 54] width 104 height 17
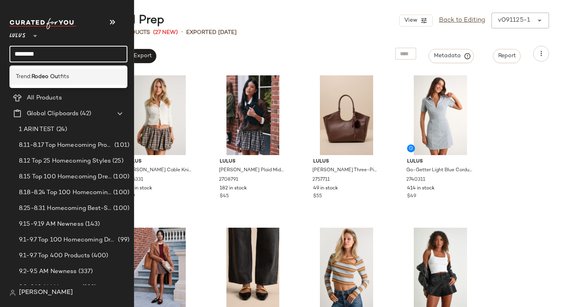
type input "********"
click at [90, 77] on div "Trend: Rodeo Ou tfits" at bounding box center [68, 77] width 105 height 8
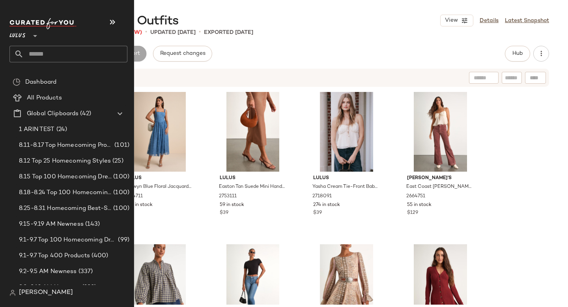
click at [56, 60] on input "text" at bounding box center [76, 54] width 104 height 17
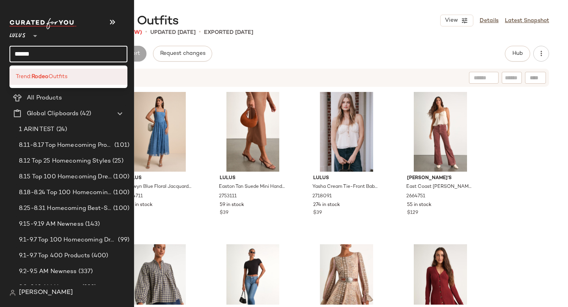
type input "*****"
click at [51, 76] on span "Outfits" at bounding box center [58, 77] width 19 height 8
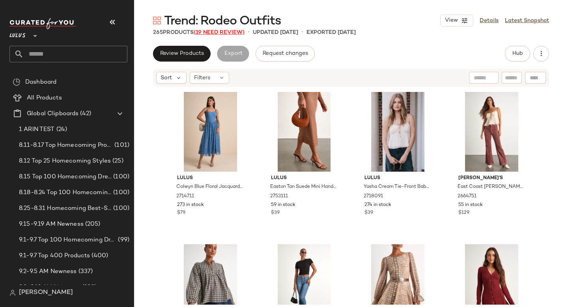
click at [219, 30] on span "(19 Need Review)" at bounding box center [219, 33] width 51 height 6
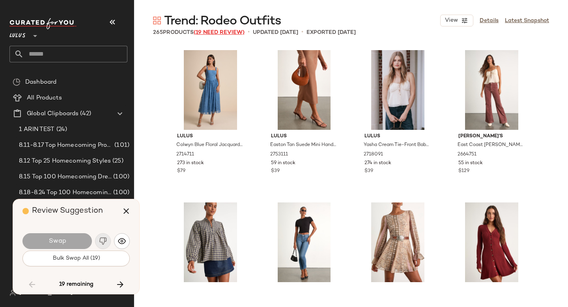
scroll to position [2743, 0]
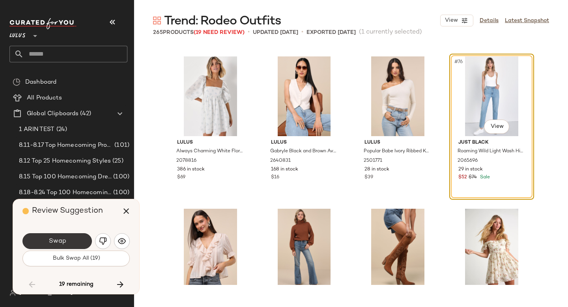
click at [72, 241] on button "Swap" at bounding box center [57, 241] width 69 height 16
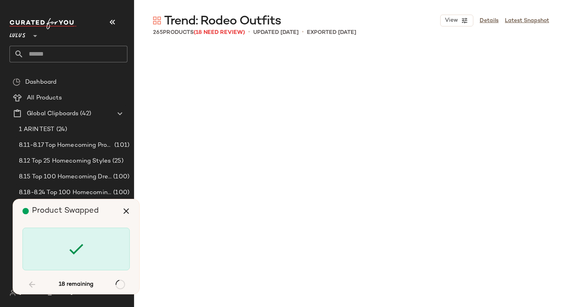
scroll to position [4114, 0]
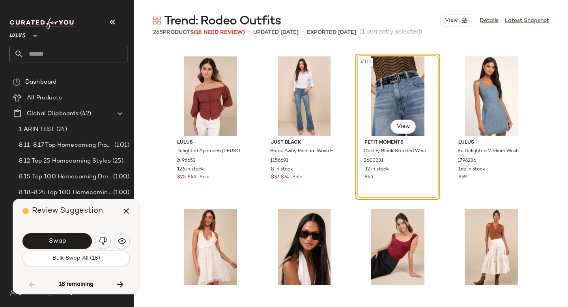
click at [72, 241] on button "Swap" at bounding box center [57, 241] width 69 height 16
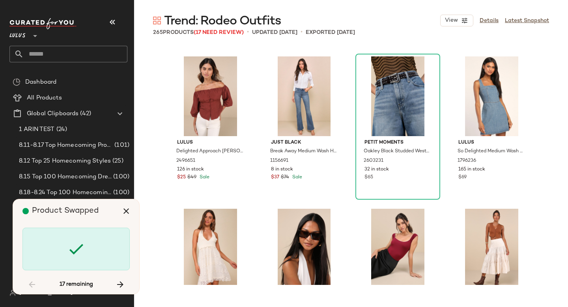
scroll to position [4571, 0]
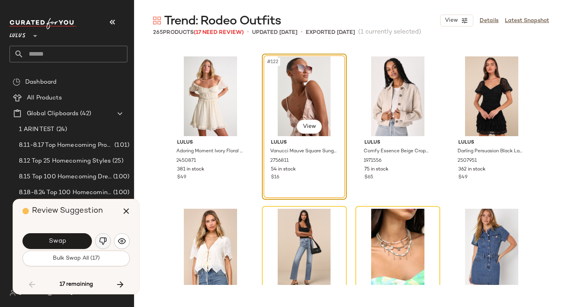
click at [99, 238] on img "button" at bounding box center [103, 241] width 8 height 8
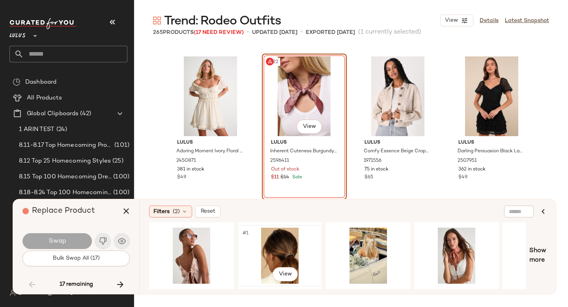
click at [281, 247] on div "#1 View" at bounding box center [279, 256] width 79 height 56
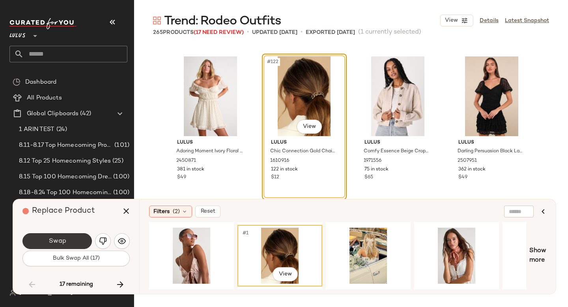
click at [46, 240] on button "Swap" at bounding box center [57, 241] width 69 height 16
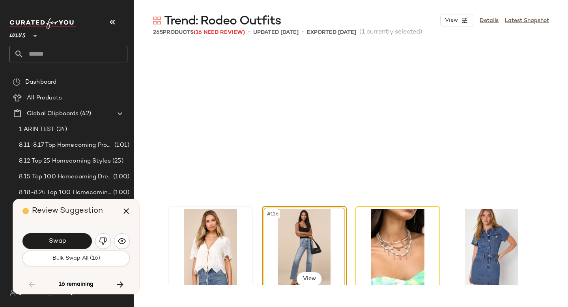
scroll to position [4724, 0]
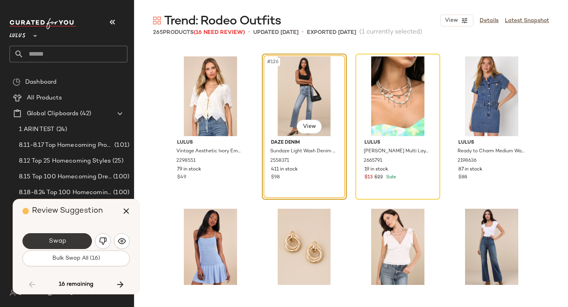
click at [60, 243] on span "Swap" at bounding box center [57, 242] width 18 height 8
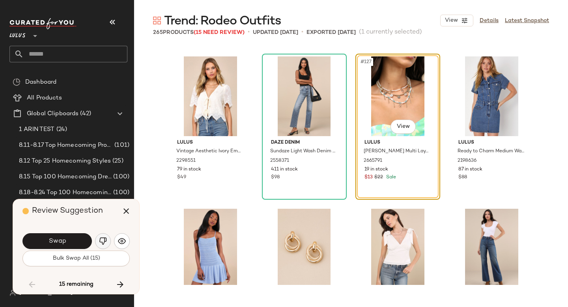
click at [101, 242] on img "button" at bounding box center [103, 241] width 8 height 8
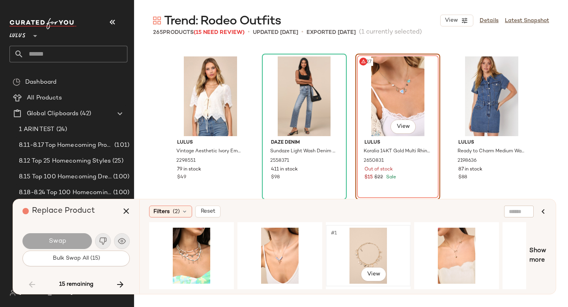
click at [381, 249] on div "#1 View" at bounding box center [368, 256] width 79 height 56
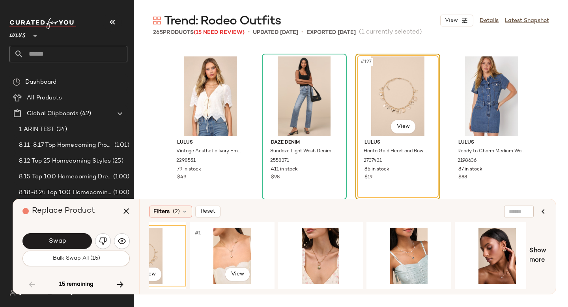
scroll to position [0, 225]
click at [313, 248] on div "#1 View" at bounding box center [320, 256] width 79 height 56
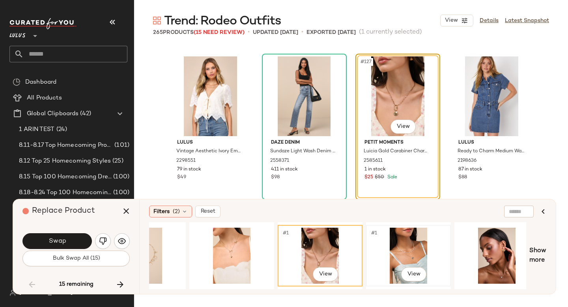
click at [375, 251] on div "#1 View" at bounding box center [408, 256] width 79 height 56
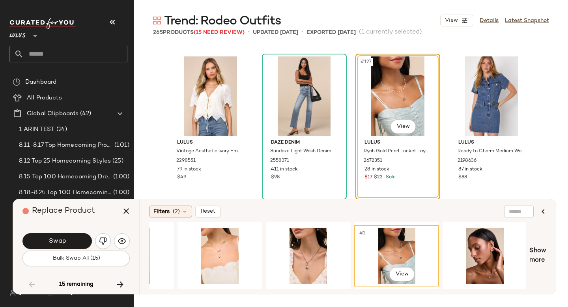
scroll to position [0, 238]
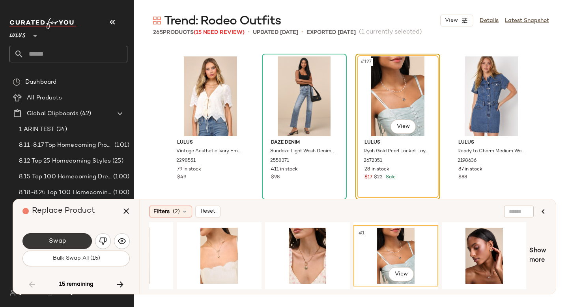
click at [65, 242] on span "Swap" at bounding box center [57, 242] width 18 height 8
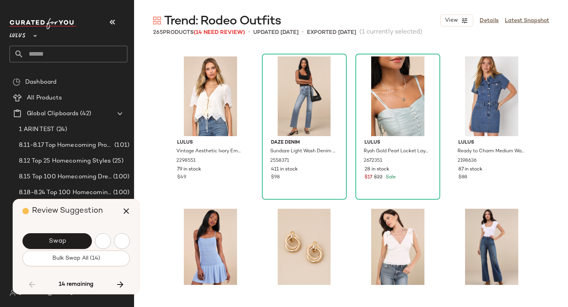
scroll to position [5029, 0]
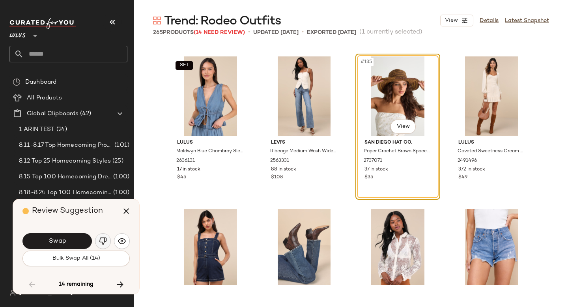
click at [98, 240] on button "button" at bounding box center [103, 241] width 16 height 16
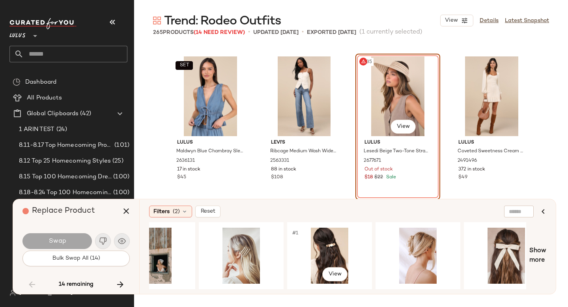
scroll to position [0, 679]
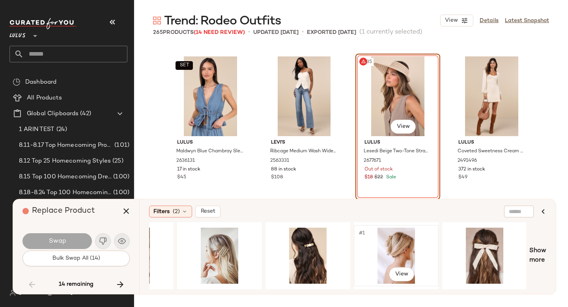
click at [383, 243] on div "#1 View" at bounding box center [396, 256] width 79 height 56
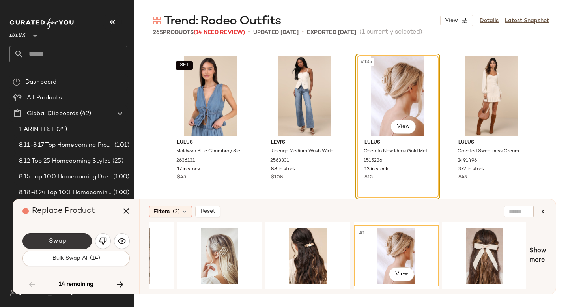
click at [43, 244] on button "Swap" at bounding box center [57, 241] width 69 height 16
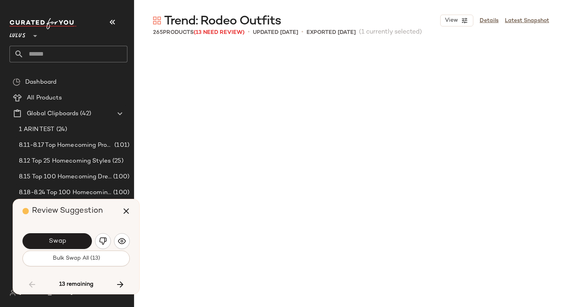
scroll to position [5333, 0]
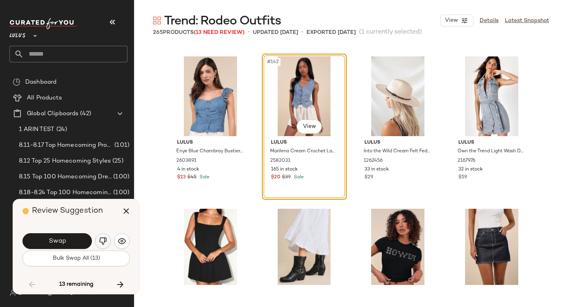
click at [106, 240] on img "button" at bounding box center [103, 241] width 8 height 8
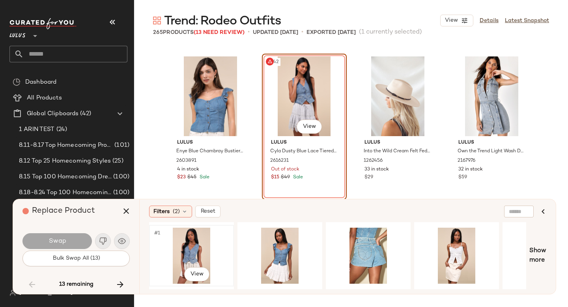
click at [194, 239] on div "#1 View" at bounding box center [191, 256] width 79 height 56
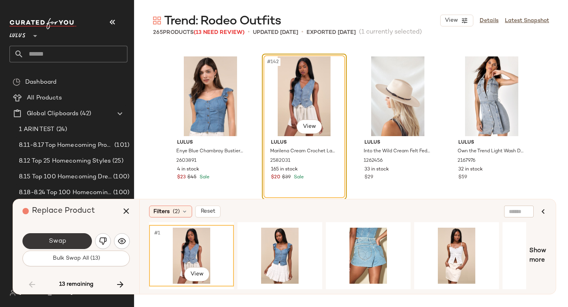
click at [79, 242] on button "Swap" at bounding box center [57, 241] width 69 height 16
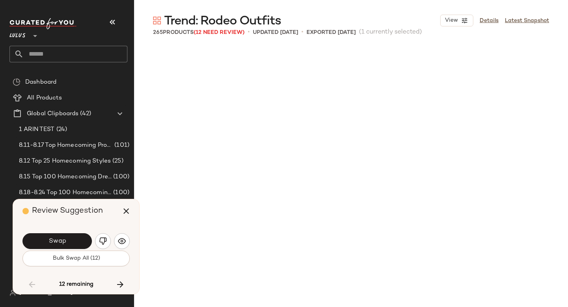
scroll to position [5638, 0]
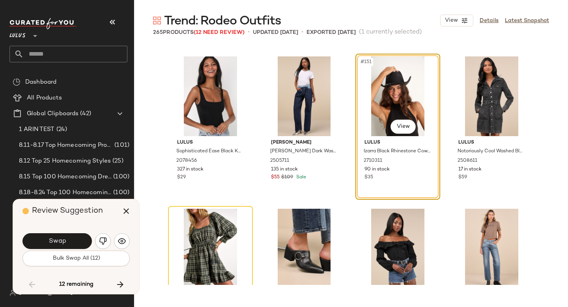
click at [79, 242] on button "Swap" at bounding box center [57, 241] width 69 height 16
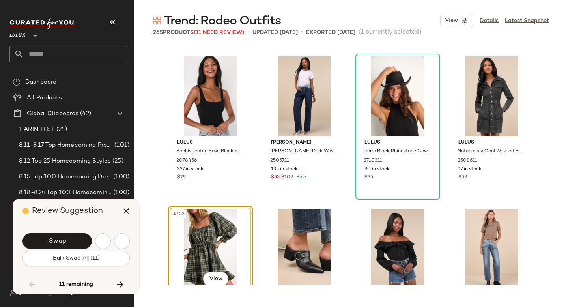
scroll to position [5790, 0]
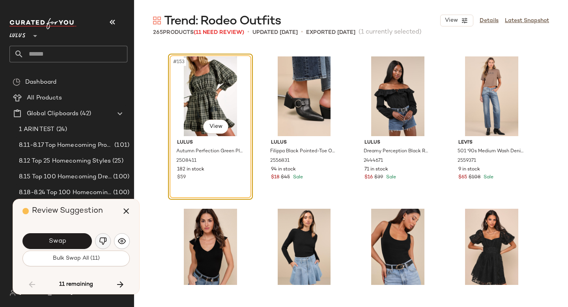
click at [101, 240] on img "button" at bounding box center [103, 241] width 8 height 8
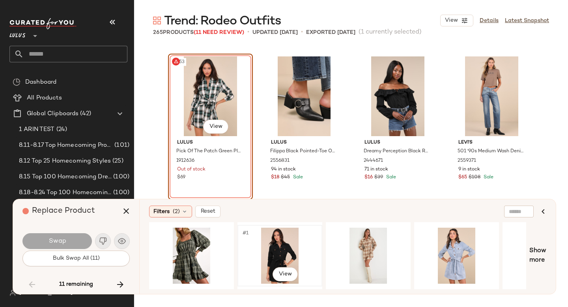
click at [298, 243] on div "#1 View" at bounding box center [279, 256] width 79 height 56
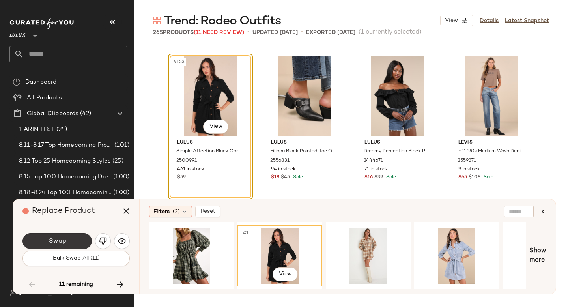
click at [60, 244] on span "Swap" at bounding box center [57, 242] width 18 height 8
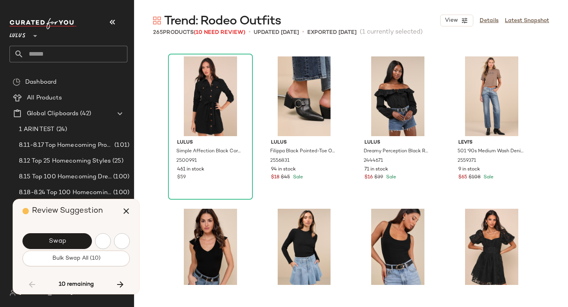
scroll to position [6095, 0]
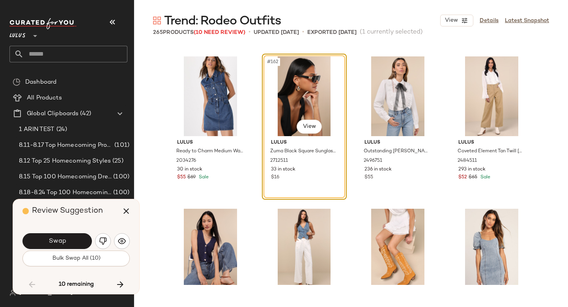
click at [60, 244] on span "Swap" at bounding box center [57, 242] width 18 height 8
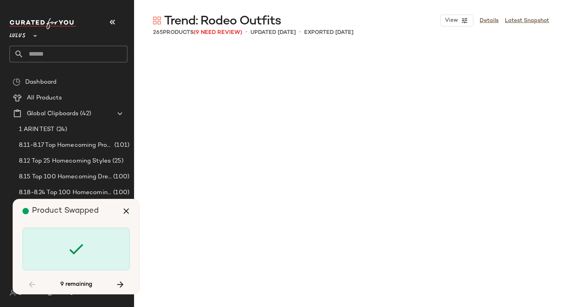
scroll to position [6857, 0]
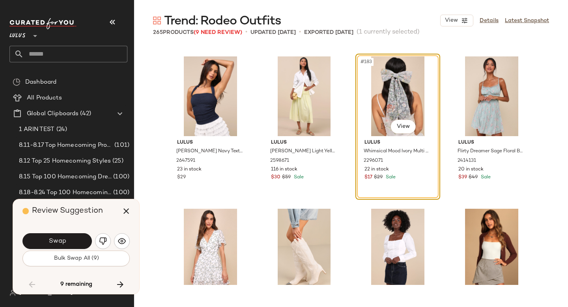
click at [60, 244] on span "Swap" at bounding box center [57, 242] width 18 height 8
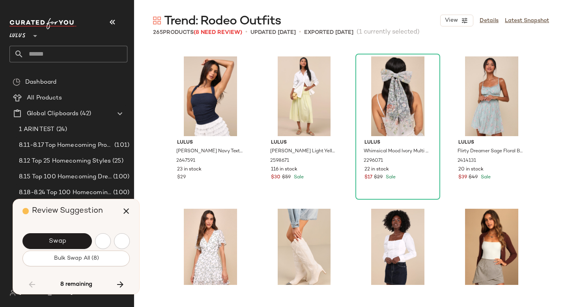
scroll to position [7162, 0]
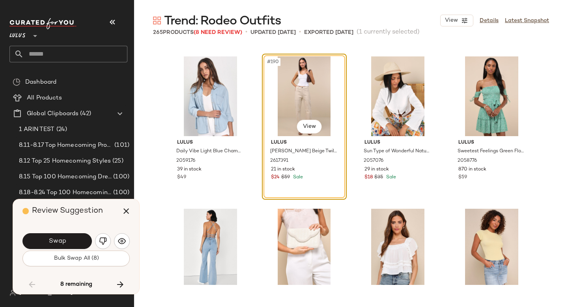
click at [60, 244] on span "Swap" at bounding box center [57, 242] width 18 height 8
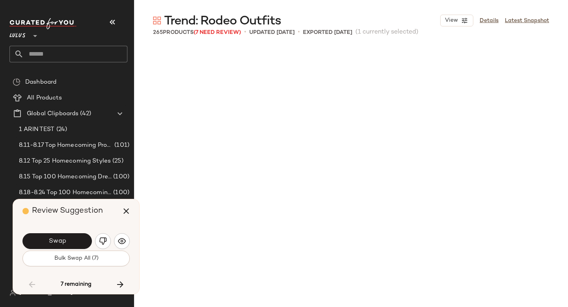
scroll to position [7619, 0]
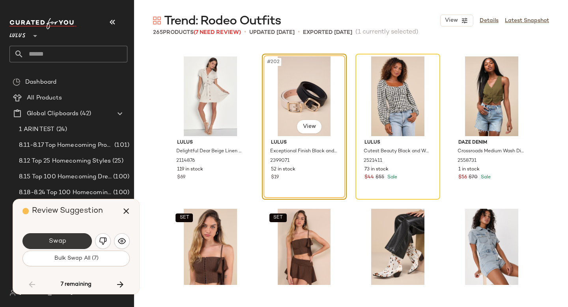
click at [56, 246] on button "Swap" at bounding box center [57, 241] width 69 height 16
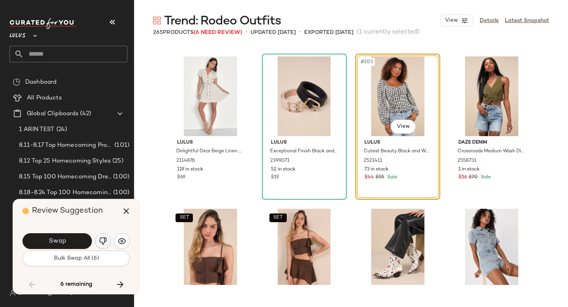
click at [105, 242] on img "button" at bounding box center [103, 241] width 8 height 8
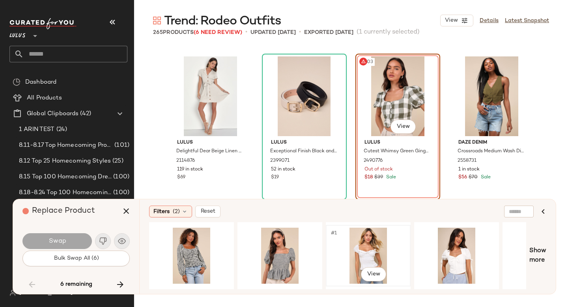
click at [360, 242] on div "#1 View" at bounding box center [368, 256] width 79 height 56
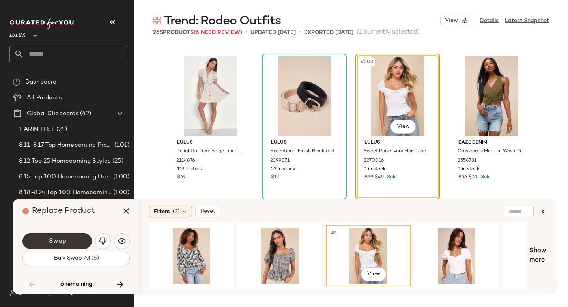
click at [38, 239] on button "Swap" at bounding box center [57, 241] width 69 height 16
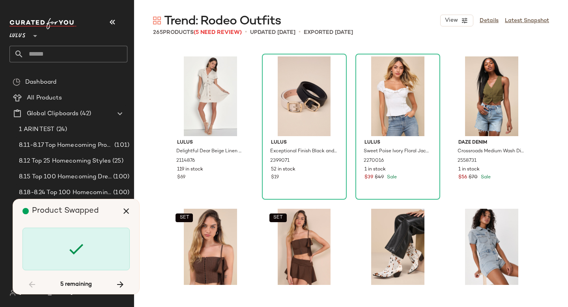
scroll to position [8228, 0]
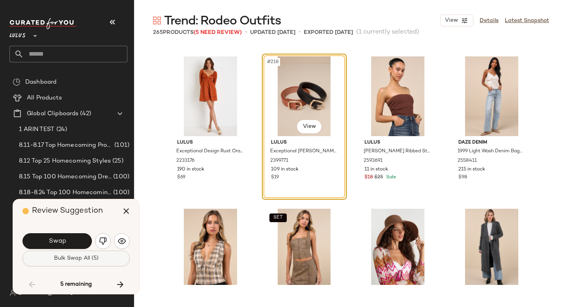
click at [67, 260] on span "Bulk Swap All (5)" at bounding box center [76, 258] width 45 height 6
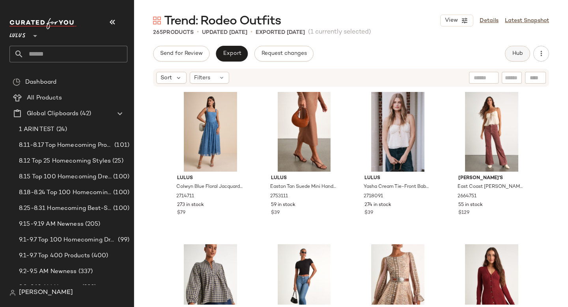
click at [518, 52] on span "Hub" at bounding box center [517, 54] width 11 height 6
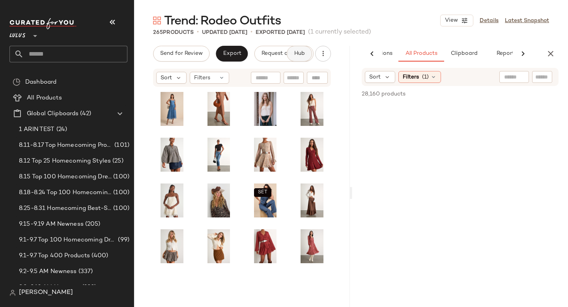
scroll to position [0, 54]
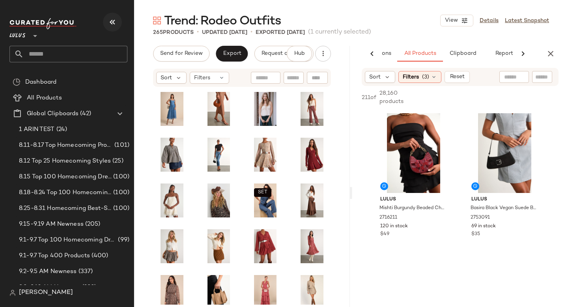
click at [113, 21] on icon "button" at bounding box center [112, 21] width 9 height 9
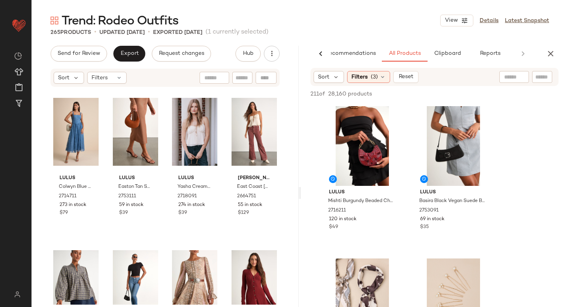
scroll to position [0, 19]
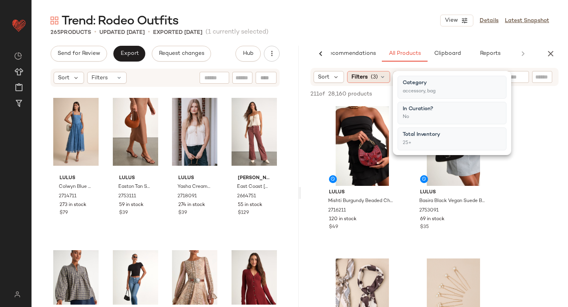
click at [381, 79] on icon at bounding box center [383, 77] width 6 height 6
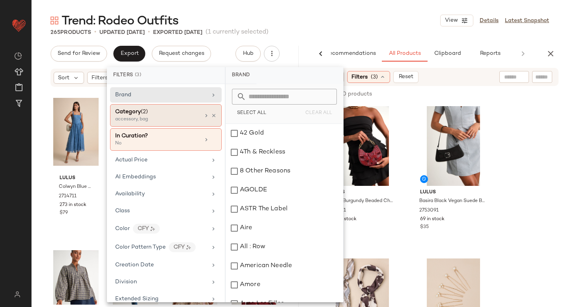
click at [174, 109] on div "Category (2)" at bounding box center [157, 112] width 85 height 8
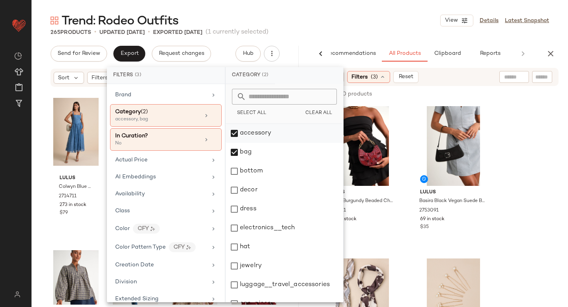
click at [232, 135] on div "accessory" at bounding box center [285, 133] width 118 height 19
click at [233, 149] on div "bag" at bounding box center [285, 152] width 118 height 19
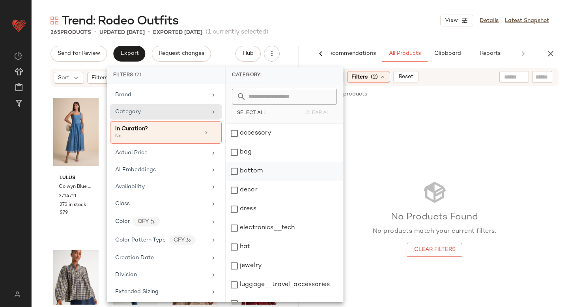
click at [235, 171] on div "bottom" at bounding box center [285, 171] width 118 height 19
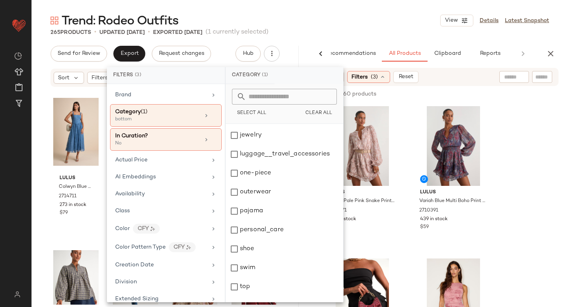
scroll to position [144, 0]
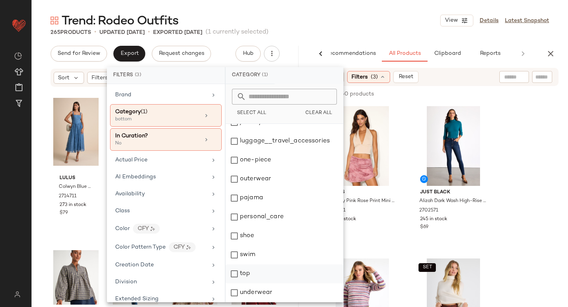
click at [234, 277] on div "top" at bounding box center [285, 273] width 118 height 19
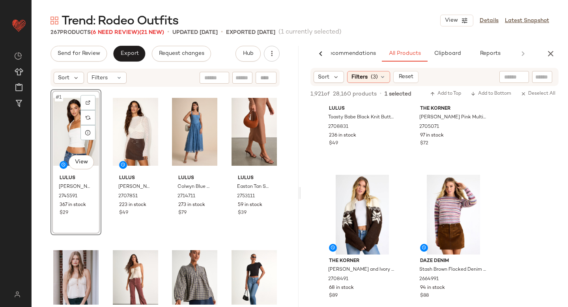
scroll to position [678, 0]
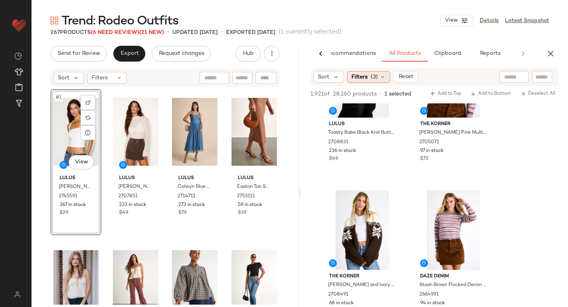
click at [379, 74] on div "Filters (3)" at bounding box center [368, 77] width 43 height 12
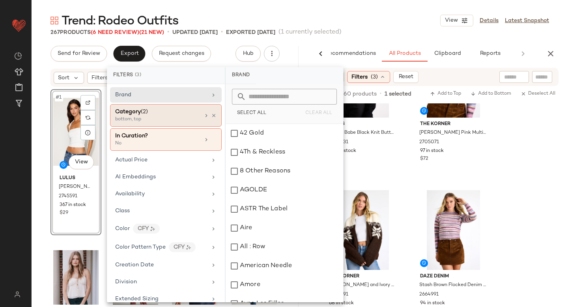
click at [184, 115] on div "Category (2)" at bounding box center [157, 112] width 85 height 8
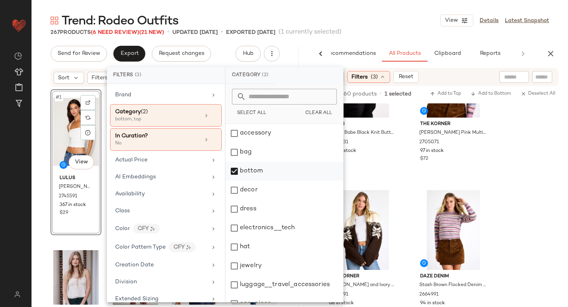
click at [232, 175] on div "bottom" at bounding box center [285, 171] width 118 height 19
click at [235, 203] on div "dress" at bounding box center [285, 209] width 118 height 19
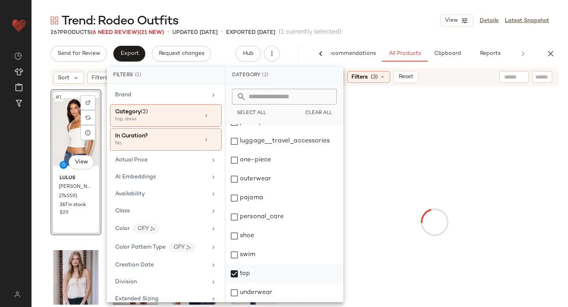
click at [231, 274] on div "top" at bounding box center [285, 273] width 118 height 19
click at [535, 158] on div at bounding box center [435, 222] width 264 height 269
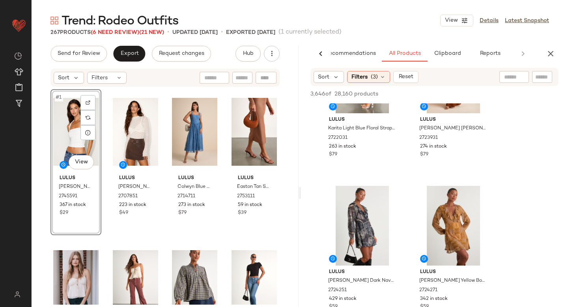
scroll to position [584, 0]
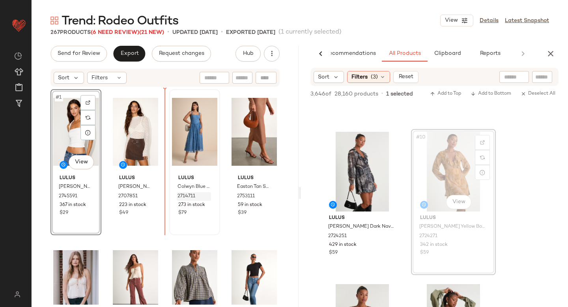
drag, startPoint x: 445, startPoint y: 178, endPoint x: 176, endPoint y: 198, distance: 268.7
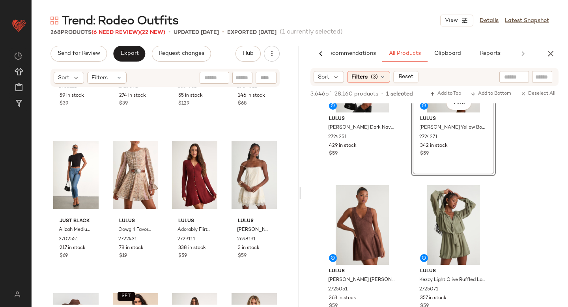
scroll to position [0, 0]
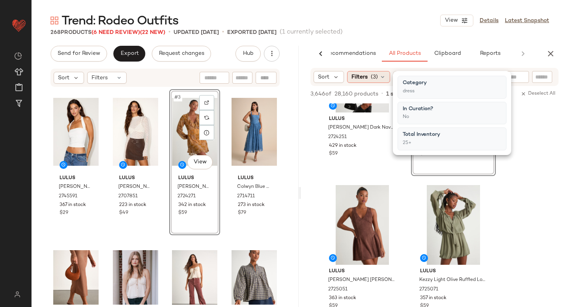
click at [383, 77] on icon at bounding box center [383, 77] width 6 height 6
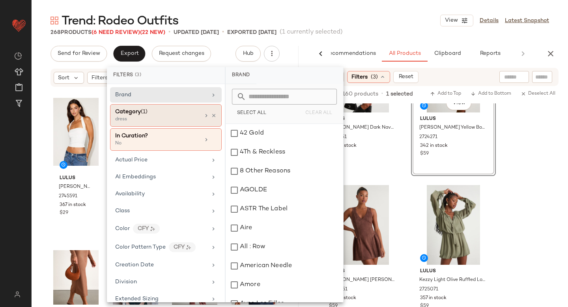
click at [169, 117] on div "dress" at bounding box center [154, 119] width 79 height 7
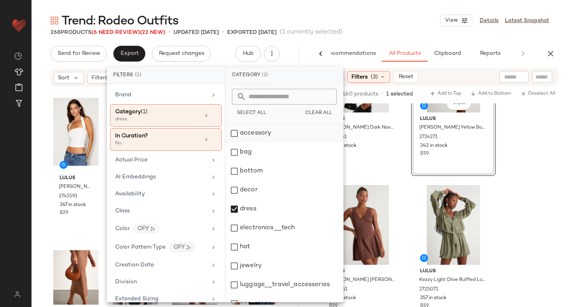
click at [231, 136] on div "accessory" at bounding box center [285, 133] width 118 height 19
click at [240, 208] on div "dress" at bounding box center [285, 209] width 118 height 19
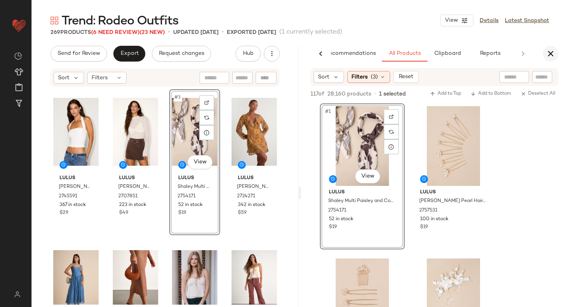
click at [553, 50] on icon "button" at bounding box center [550, 53] width 9 height 9
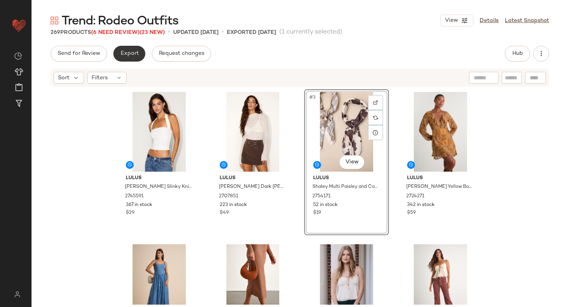
click at [126, 55] on span "Export" at bounding box center [129, 54] width 19 height 6
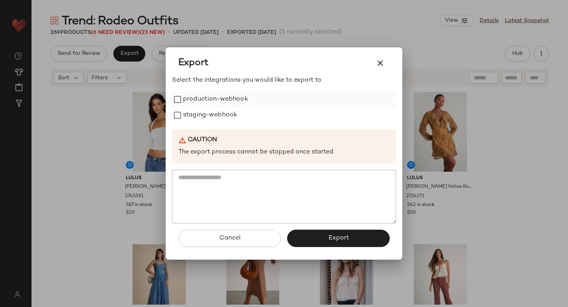
click at [192, 99] on label "production-webhook" at bounding box center [215, 100] width 65 height 16
click at [195, 116] on label "staging-webhook" at bounding box center [210, 115] width 54 height 16
click at [345, 239] on span "Export" at bounding box center [338, 238] width 21 height 8
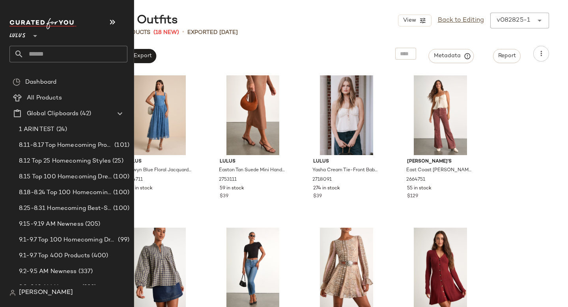
click at [66, 54] on input "text" at bounding box center [76, 54] width 104 height 17
click at [51, 56] on input "text" at bounding box center [76, 54] width 104 height 17
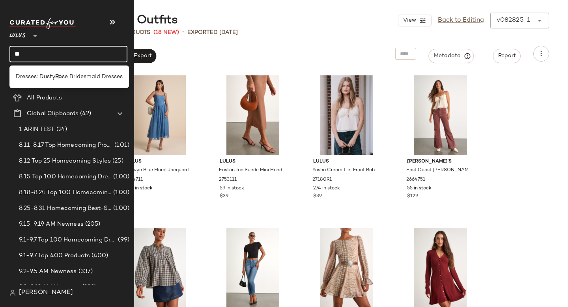
type input "*"
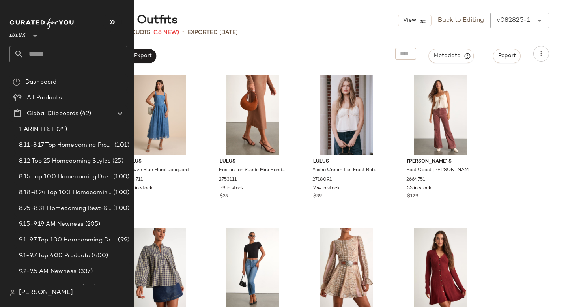
click at [52, 47] on input "text" at bounding box center [76, 54] width 104 height 17
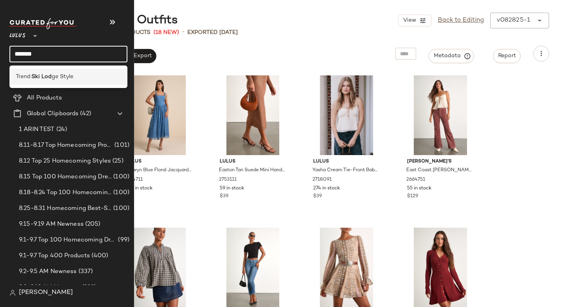
type input "*******"
click at [38, 73] on b "Ski Lod" at bounding box center [42, 77] width 20 height 8
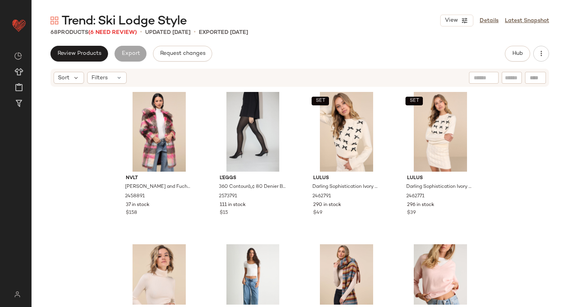
click at [118, 28] on span "Trend: Ski Lodge Style" at bounding box center [124, 21] width 125 height 16
click at [113, 32] on span "(6 Need Review)" at bounding box center [112, 33] width 49 height 6
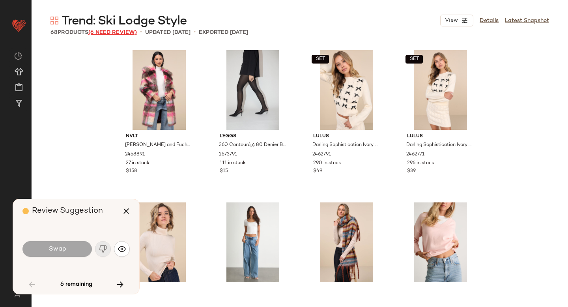
scroll to position [311, 0]
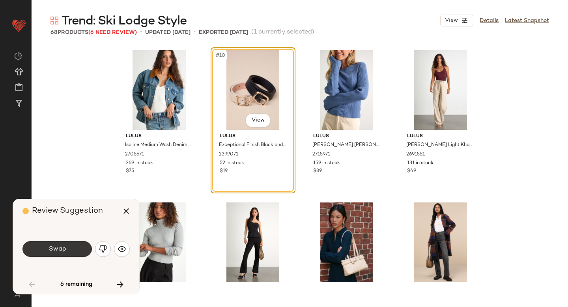
click at [66, 243] on button "Swap" at bounding box center [57, 249] width 69 height 16
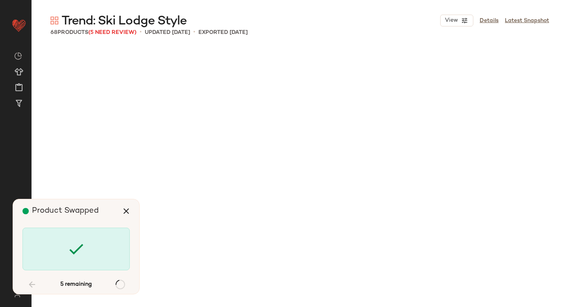
scroll to position [1524, 0]
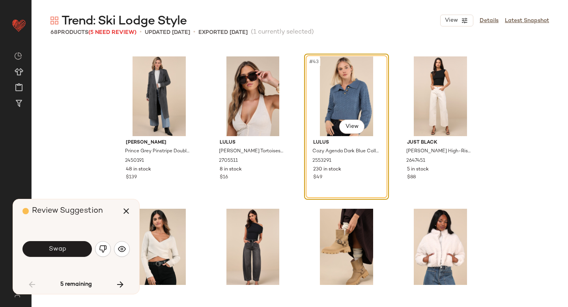
click at [66, 243] on button "Swap" at bounding box center [57, 249] width 69 height 16
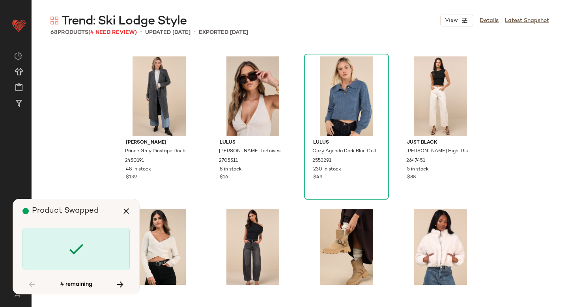
scroll to position [1981, 0]
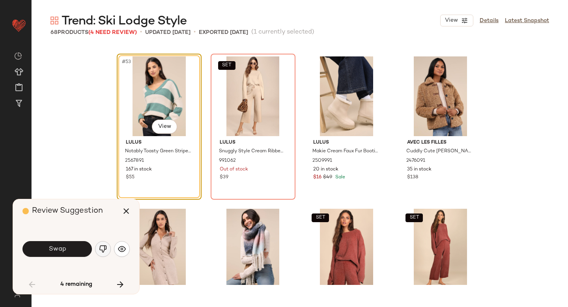
click at [98, 249] on button "button" at bounding box center [103, 249] width 16 height 16
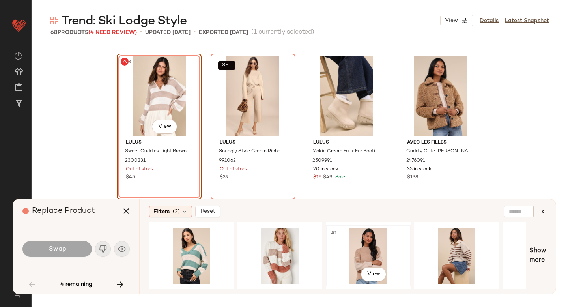
click at [380, 241] on div "#1 View" at bounding box center [368, 256] width 79 height 56
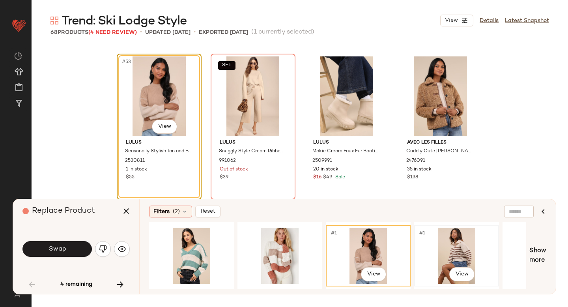
click at [476, 255] on div "#1 View" at bounding box center [456, 256] width 79 height 56
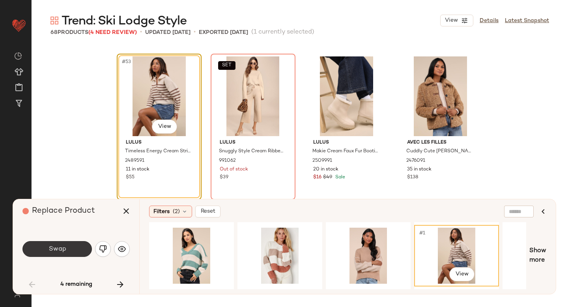
click at [63, 244] on button "Swap" at bounding box center [57, 249] width 69 height 16
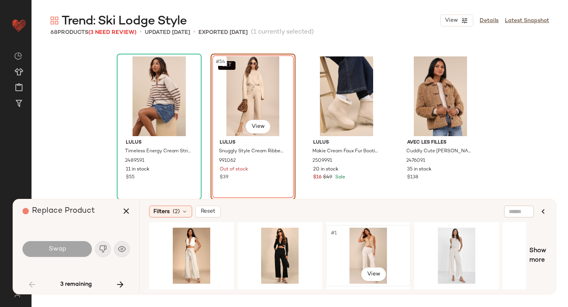
click at [370, 246] on div "#1 View" at bounding box center [368, 256] width 79 height 56
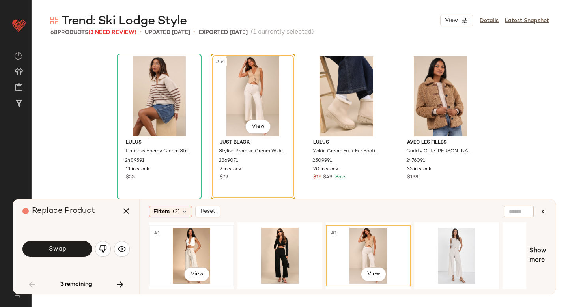
click at [194, 246] on div "#1 View" at bounding box center [191, 256] width 79 height 56
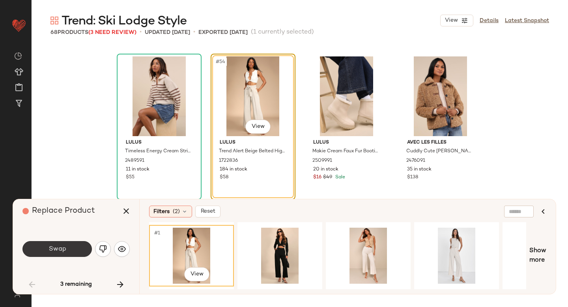
click at [64, 246] on span "Swap" at bounding box center [57, 250] width 18 height 8
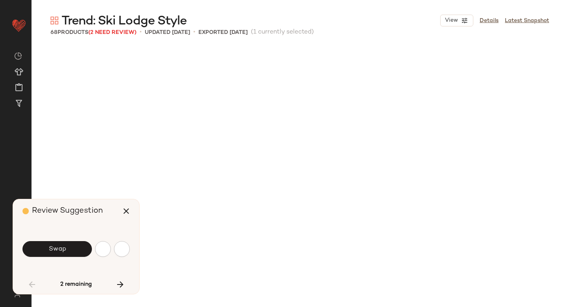
scroll to position [2353, 0]
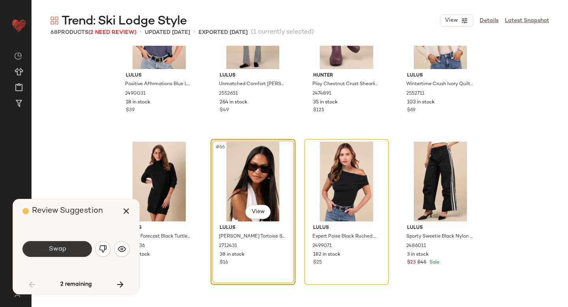
click at [68, 248] on button "Swap" at bounding box center [57, 249] width 69 height 16
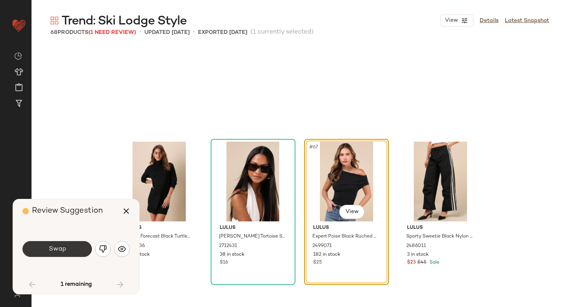
click at [81, 248] on button "Swap" at bounding box center [57, 249] width 69 height 16
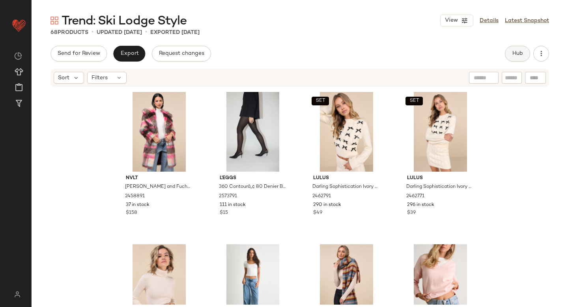
click at [518, 53] on span "Hub" at bounding box center [517, 54] width 11 height 6
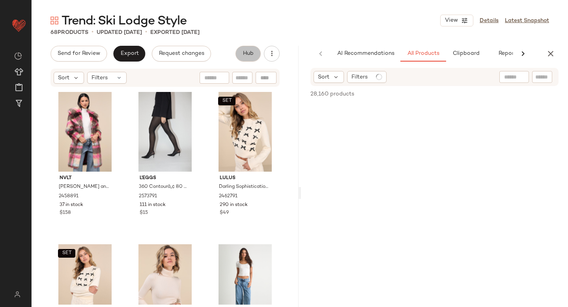
scroll to position [0, 19]
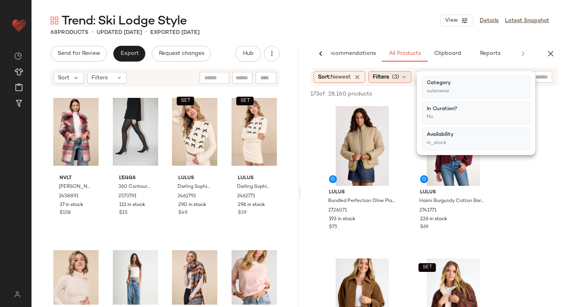
click at [407, 79] on icon at bounding box center [404, 77] width 6 height 6
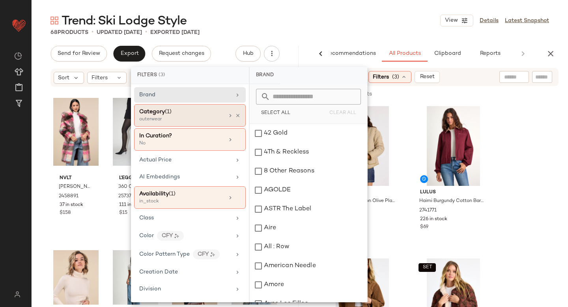
click at [166, 113] on span "(1)" at bounding box center [168, 112] width 7 height 6
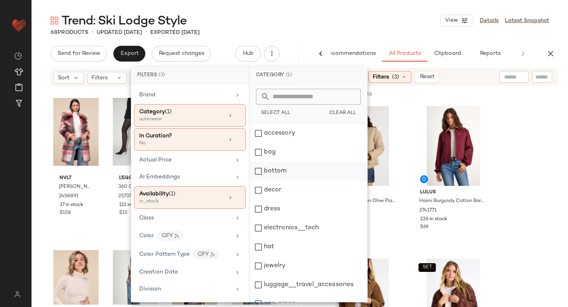
click at [259, 175] on div "bottom" at bounding box center [309, 171] width 118 height 19
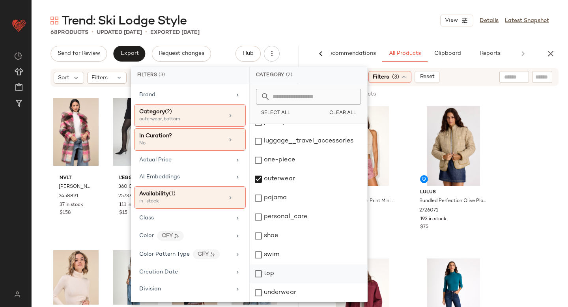
click at [257, 275] on div "top" at bounding box center [309, 273] width 118 height 19
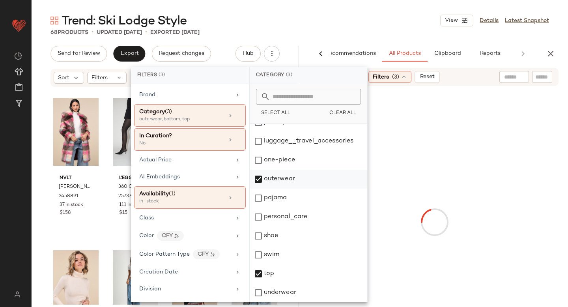
click at [258, 178] on div "outerwear" at bounding box center [309, 179] width 118 height 19
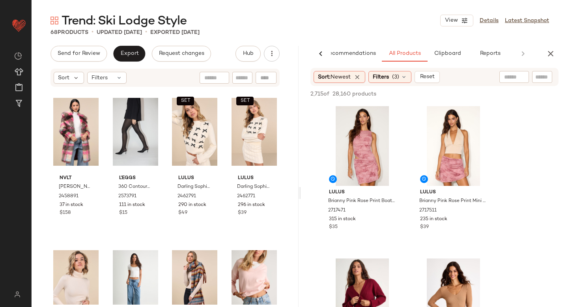
click at [545, 102] on div "2,715 of 28,160 products • 0 selected Add to Top Add to Bottom Deselect All" at bounding box center [434, 94] width 267 height 17
click at [536, 79] on input "text" at bounding box center [543, 77] width 14 height 8
type input "*******"
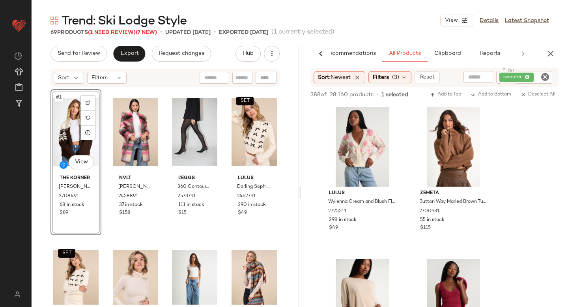
scroll to position [903, 0]
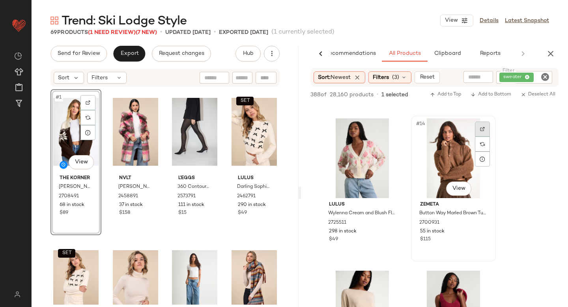
click at [483, 128] on img at bounding box center [482, 129] width 5 height 5
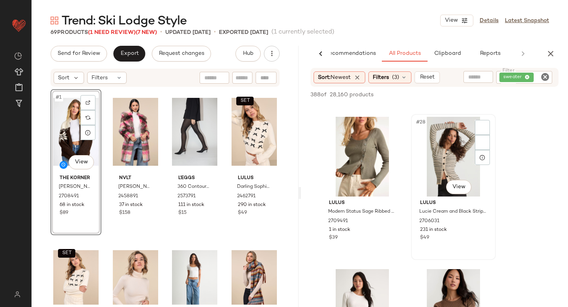
scroll to position [1935, 0]
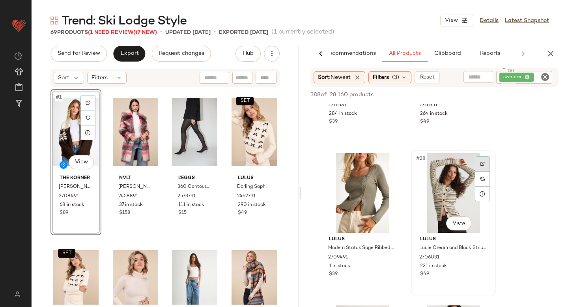
click at [482, 156] on div at bounding box center [482, 163] width 15 height 15
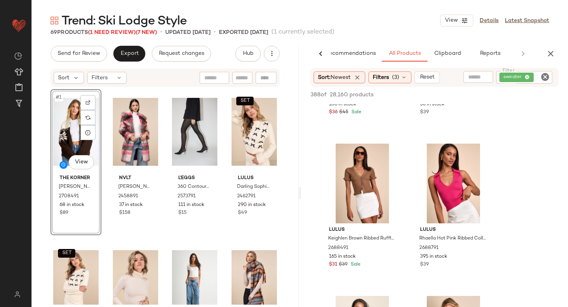
scroll to position [3468, 0]
click at [88, 100] on div at bounding box center [88, 102] width 15 height 15
click at [544, 81] on icon "Clear Filter" at bounding box center [545, 76] width 9 height 9
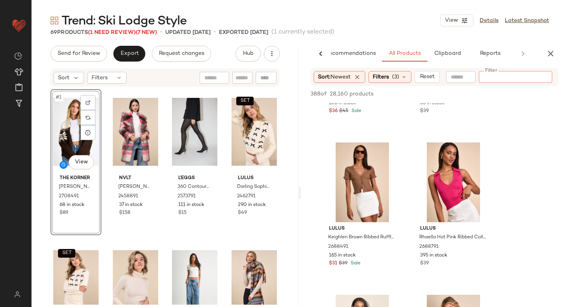
paste input "*******"
type input "*******"
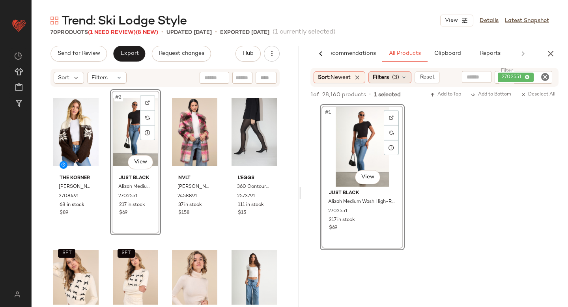
click at [382, 81] on span "Filters" at bounding box center [381, 77] width 16 height 8
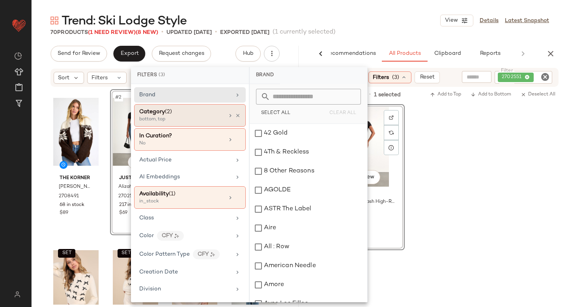
click at [179, 111] on div "Category (2)" at bounding box center [181, 112] width 85 height 8
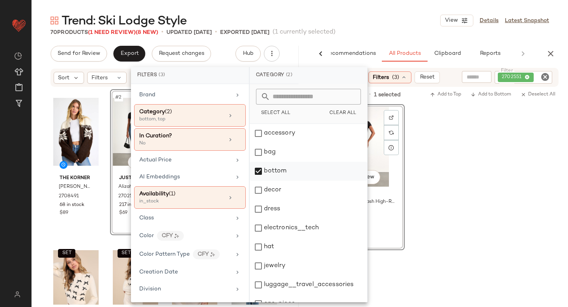
click at [260, 176] on div "bottom" at bounding box center [309, 171] width 118 height 19
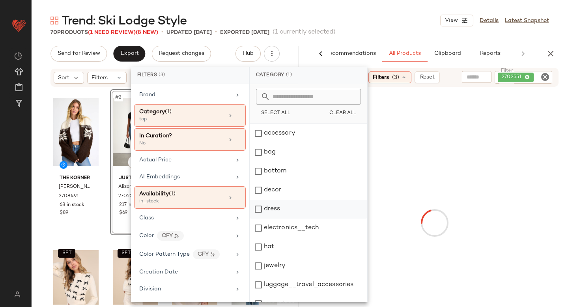
scroll to position [103, 0]
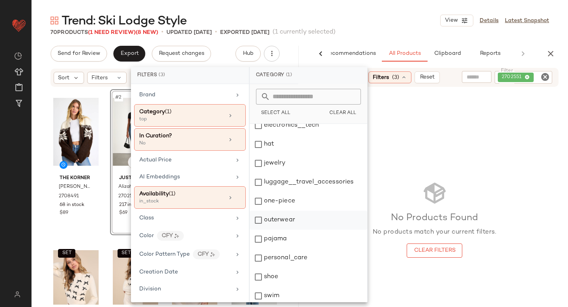
click at [261, 221] on div "outerwear" at bounding box center [309, 220] width 118 height 19
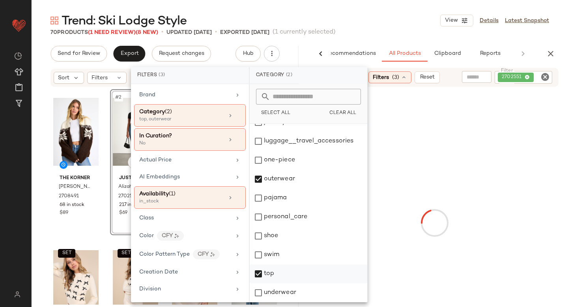
click at [260, 274] on div "top" at bounding box center [309, 273] width 118 height 19
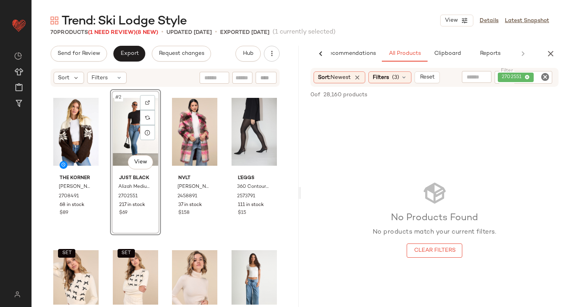
click at [547, 81] on icon "Clear Filter" at bounding box center [545, 76] width 9 height 9
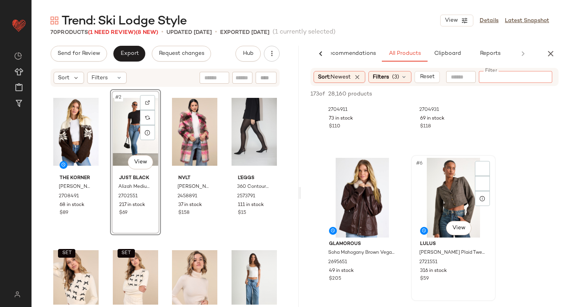
scroll to position [316, 0]
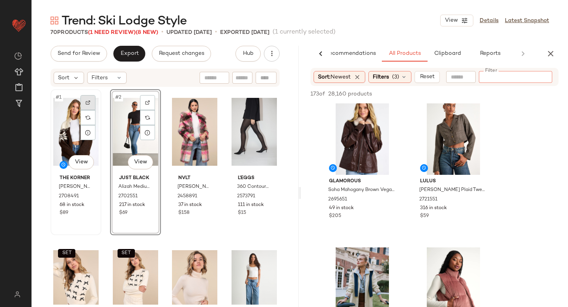
click at [84, 103] on div at bounding box center [88, 102] width 15 height 15
click at [396, 75] on span "(3)" at bounding box center [395, 77] width 7 height 8
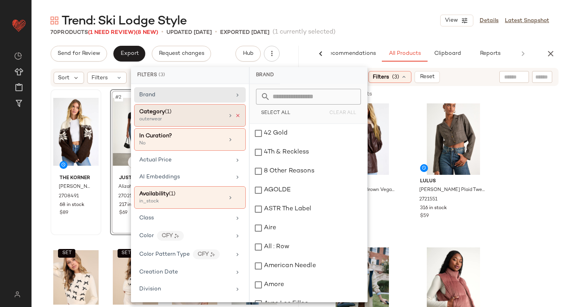
click at [235, 115] on icon at bounding box center [238, 116] width 6 height 6
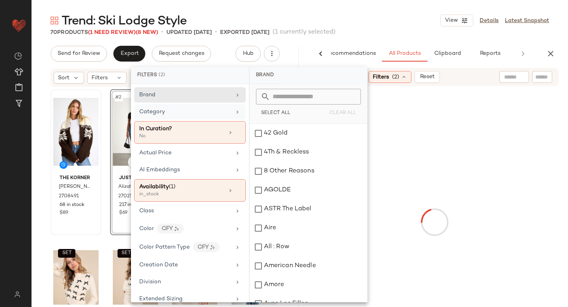
click at [540, 80] on input "text" at bounding box center [543, 77] width 14 height 8
paste input "*******"
type input "*******"
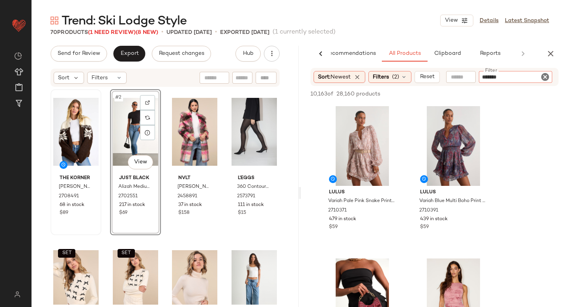
click at [540, 80] on input "*******" at bounding box center [515, 77] width 67 height 8
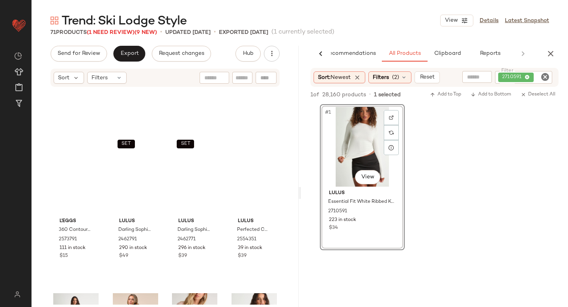
scroll to position [0, 0]
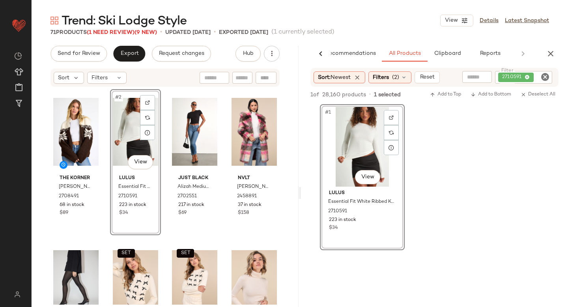
click at [548, 78] on icon "Clear Filter" at bounding box center [545, 76] width 9 height 9
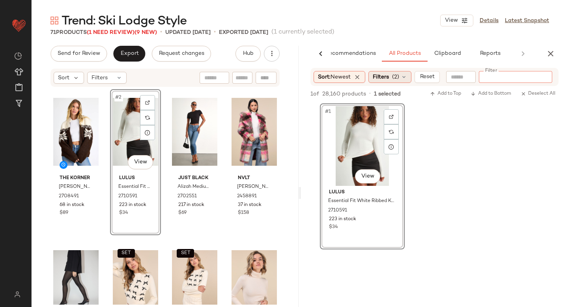
click at [389, 79] on span "Filters" at bounding box center [381, 77] width 16 height 8
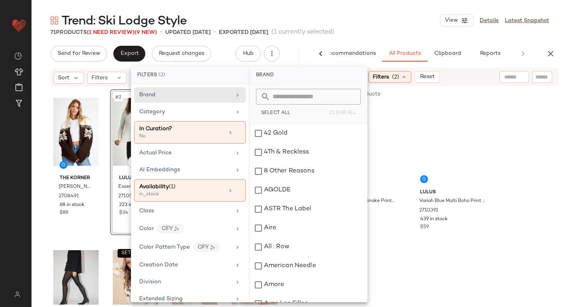
click at [183, 114] on div "Category" at bounding box center [185, 112] width 92 height 8
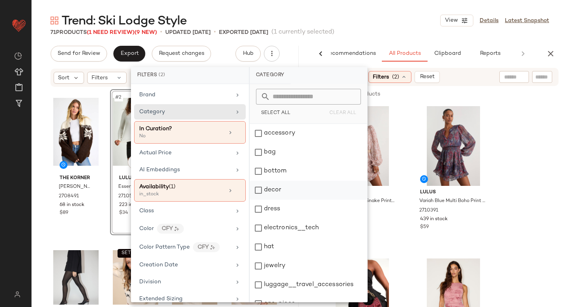
scroll to position [144, 0]
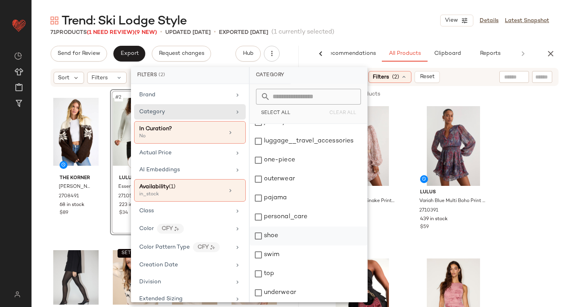
click at [257, 234] on div "shoe" at bounding box center [309, 236] width 118 height 19
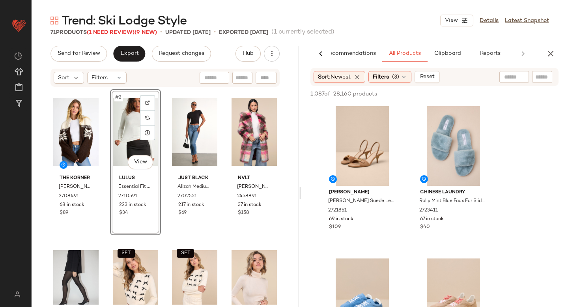
click at [540, 76] on input "text" at bounding box center [543, 77] width 14 height 8
type input "****"
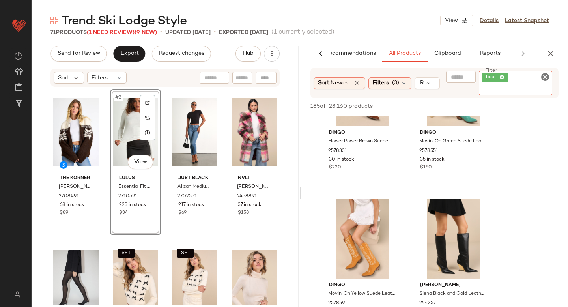
scroll to position [3315, 0]
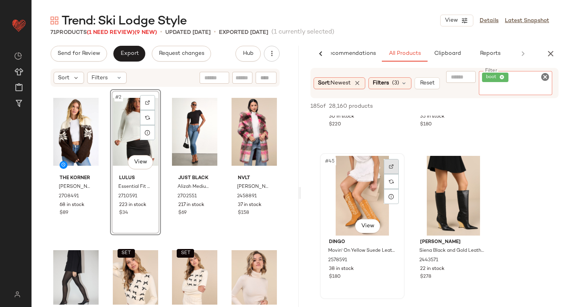
click at [392, 166] on div at bounding box center [391, 181] width 15 height 45
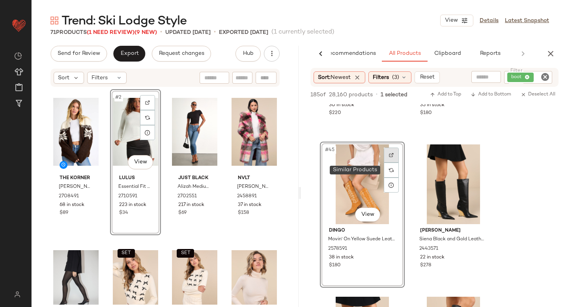
click at [392, 166] on div at bounding box center [391, 170] width 15 height 15
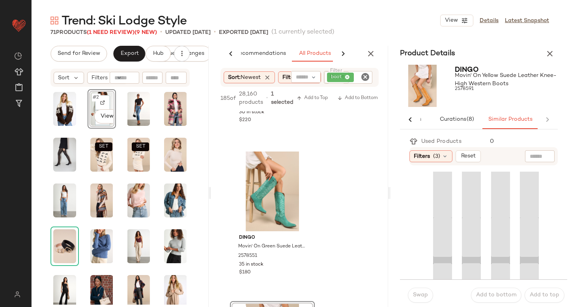
scroll to position [0, 41]
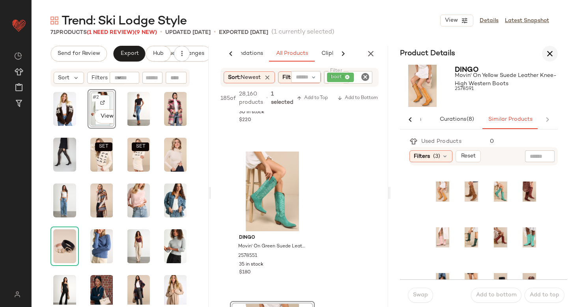
click at [551, 54] on icon "button" at bounding box center [550, 53] width 9 height 9
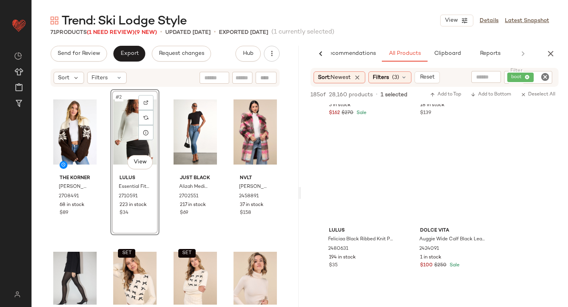
scroll to position [0, 19]
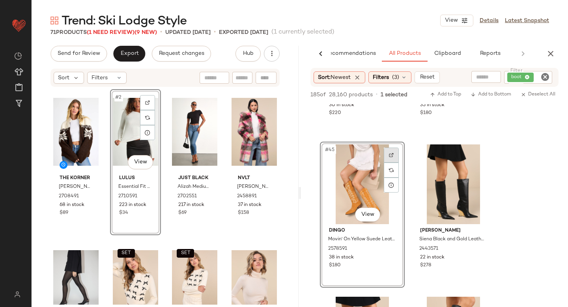
click at [389, 155] on img at bounding box center [391, 155] width 5 height 5
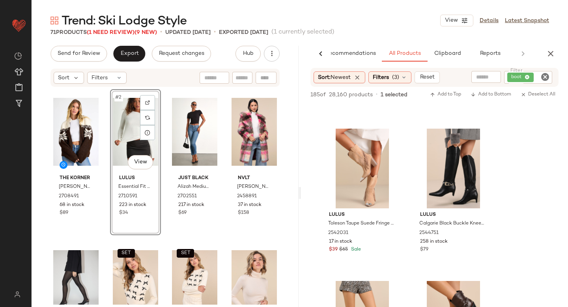
scroll to position [4225, 0]
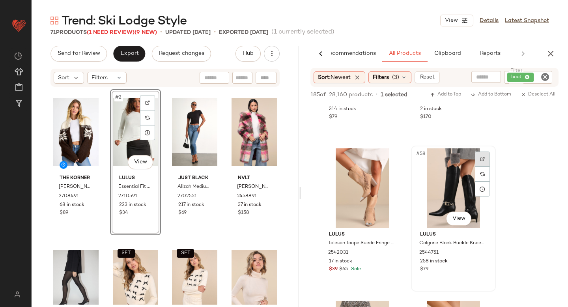
click at [479, 160] on div at bounding box center [482, 159] width 15 height 15
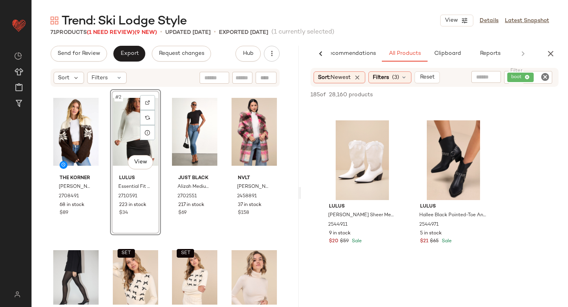
scroll to position [4717, 0]
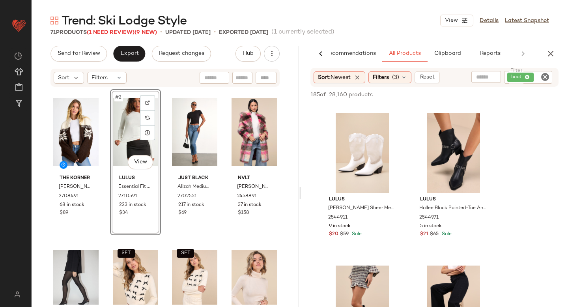
click at [544, 75] on icon "Clear Filter" at bounding box center [545, 76] width 9 height 9
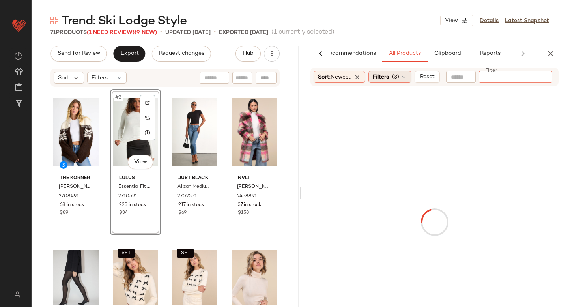
click at [392, 75] on div "Filters (3)" at bounding box center [390, 77] width 43 height 12
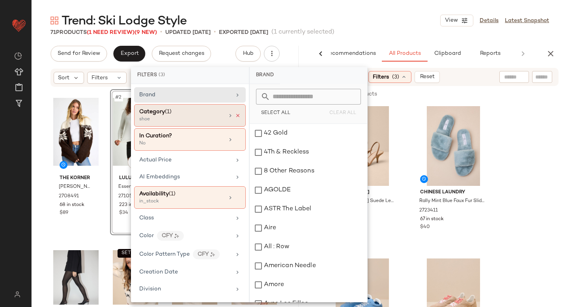
click at [235, 114] on icon at bounding box center [238, 116] width 6 height 6
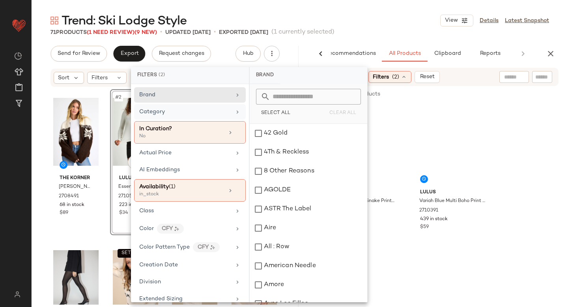
click at [199, 103] on div "Brand Category In Curation? No Actual Price AI Embeddings Availability (1) in_s…" at bounding box center [190, 193] width 118 height 218
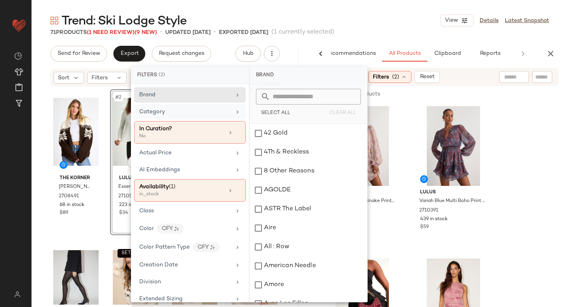
click at [198, 110] on div "Category" at bounding box center [185, 112] width 92 height 8
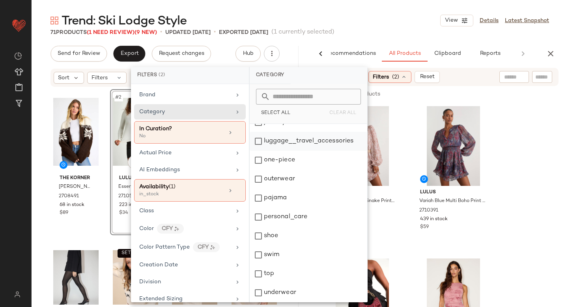
scroll to position [100, 0]
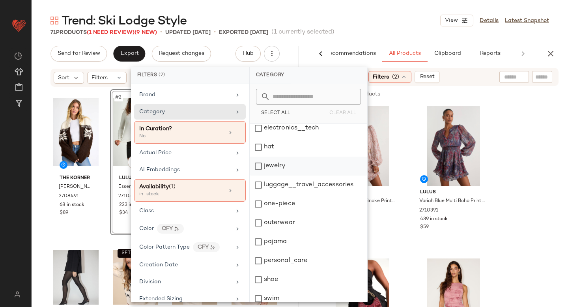
click at [260, 167] on div "jewelry" at bounding box center [309, 166] width 118 height 19
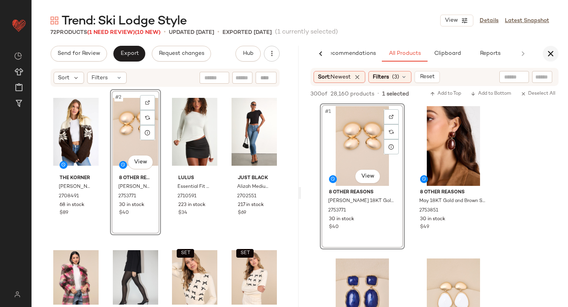
click at [553, 56] on icon "button" at bounding box center [550, 53] width 9 height 9
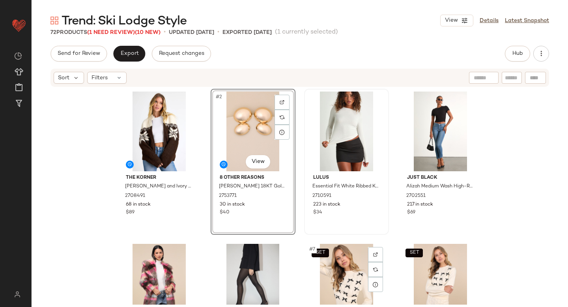
scroll to position [0, 0]
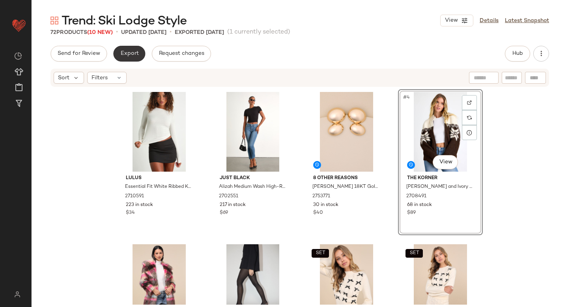
click at [130, 57] on button "Export" at bounding box center [129, 54] width 32 height 16
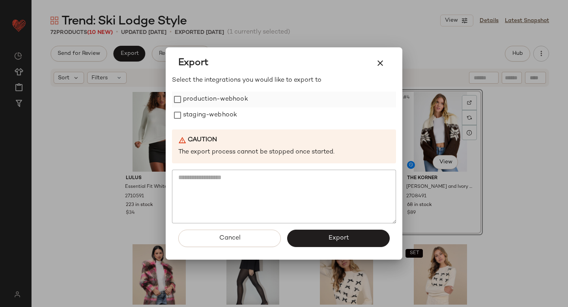
click at [195, 98] on label "production-webhook" at bounding box center [215, 100] width 65 height 16
click at [198, 109] on label "staging-webhook" at bounding box center [210, 115] width 54 height 16
click at [314, 241] on button "Export" at bounding box center [338, 238] width 103 height 17
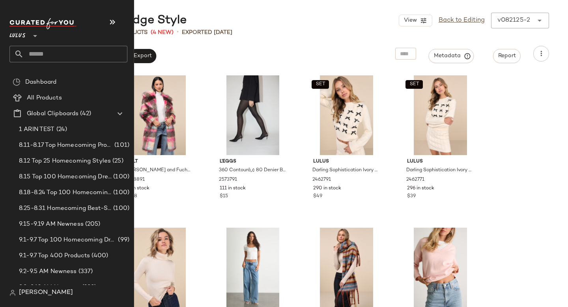
click at [64, 52] on input "text" at bounding box center [76, 54] width 104 height 17
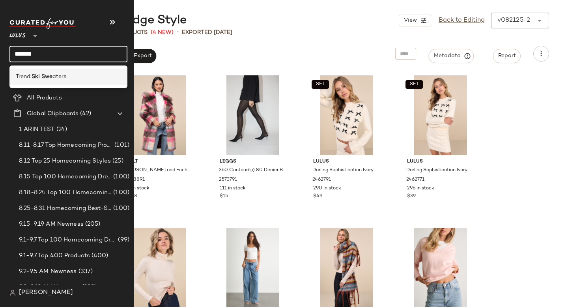
type input "*******"
click at [54, 70] on div "Trend: Ski Swe aters" at bounding box center [68, 77] width 118 height 16
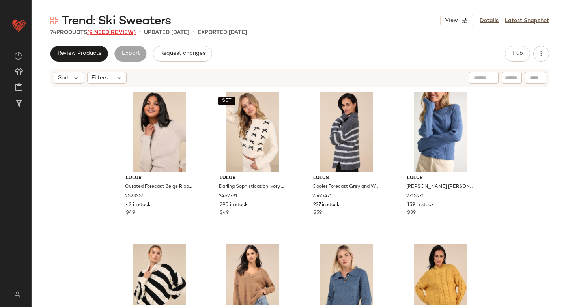
click at [118, 35] on span "(9 Need Review)" at bounding box center [111, 33] width 49 height 6
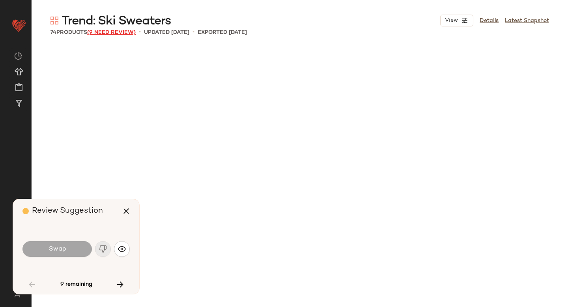
scroll to position [914, 0]
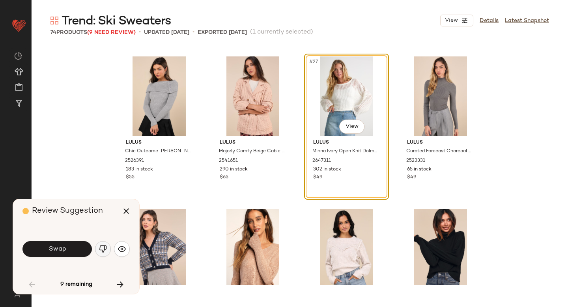
click at [99, 249] on img "button" at bounding box center [103, 249] width 8 height 8
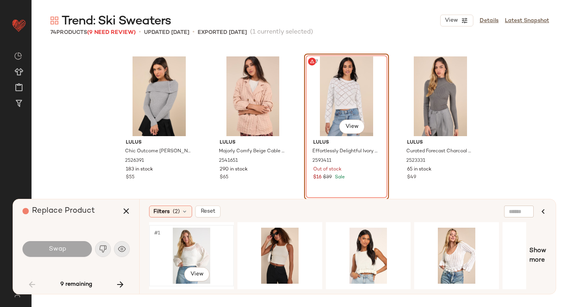
click at [186, 240] on div "#1 View" at bounding box center [191, 256] width 79 height 56
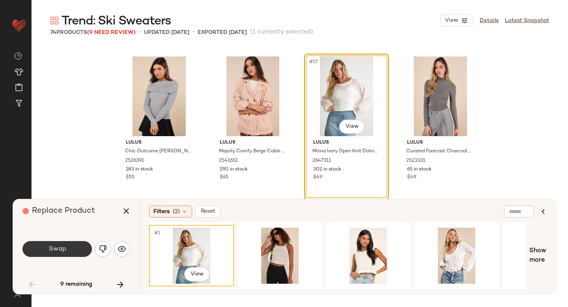
click at [59, 247] on span "Swap" at bounding box center [57, 250] width 18 height 8
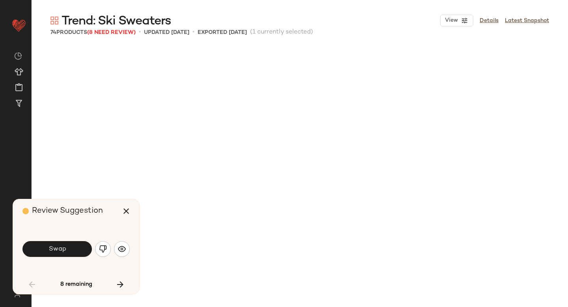
scroll to position [1371, 0]
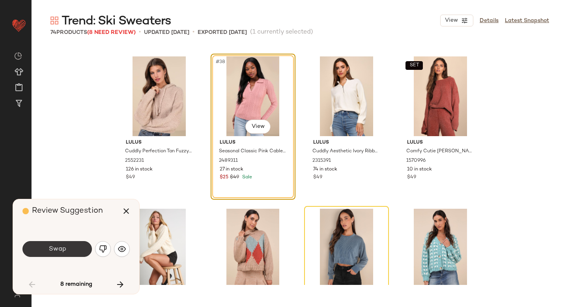
click at [73, 243] on button "Swap" at bounding box center [57, 249] width 69 height 16
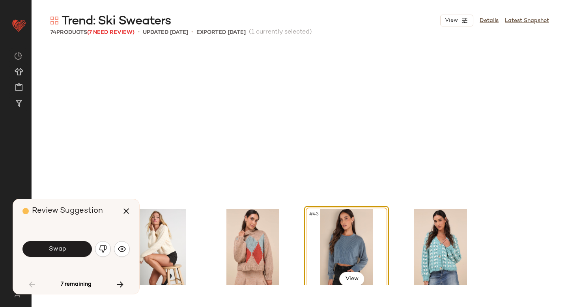
scroll to position [1524, 0]
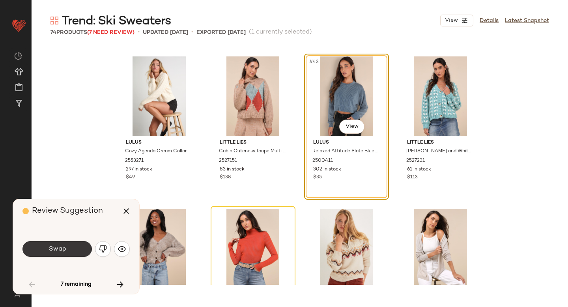
click at [72, 246] on button "Swap" at bounding box center [57, 249] width 69 height 16
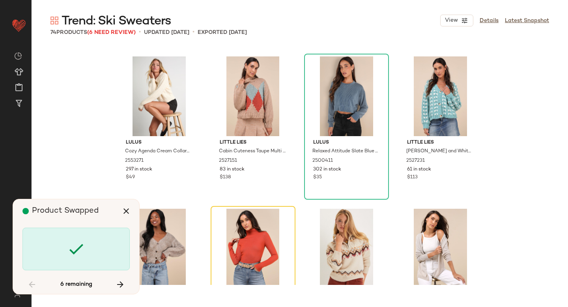
scroll to position [1676, 0]
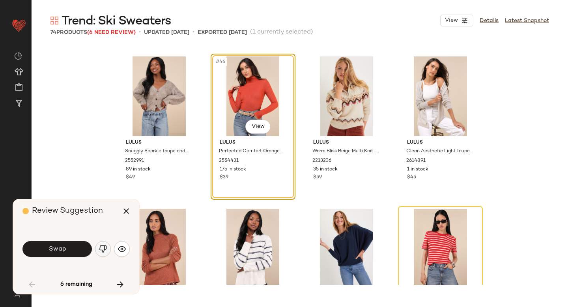
click at [99, 249] on button "button" at bounding box center [103, 249] width 16 height 16
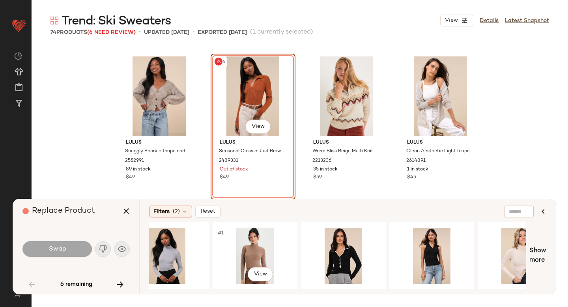
scroll to position [0, 382]
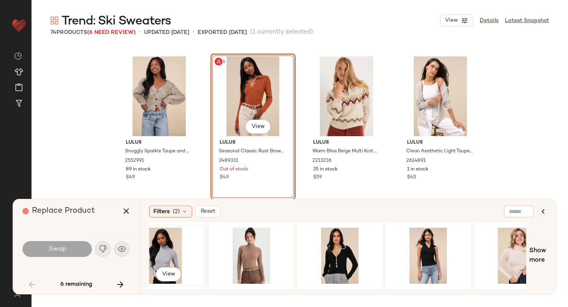
click at [156, 255] on div "#1 View" at bounding box center [163, 256] width 79 height 56
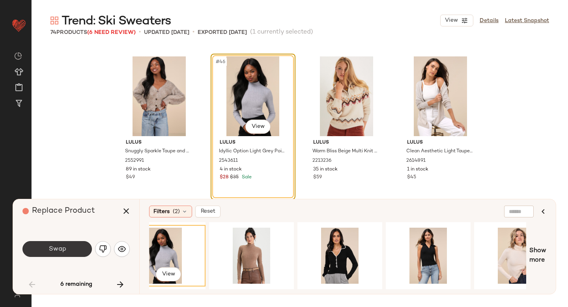
click at [74, 256] on button "Swap" at bounding box center [57, 249] width 69 height 16
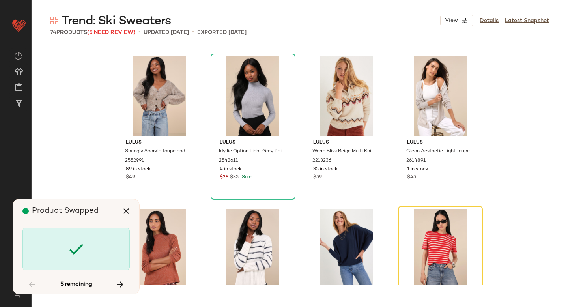
scroll to position [1829, 0]
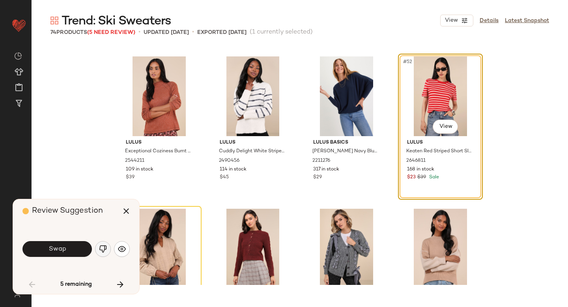
click at [100, 251] on img "button" at bounding box center [103, 249] width 8 height 8
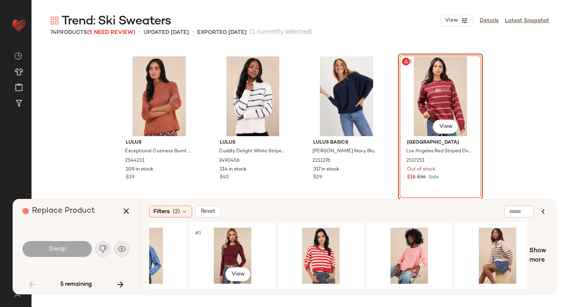
scroll to position [0, 580]
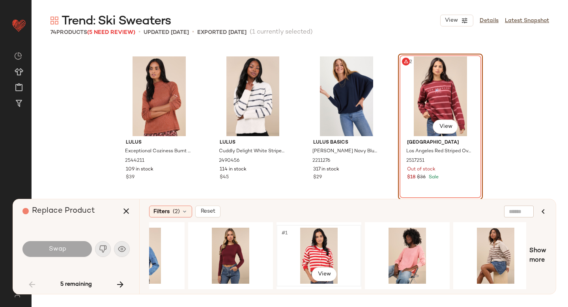
click at [308, 243] on div "#1 View" at bounding box center [318, 256] width 79 height 56
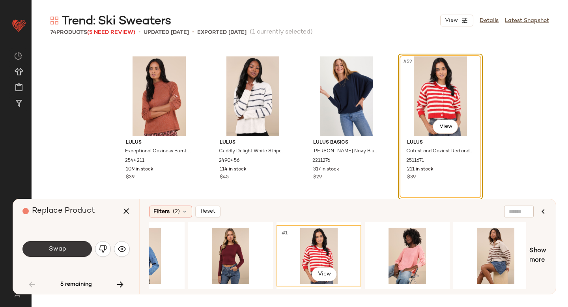
click at [77, 247] on button "Swap" at bounding box center [57, 249] width 69 height 16
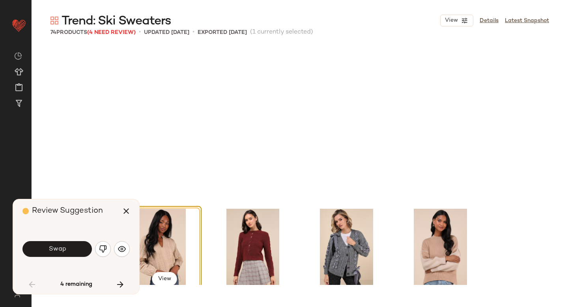
scroll to position [1981, 0]
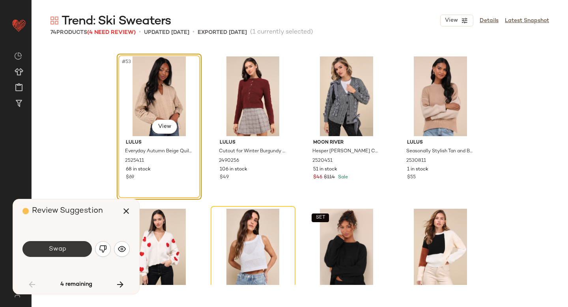
click at [73, 245] on button "Swap" at bounding box center [57, 249] width 69 height 16
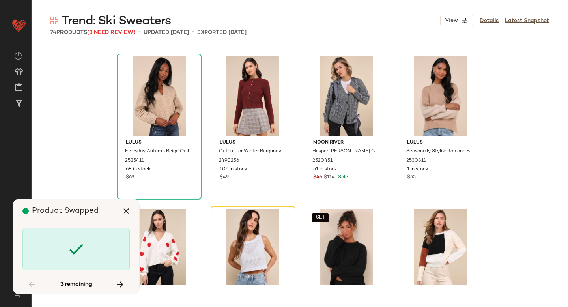
scroll to position [2133, 0]
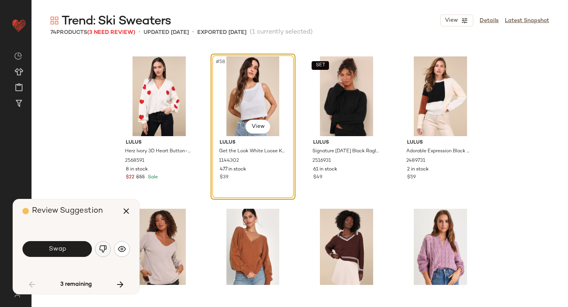
click at [104, 242] on button "button" at bounding box center [103, 249] width 16 height 16
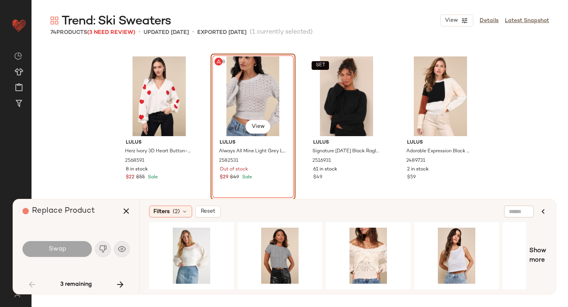
click at [261, 106] on div "#58 View" at bounding box center [253, 96] width 79 height 80
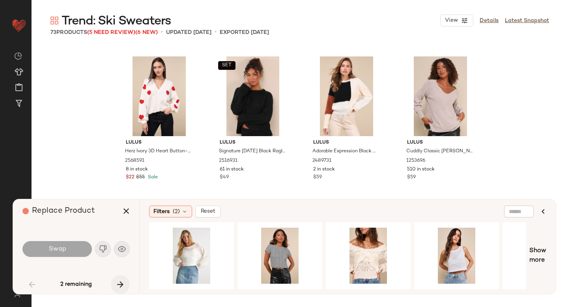
click at [120, 285] on icon "button" at bounding box center [120, 284] width 9 height 9
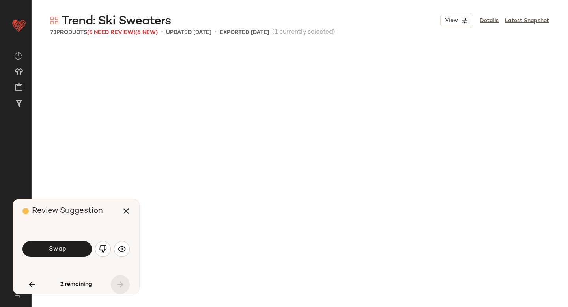
scroll to position [2590, 0]
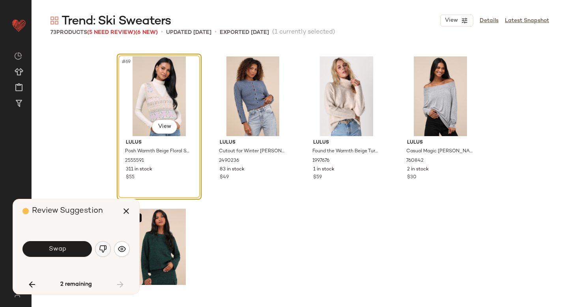
click at [100, 247] on img "button" at bounding box center [103, 249] width 8 height 8
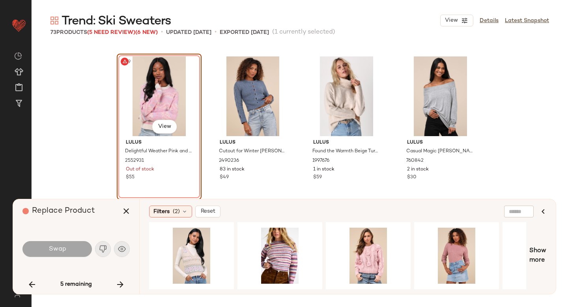
click at [152, 98] on div "#69 View" at bounding box center [159, 96] width 79 height 80
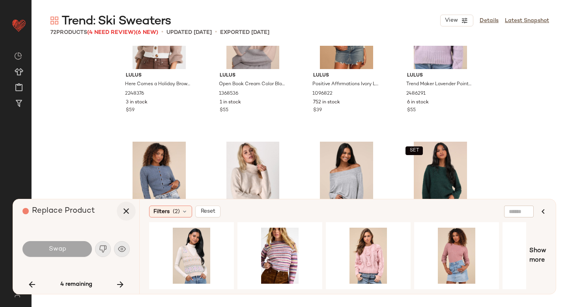
click at [130, 214] on icon "button" at bounding box center [126, 210] width 9 height 9
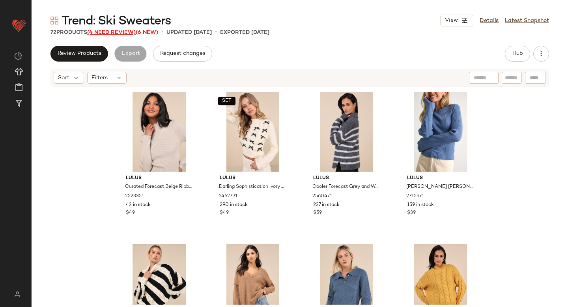
click at [103, 34] on span "(4 Need Review)" at bounding box center [111, 33] width 49 height 6
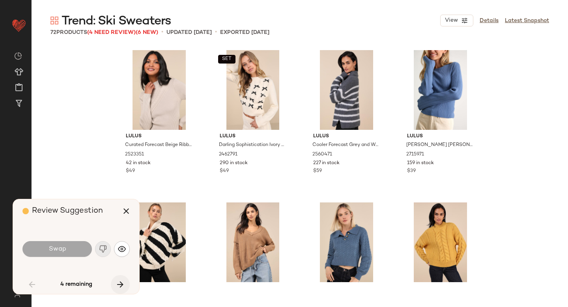
click at [124, 283] on icon "button" at bounding box center [120, 284] width 9 height 9
click at [124, 283] on div "4 remaining" at bounding box center [76, 284] width 107 height 19
click at [126, 215] on icon "button" at bounding box center [126, 210] width 9 height 9
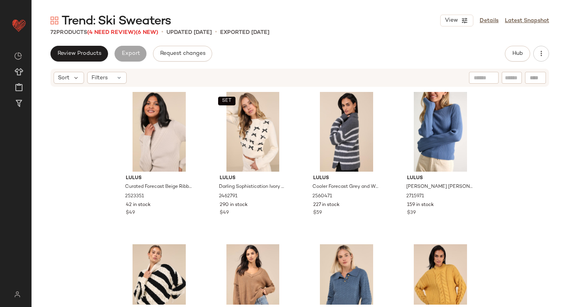
click at [521, 62] on div "Review Products Export Request changes Hub Sort Filters Lulus Curated Forecast …" at bounding box center [300, 193] width 537 height 294
click at [519, 55] on span "Hub" at bounding box center [517, 54] width 11 height 6
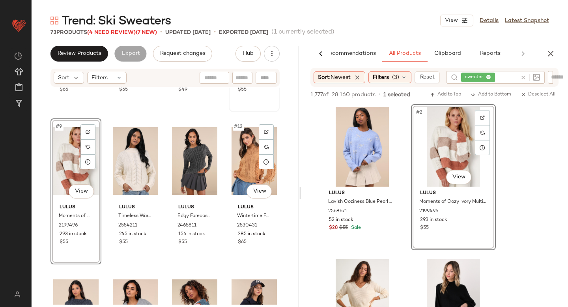
scroll to position [314, 0]
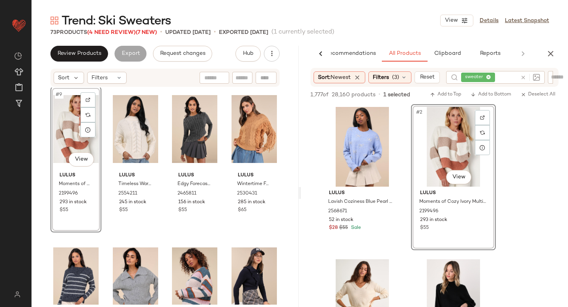
click at [73, 133] on div "#9 View" at bounding box center [75, 129] width 45 height 80
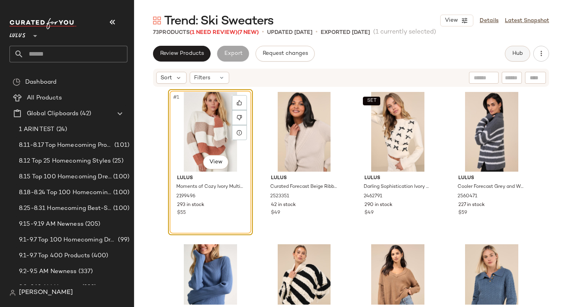
click at [523, 53] on span "Hub" at bounding box center [517, 54] width 11 height 6
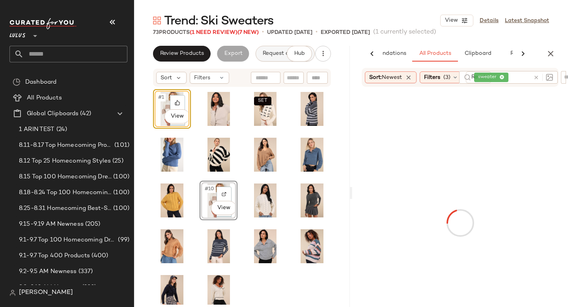
scroll to position [0, 39]
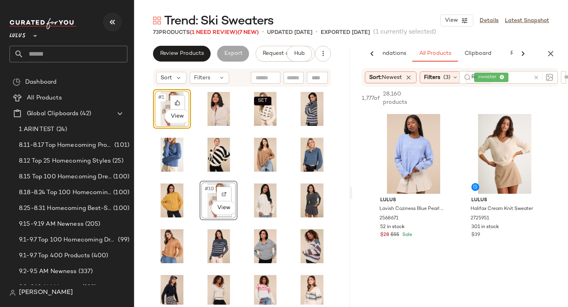
click at [110, 24] on icon "button" at bounding box center [112, 21] width 9 height 9
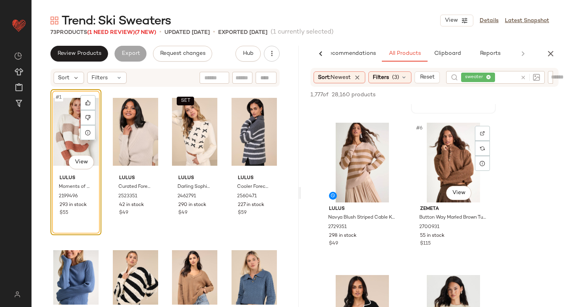
scroll to position [289, 0]
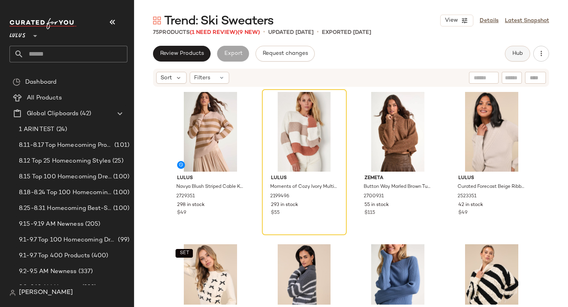
click at [509, 53] on button "Hub" at bounding box center [517, 54] width 25 height 16
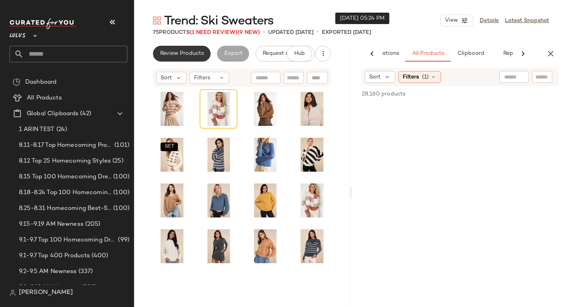
scroll to position [0, 47]
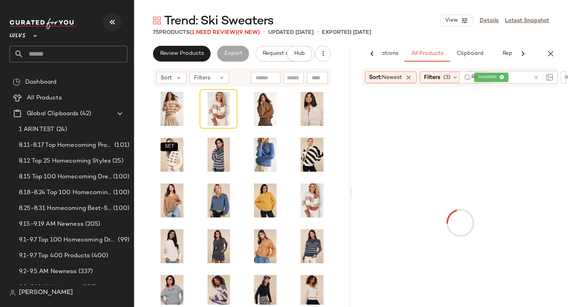
click at [117, 22] on icon "button" at bounding box center [112, 21] width 9 height 9
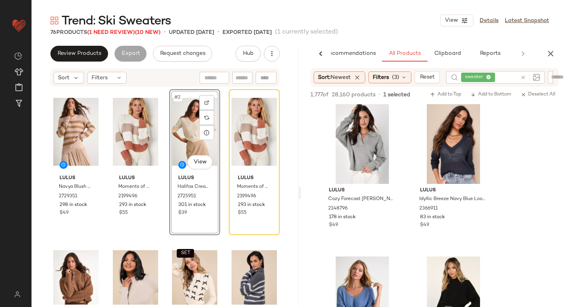
scroll to position [717, 0]
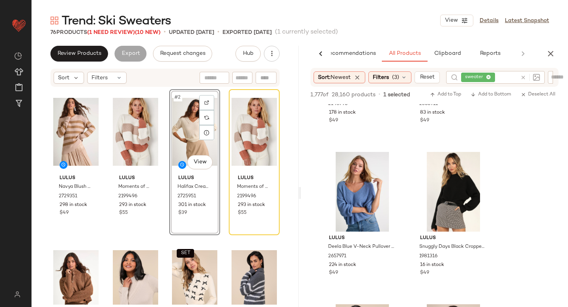
click at [525, 80] on icon at bounding box center [524, 78] width 6 height 6
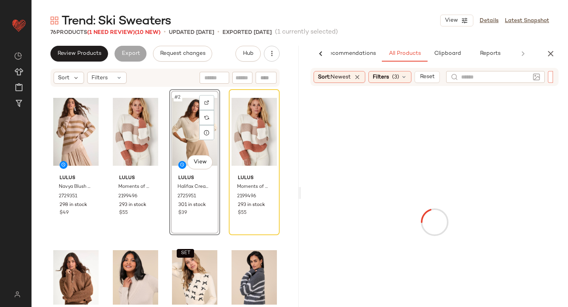
click at [552, 78] on div at bounding box center [551, 77] width 6 height 12
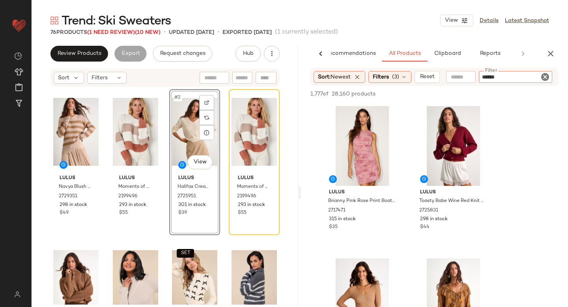
type input "*******"
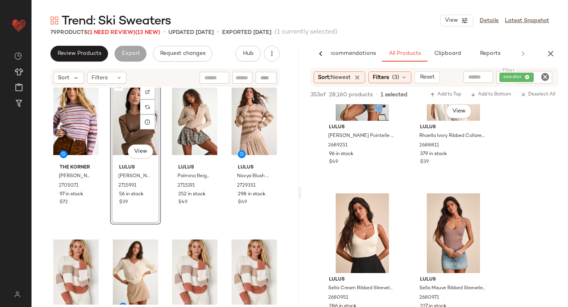
scroll to position [2658, 0]
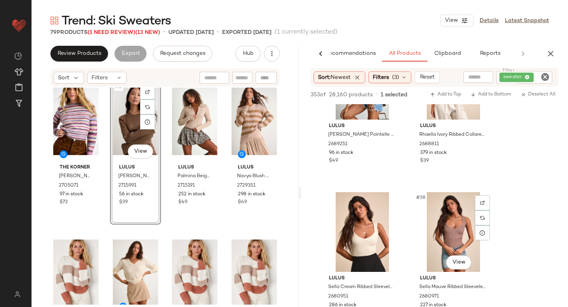
click at [416, 212] on div "#38 View" at bounding box center [453, 232] width 79 height 80
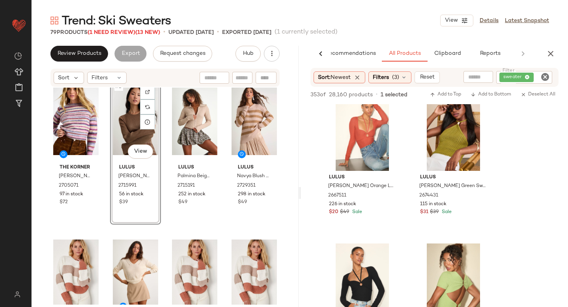
scroll to position [3612, 0]
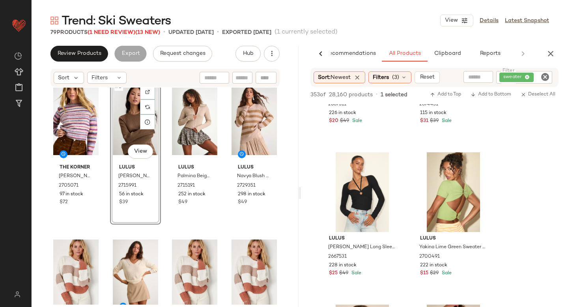
click at [544, 78] on icon "Clear Filter" at bounding box center [545, 76] width 9 height 9
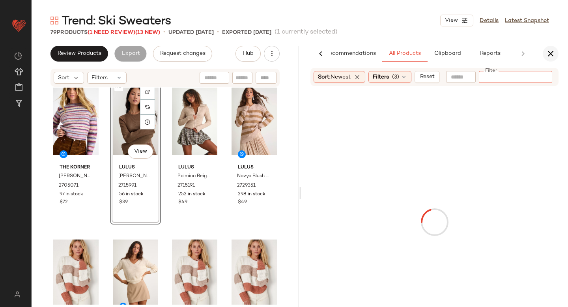
click at [549, 46] on button "button" at bounding box center [551, 54] width 16 height 16
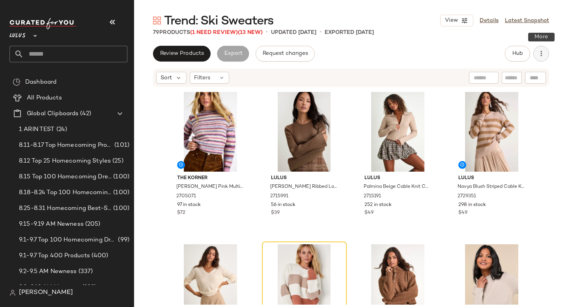
click at [539, 53] on icon "button" at bounding box center [542, 54] width 8 height 8
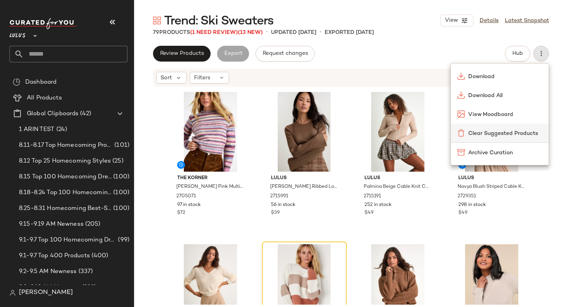
click at [496, 130] on span "Clear Suggested Products" at bounding box center [506, 133] width 74 height 8
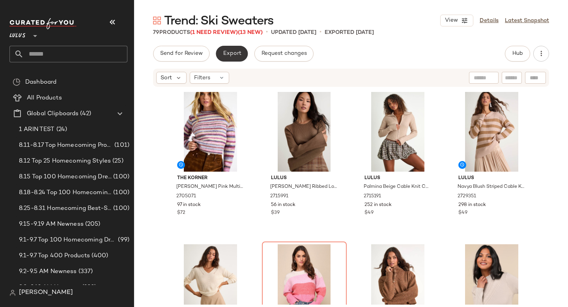
click at [236, 52] on span "Export" at bounding box center [232, 54] width 19 height 6
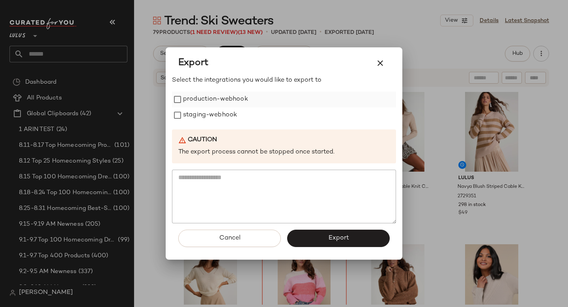
click at [234, 99] on label "production-webhook" at bounding box center [215, 100] width 65 height 16
click at [229, 115] on label "staging-webhook" at bounding box center [210, 115] width 54 height 16
click at [332, 239] on span "Export" at bounding box center [338, 238] width 21 height 8
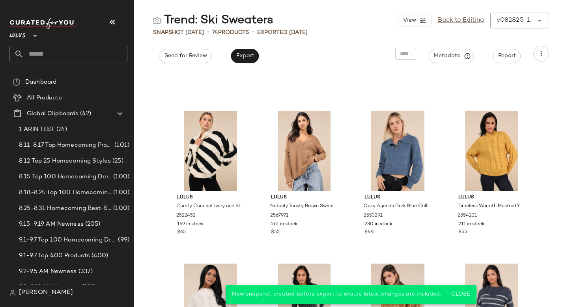
scroll to position [182, 0]
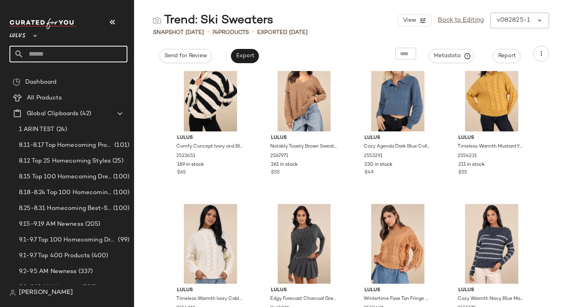
click at [51, 59] on input "text" at bounding box center [76, 54] width 104 height 17
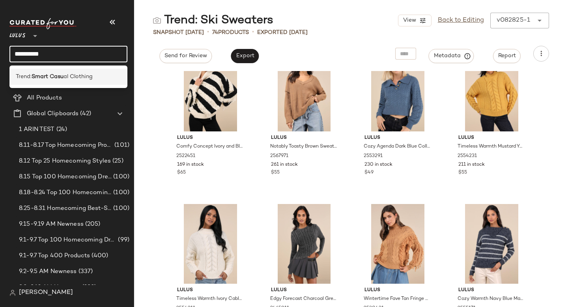
type input "**********"
click at [43, 79] on b "Smart Casu" at bounding box center [48, 77] width 32 height 8
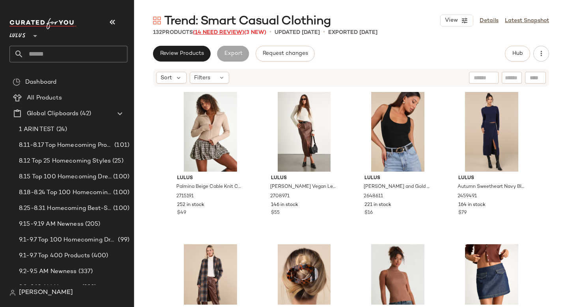
click at [209, 31] on span "(14 Need Review)" at bounding box center [218, 33] width 51 height 6
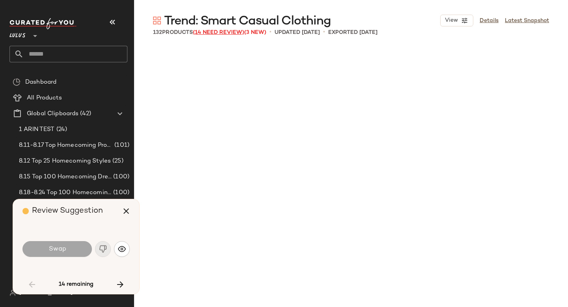
scroll to position [610, 0]
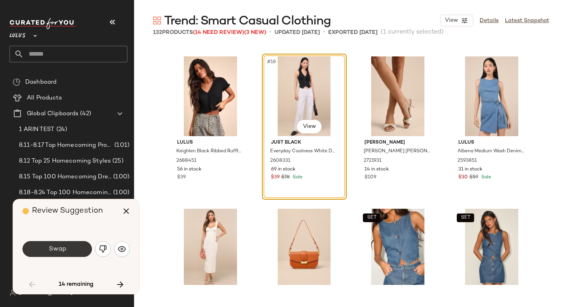
click at [71, 249] on button "Swap" at bounding box center [57, 249] width 69 height 16
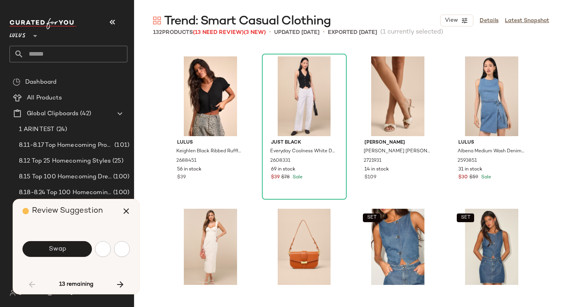
scroll to position [914, 0]
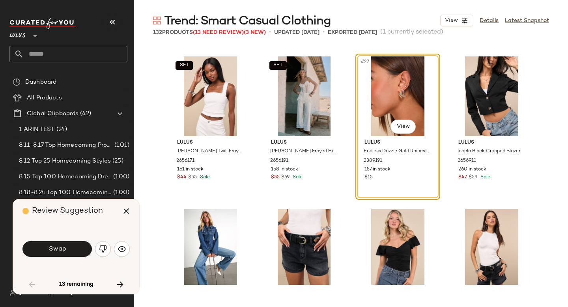
click at [71, 249] on button "Swap" at bounding box center [57, 249] width 69 height 16
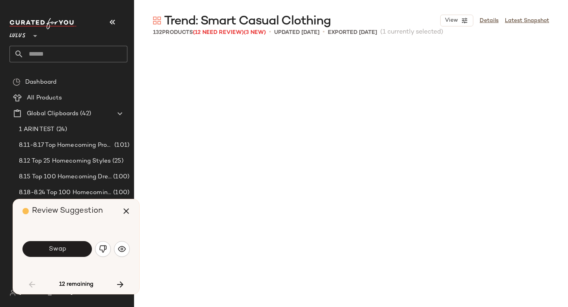
scroll to position [1219, 0]
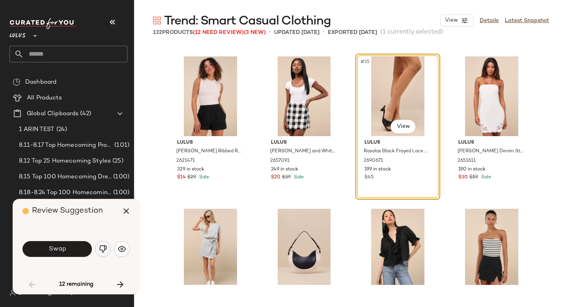
click at [102, 251] on img "button" at bounding box center [103, 249] width 8 height 8
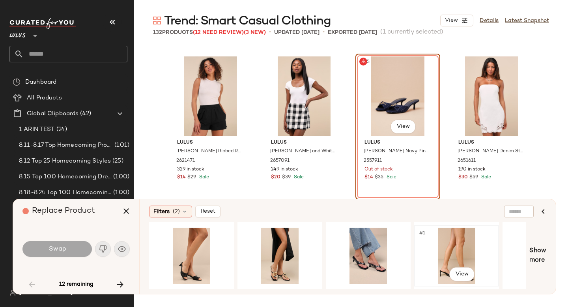
click at [435, 249] on div "#1 View" at bounding box center [456, 256] width 79 height 56
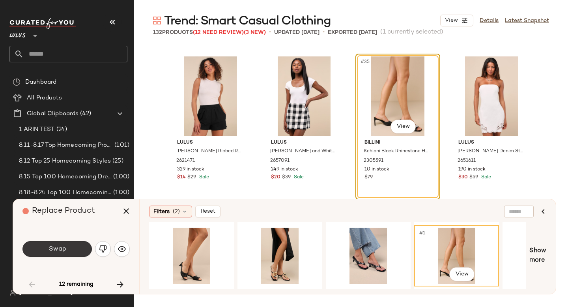
click at [64, 253] on button "Swap" at bounding box center [57, 249] width 69 height 16
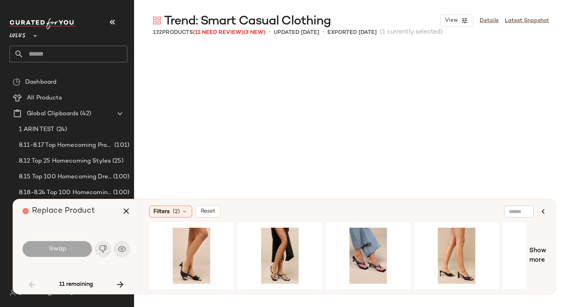
scroll to position [1829, 0]
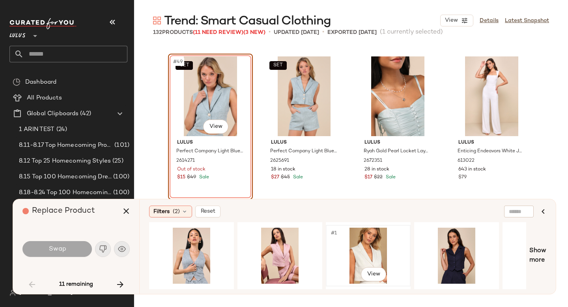
click at [354, 236] on div "#1 View" at bounding box center [368, 256] width 79 height 56
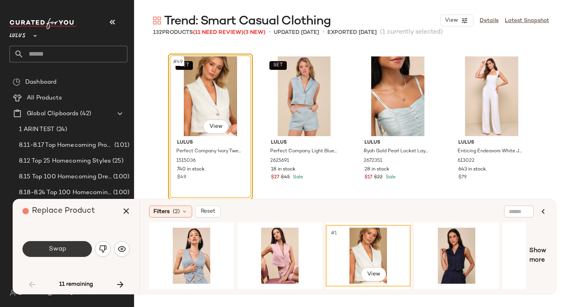
click at [73, 251] on button "Swap" at bounding box center [57, 249] width 69 height 16
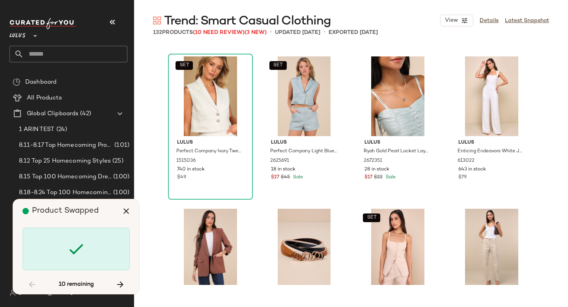
scroll to position [2590, 0]
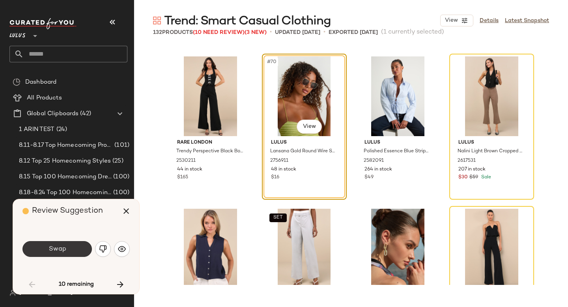
click at [78, 249] on button "Swap" at bounding box center [57, 249] width 69 height 16
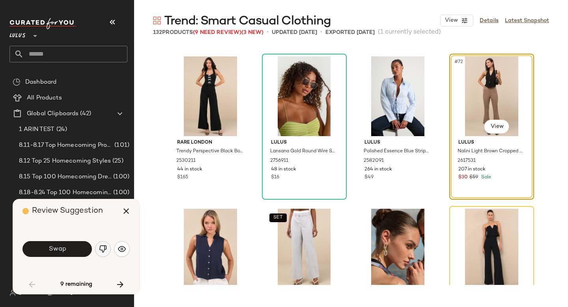
click at [105, 249] on img "button" at bounding box center [103, 249] width 8 height 8
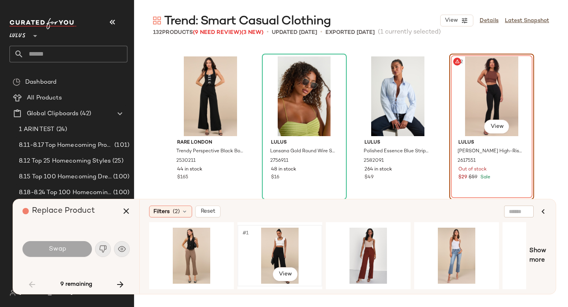
click at [284, 243] on div "#1 View" at bounding box center [279, 256] width 79 height 56
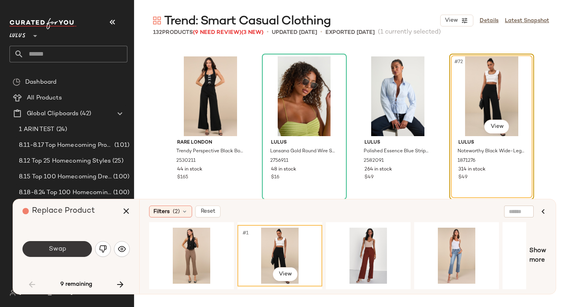
click at [78, 245] on button "Swap" at bounding box center [57, 249] width 69 height 16
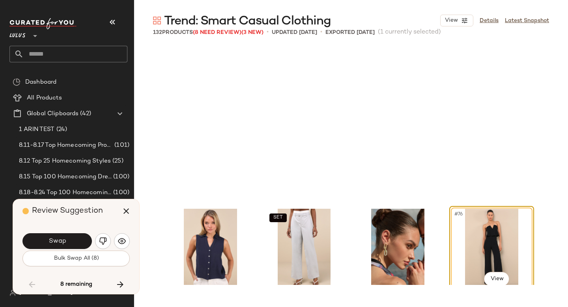
scroll to position [2743, 0]
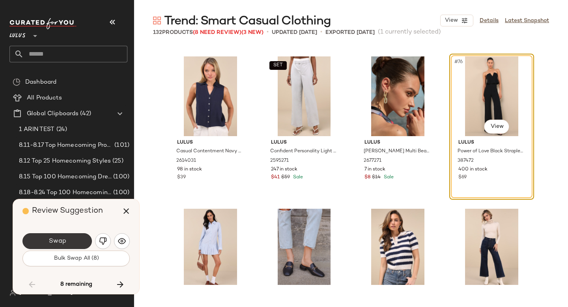
click at [75, 242] on button "Swap" at bounding box center [57, 241] width 69 height 16
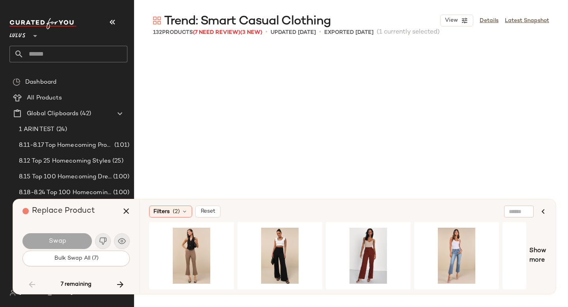
scroll to position [3200, 0]
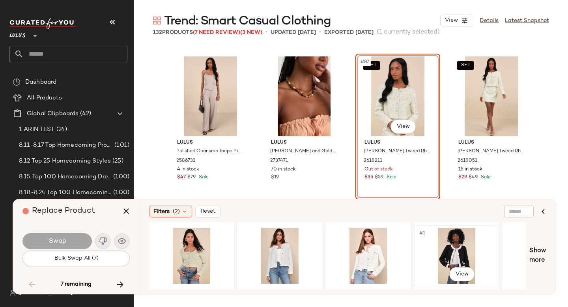
click at [471, 249] on div "#1 View" at bounding box center [456, 256] width 79 height 56
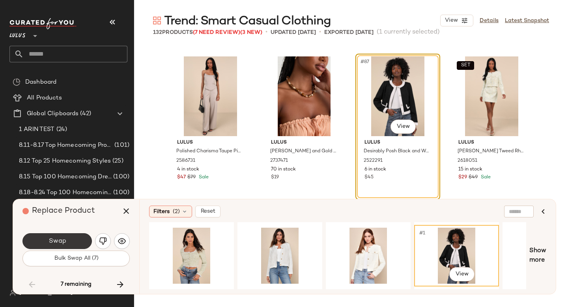
click at [78, 243] on button "Swap" at bounding box center [57, 241] width 69 height 16
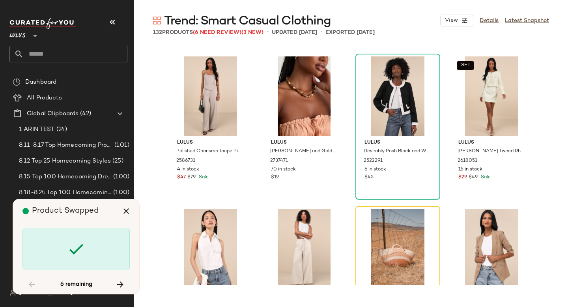
scroll to position [3352, 0]
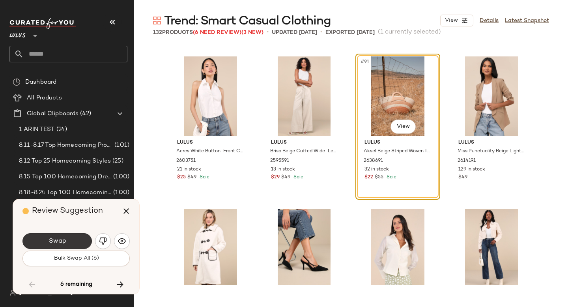
click at [79, 239] on button "Swap" at bounding box center [57, 241] width 69 height 16
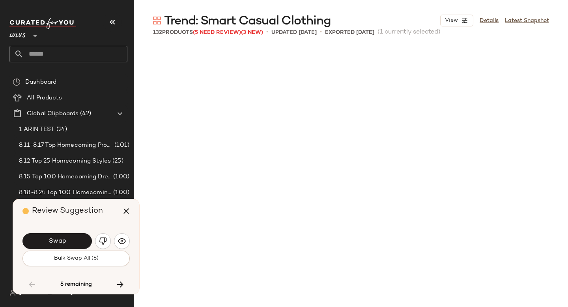
scroll to position [3657, 0]
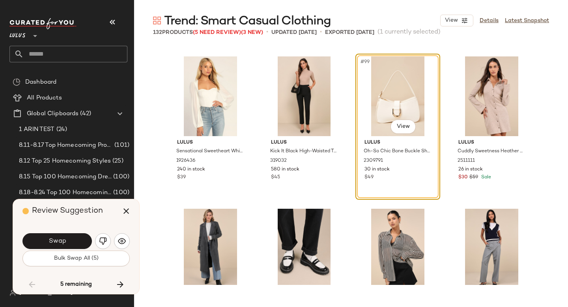
click at [79, 239] on button "Swap" at bounding box center [57, 241] width 69 height 16
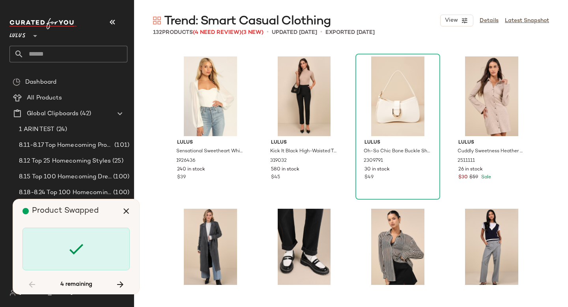
scroll to position [4267, 0]
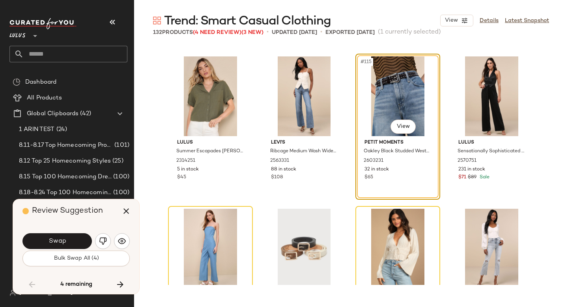
click at [79, 239] on button "Swap" at bounding box center [57, 241] width 69 height 16
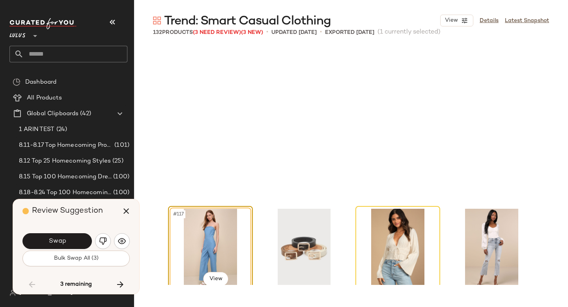
scroll to position [4419, 0]
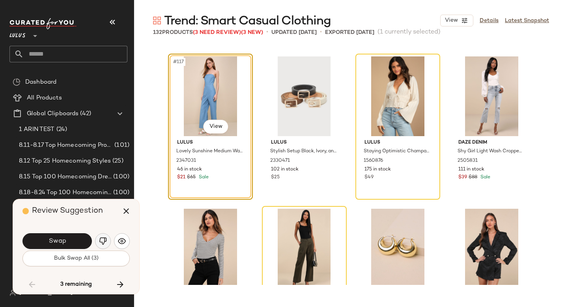
click at [102, 240] on img "button" at bounding box center [103, 241] width 8 height 8
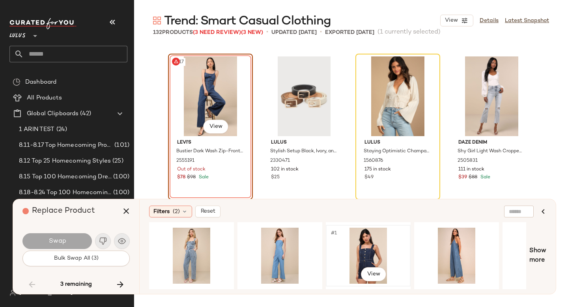
click at [356, 253] on div "#1 View" at bounding box center [368, 256] width 79 height 56
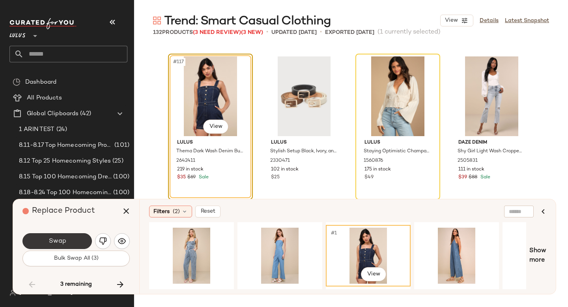
click at [75, 245] on button "Swap" at bounding box center [57, 241] width 69 height 16
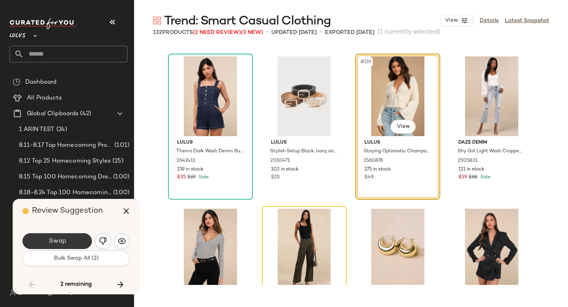
click at [77, 241] on button "Swap" at bounding box center [57, 241] width 69 height 16
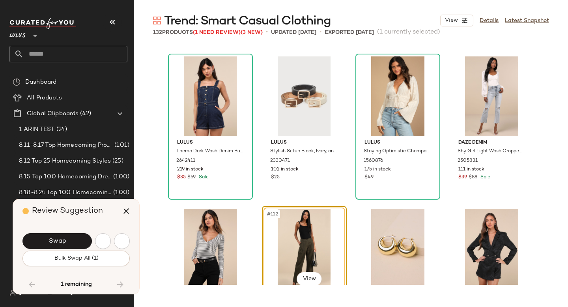
scroll to position [4571, 0]
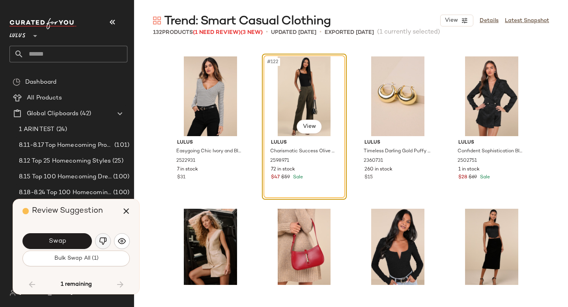
click at [106, 241] on img "button" at bounding box center [103, 241] width 8 height 8
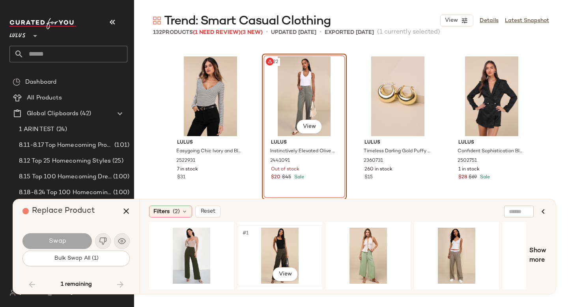
click at [273, 244] on div "#1 View" at bounding box center [279, 256] width 79 height 56
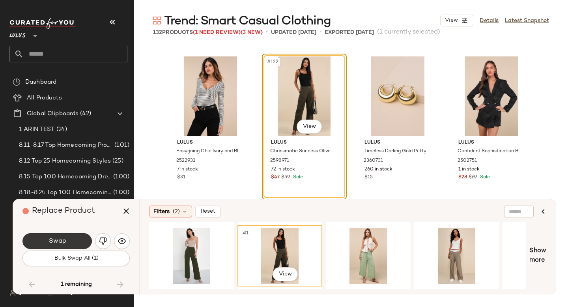
click at [79, 241] on button "Swap" at bounding box center [57, 241] width 69 height 16
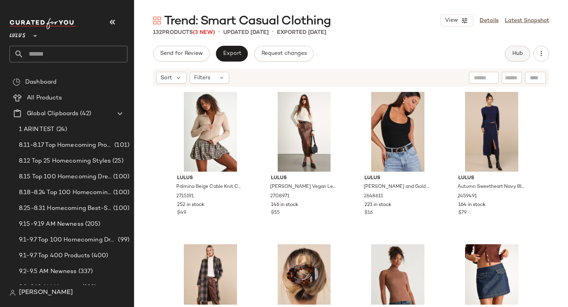
click at [518, 56] on span "Hub" at bounding box center [517, 54] width 11 height 6
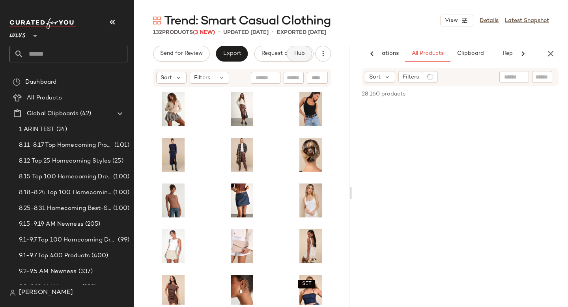
scroll to position [0, 47]
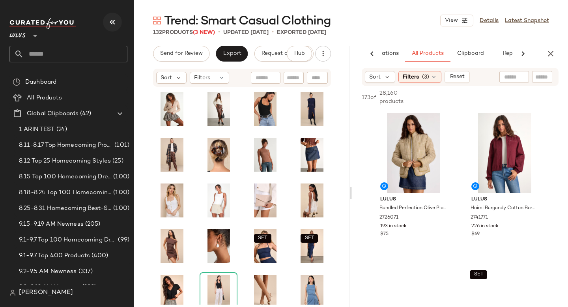
click at [114, 24] on icon "button" at bounding box center [112, 21] width 9 height 9
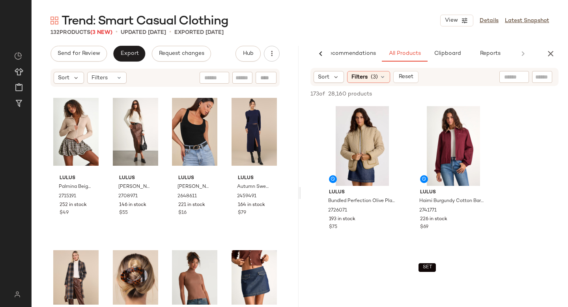
scroll to position [0, 19]
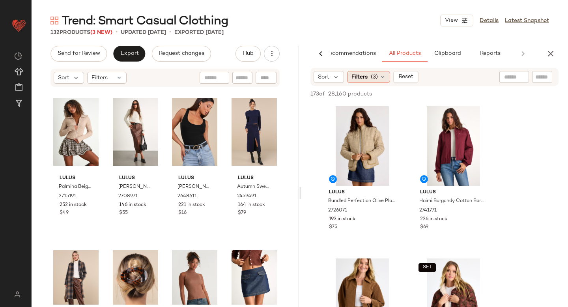
click at [376, 75] on span "(3)" at bounding box center [374, 77] width 7 height 8
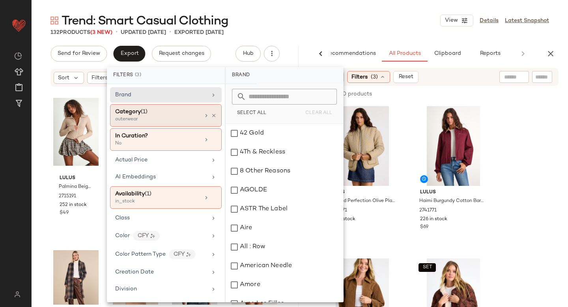
click at [195, 122] on div "Category (1) outerwear" at bounding box center [157, 115] width 85 height 15
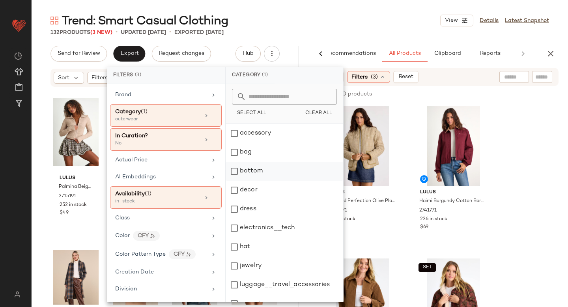
click at [236, 173] on div "bottom" at bounding box center [285, 171] width 118 height 19
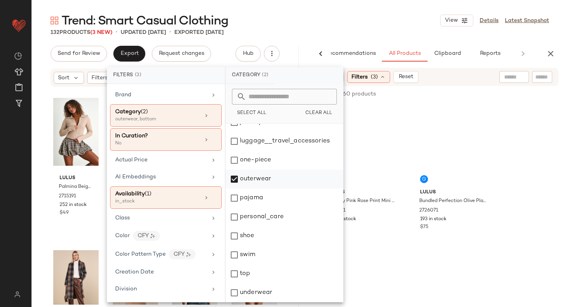
click at [238, 179] on div "outerwear" at bounding box center [285, 179] width 118 height 19
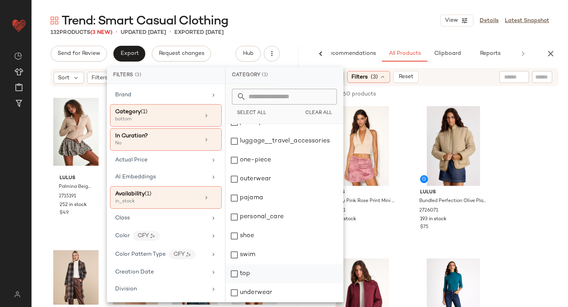
click at [231, 272] on div "top" at bounding box center [285, 273] width 118 height 19
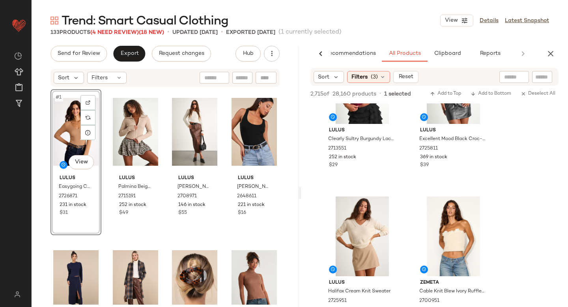
scroll to position [1596, 0]
